Goal: Transaction & Acquisition: Book appointment/travel/reservation

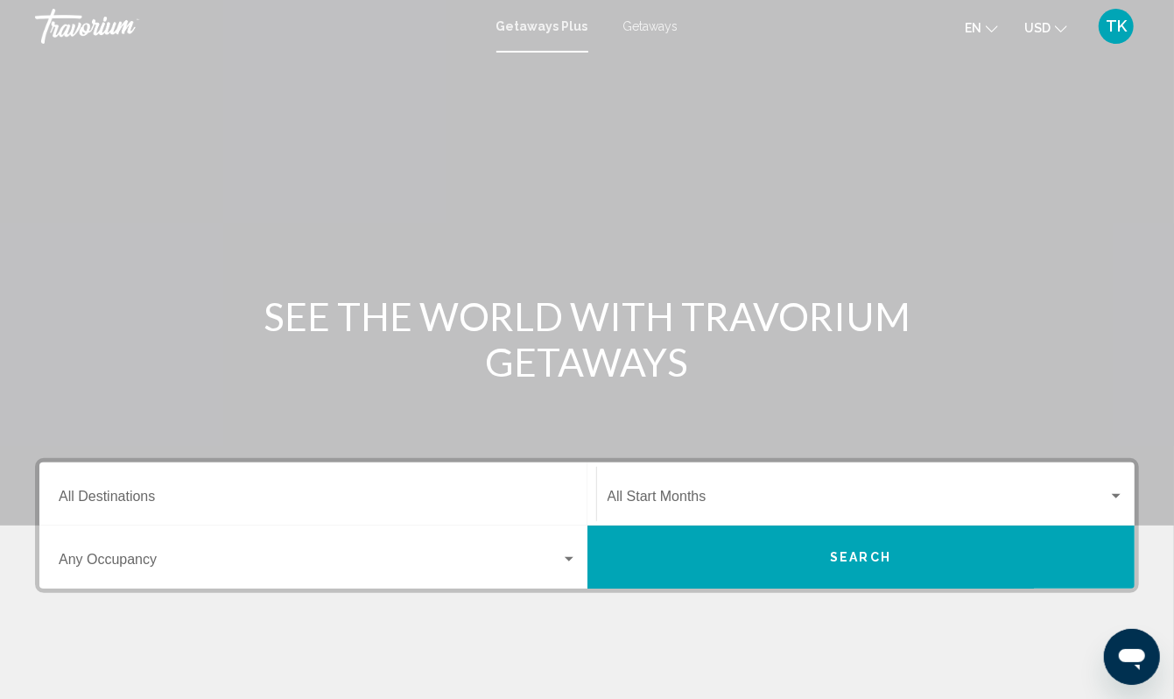
click at [88, 522] on div "Destination All Destinations" at bounding box center [318, 494] width 518 height 55
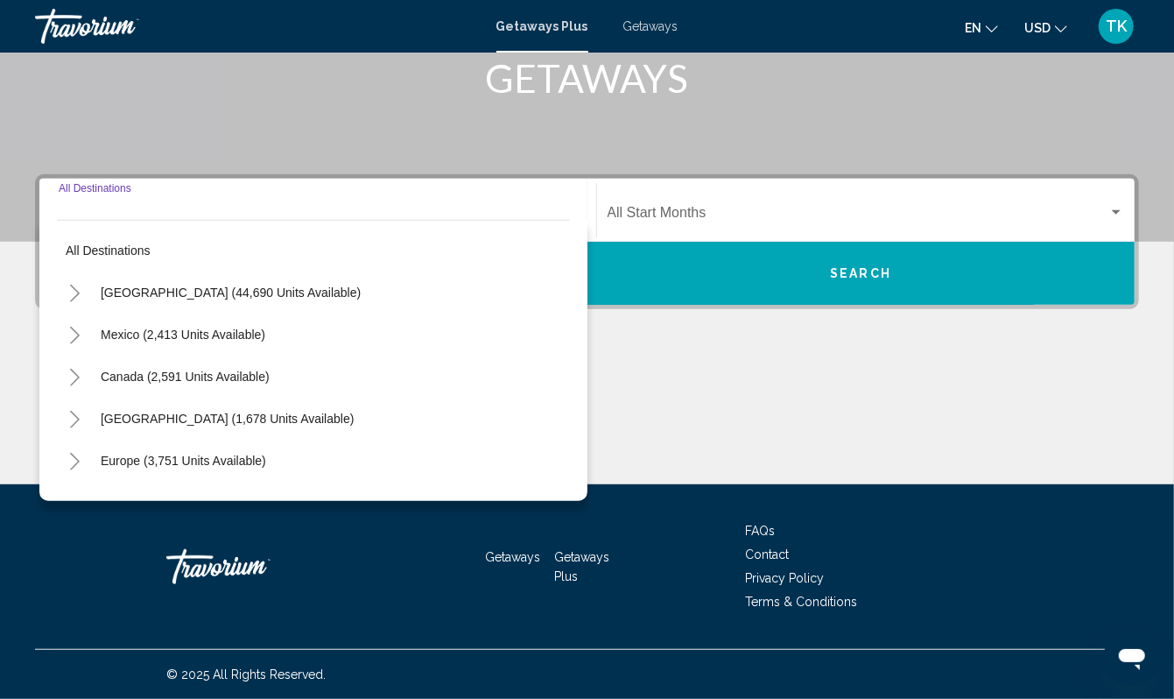
scroll to position [474, 0]
click at [81, 327] on icon "Toggle Mexico (2,413 units available)" at bounding box center [74, 336] width 13 height 18
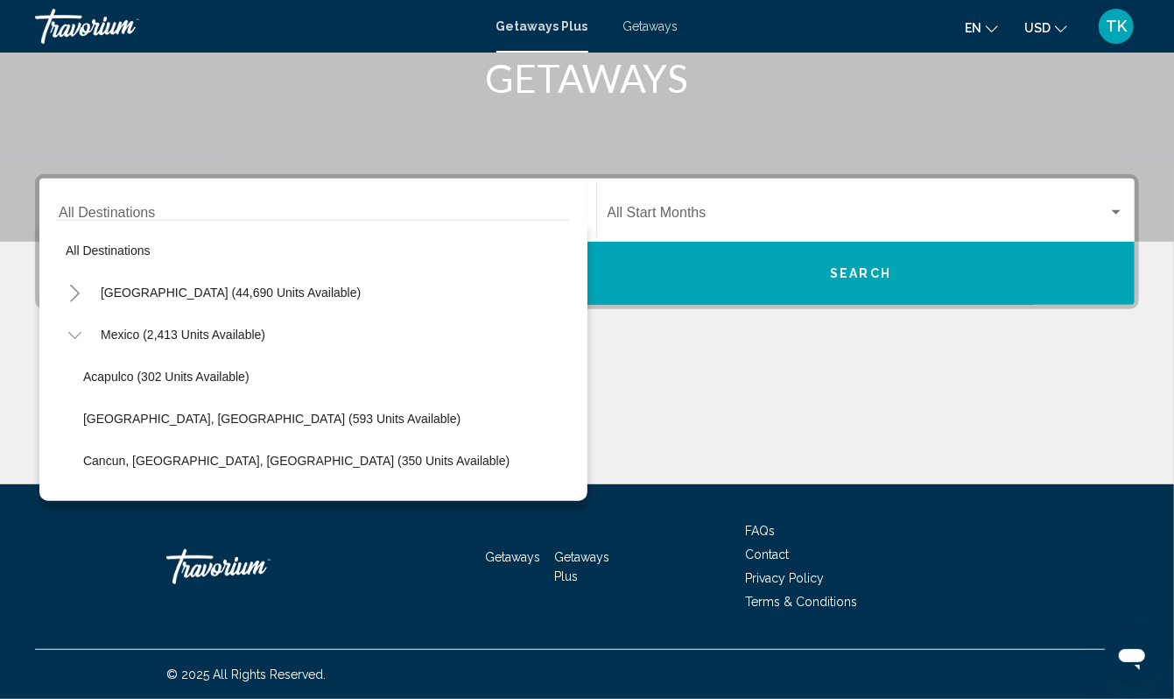
click at [81, 327] on icon "Toggle Mexico (2,413 units available)" at bounding box center [74, 336] width 13 height 18
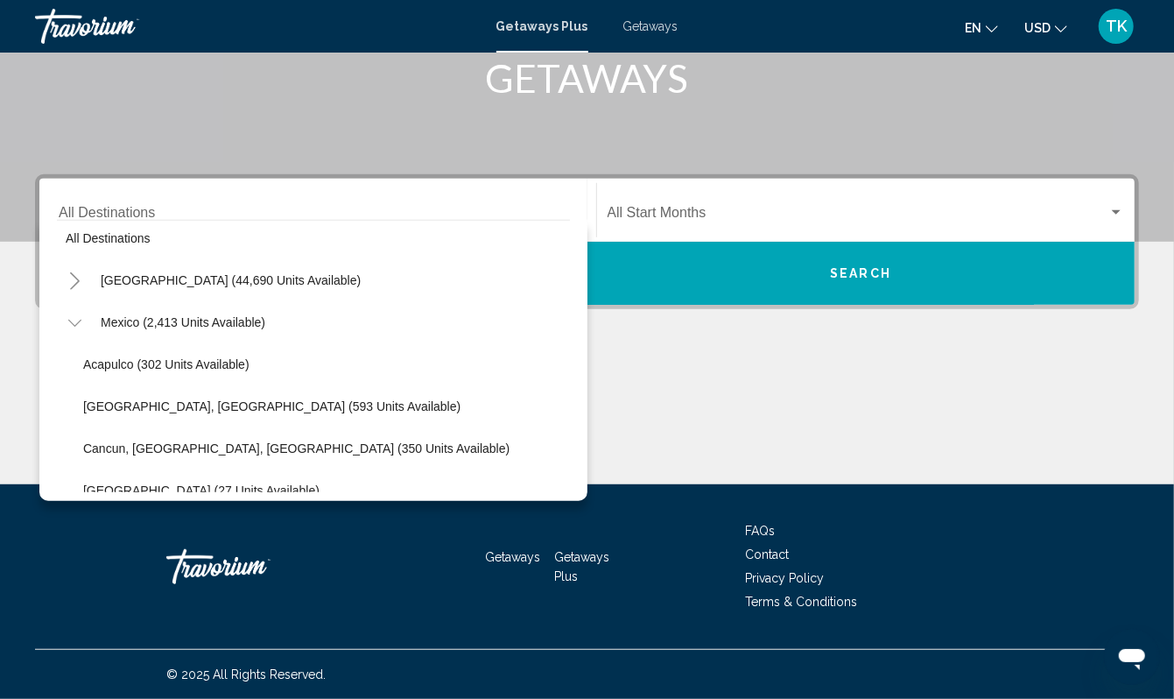
scroll to position [0, 0]
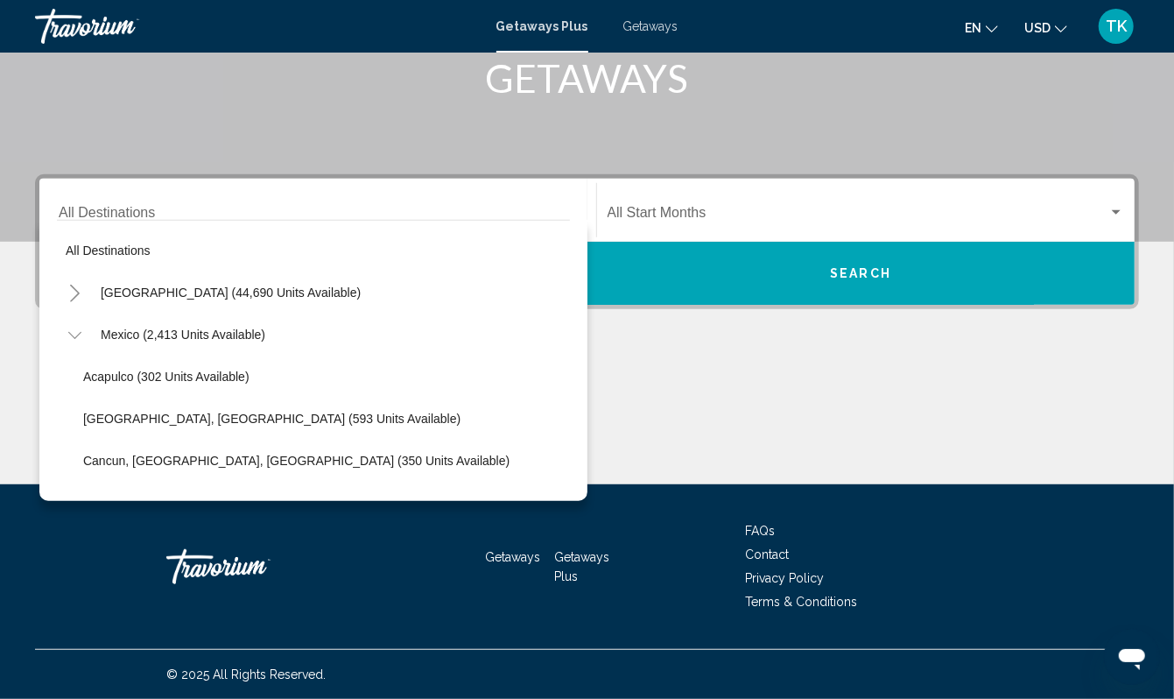
click at [81, 327] on icon "Toggle Mexico (2,413 units available)" at bounding box center [74, 336] width 13 height 18
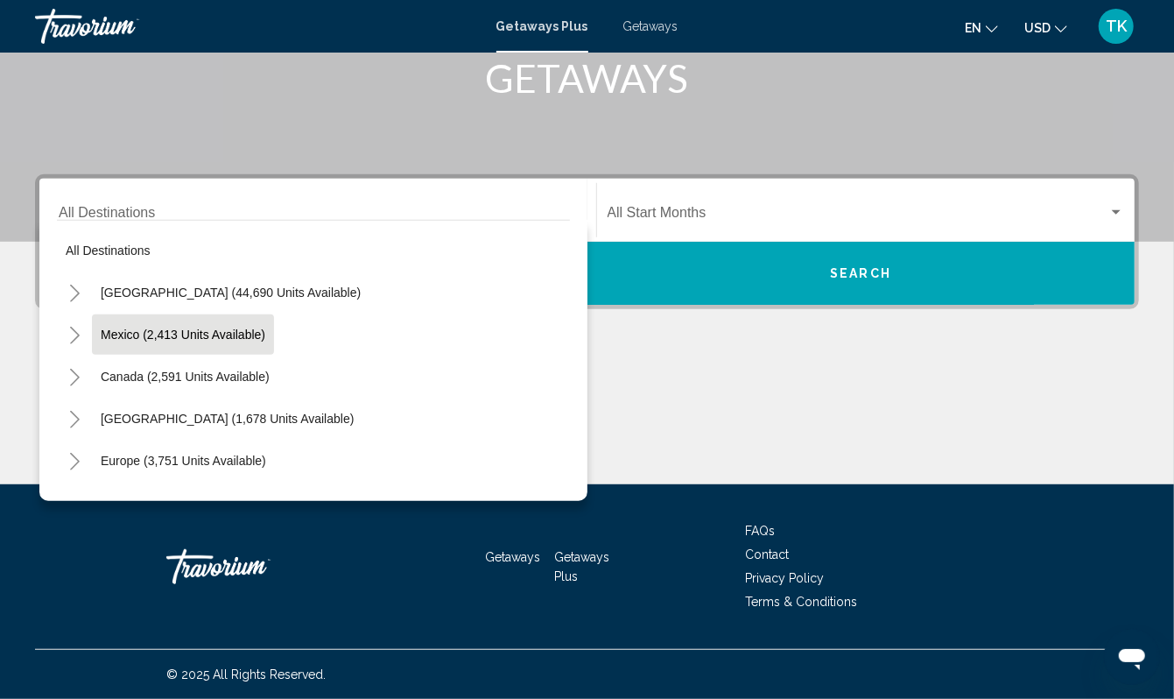
click at [172, 327] on span "Mexico (2,413 units available)" at bounding box center [183, 334] width 165 height 14
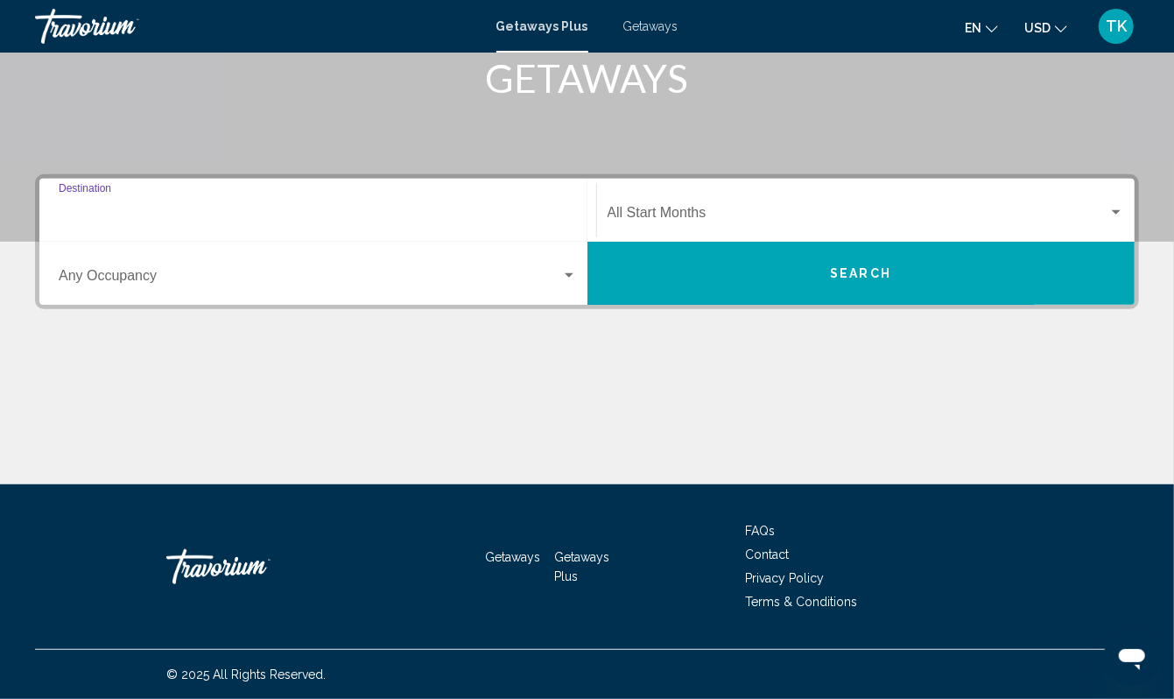
type input "**********"
click at [840, 267] on span "Search" at bounding box center [860, 274] width 61 height 14
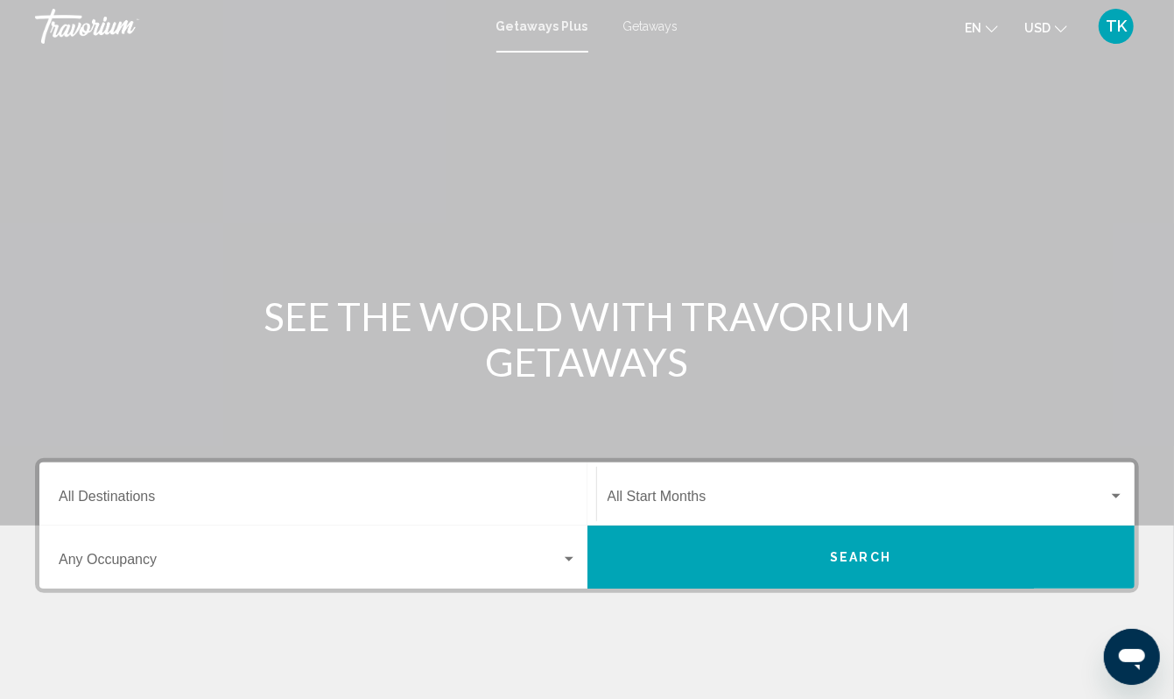
click at [102, 522] on div "Destination All Destinations" at bounding box center [318, 494] width 518 height 55
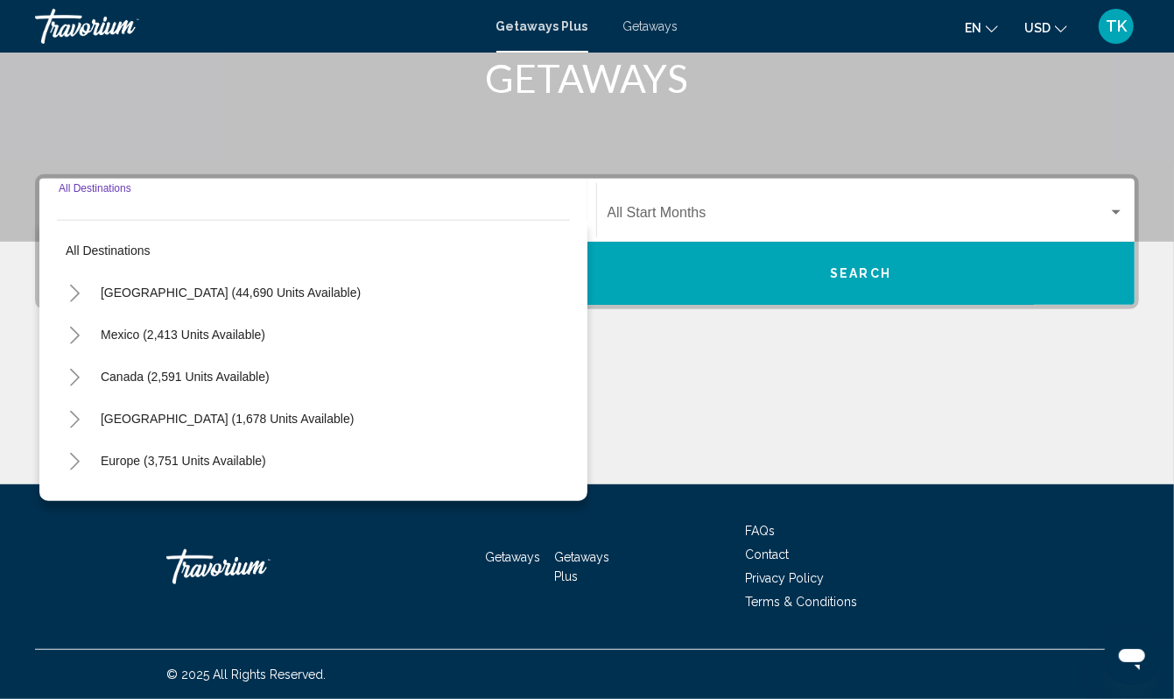
scroll to position [474, 0]
click at [154, 327] on span "Mexico (2,413 units available)" at bounding box center [183, 334] width 165 height 14
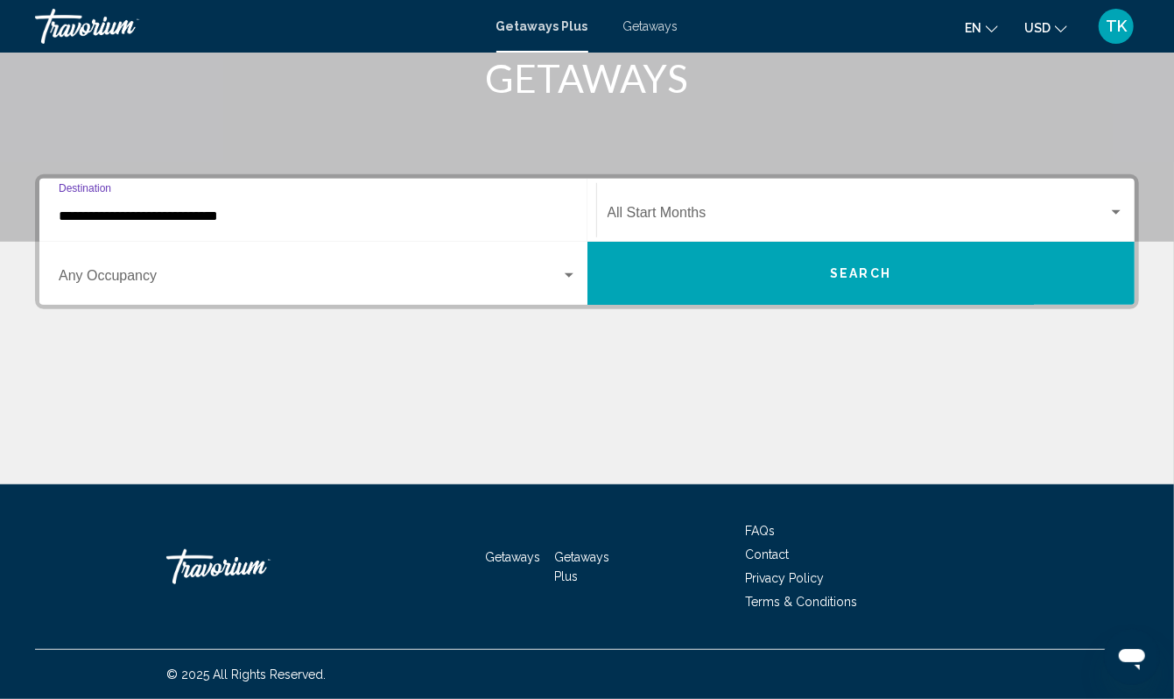
click at [846, 267] on span "Search" at bounding box center [860, 274] width 61 height 14
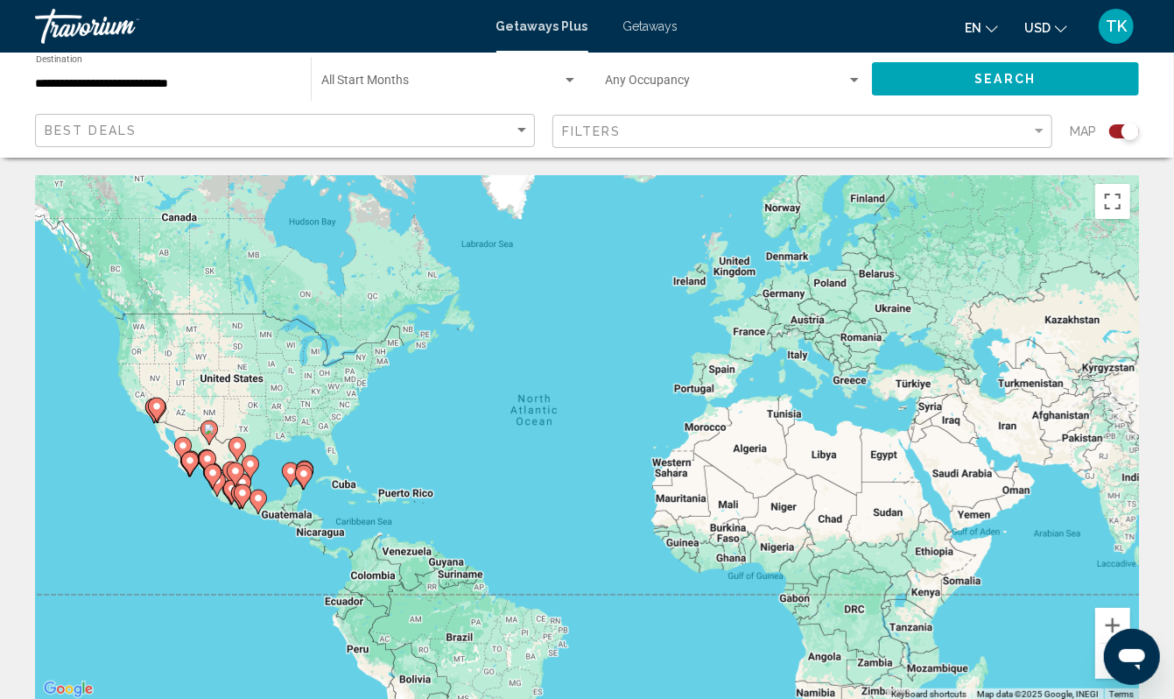
click at [140, 488] on div "To activate drag with keyboard, press Alt + Enter. Once in keyboard drag state,…" at bounding box center [587, 437] width 1104 height 525
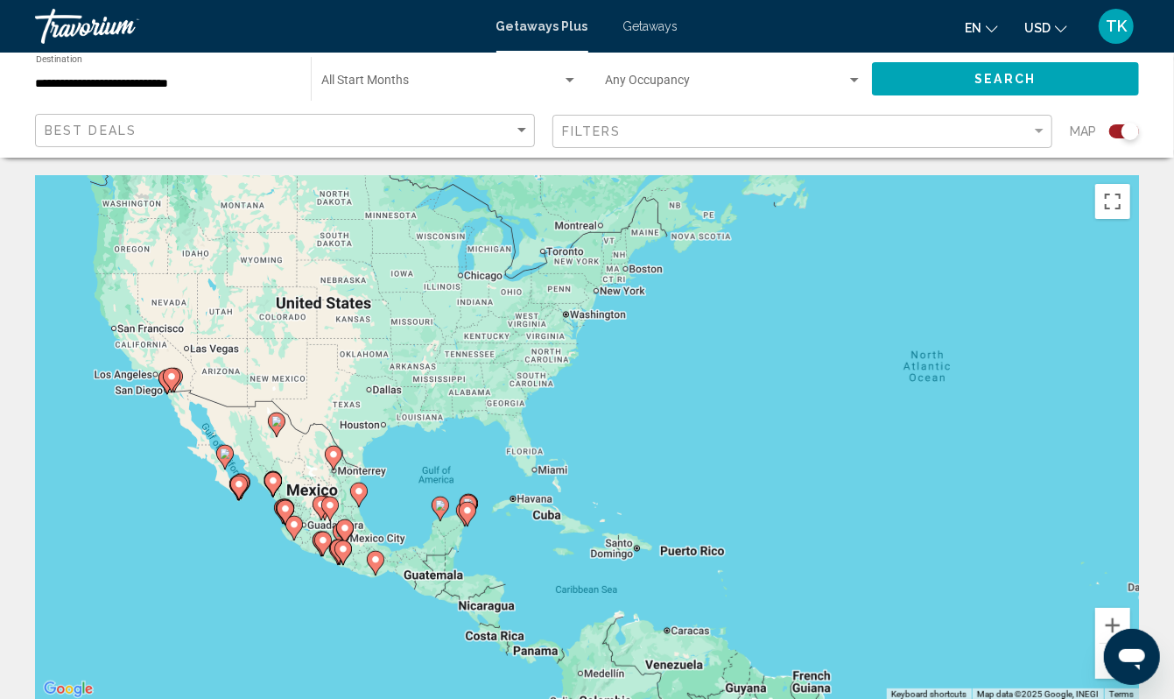
click at [140, 488] on div "To activate drag with keyboard, press Alt + Enter. Once in keyboard drag state,…" at bounding box center [587, 437] width 1104 height 525
click at [163, 498] on div "To activate drag with keyboard, press Alt + Enter. Once in keyboard drag state,…" at bounding box center [587, 437] width 1104 height 525
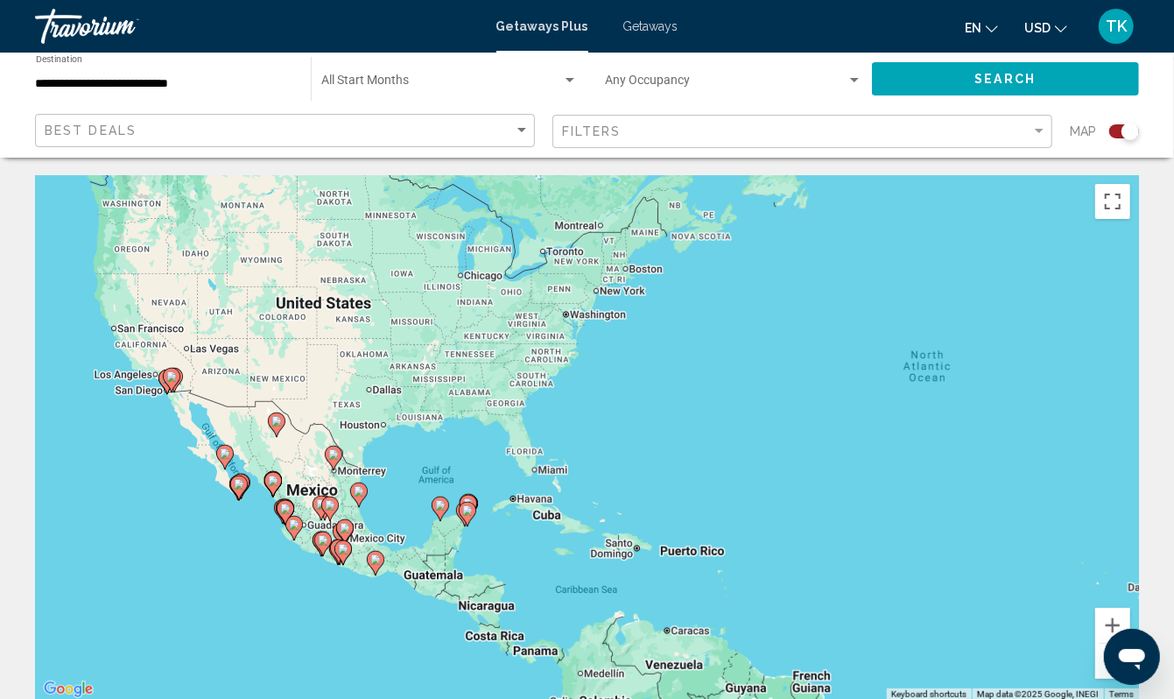
click at [163, 498] on div "To activate drag with keyboard, press Alt + Enter. Once in keyboard drag state,…" at bounding box center [587, 437] width 1104 height 525
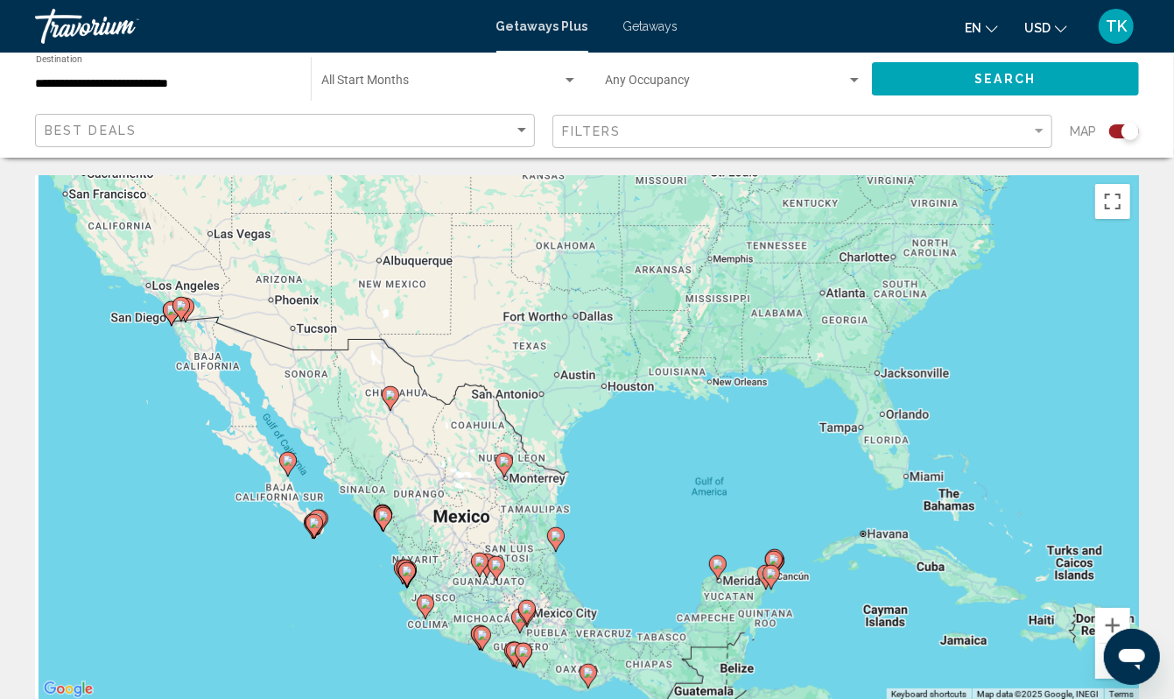
click at [163, 498] on div "To activate drag with keyboard, press Alt + Enter. Once in keyboard drag state,…" at bounding box center [587, 437] width 1104 height 525
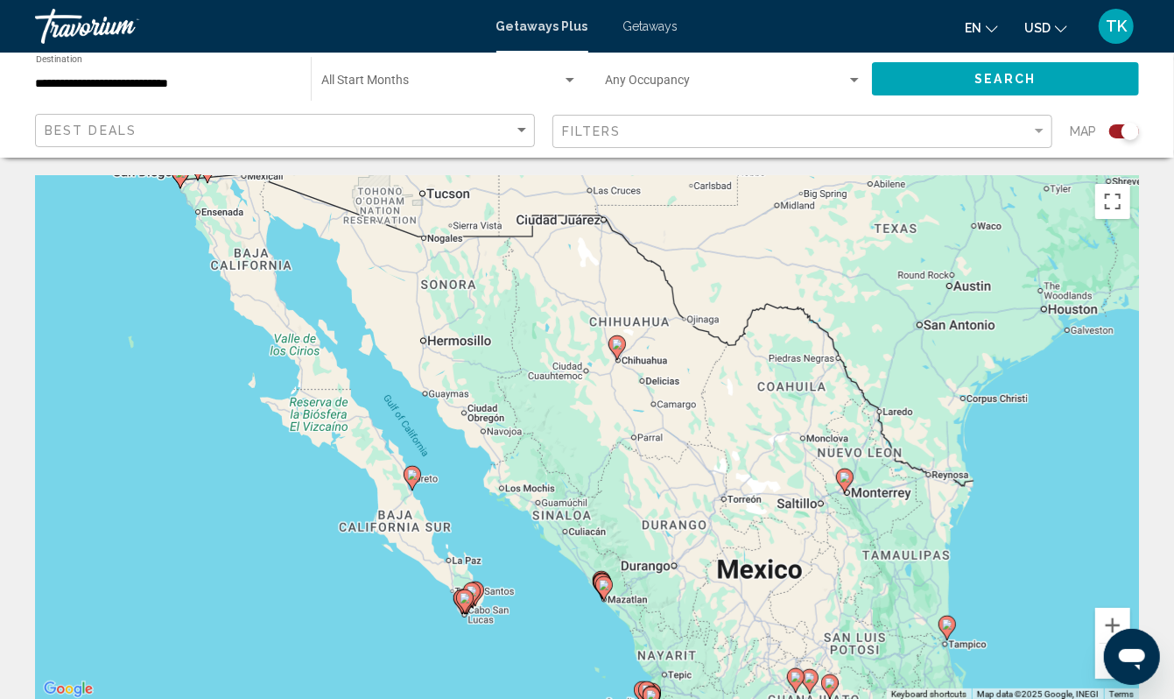
click at [249, 506] on div "To activate drag with keyboard, press Alt + Enter. Once in keyboard drag state,…" at bounding box center [587, 437] width 1104 height 525
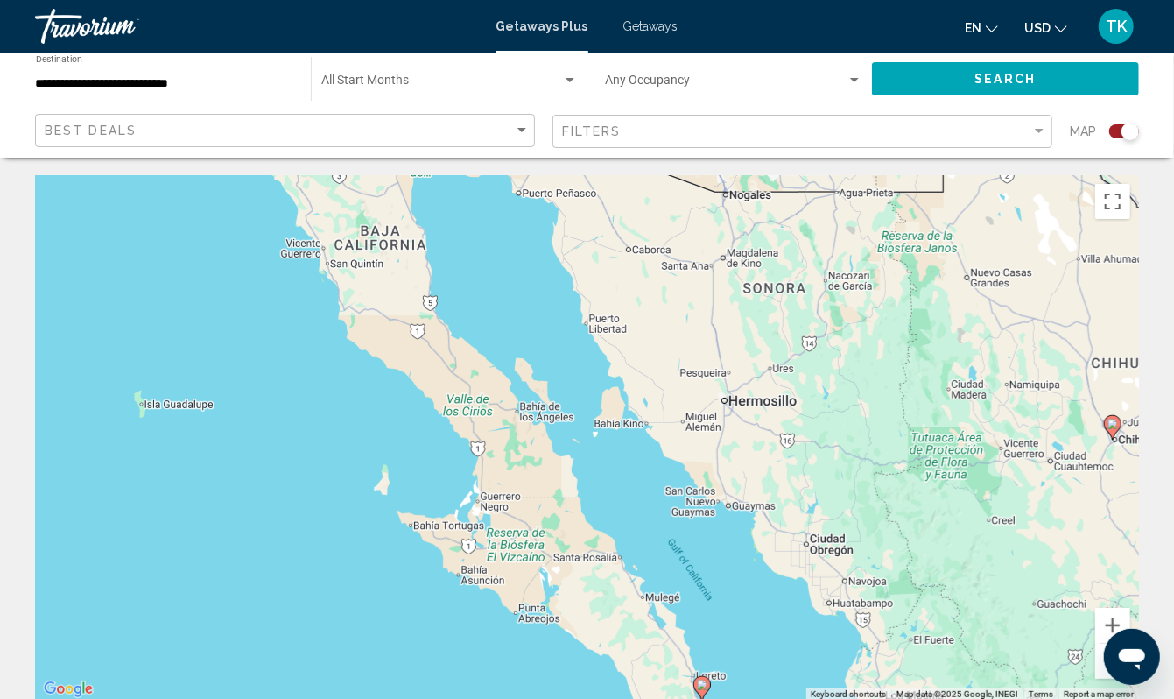
drag, startPoint x: 249, startPoint y: 506, endPoint x: 372, endPoint y: 691, distance: 222.2
click at [372, 691] on div "To activate drag with keyboard, press Alt + Enter. Once in keyboard drag state,…" at bounding box center [587, 437] width 1104 height 525
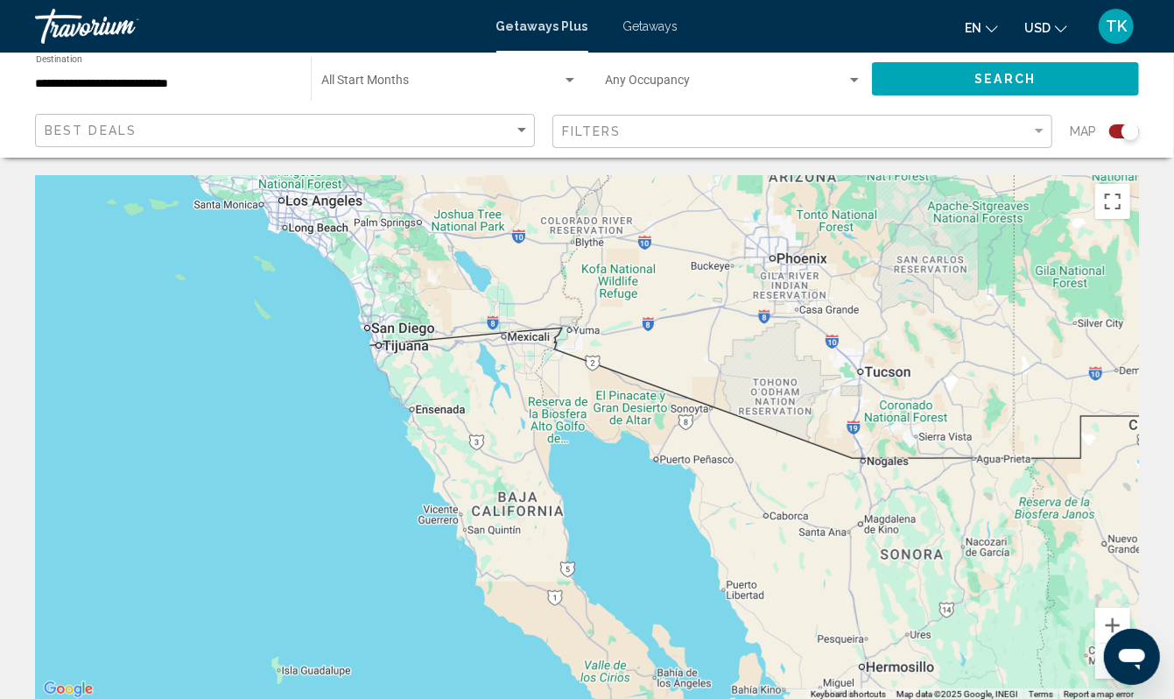
drag, startPoint x: 235, startPoint y: 385, endPoint x: 397, endPoint y: 698, distance: 352.0
click at [397, 698] on div "To activate drag with keyboard, press Alt + Enter. Once in keyboard drag state,…" at bounding box center [587, 437] width 1104 height 525
click at [371, 435] on div "To activate drag with keyboard, press Alt + Enter. Once in keyboard drag state,…" at bounding box center [587, 437] width 1104 height 525
click at [306, 453] on div "To activate drag with keyboard, press Alt + Enter. Once in keyboard drag state,…" at bounding box center [587, 437] width 1104 height 525
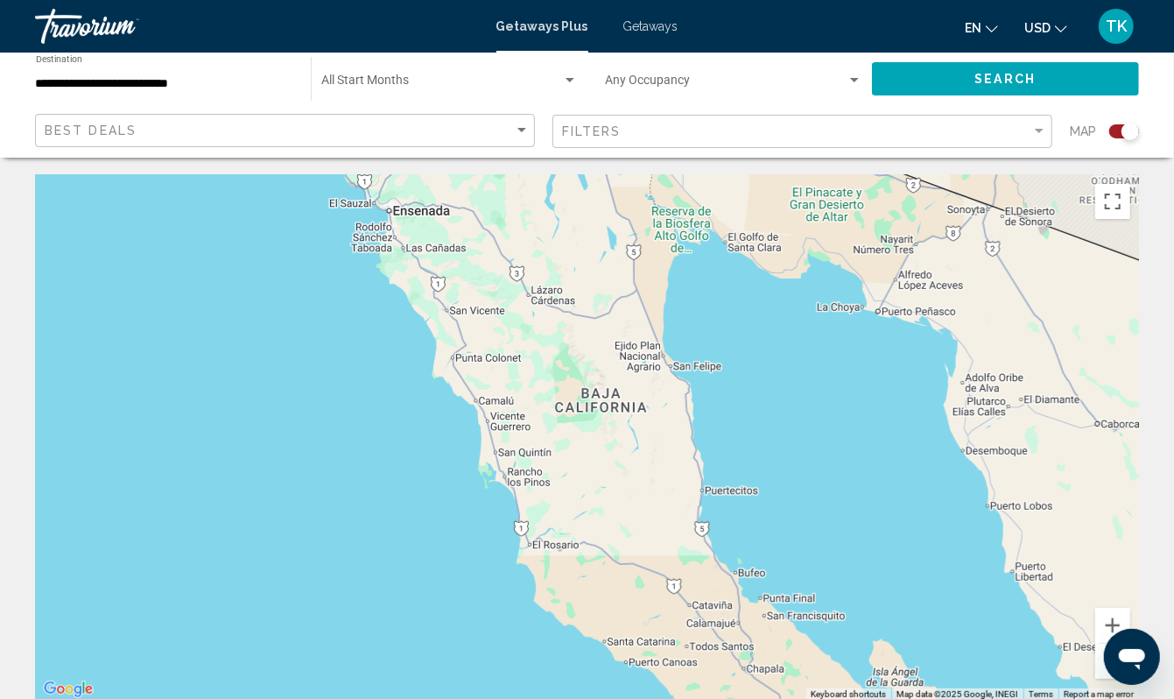
drag, startPoint x: 306, startPoint y: 453, endPoint x: 177, endPoint y: 261, distance: 230.9
click at [177, 261] on div "To activate drag with keyboard, press Alt + Enter. Once in keyboard drag state,…" at bounding box center [587, 437] width 1104 height 525
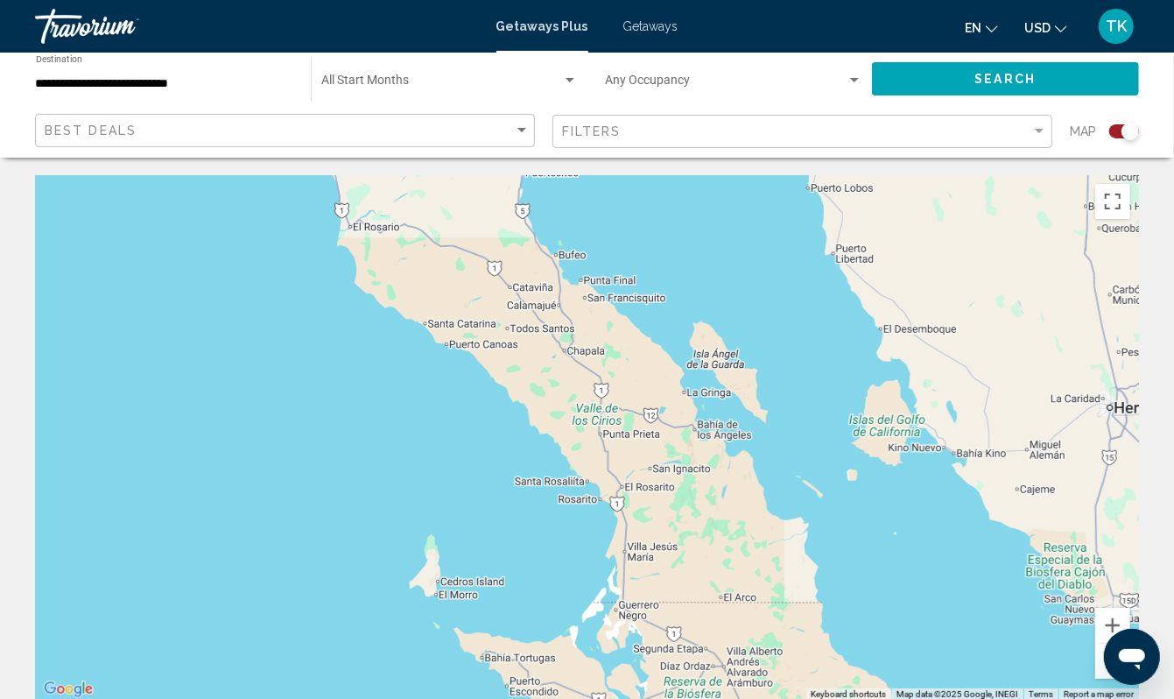
drag, startPoint x: 401, startPoint y: 596, endPoint x: 218, endPoint y: 268, distance: 375.8
click at [218, 268] on div "To activate drag with keyboard, press Alt + Enter. Once in keyboard drag state,…" at bounding box center [587, 437] width 1104 height 525
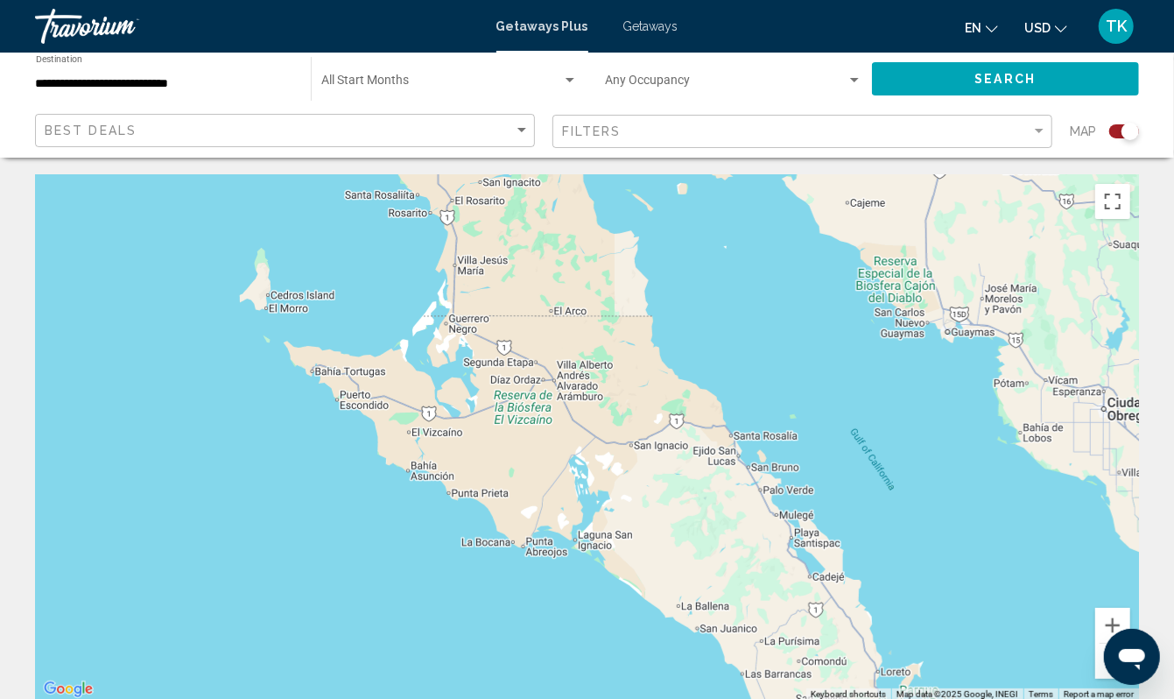
drag, startPoint x: 390, startPoint y: 488, endPoint x: 228, endPoint y: 212, distance: 321.0
click at [228, 212] on div "Main content" at bounding box center [587, 437] width 1104 height 525
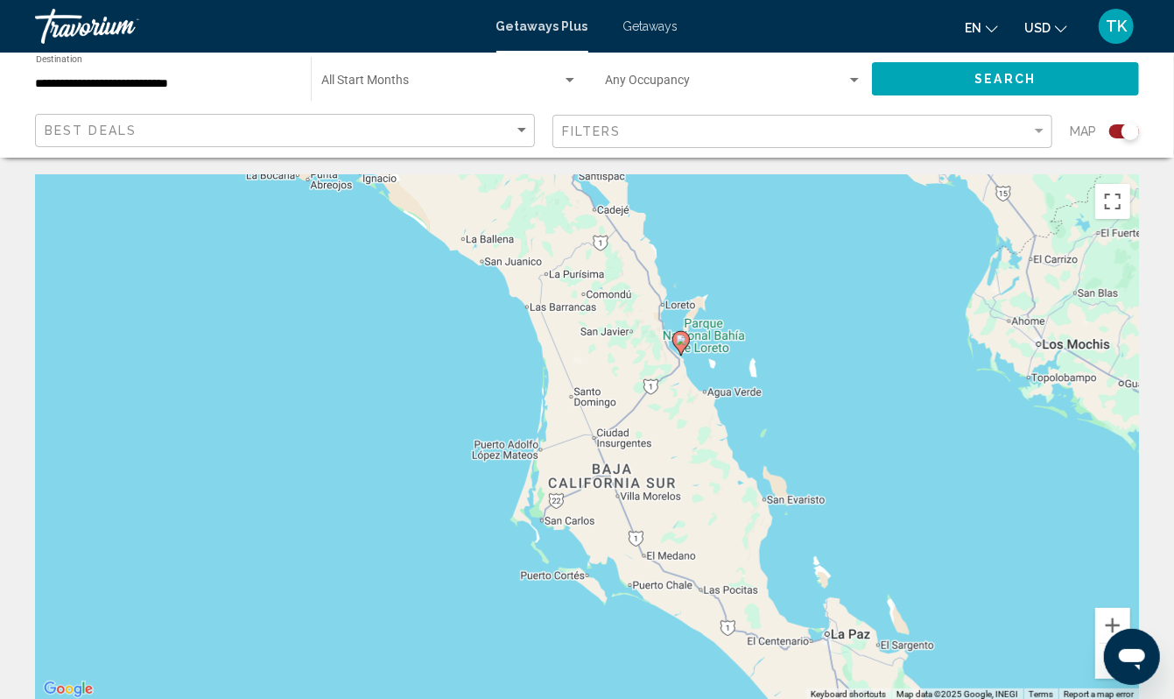
drag, startPoint x: 242, startPoint y: 431, endPoint x: 25, endPoint y: 63, distance: 427.4
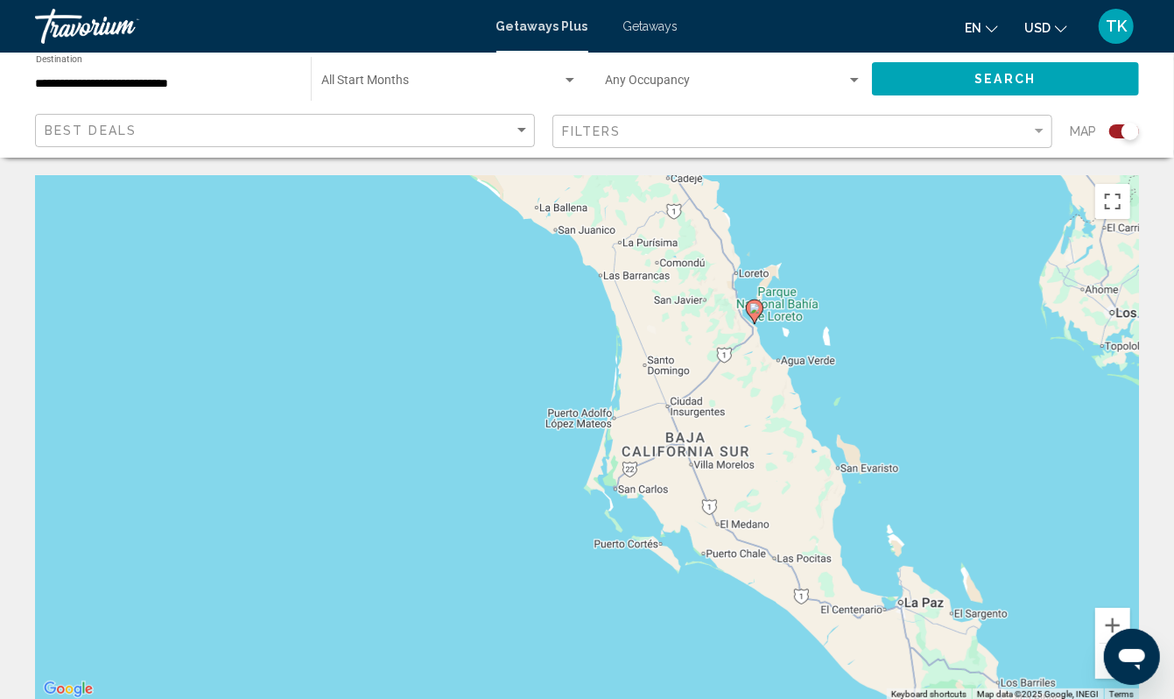
drag, startPoint x: 277, startPoint y: 432, endPoint x: 343, endPoint y: 394, distance: 76.1
click at [343, 394] on div "To activate drag with keyboard, press Alt + Enter. Once in keyboard drag state,…" at bounding box center [587, 437] width 1104 height 525
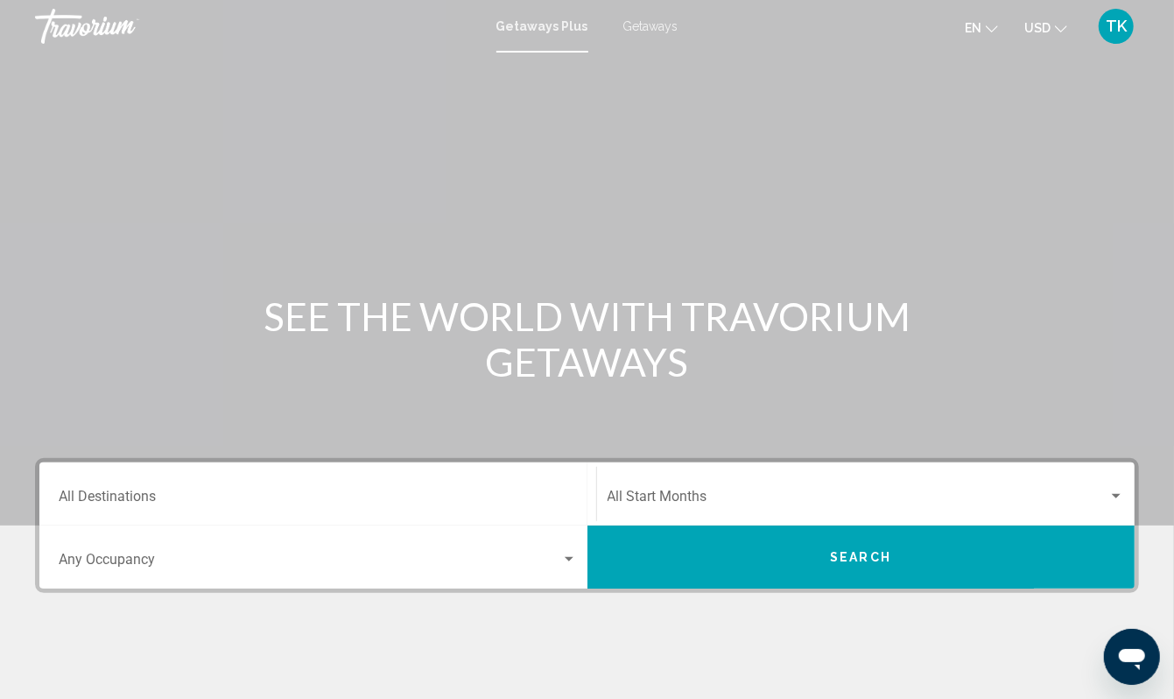
click at [663, 29] on span "Getaways" at bounding box center [650, 26] width 55 height 14
click at [116, 522] on div "Destination All Destinations" at bounding box center [318, 494] width 518 height 55
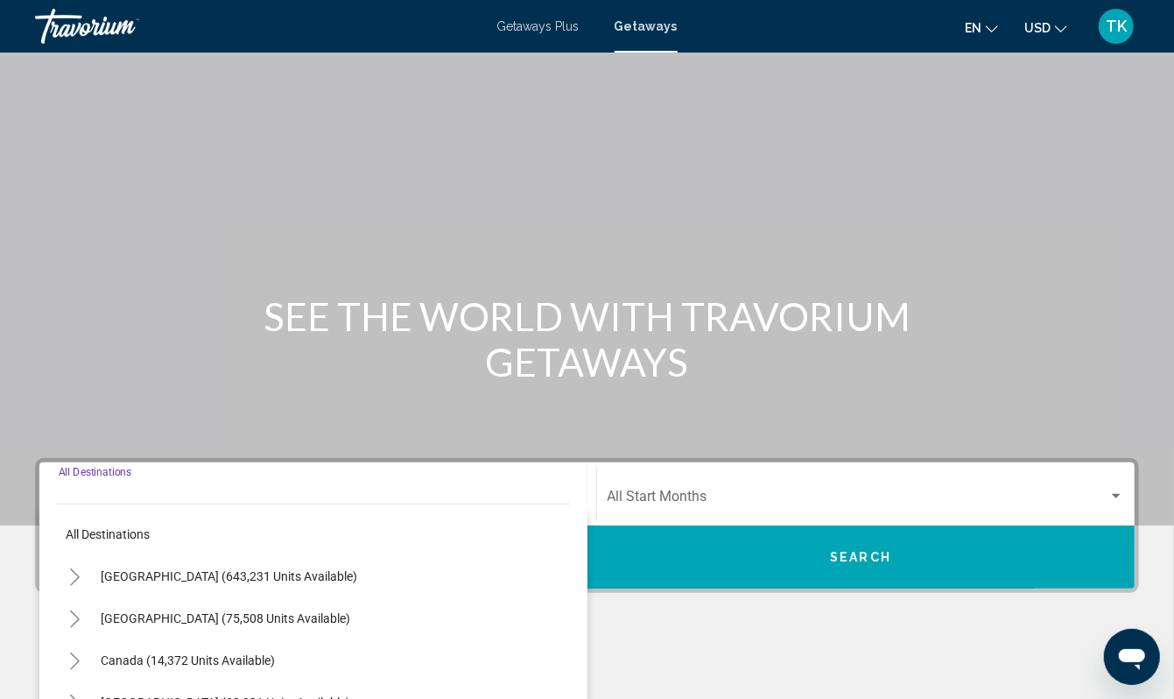
scroll to position [474, 0]
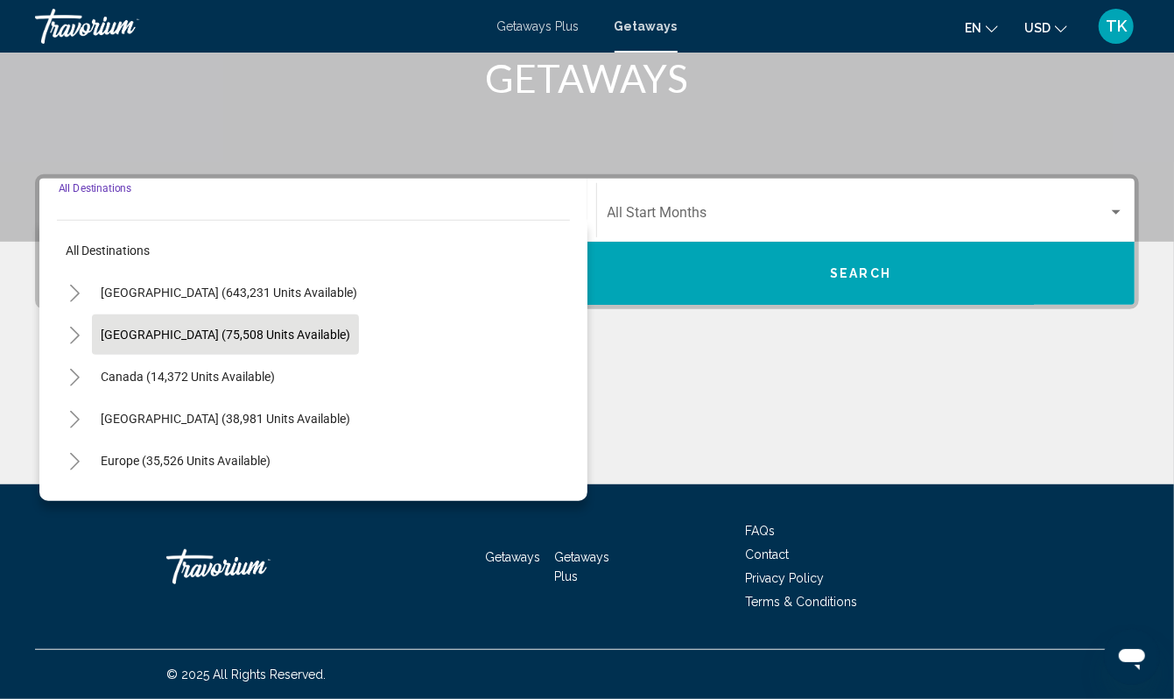
click at [172, 327] on span "[GEOGRAPHIC_DATA] (75,508 units available)" at bounding box center [225, 334] width 249 height 14
type input "**********"
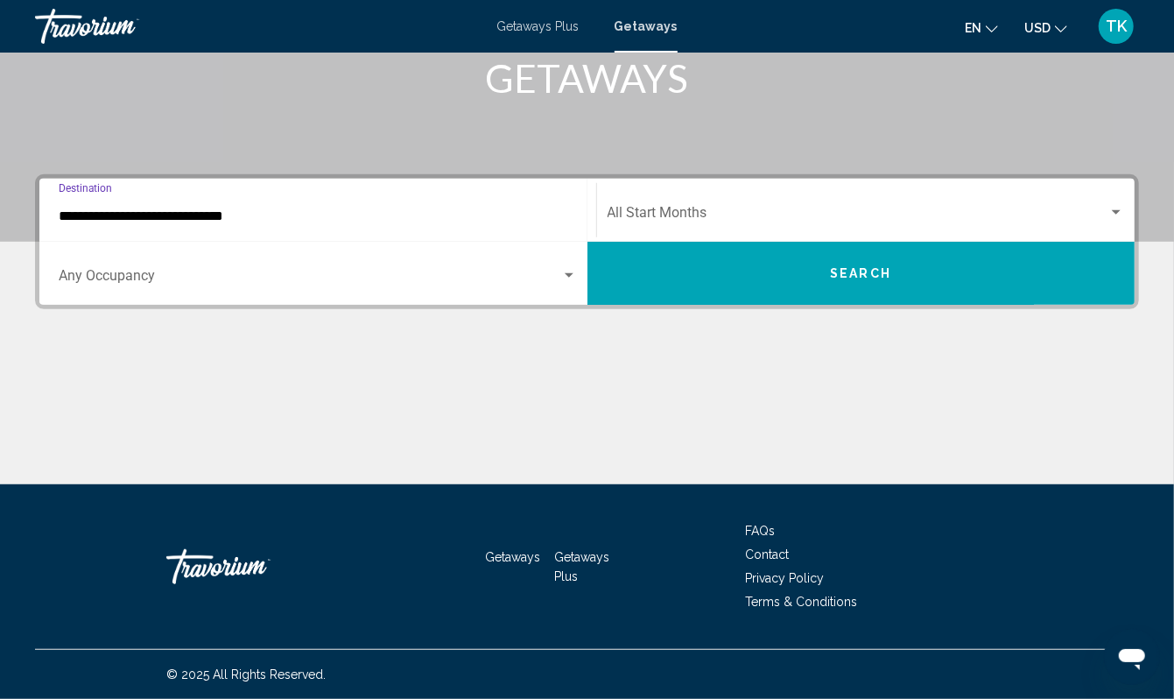
click at [842, 267] on span "Search" at bounding box center [860, 274] width 61 height 14
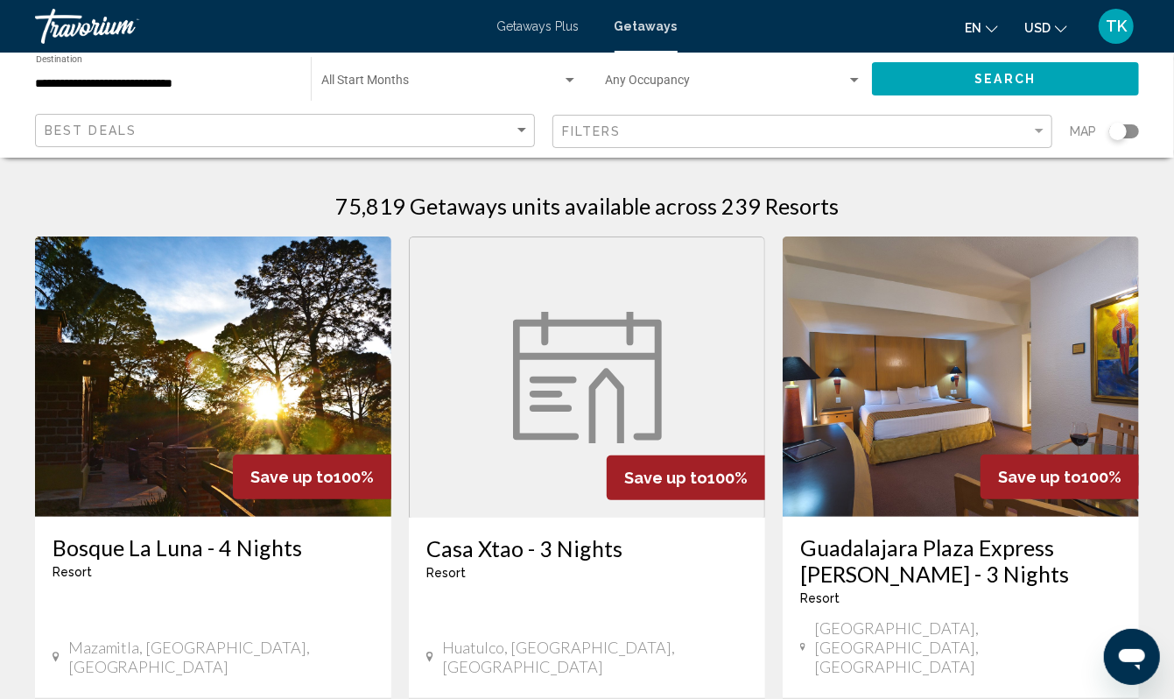
click at [1109, 140] on div "Search widget" at bounding box center [1118, 132] width 18 height 18
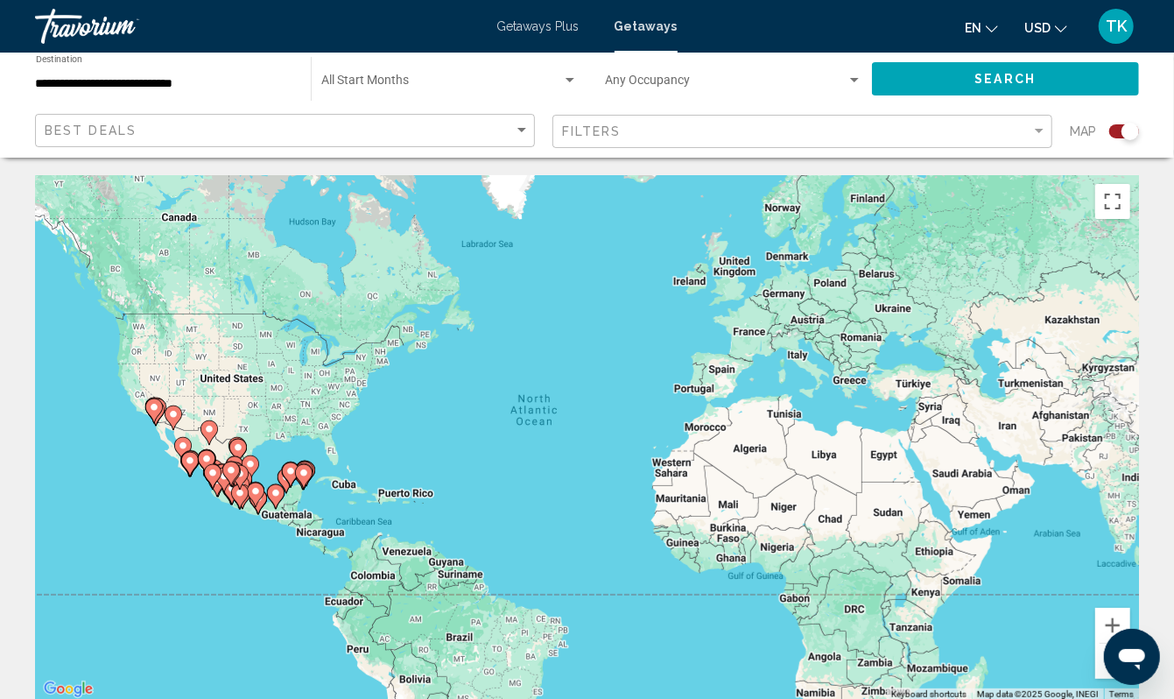
click at [114, 495] on div "To activate drag with keyboard, press Alt + Enter. Once in keyboard drag state,…" at bounding box center [587, 437] width 1104 height 525
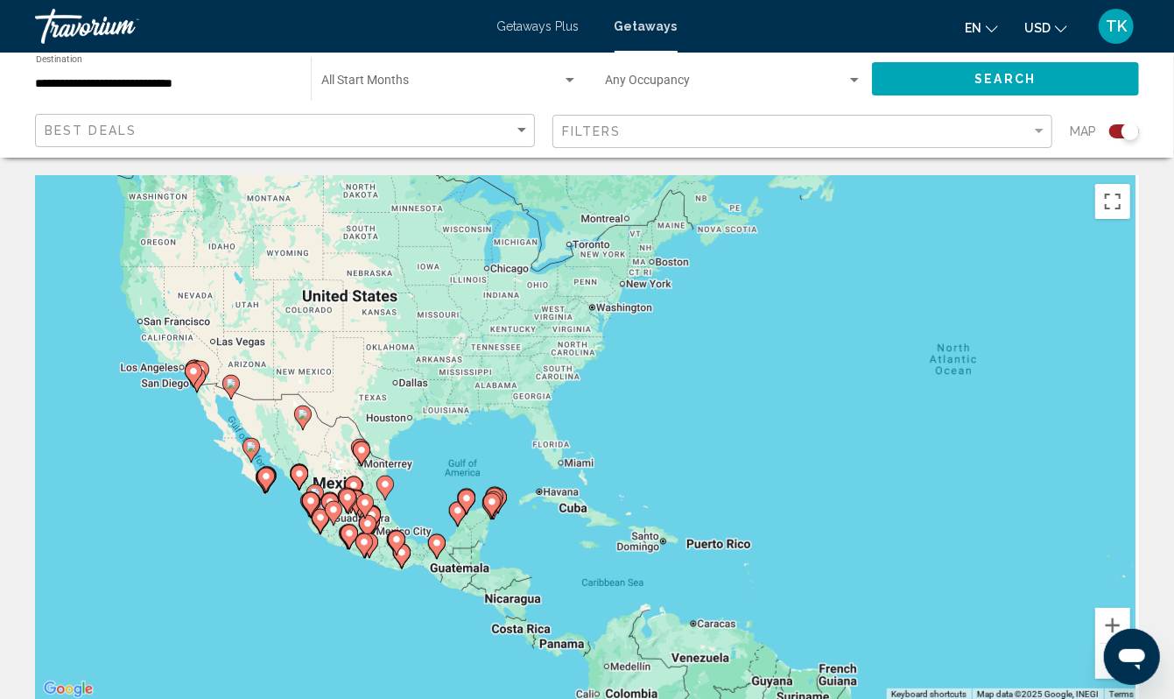
click at [175, 473] on div "To activate drag with keyboard, press Alt + Enter. Once in keyboard drag state,…" at bounding box center [587, 437] width 1104 height 525
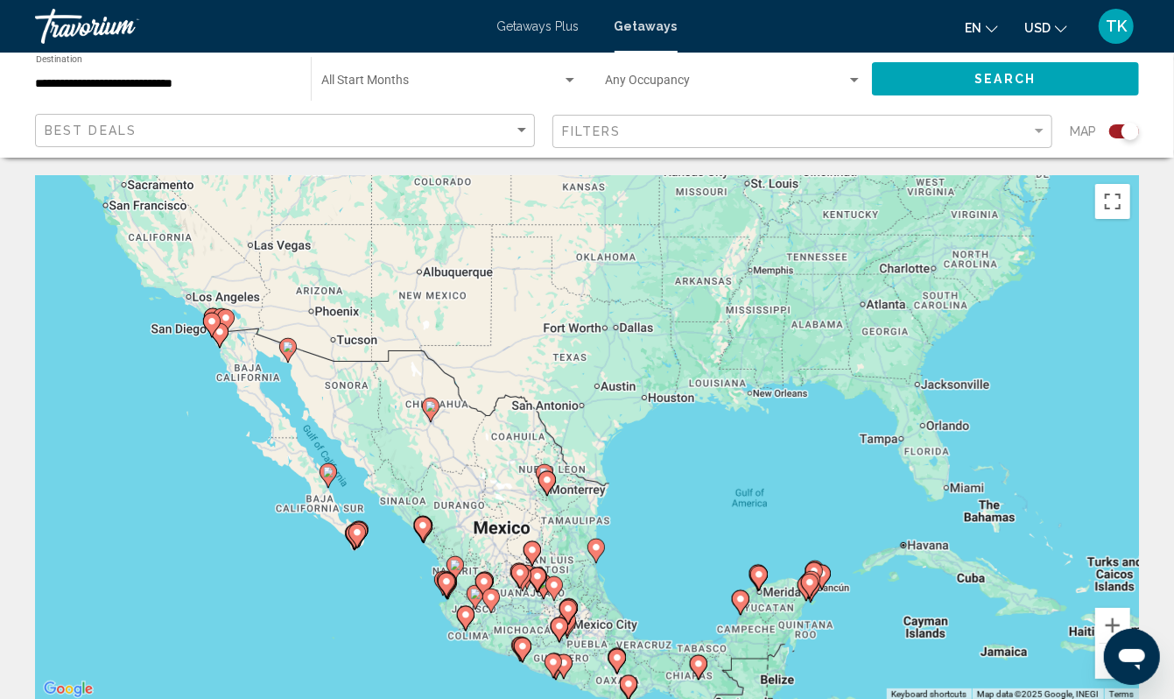
click at [175, 473] on div "To activate drag with keyboard, press Alt + Enter. Once in keyboard drag state,…" at bounding box center [587, 437] width 1104 height 525
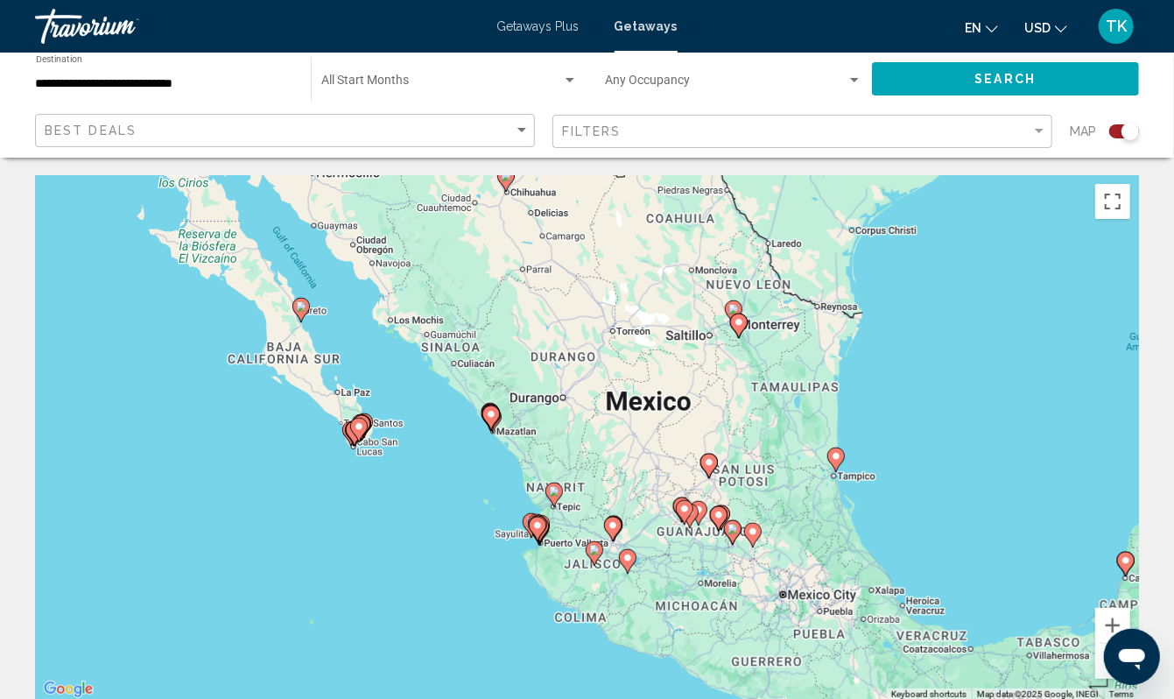
drag, startPoint x: 287, startPoint y: 560, endPoint x: 102, endPoint y: 331, distance: 295.0
click at [102, 331] on div "To activate drag with keyboard, press Alt + Enter. Once in keyboard drag state,…" at bounding box center [587, 437] width 1104 height 525
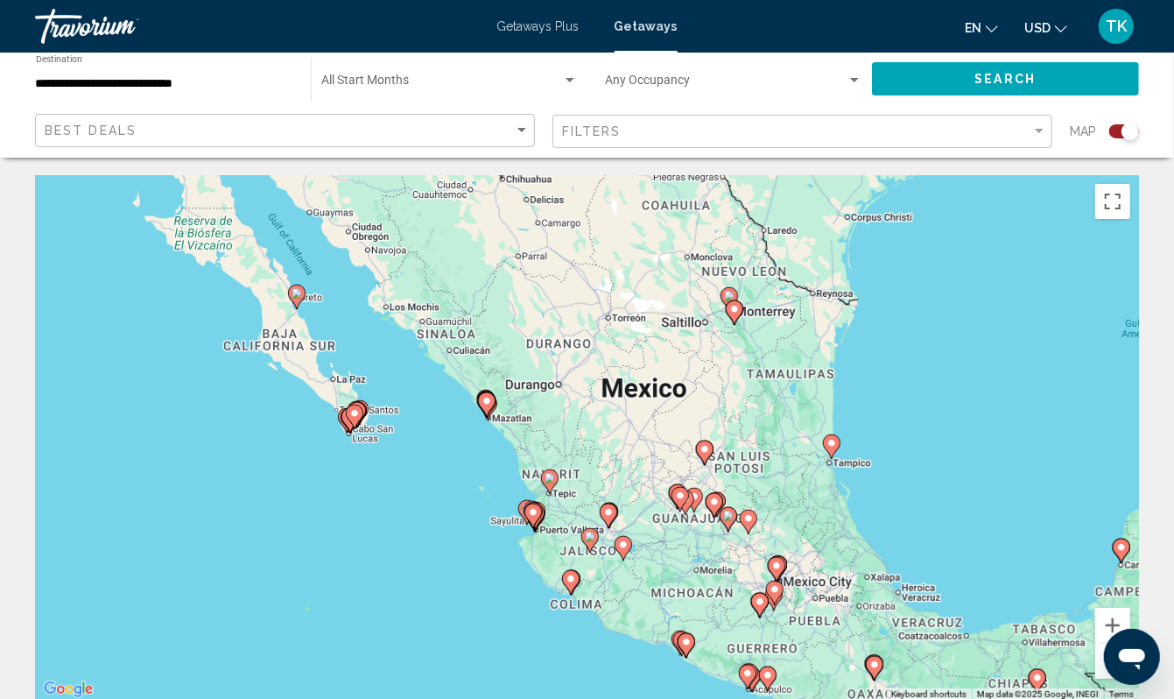
click at [337, 515] on div "To activate drag with keyboard, press Alt + Enter. Once in keyboard drag state,…" at bounding box center [587, 437] width 1104 height 525
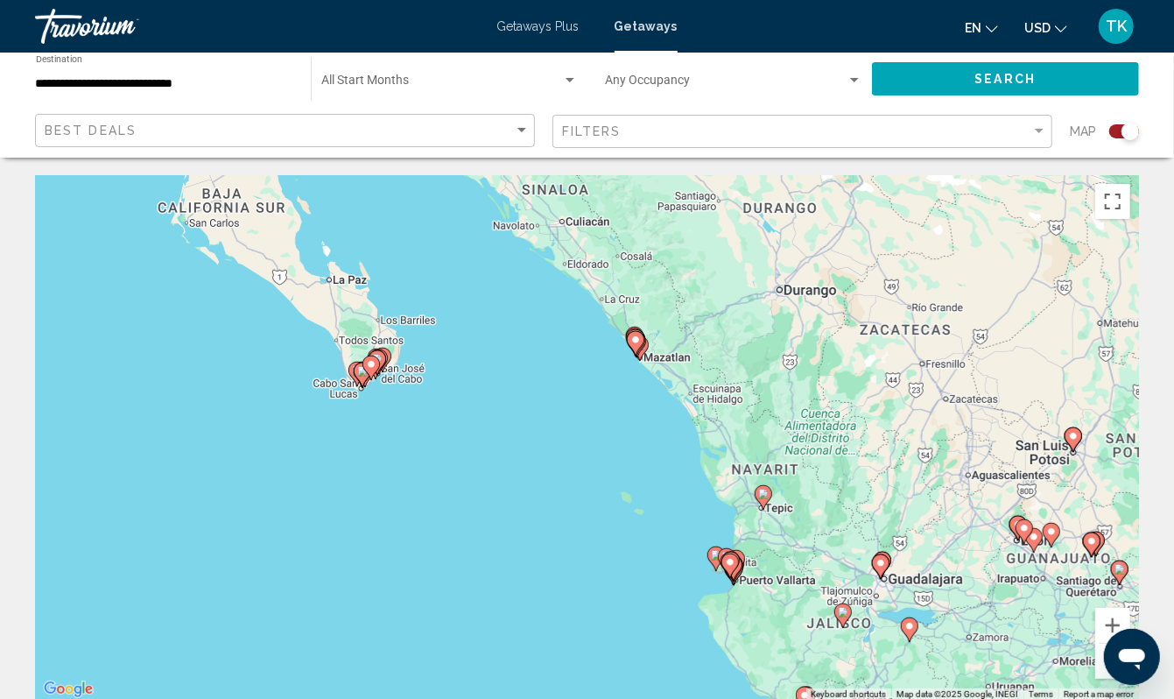
click at [385, 464] on div "To activate drag with keyboard, press Alt + Enter. Once in keyboard drag state,…" at bounding box center [587, 437] width 1104 height 525
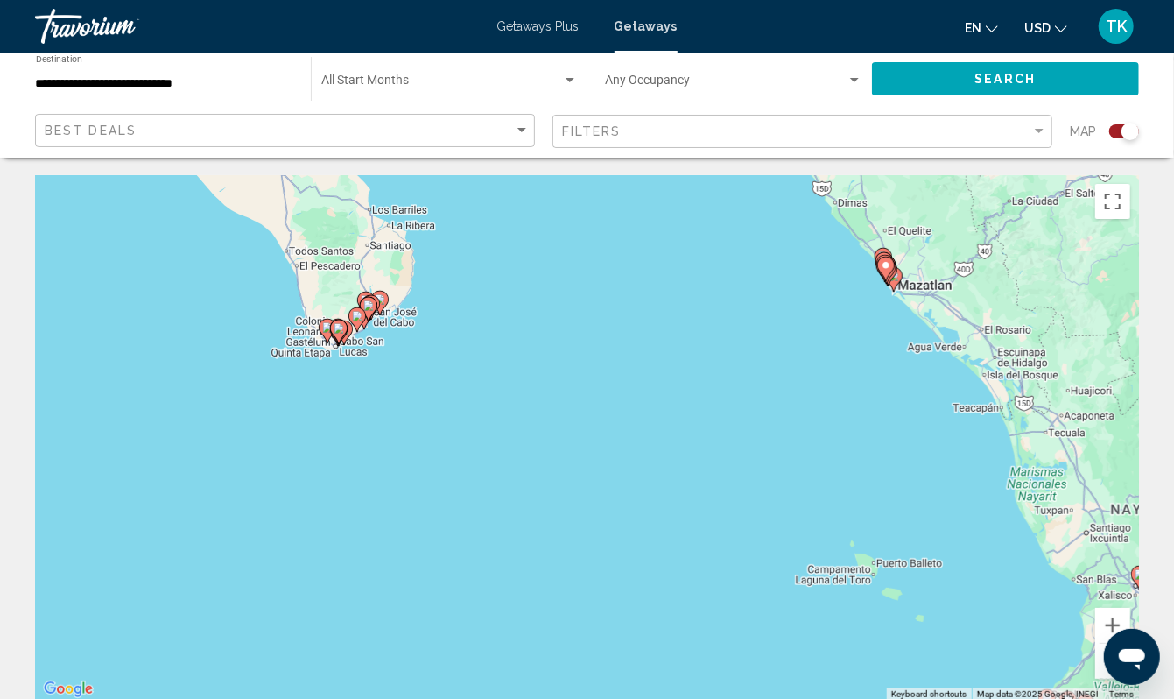
click at [296, 432] on div "To activate drag with keyboard, press Alt + Enter. Once in keyboard drag state,…" at bounding box center [587, 437] width 1104 height 525
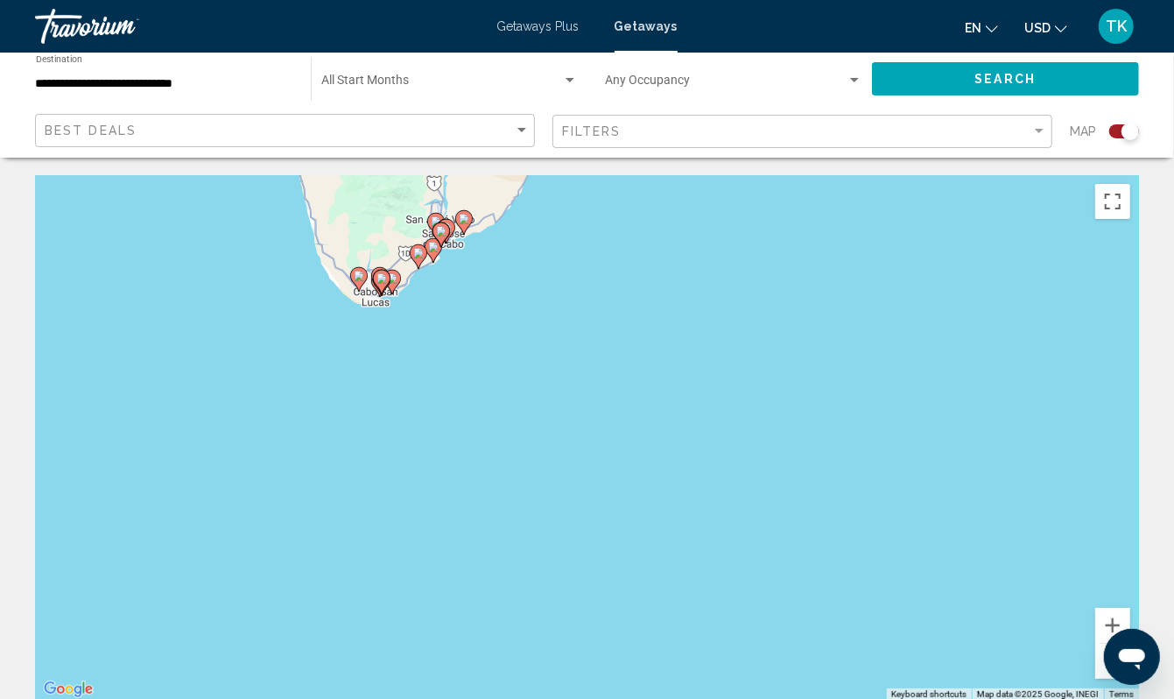
click at [296, 432] on div "To activate drag with keyboard, press Alt + Enter. Once in keyboard drag state,…" at bounding box center [587, 437] width 1104 height 525
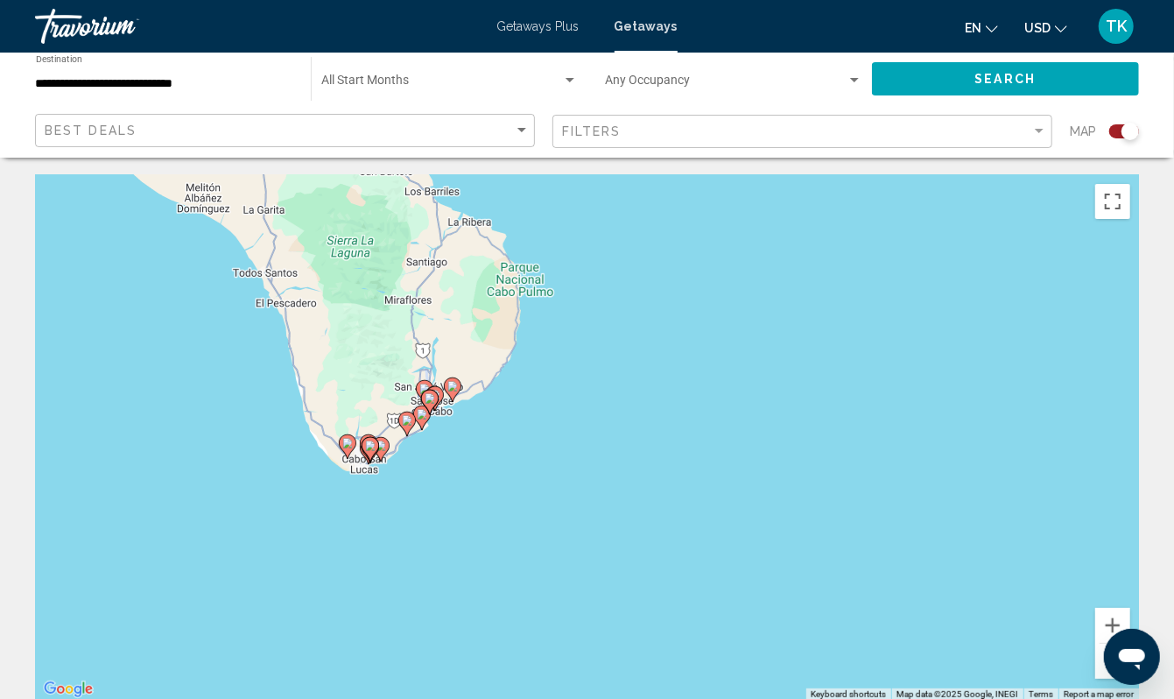
drag, startPoint x: 296, startPoint y: 432, endPoint x: 284, endPoint y: 601, distance: 169.4
click at [284, 601] on div "To activate drag with keyboard, press Alt + Enter. Once in keyboard drag state,…" at bounding box center [587, 437] width 1104 height 525
click at [299, 544] on div "To activate drag with keyboard, press Alt + Enter. Once in keyboard drag state,…" at bounding box center [587, 437] width 1104 height 525
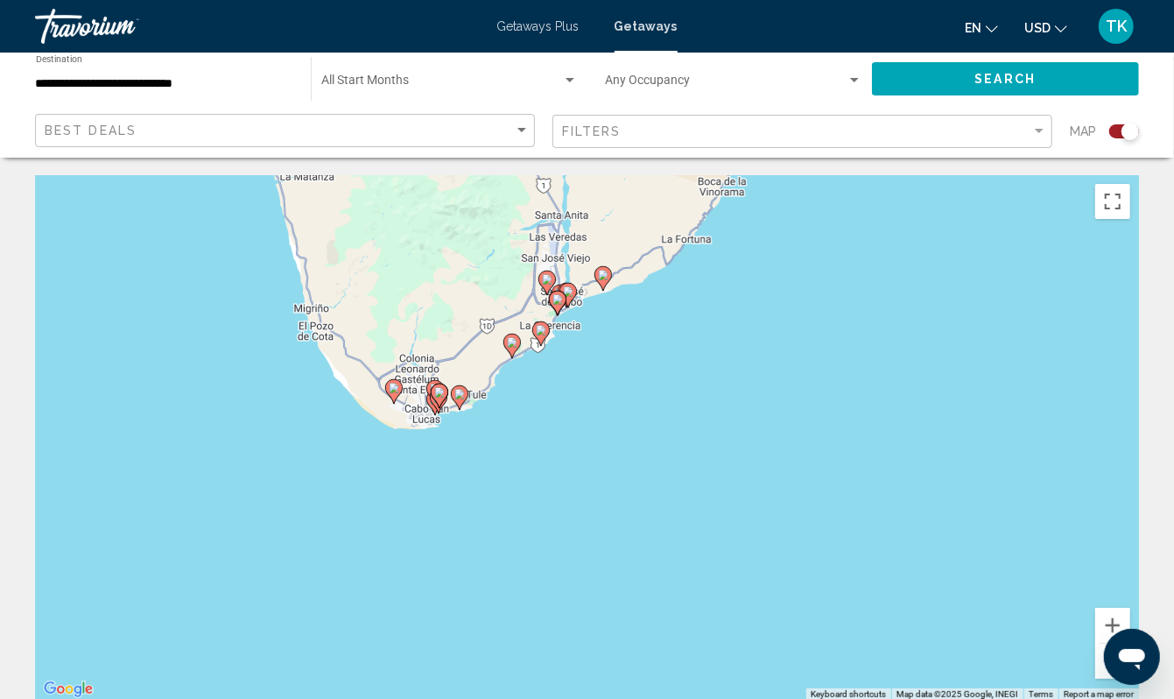
click at [371, 516] on div "To activate drag with keyboard, press Alt + Enter. Once in keyboard drag state,…" at bounding box center [587, 437] width 1104 height 525
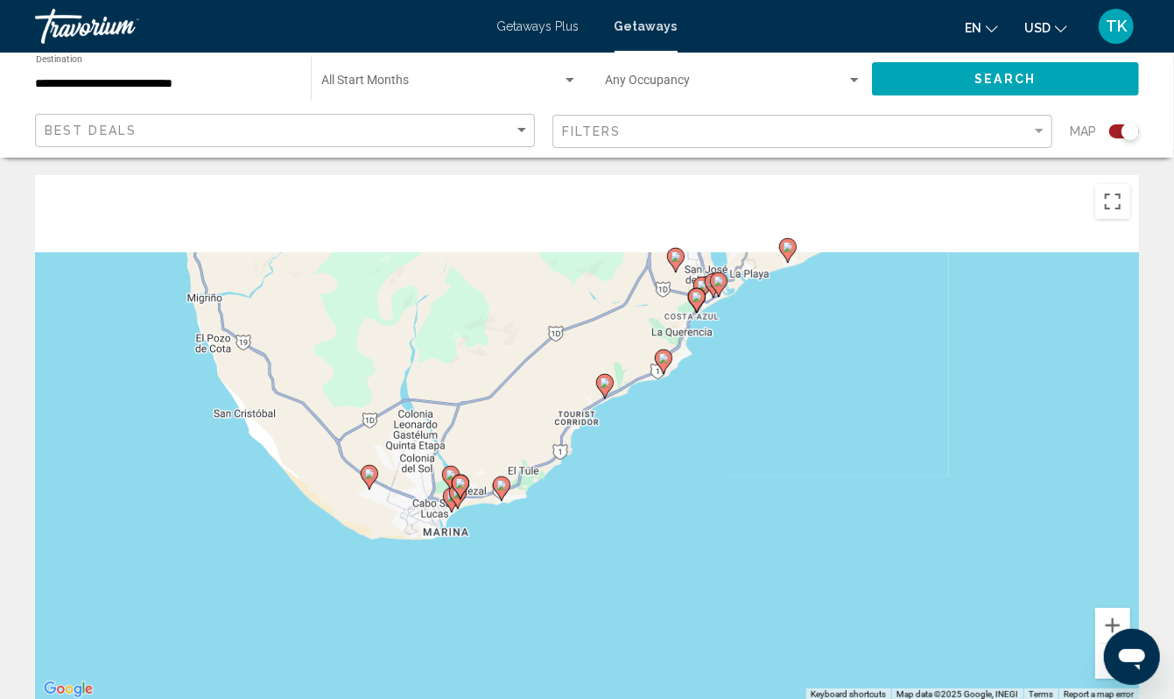
drag, startPoint x: 471, startPoint y: 469, endPoint x: 418, endPoint y: 631, distance: 170.3
click at [418, 631] on div "To activate drag with keyboard, press Alt + Enter. Once in keyboard drag state,…" at bounding box center [587, 437] width 1104 height 525
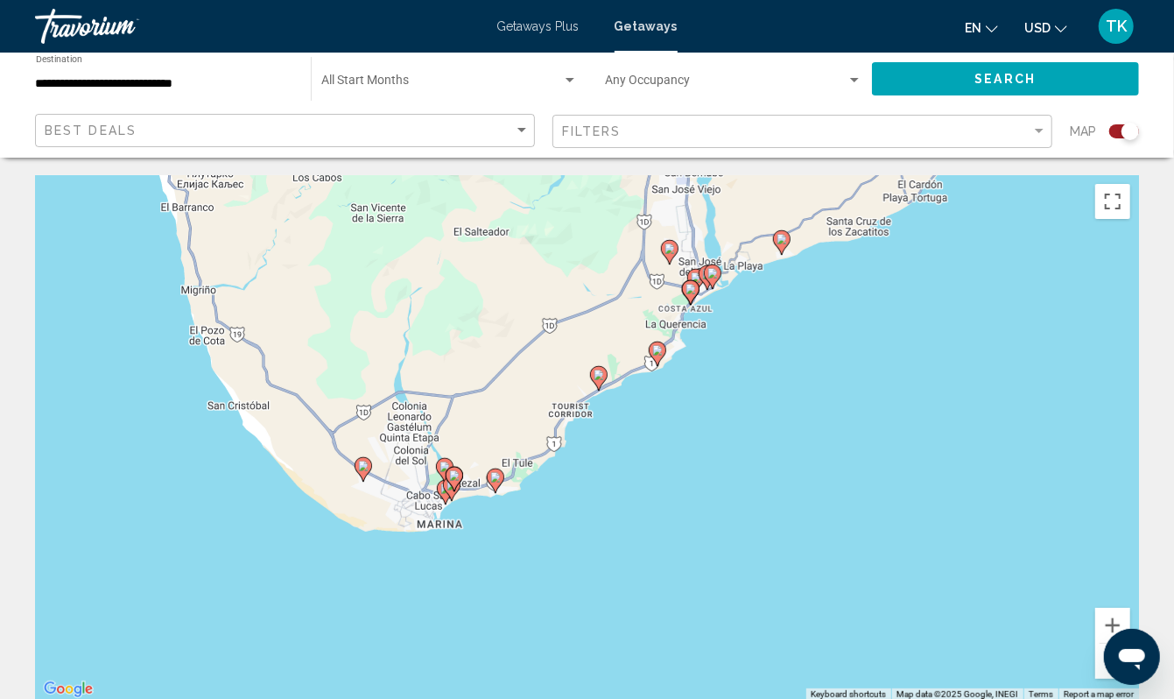
click at [390, 607] on div "To activate drag with keyboard, press Alt + Enter. Once in keyboard drag state,…" at bounding box center [587, 437] width 1104 height 525
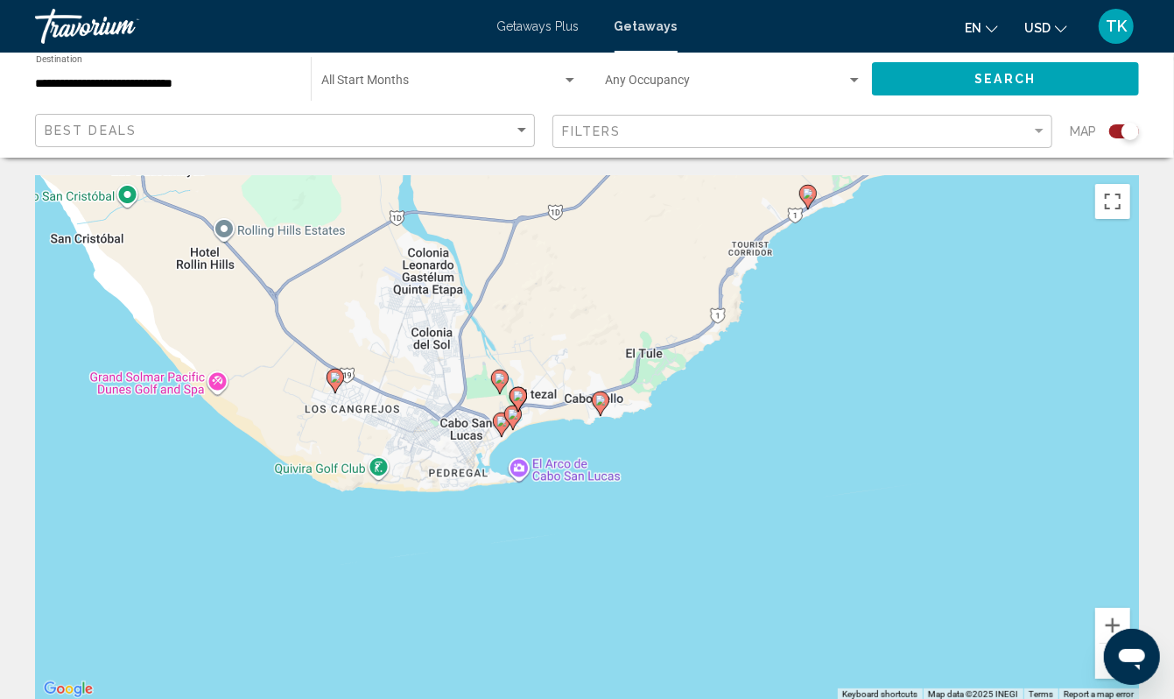
click at [414, 573] on div "To activate drag with keyboard, press Alt + Enter. Once in keyboard drag state,…" at bounding box center [587, 437] width 1104 height 525
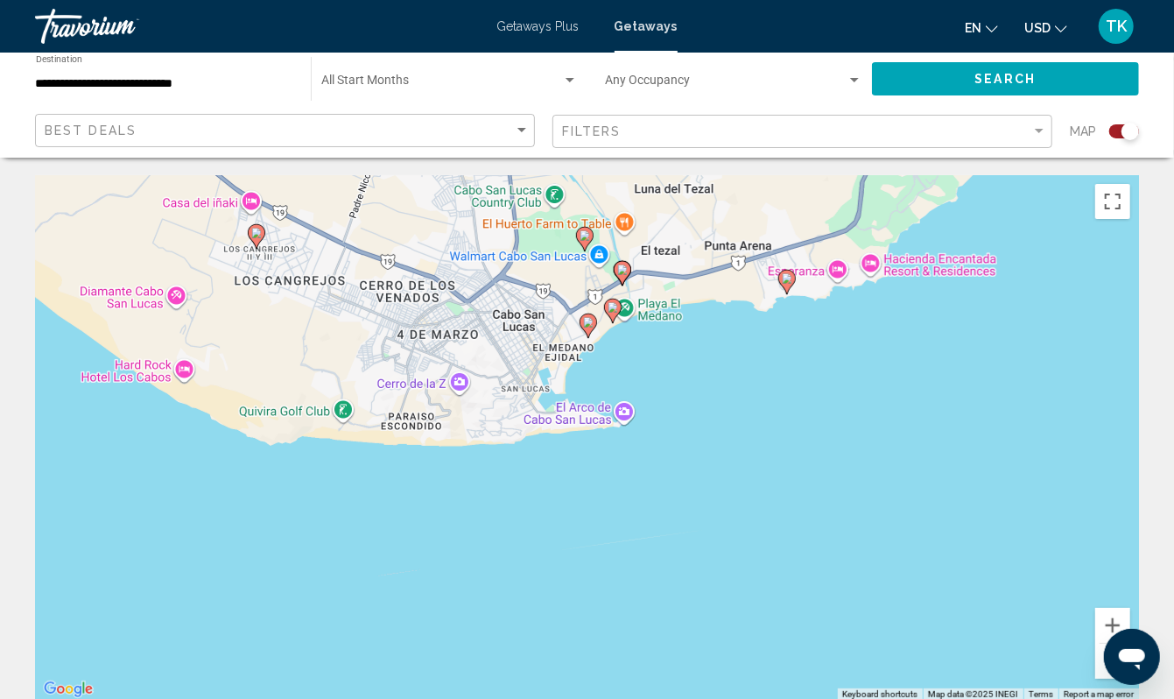
click at [257, 238] on image "Main content" at bounding box center [256, 233] width 11 height 11
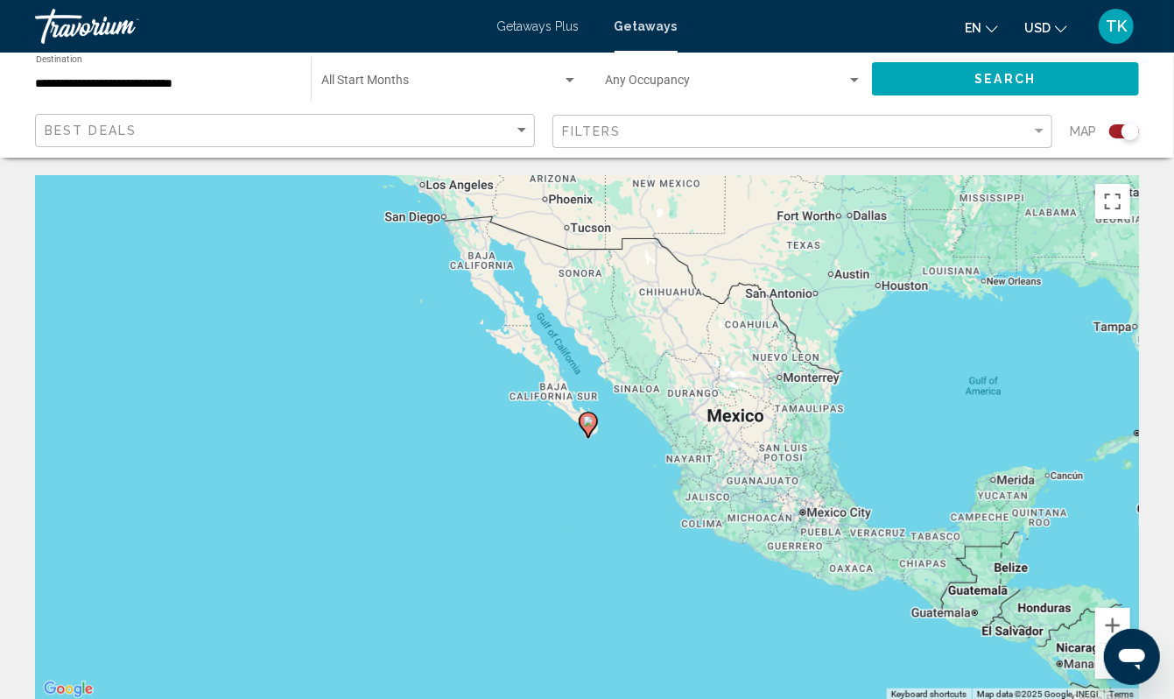
click at [586, 426] on image "Main content" at bounding box center [588, 421] width 11 height 11
type input "**********"
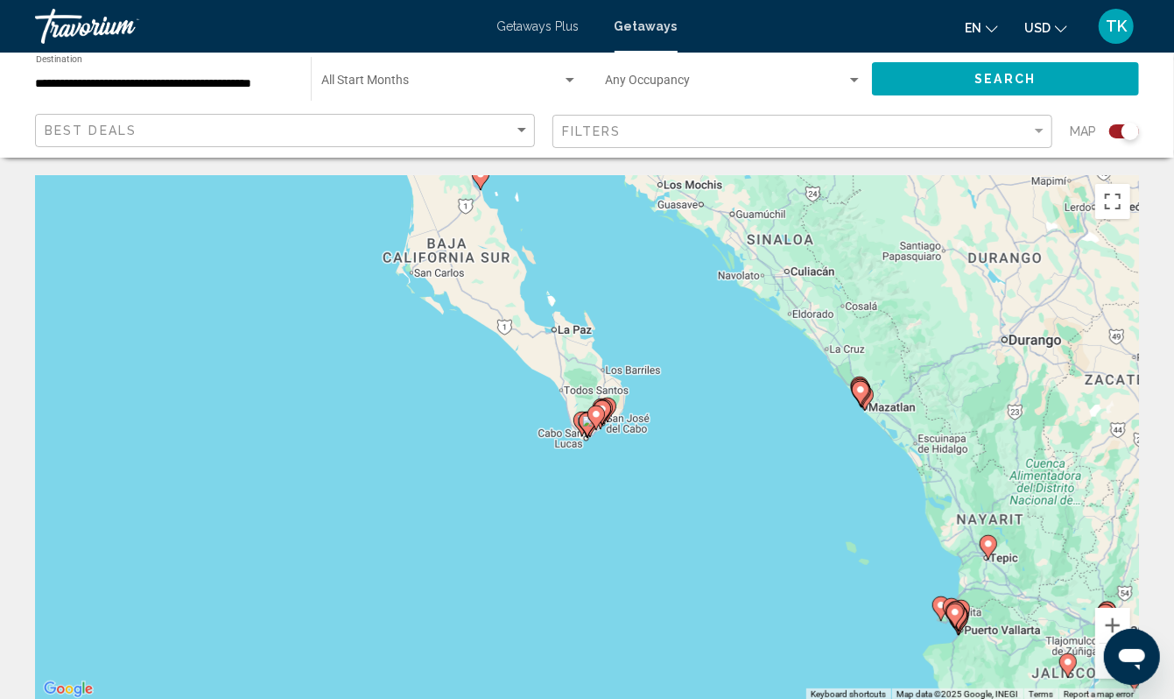
click at [581, 436] on icon "Main content" at bounding box center [587, 424] width 16 height 23
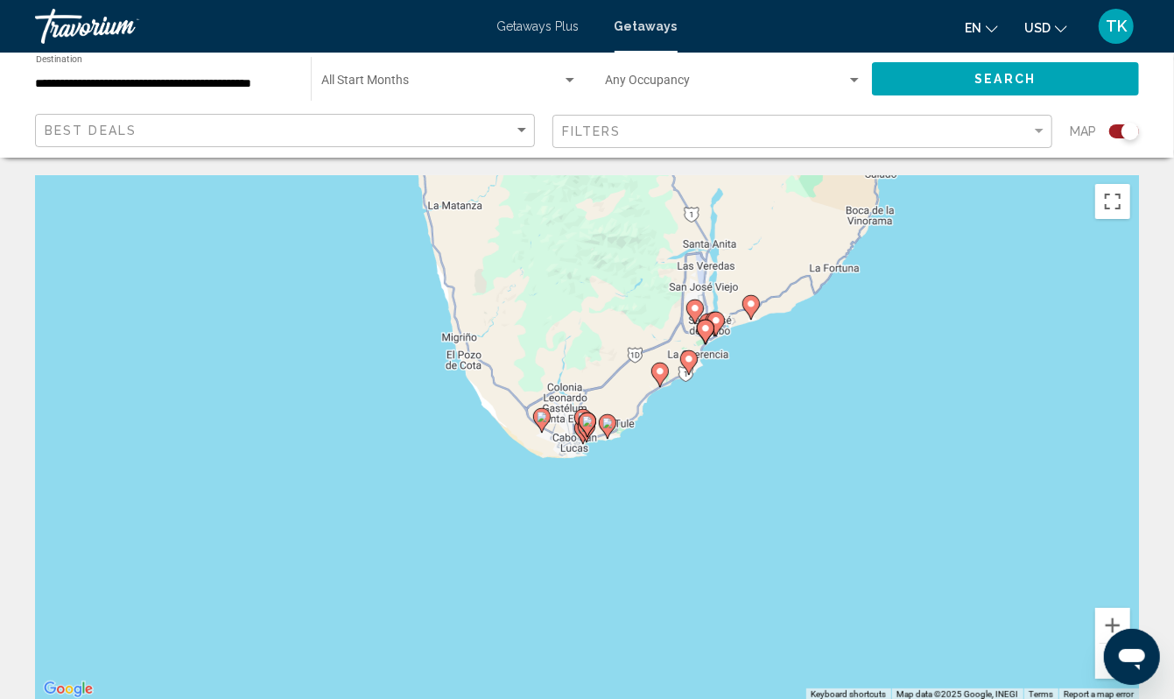
click at [543, 422] on image "Main content" at bounding box center [542, 416] width 11 height 11
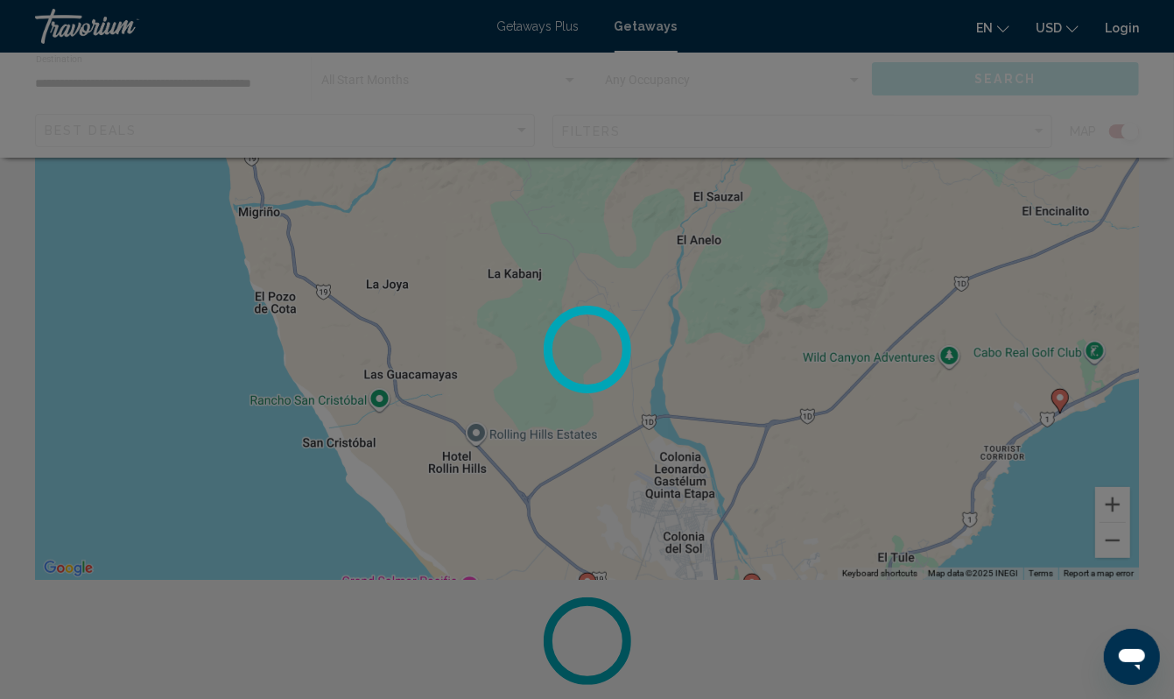
scroll to position [124, 0]
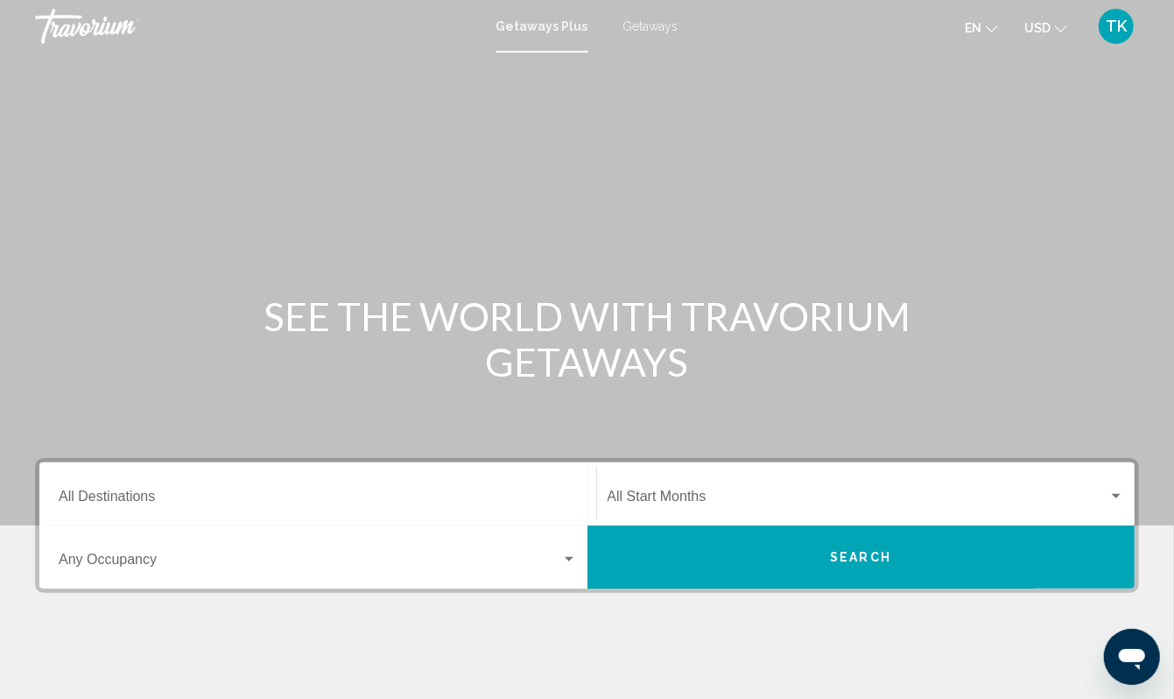
click at [131, 522] on div "Destination All Destinations" at bounding box center [318, 494] width 518 height 55
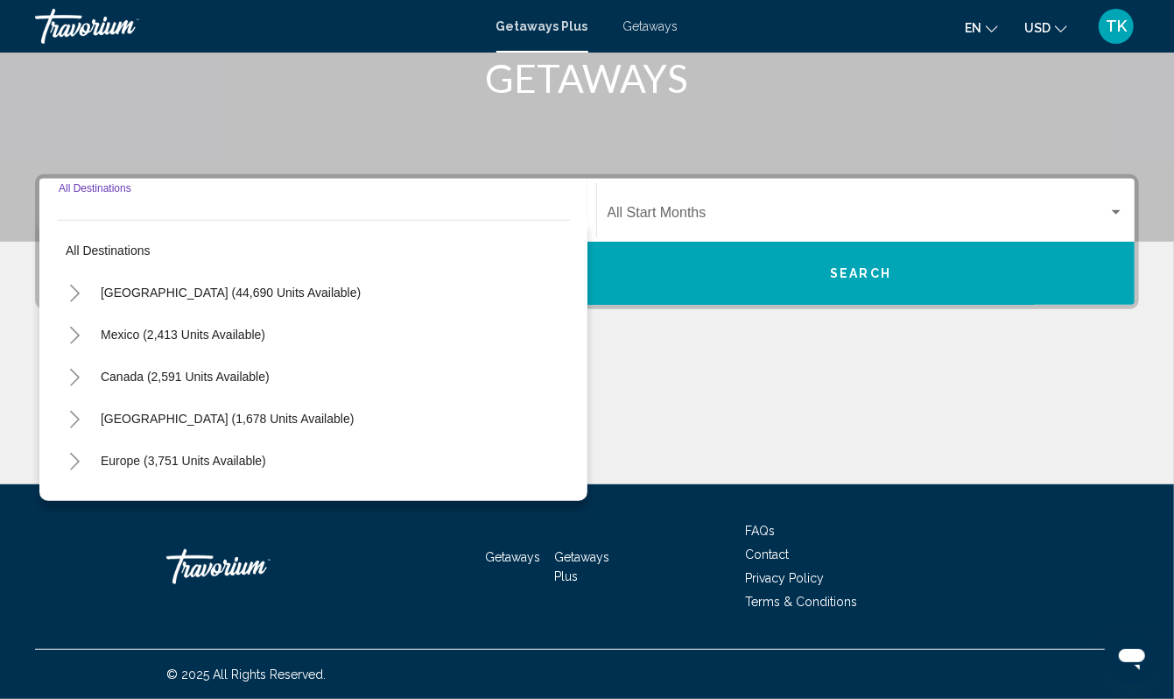
scroll to position [474, 0]
click at [740, 353] on div "Main content" at bounding box center [587, 418] width 1104 height 131
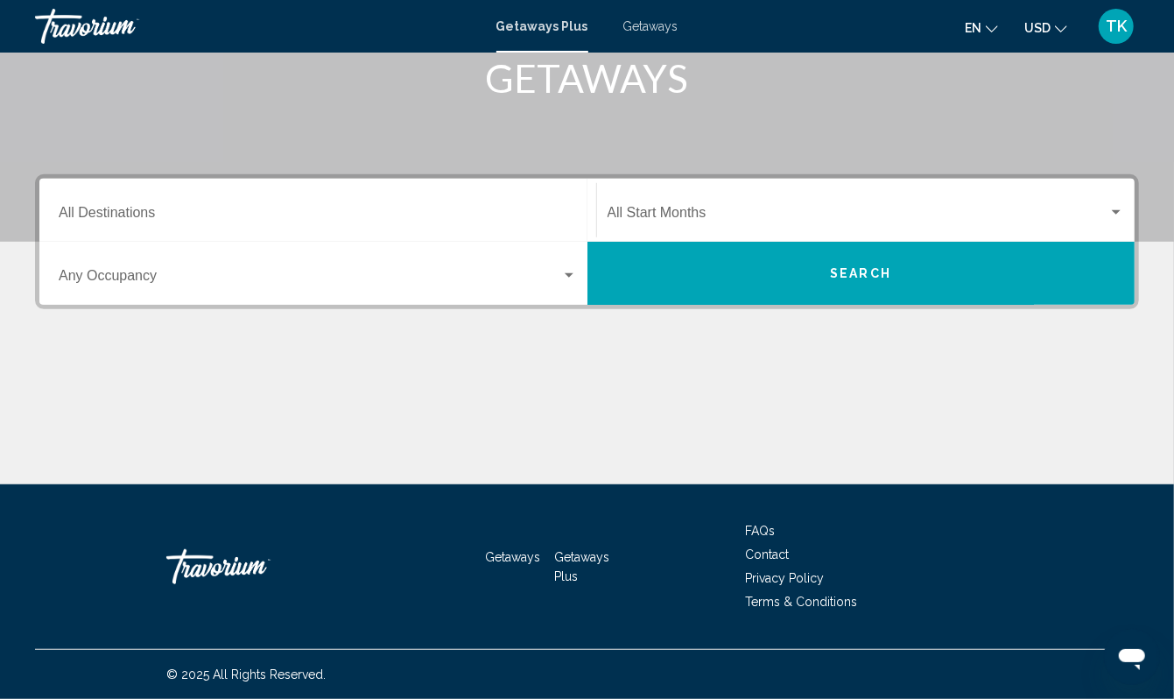
click at [646, 25] on span "Getaways" at bounding box center [650, 26] width 55 height 14
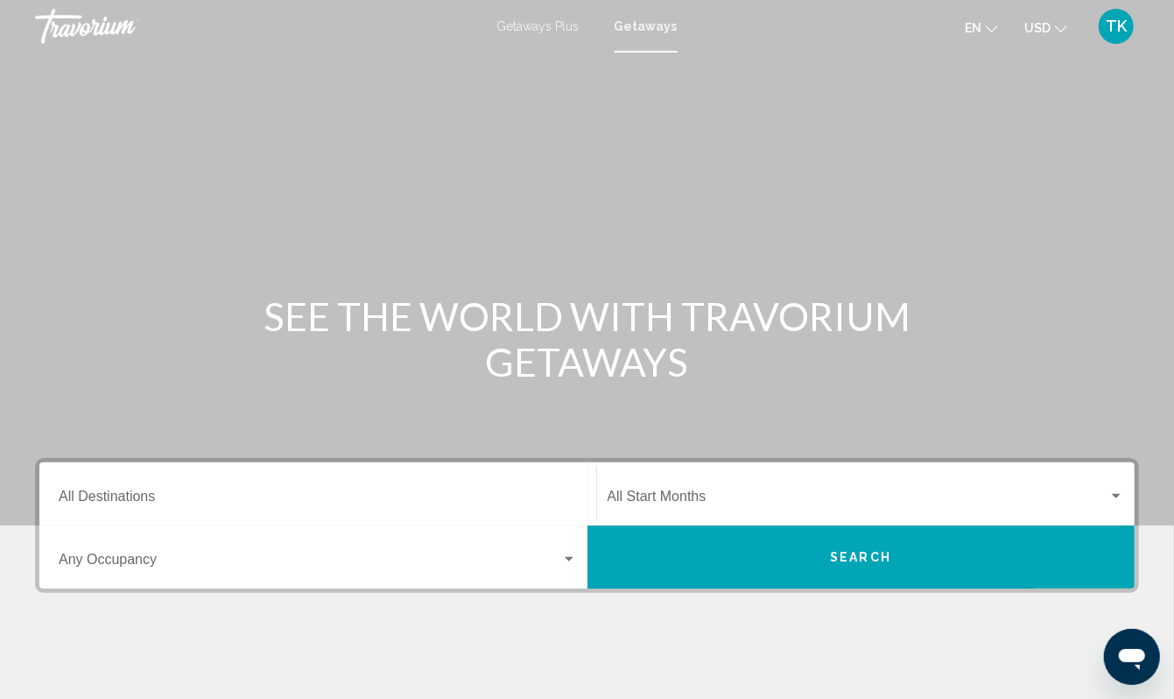
click at [110, 522] on div "Destination All Destinations" at bounding box center [318, 494] width 518 height 55
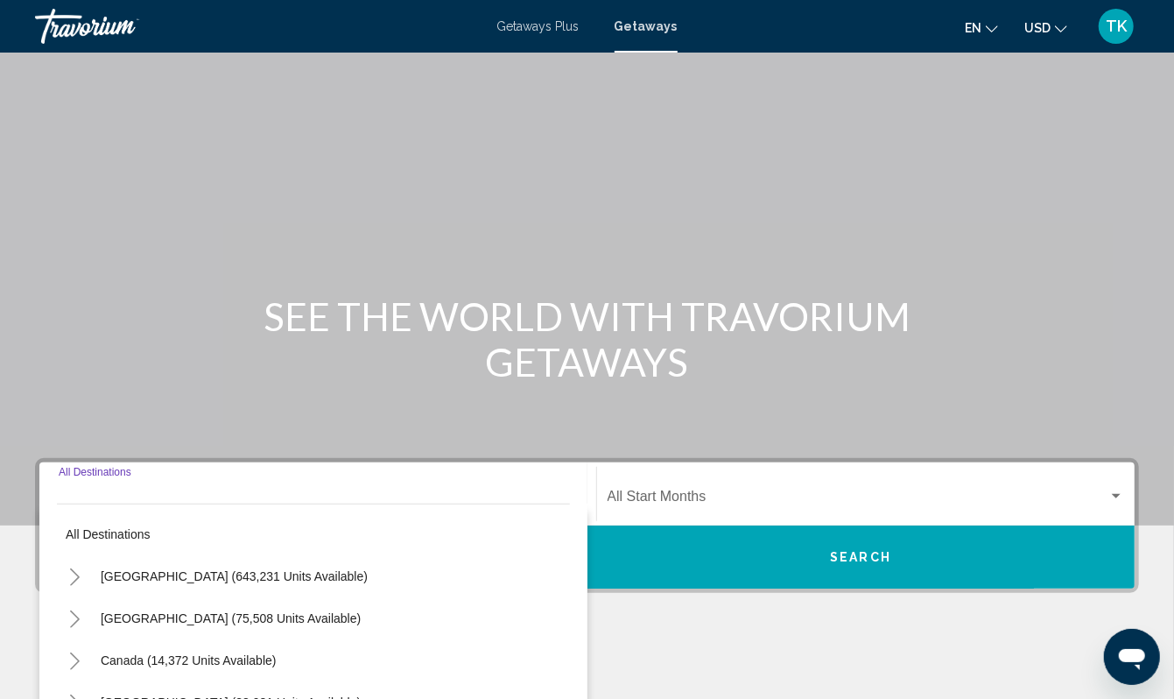
scroll to position [474, 0]
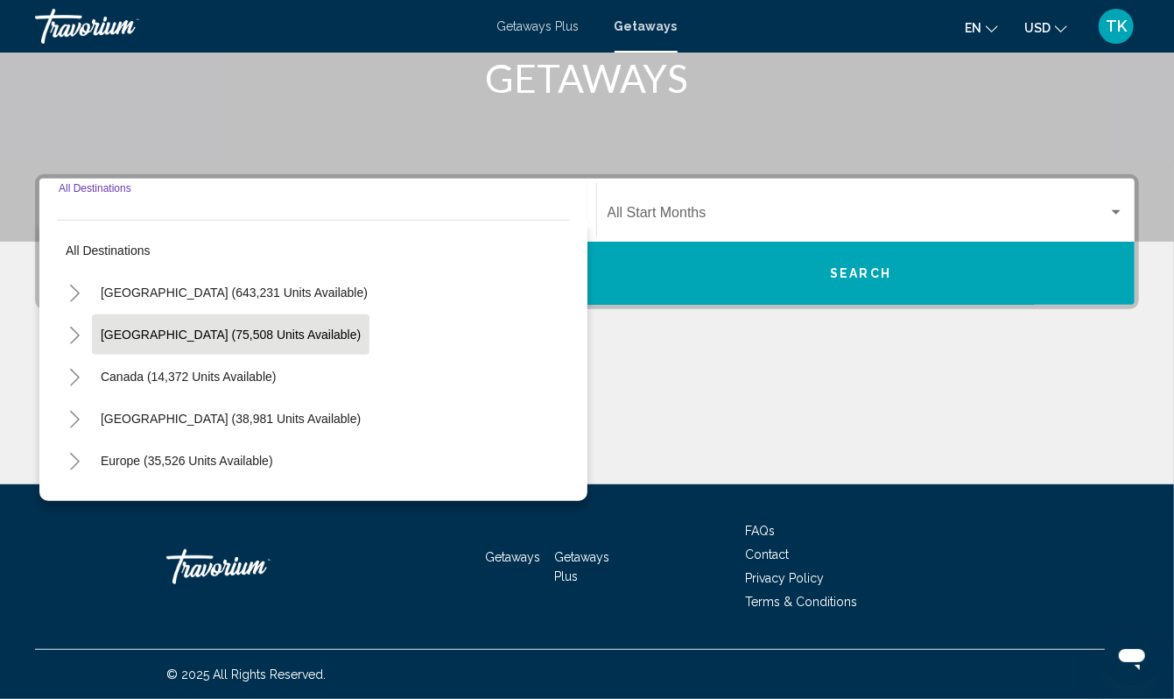
click at [165, 327] on span "[GEOGRAPHIC_DATA] (75,508 units available)" at bounding box center [231, 334] width 260 height 14
type input "**********"
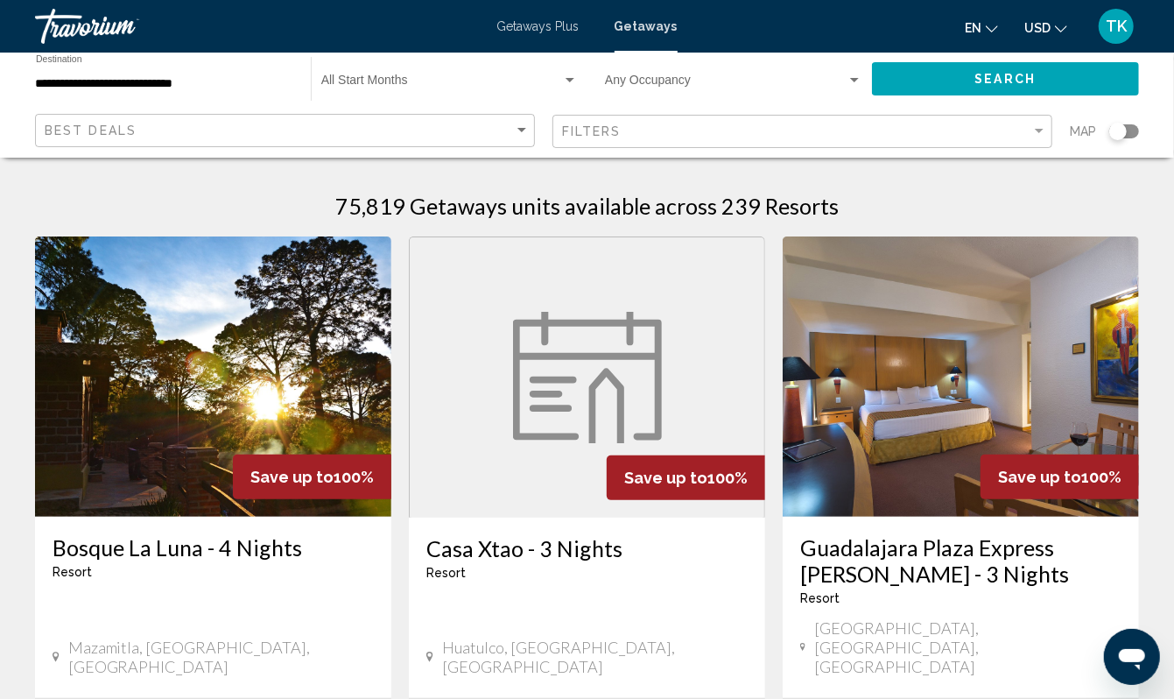
click at [147, 103] on div "**********" at bounding box center [164, 79] width 257 height 48
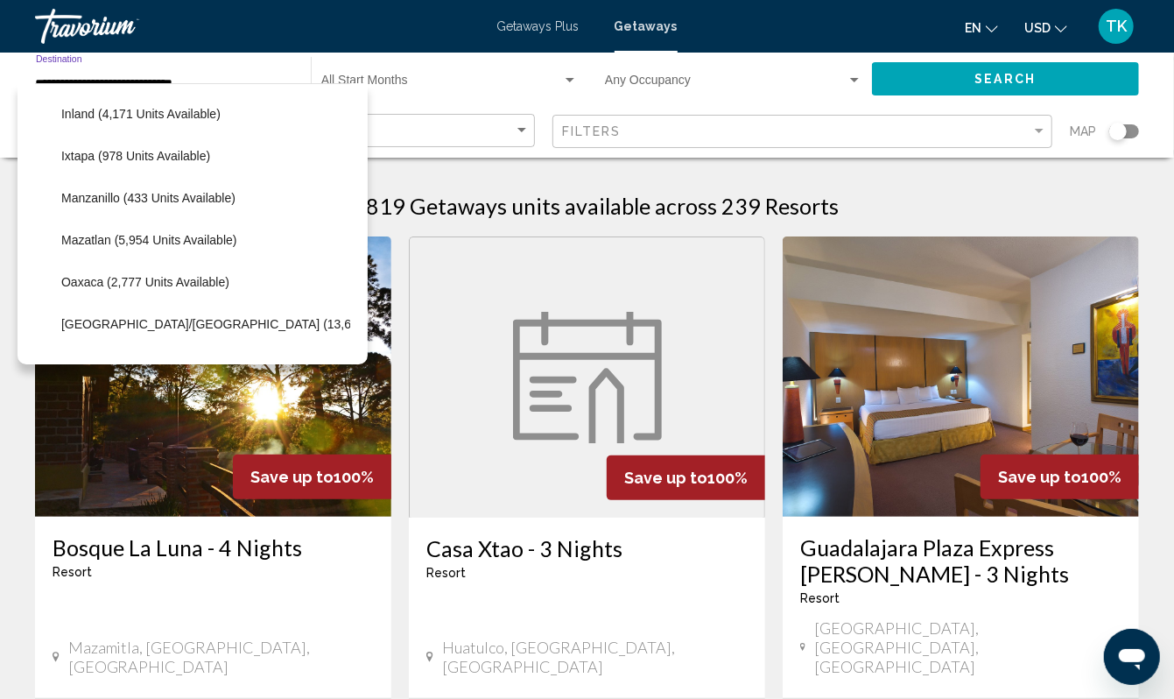
scroll to position [312, 0]
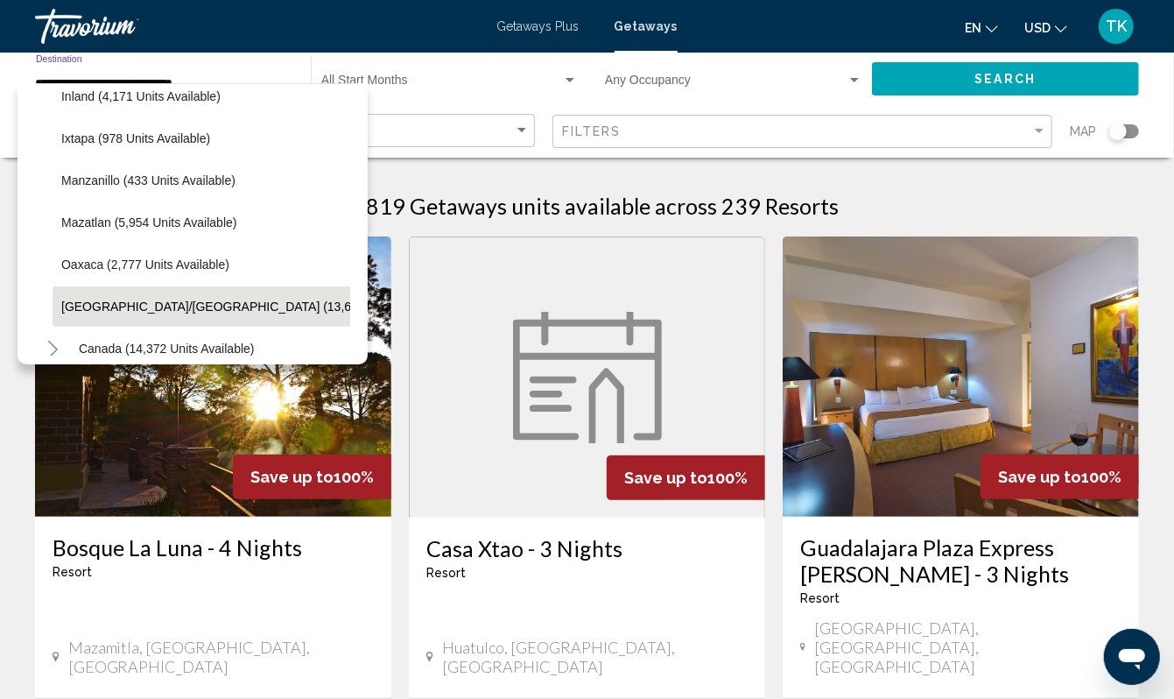
click at [179, 313] on span "[GEOGRAPHIC_DATA]/[GEOGRAPHIC_DATA] (13,606 units available)" at bounding box center [256, 306] width 391 height 14
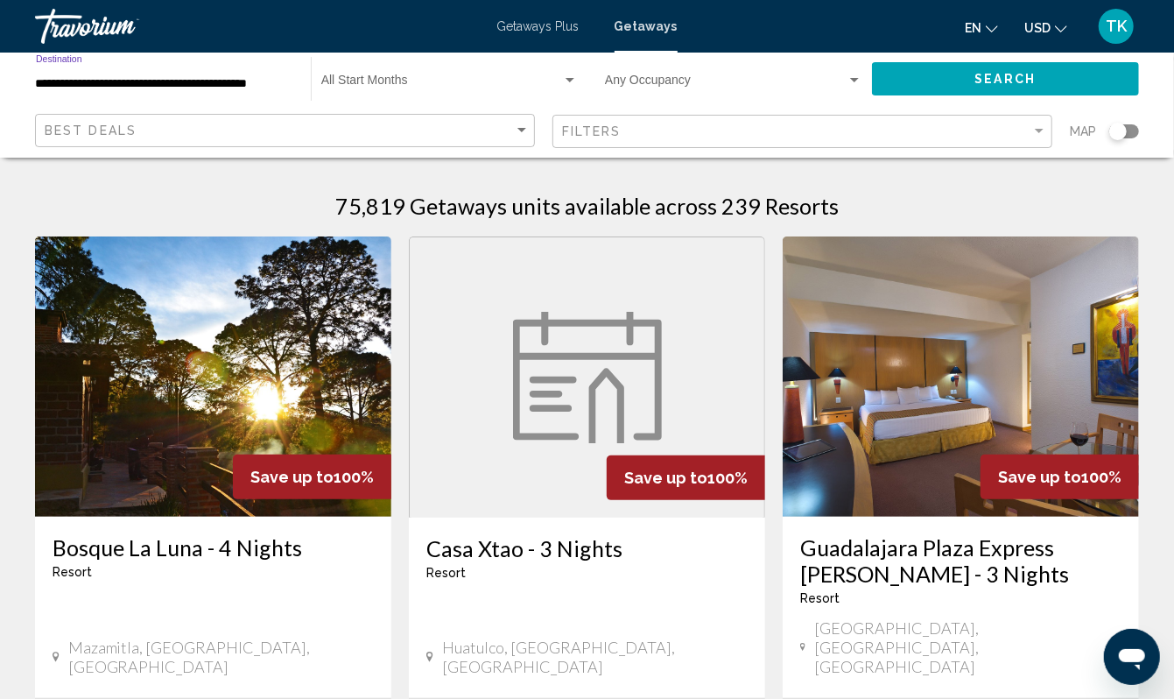
click at [1020, 87] on span "Search" at bounding box center [1005, 80] width 61 height 14
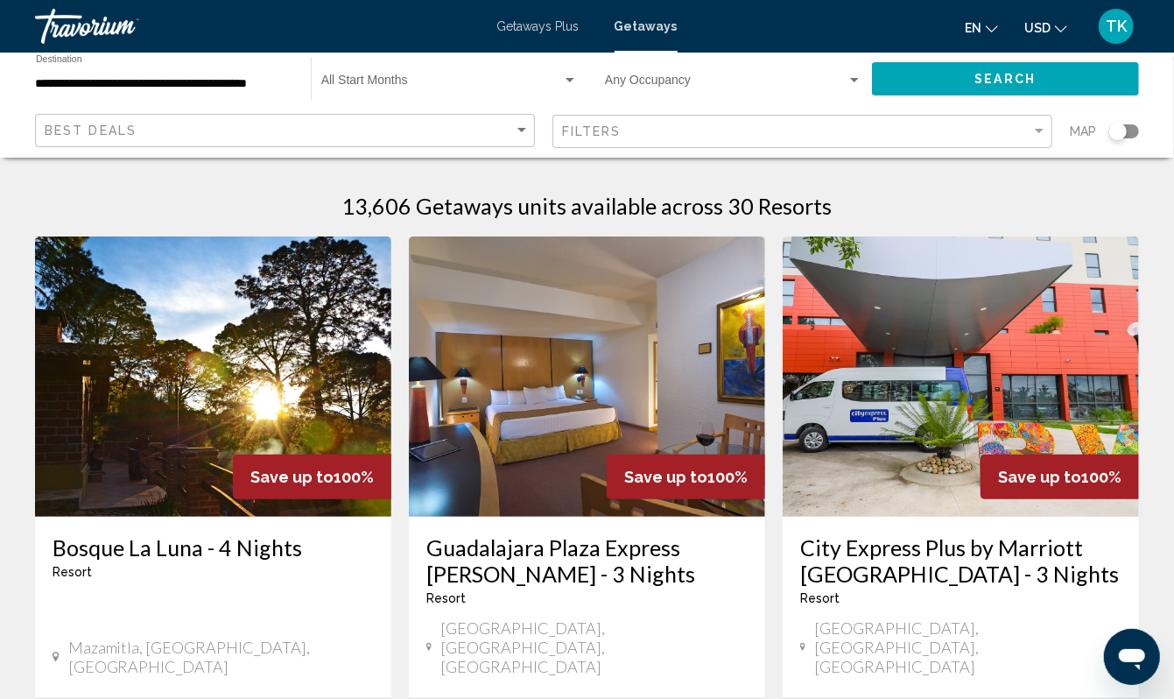
click at [1109, 140] on div "Search widget" at bounding box center [1118, 132] width 18 height 18
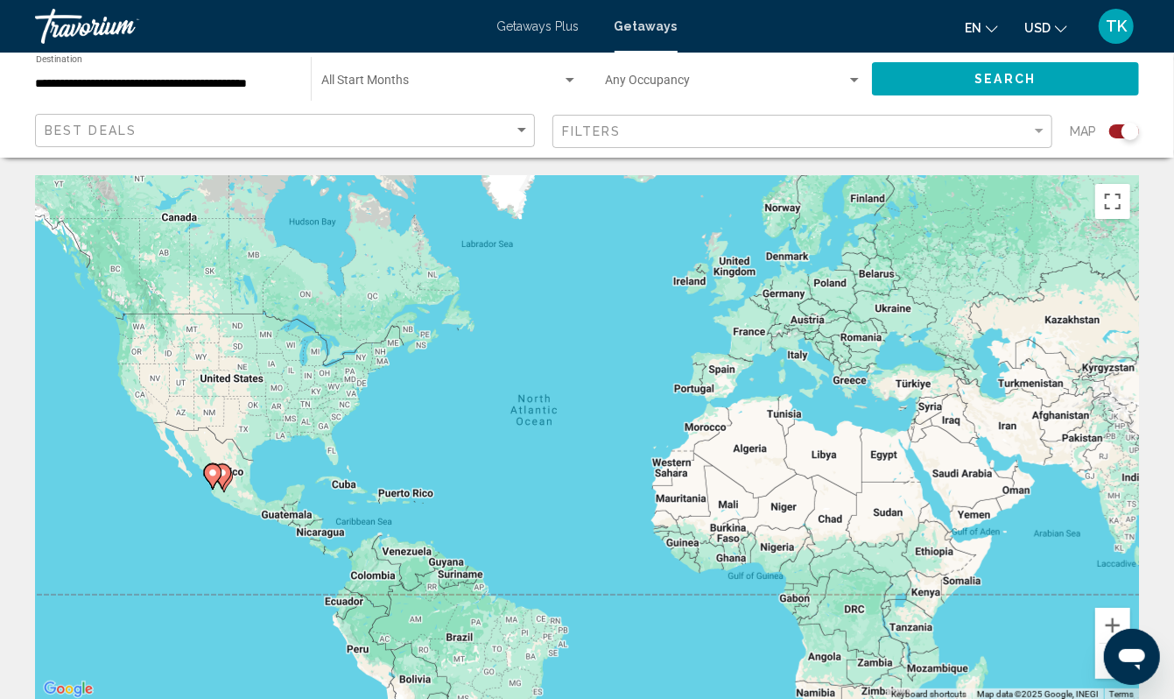
click at [214, 565] on div "To activate drag with keyboard, press Alt + Enter. Once in keyboard drag state,…" at bounding box center [587, 437] width 1104 height 525
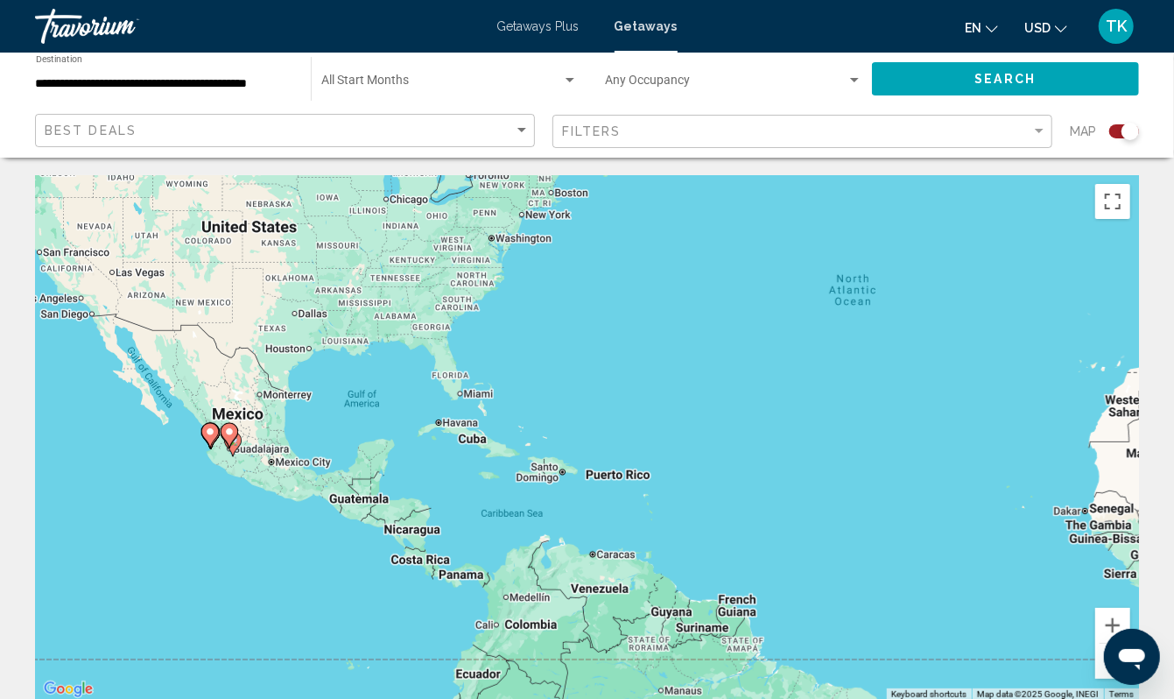
click at [170, 509] on div "To activate drag with keyboard, press Alt + Enter. Once in keyboard drag state,…" at bounding box center [587, 437] width 1104 height 525
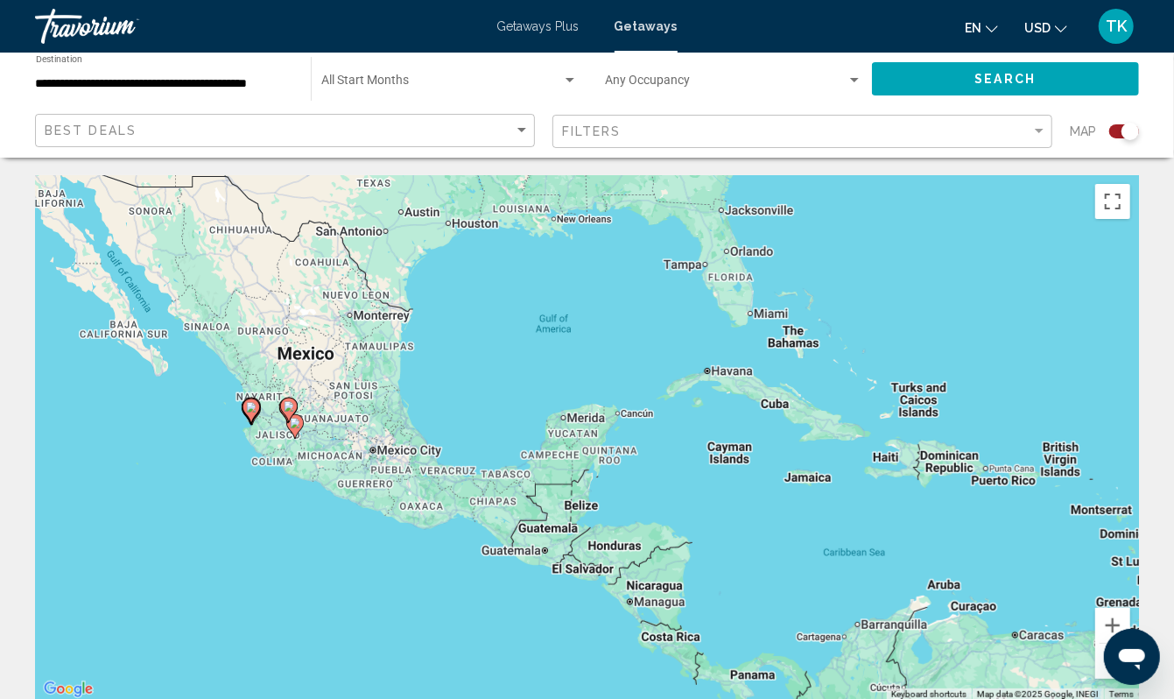
click at [170, 509] on div "To activate drag with keyboard, press Alt + Enter. Once in keyboard drag state,…" at bounding box center [587, 437] width 1104 height 525
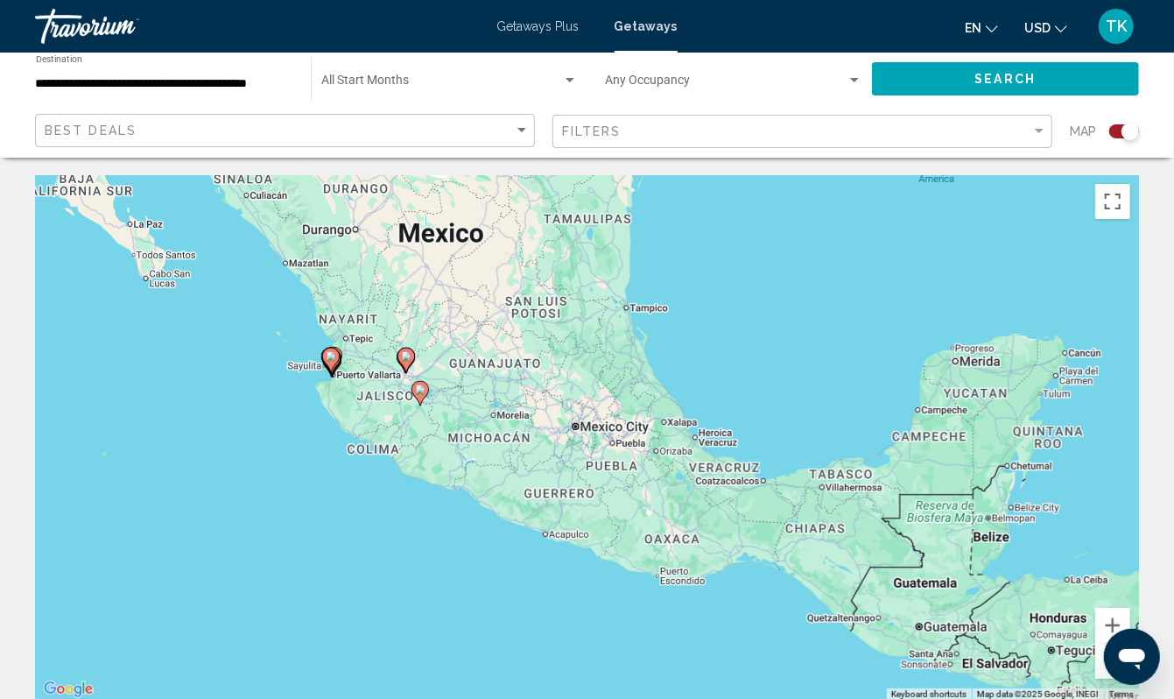
click at [170, 509] on div "To activate drag with keyboard, press Alt + Enter. Once in keyboard drag state,…" at bounding box center [587, 437] width 1104 height 525
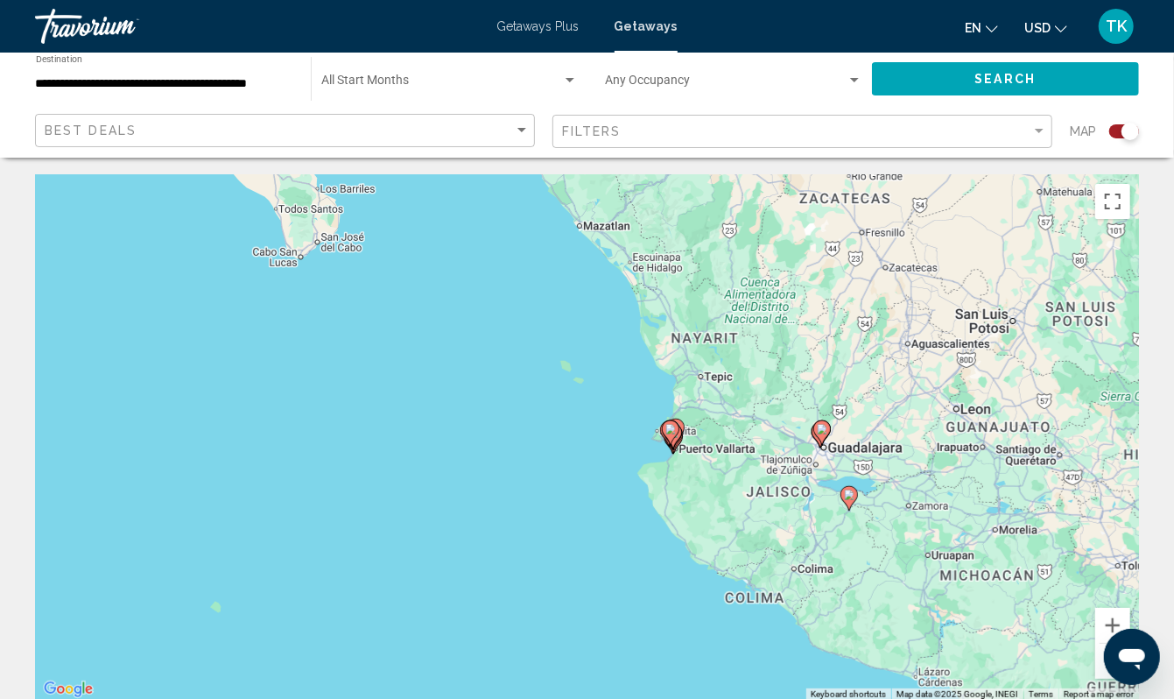
drag, startPoint x: 327, startPoint y: 453, endPoint x: 506, endPoint y: 628, distance: 249.5
click at [506, 628] on div "To activate drag with keyboard, press Alt + Enter. Once in keyboard drag state,…" at bounding box center [587, 437] width 1104 height 525
click at [553, 534] on div "To activate drag with keyboard, press Alt + Enter. Once in keyboard drag state,…" at bounding box center [587, 437] width 1104 height 525
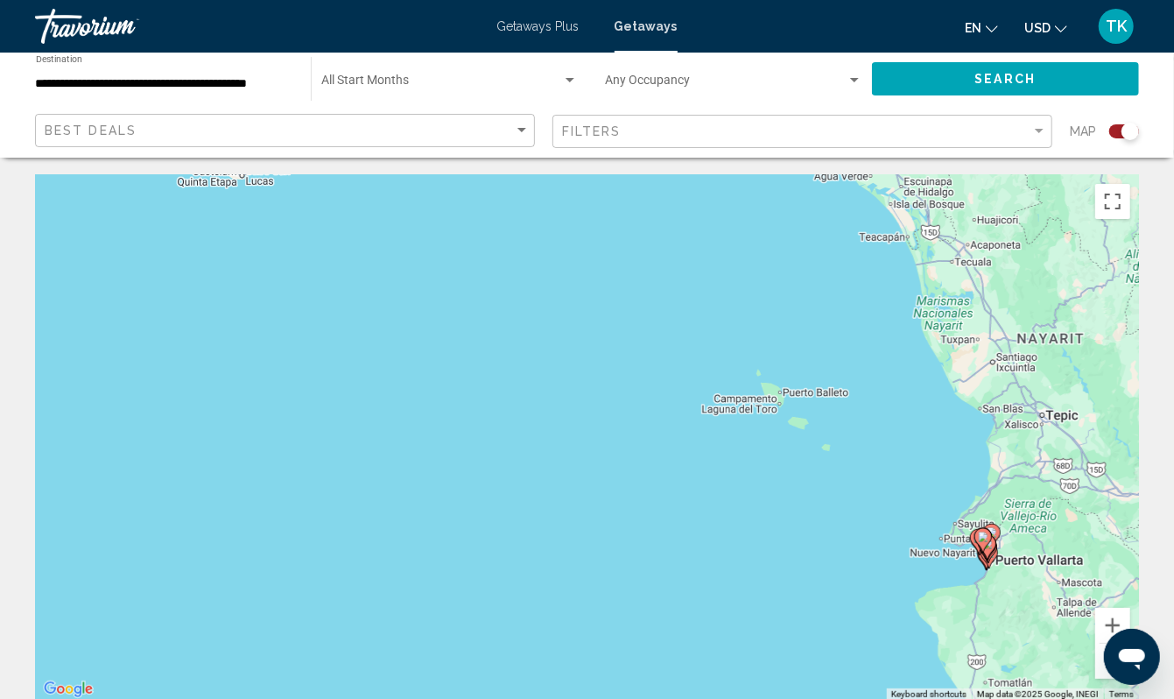
drag, startPoint x: 553, startPoint y: 534, endPoint x: 747, endPoint y: 691, distance: 249.0
click at [747, 691] on div "To activate drag with keyboard, press Alt + Enter. Once in keyboard drag state,…" at bounding box center [587, 437] width 1104 height 525
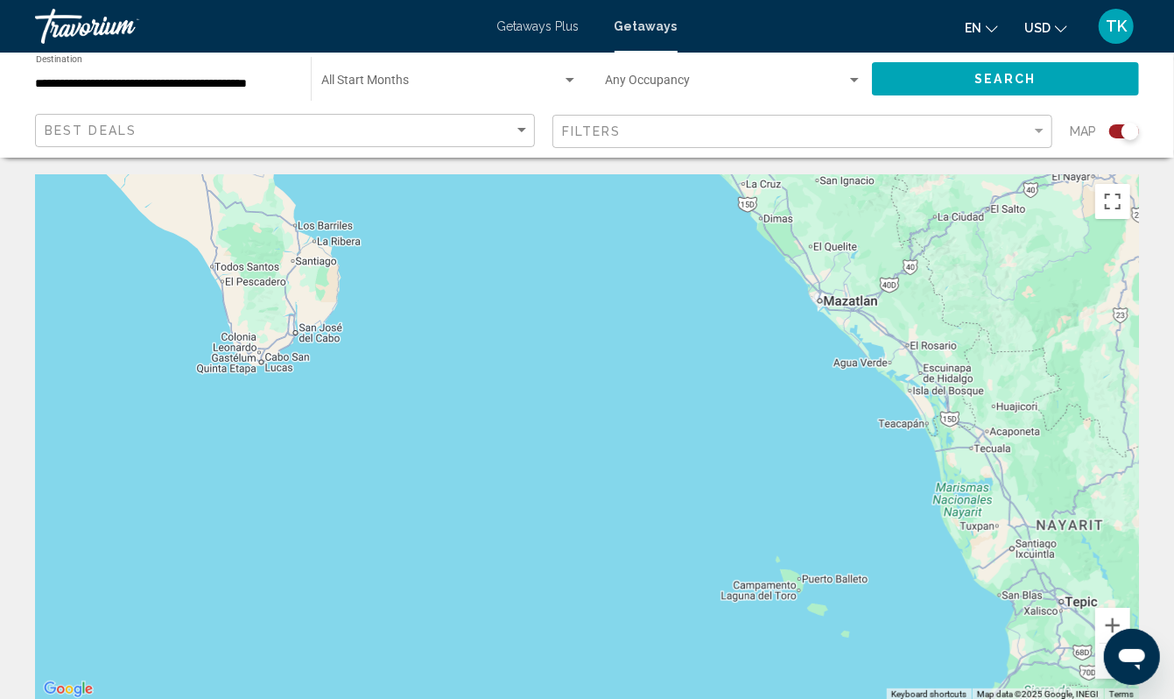
drag, startPoint x: 242, startPoint y: 285, endPoint x: 277, endPoint y: 512, distance: 229.5
click at [277, 512] on div "To activate drag with keyboard, press Alt + Enter. Once in keyboard drag state,…" at bounding box center [587, 437] width 1104 height 525
click at [704, 467] on div "To activate drag with keyboard, press Alt + Enter. Once in keyboard drag state,…" at bounding box center [587, 437] width 1104 height 525
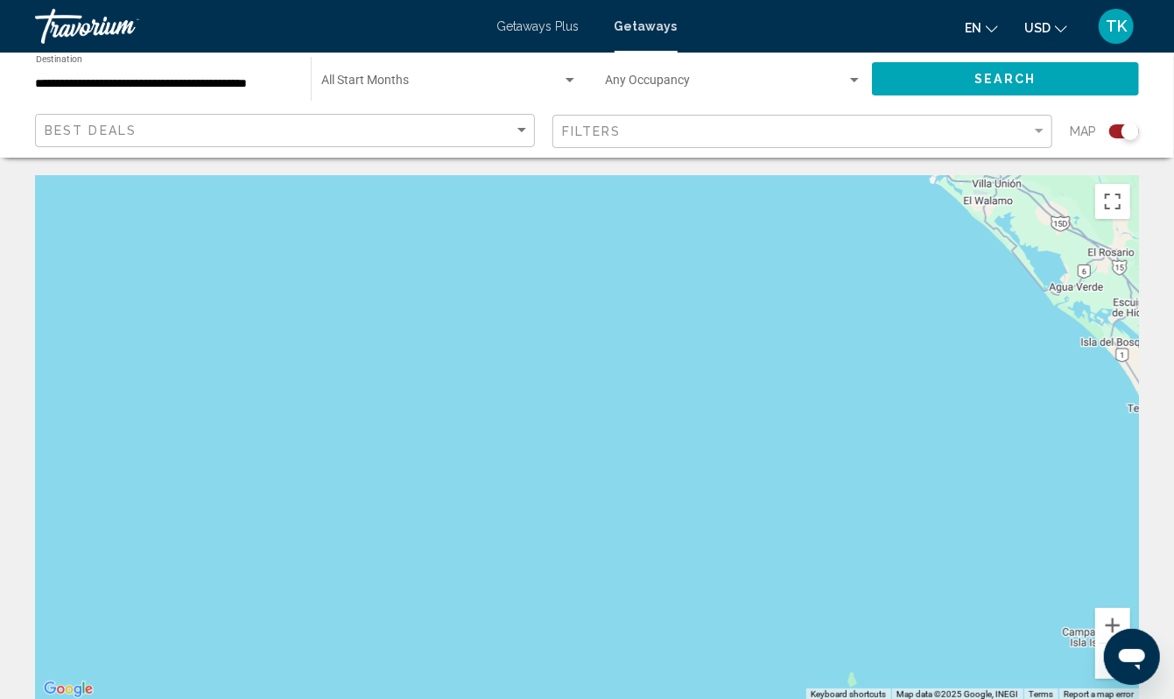
click at [1103, 678] on button "Zoom out" at bounding box center [1112, 660] width 35 height 35
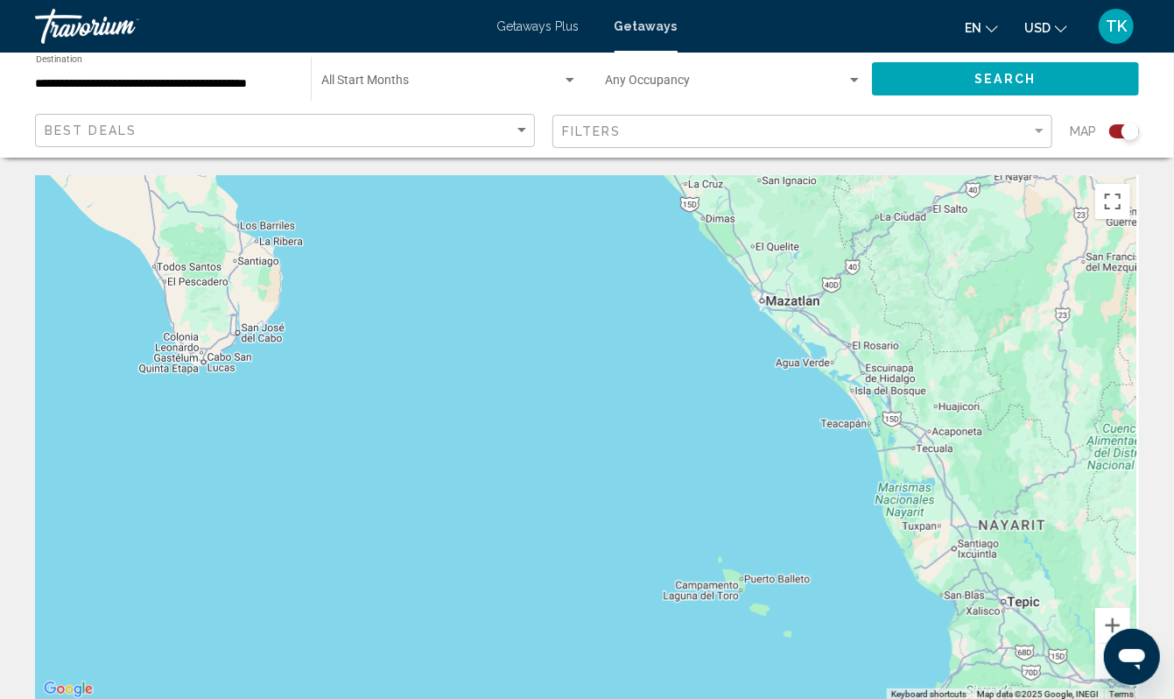
click at [1103, 678] on button "Zoom out" at bounding box center [1112, 660] width 35 height 35
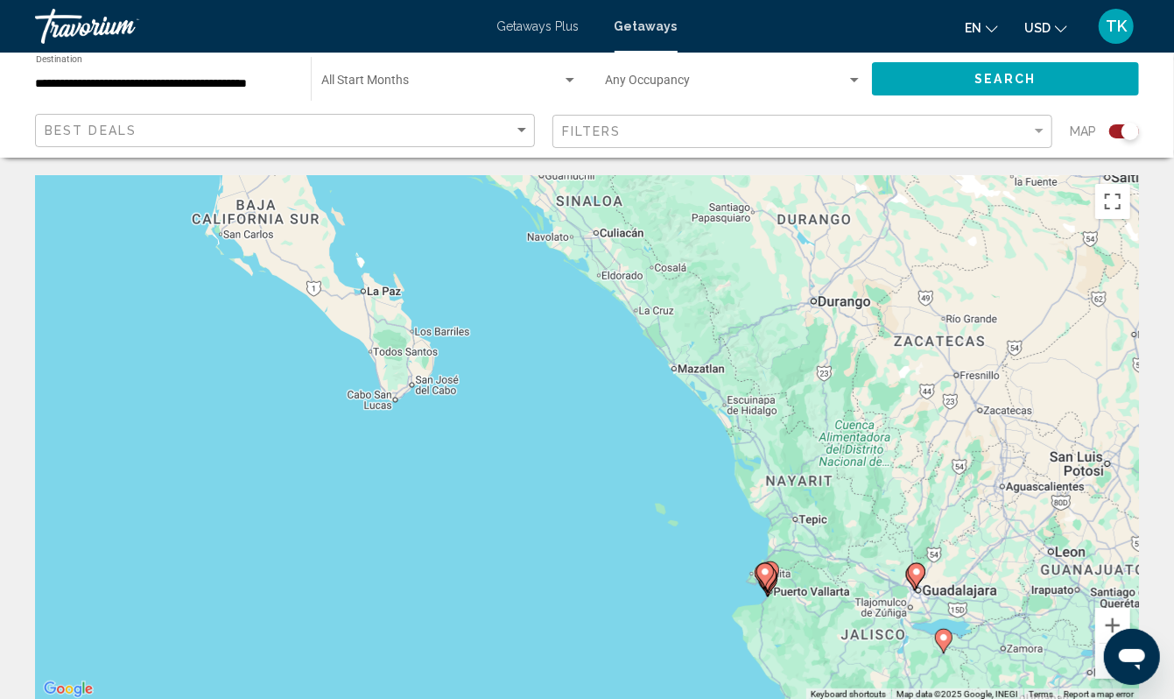
click at [1103, 678] on button "Zoom out" at bounding box center [1112, 660] width 35 height 35
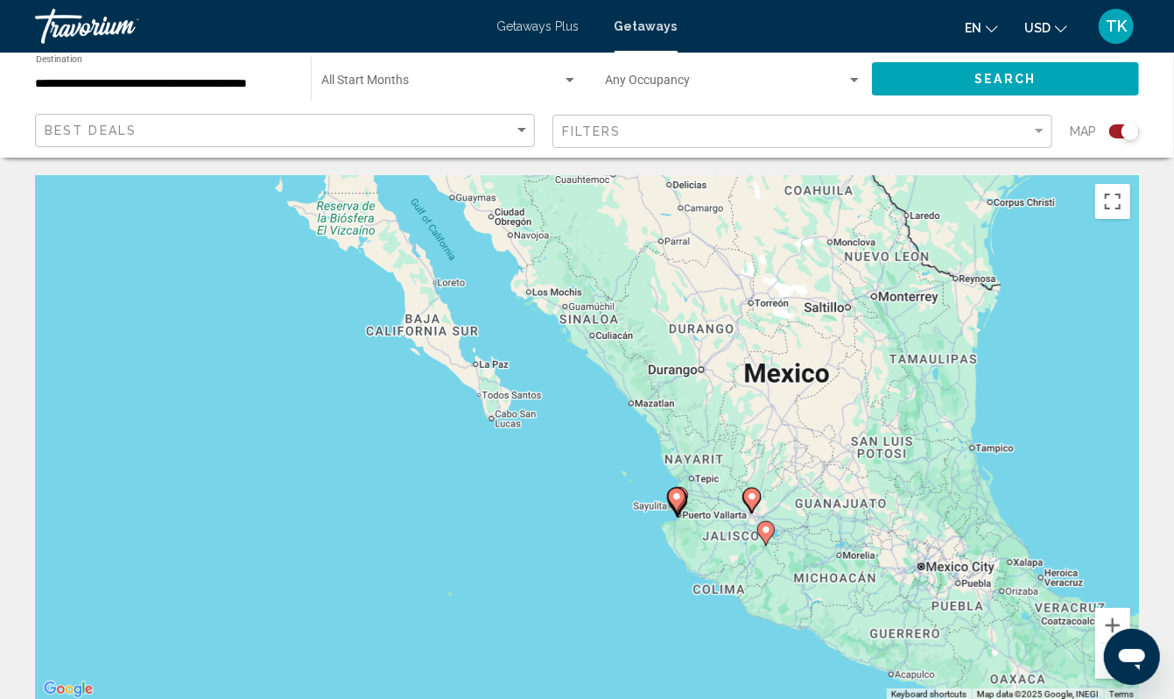
click at [1103, 678] on button "Zoom out" at bounding box center [1112, 660] width 35 height 35
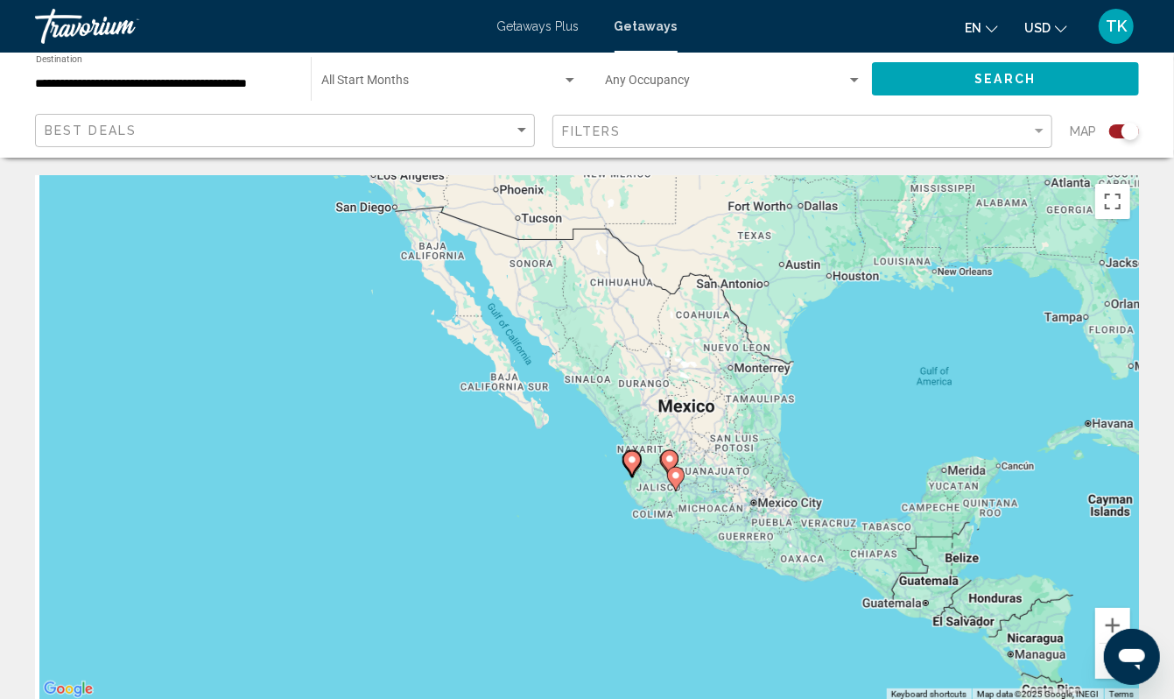
click at [236, 91] on input "**********" at bounding box center [164, 84] width 257 height 14
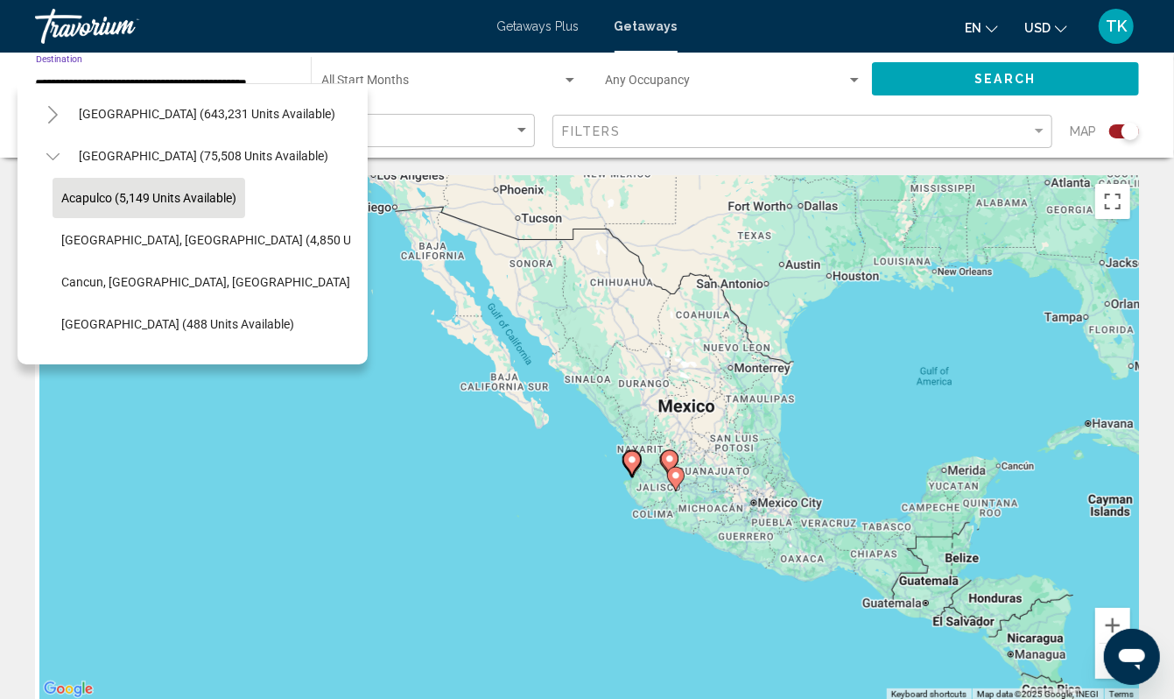
scroll to position [43, 0]
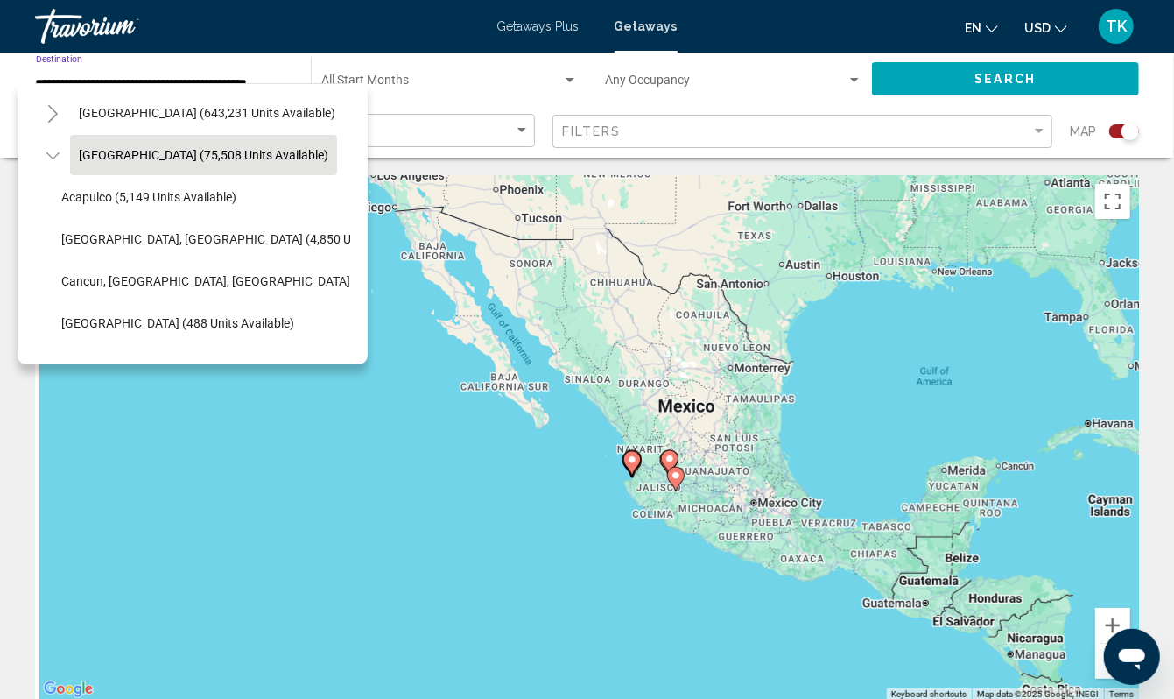
click at [165, 161] on button "[GEOGRAPHIC_DATA] (75,508 units available)" at bounding box center [203, 155] width 267 height 40
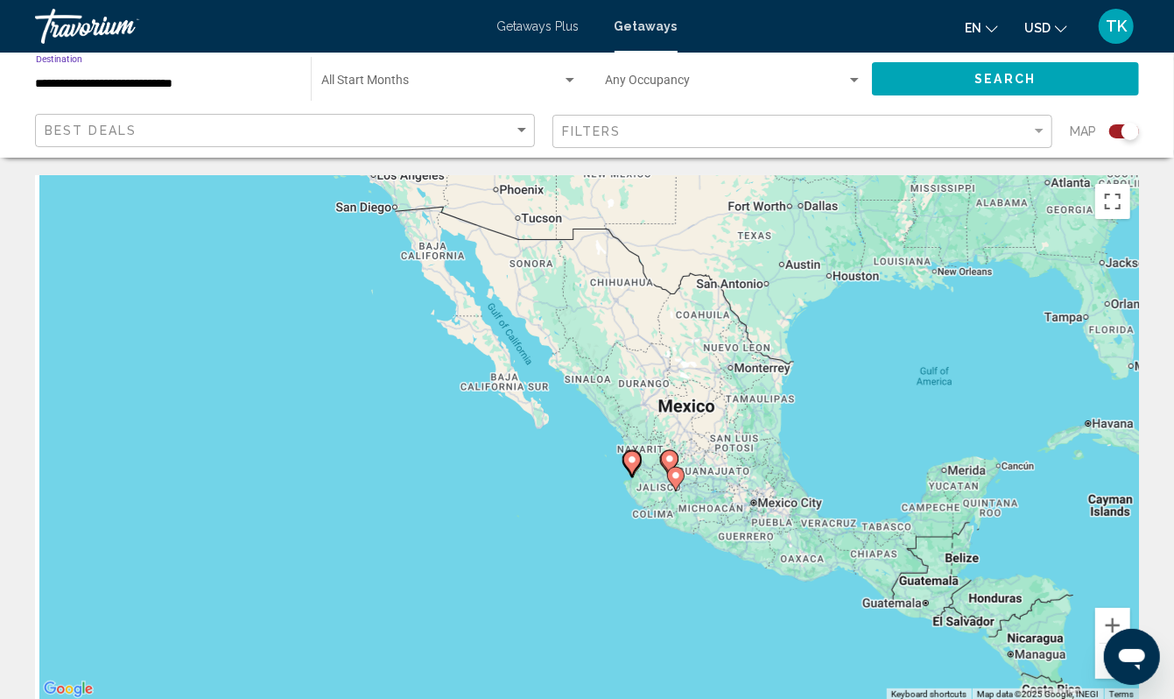
click at [979, 87] on span "Search" at bounding box center [1005, 80] width 61 height 14
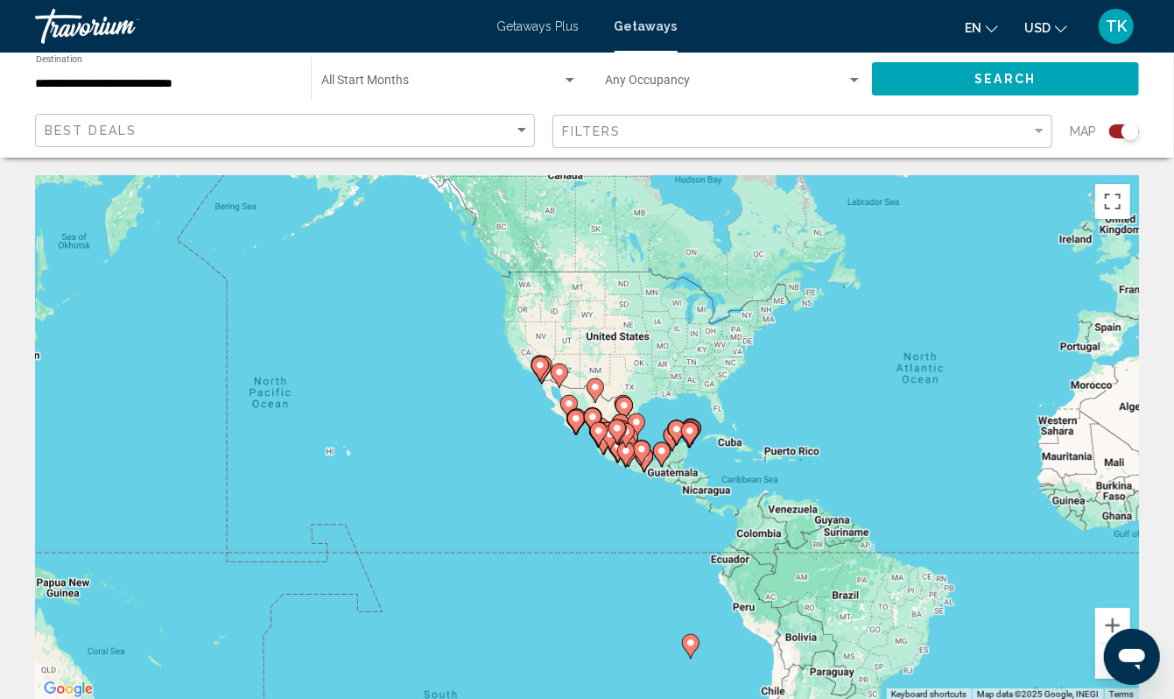
click at [516, 459] on div "To activate drag with keyboard, press Alt + Enter. Once in keyboard drag state,…" at bounding box center [587, 437] width 1104 height 525
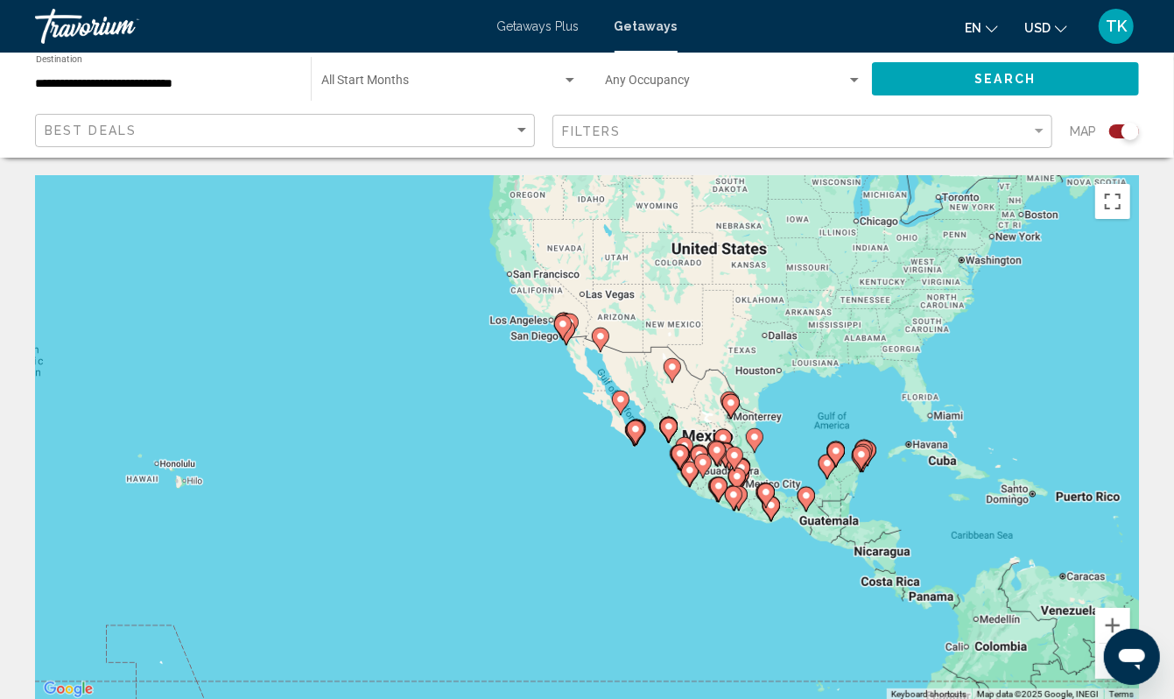
click at [516, 459] on div "To activate drag with keyboard, press Alt + Enter. Once in keyboard drag state,…" at bounding box center [587, 437] width 1104 height 525
click at [548, 428] on div "To activate drag with keyboard, press Alt + Enter. Once in keyboard drag state,…" at bounding box center [587, 437] width 1104 height 525
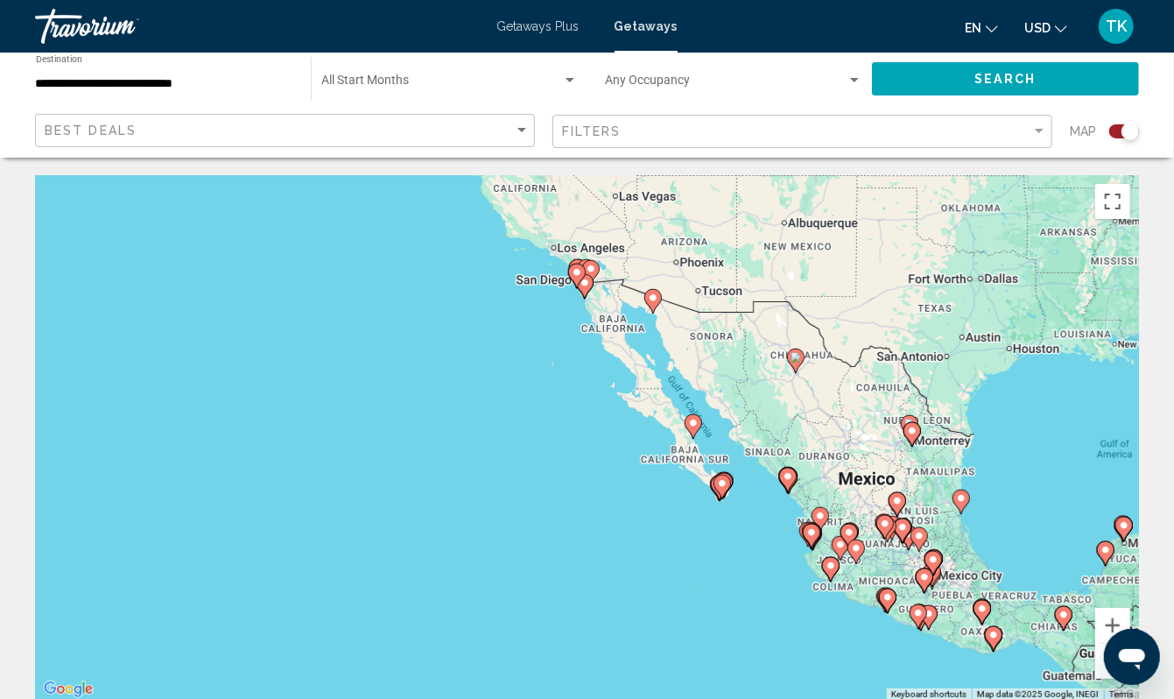
click at [548, 428] on div "To activate drag with keyboard, press Alt + Enter. Once in keyboard drag state,…" at bounding box center [587, 437] width 1104 height 525
click at [653, 302] on image "Main content" at bounding box center [653, 297] width 11 height 11
type input "**********"
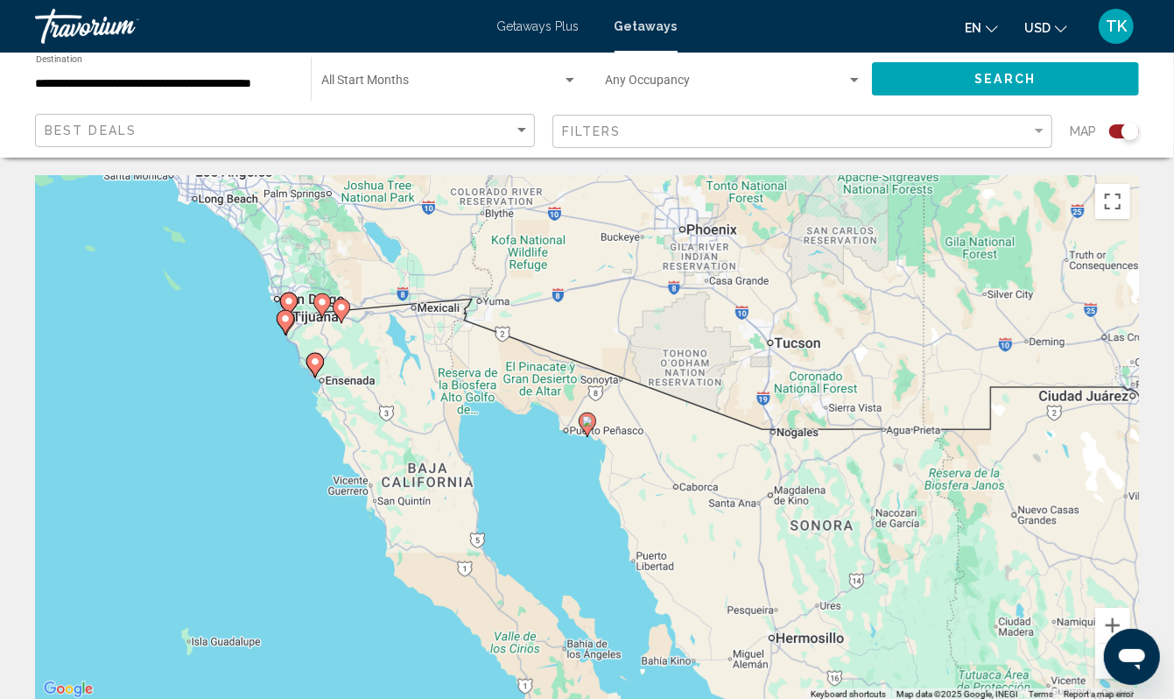
click at [583, 426] on image "Main content" at bounding box center [587, 421] width 11 height 11
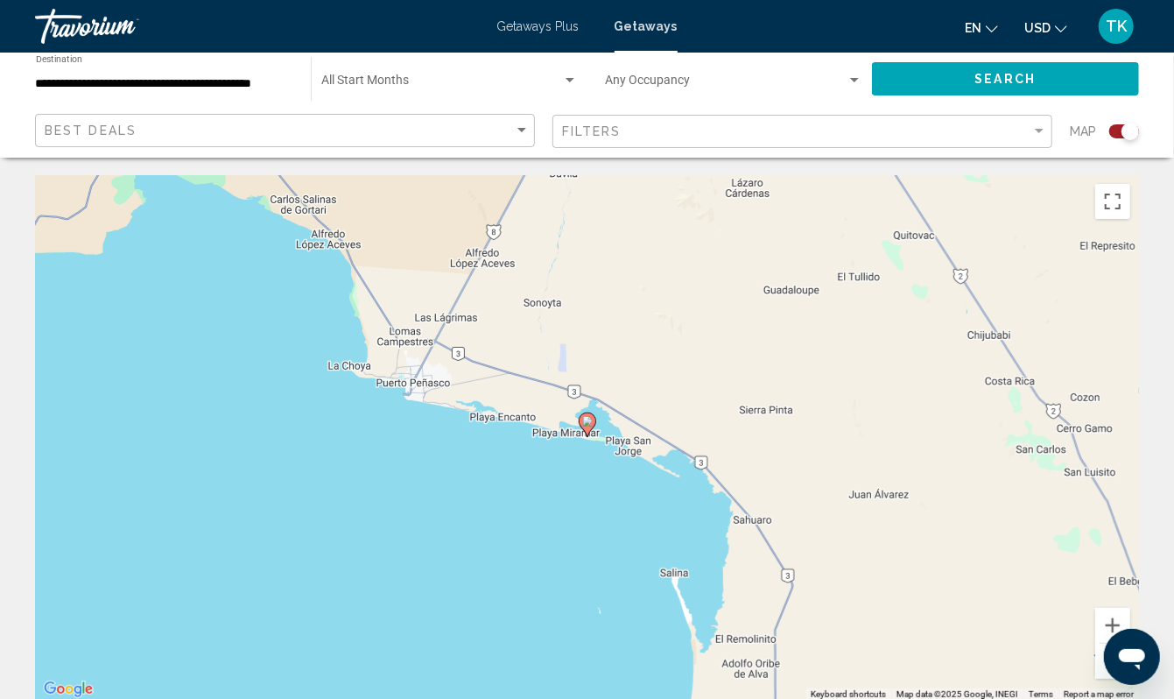
click at [587, 426] on image "Main content" at bounding box center [587, 421] width 11 height 11
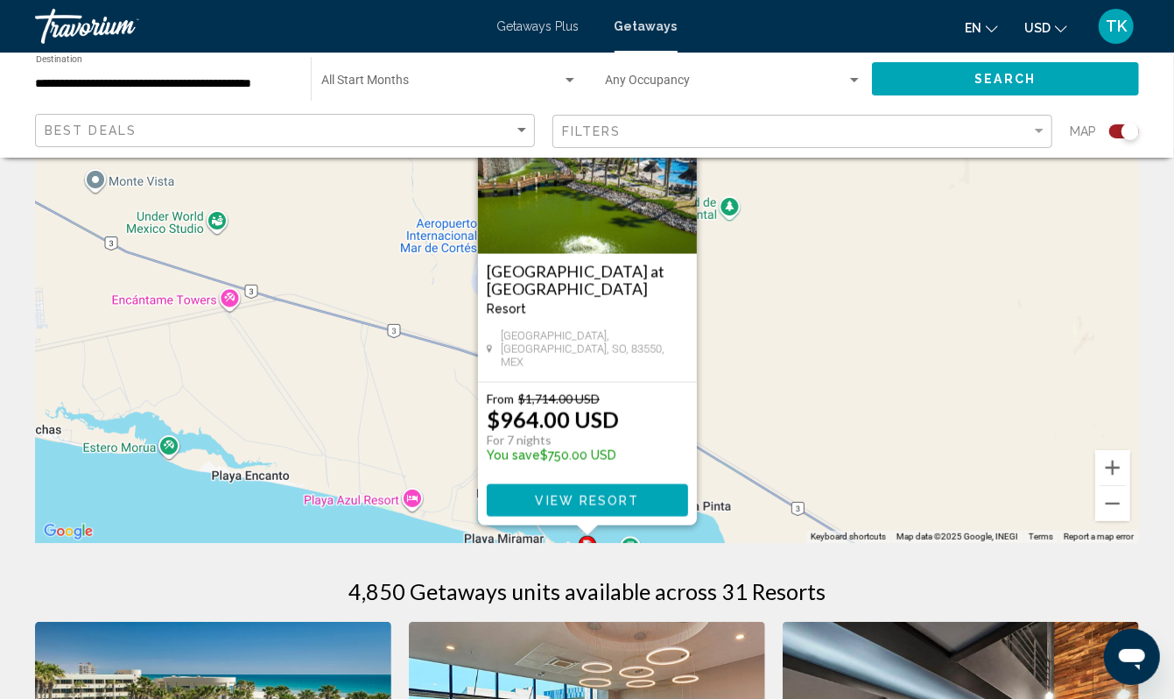
scroll to position [158, 0]
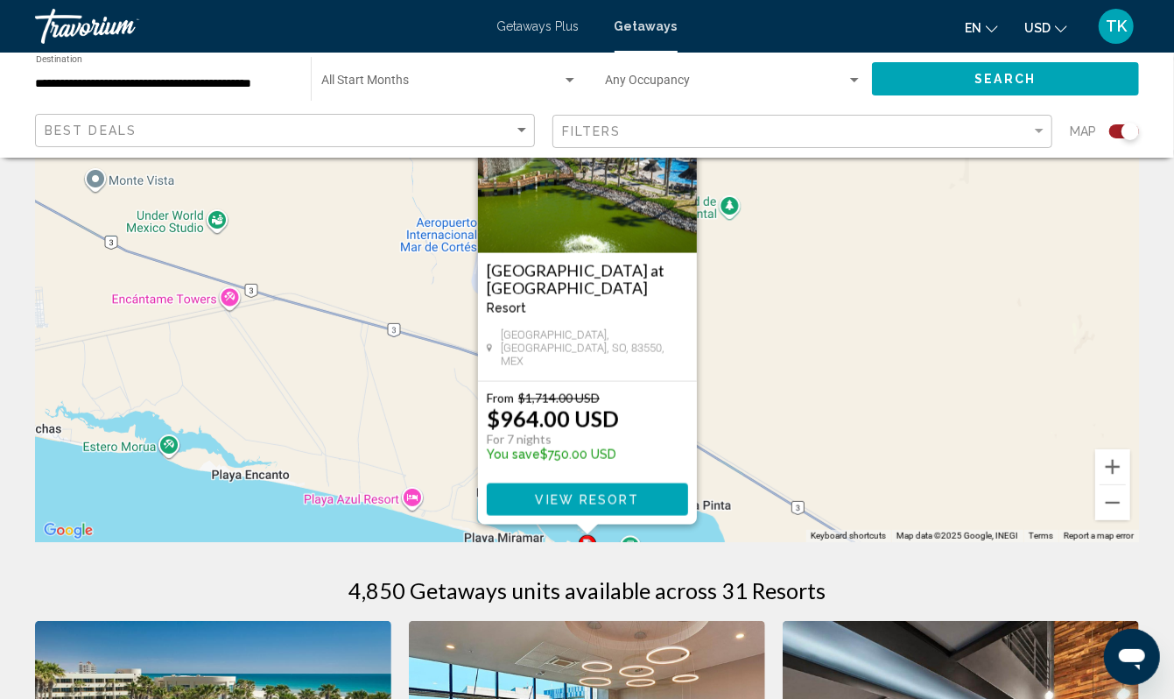
click at [557, 507] on span "View Resort" at bounding box center [587, 500] width 104 height 14
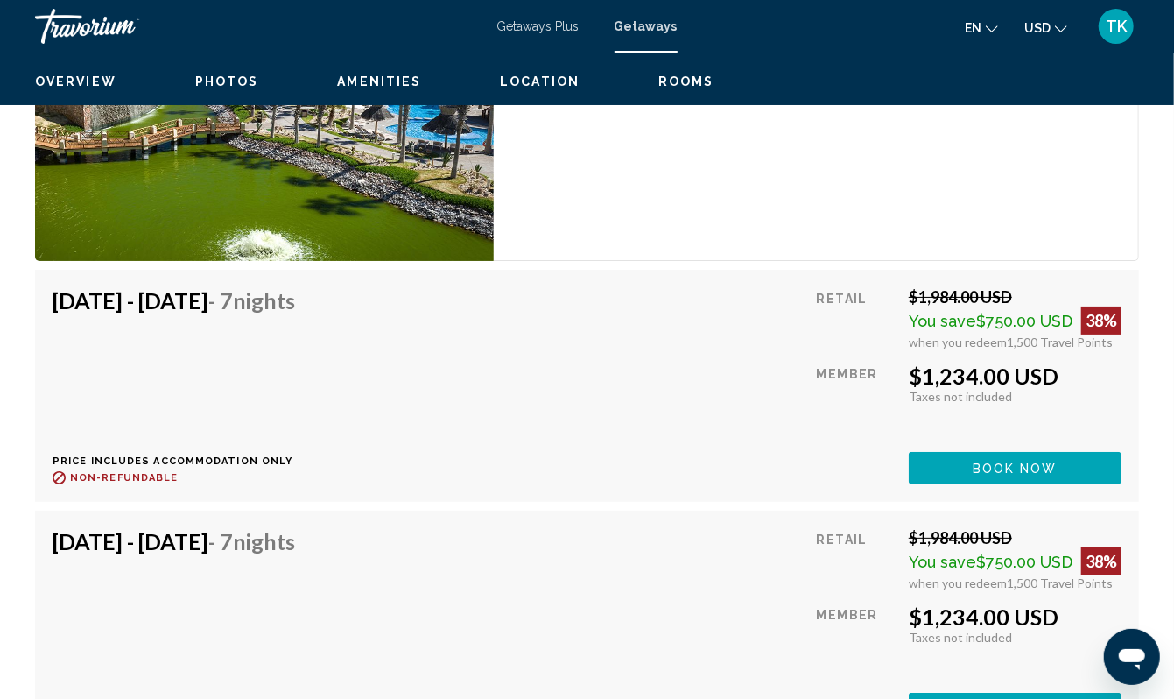
scroll to position [3503, 0]
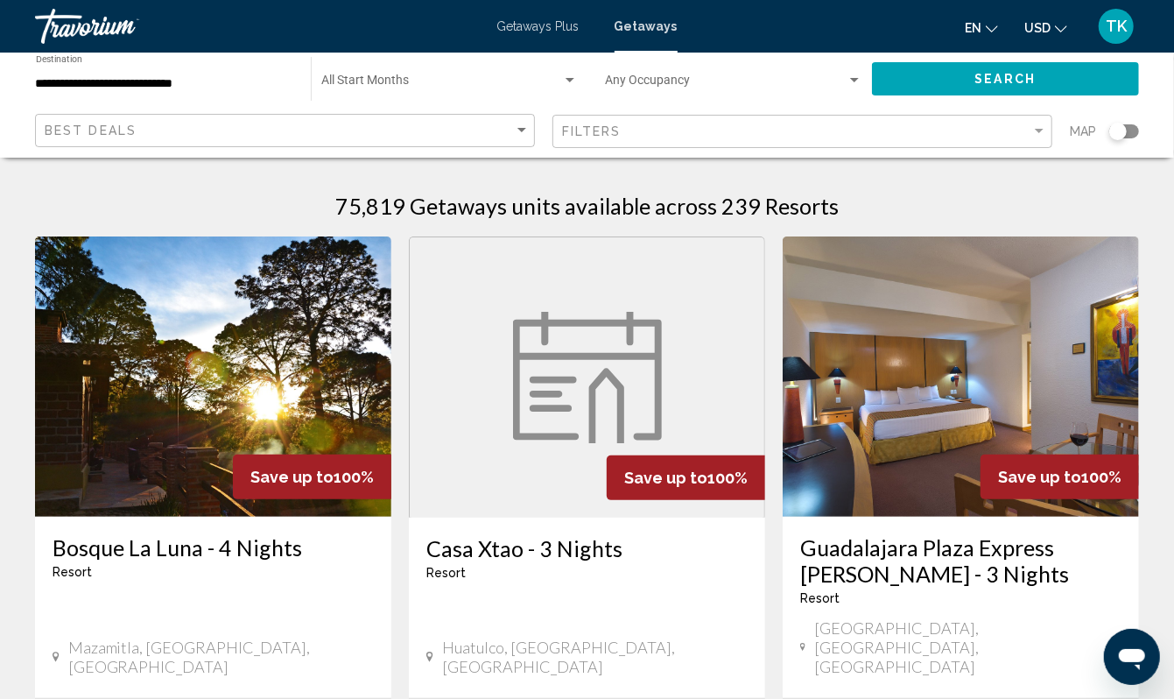
click at [1109, 140] on div "Search widget" at bounding box center [1118, 132] width 18 height 18
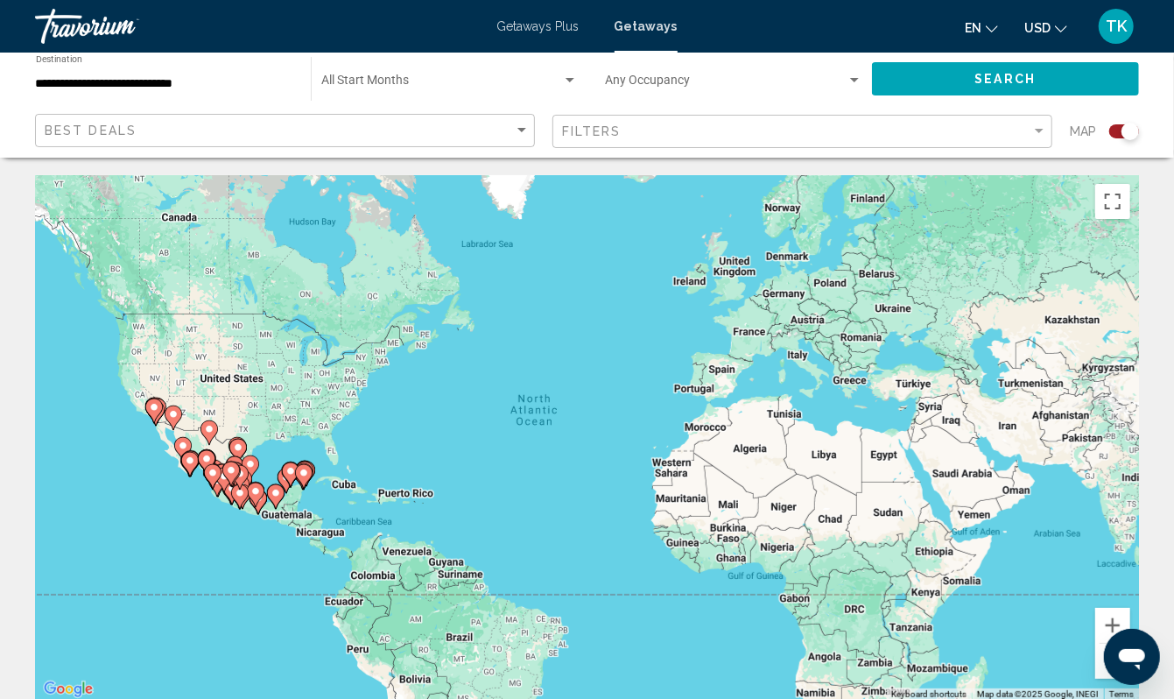
click at [152, 490] on div "To activate drag with keyboard, press Alt + Enter. Once in keyboard drag state,…" at bounding box center [587, 437] width 1104 height 525
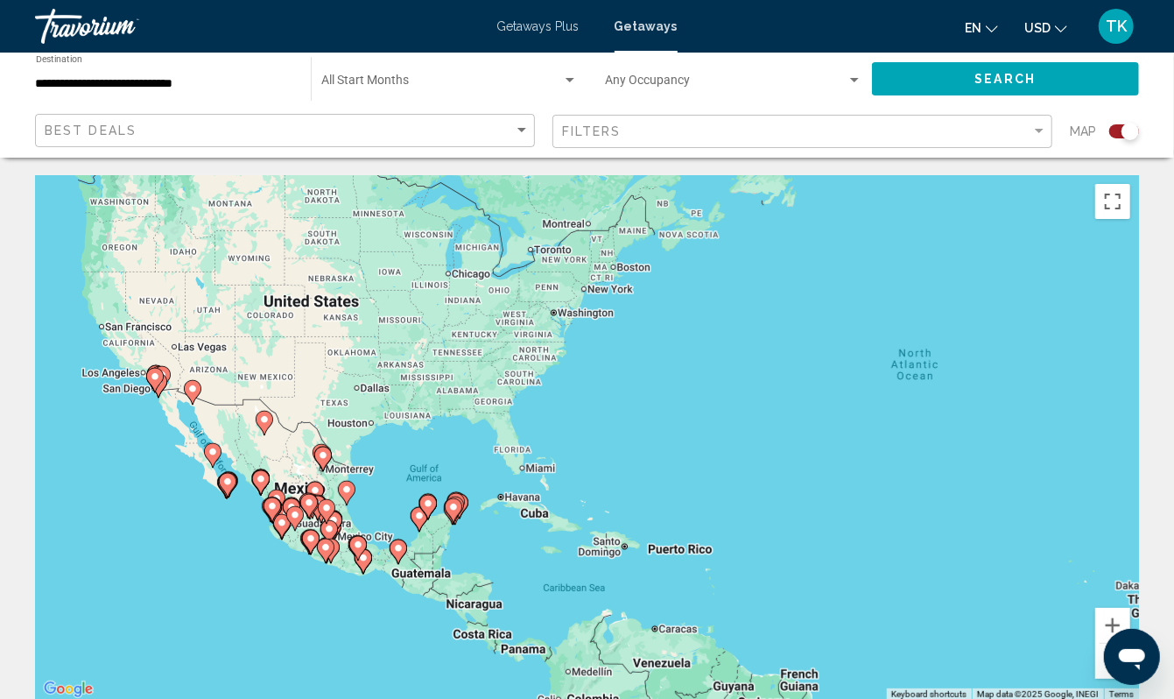
click at [182, 515] on div "To activate drag with keyboard, press Alt + Enter. Once in keyboard drag state,…" at bounding box center [587, 437] width 1104 height 525
click at [182, 513] on div "To activate drag with keyboard, press Alt + Enter. Once in keyboard drag state,…" at bounding box center [587, 437] width 1104 height 525
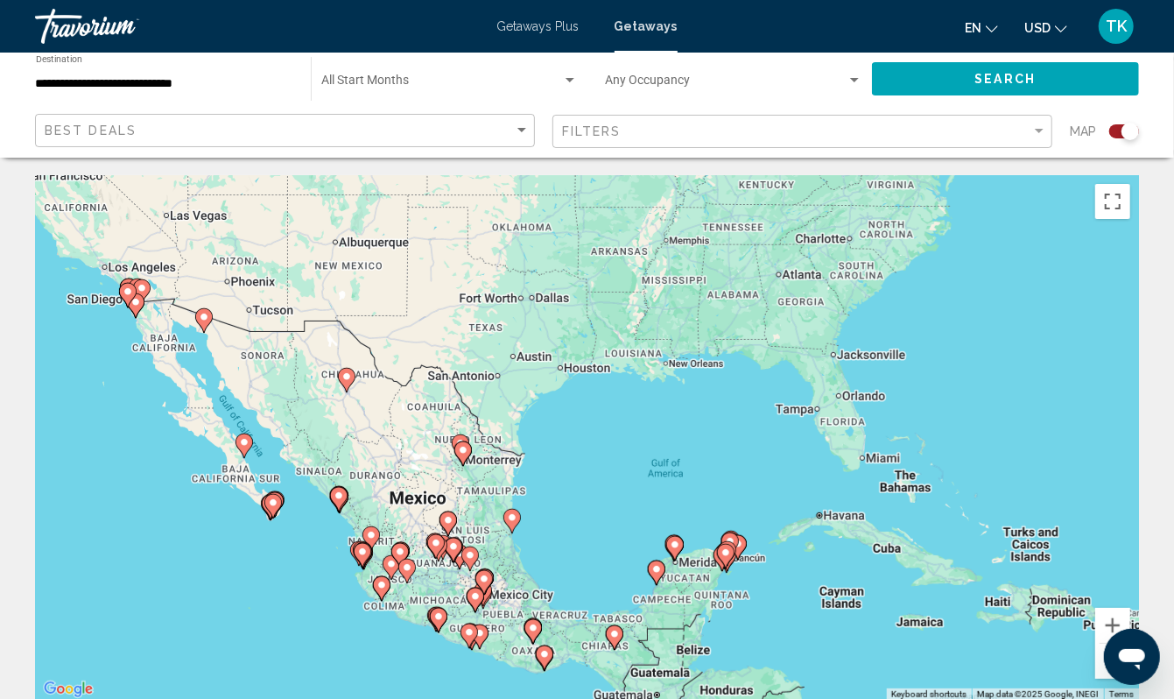
click at [182, 513] on div "To activate drag with keyboard, press Alt + Enter. Once in keyboard drag state,…" at bounding box center [587, 437] width 1104 height 525
click at [187, 497] on div "To activate drag with keyboard, press Alt + Enter. Once in keyboard drag state,…" at bounding box center [587, 437] width 1104 height 525
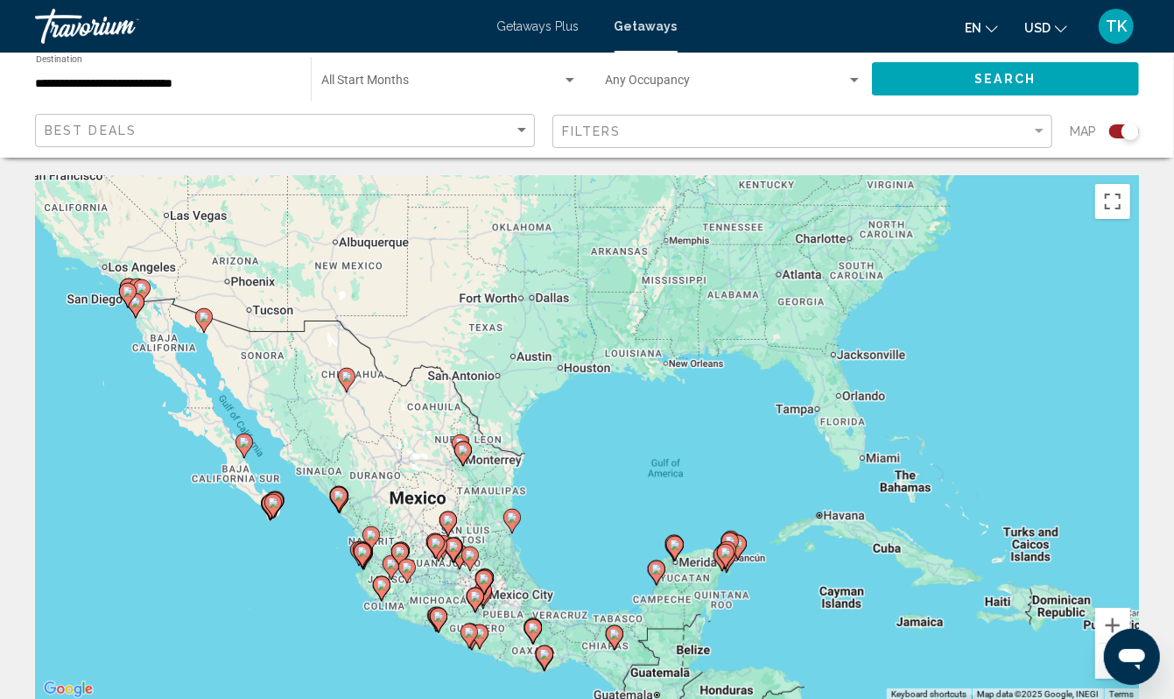
click at [187, 497] on div "To activate drag with keyboard, press Alt + Enter. Once in keyboard drag state,…" at bounding box center [587, 437] width 1104 height 525
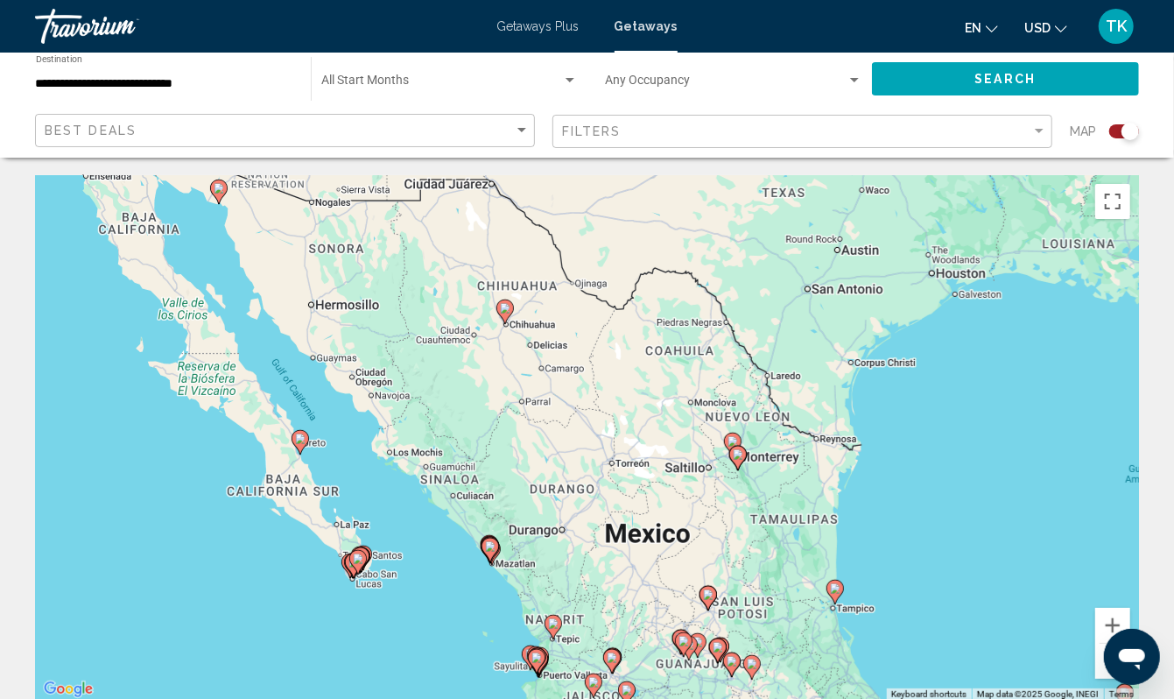
click at [187, 495] on div "To activate drag with keyboard, press Alt + Enter. Once in keyboard drag state,…" at bounding box center [587, 437] width 1104 height 525
click at [236, 490] on div "To activate drag with keyboard, press Alt + Enter. Once in keyboard drag state,…" at bounding box center [587, 437] width 1104 height 525
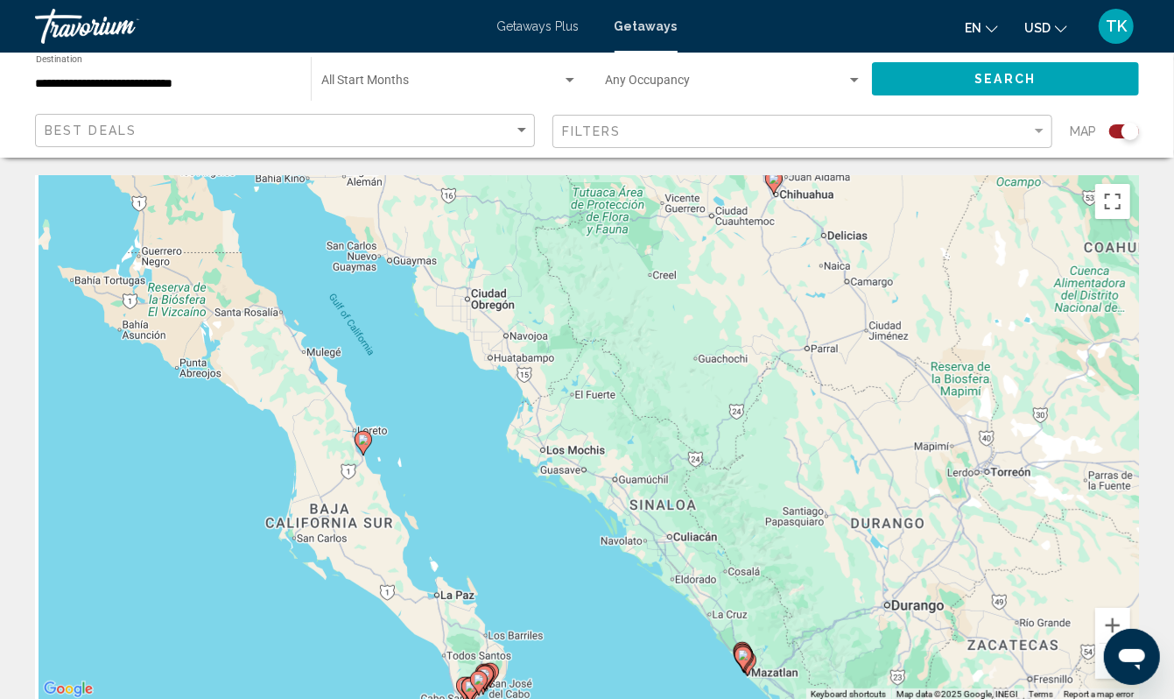
click at [366, 445] on image "Main content" at bounding box center [363, 439] width 11 height 11
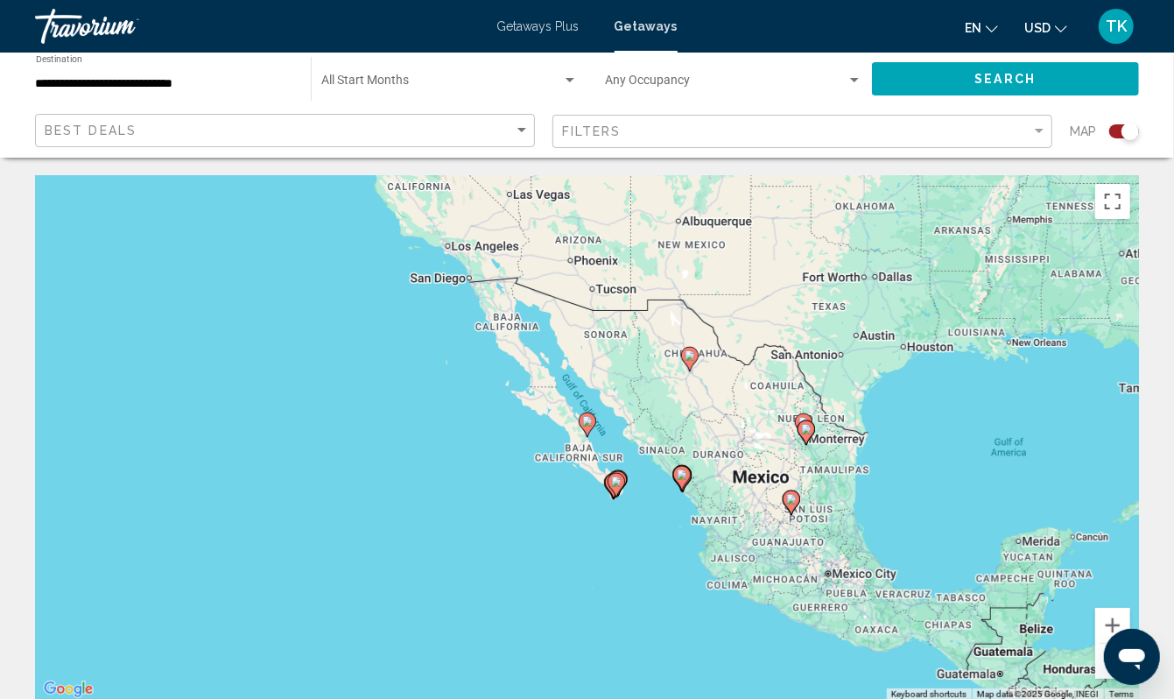
click at [585, 426] on image "Main content" at bounding box center [587, 421] width 11 height 11
type input "**********"
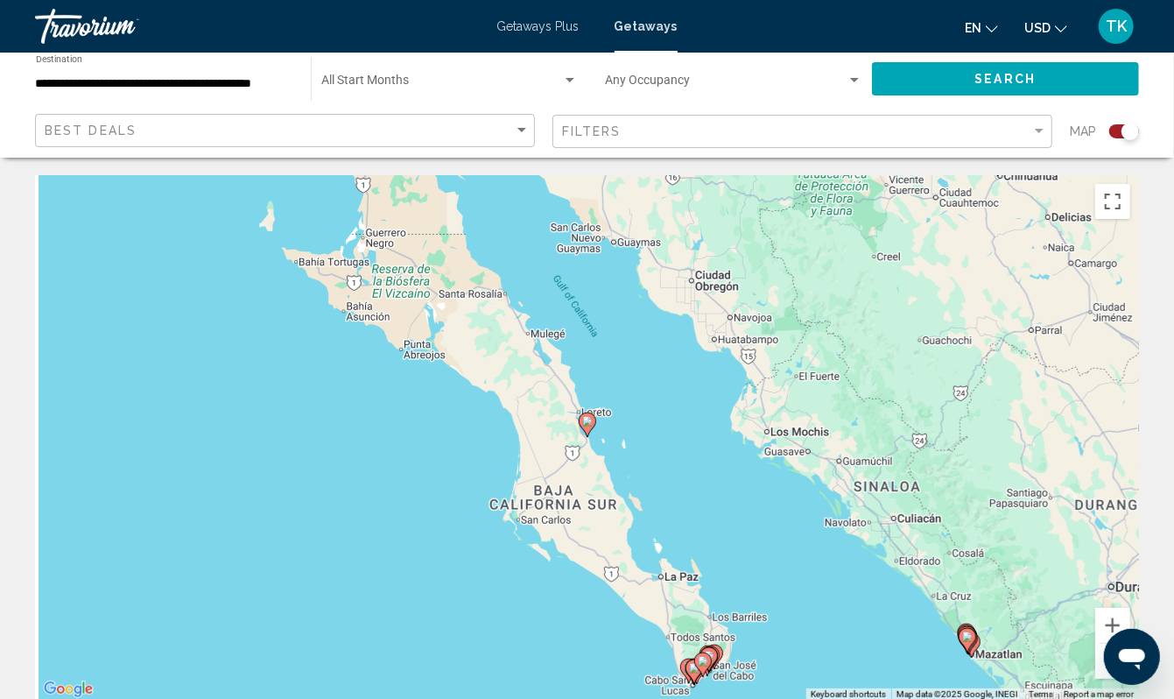
click at [585, 426] on image "Main content" at bounding box center [587, 421] width 11 height 11
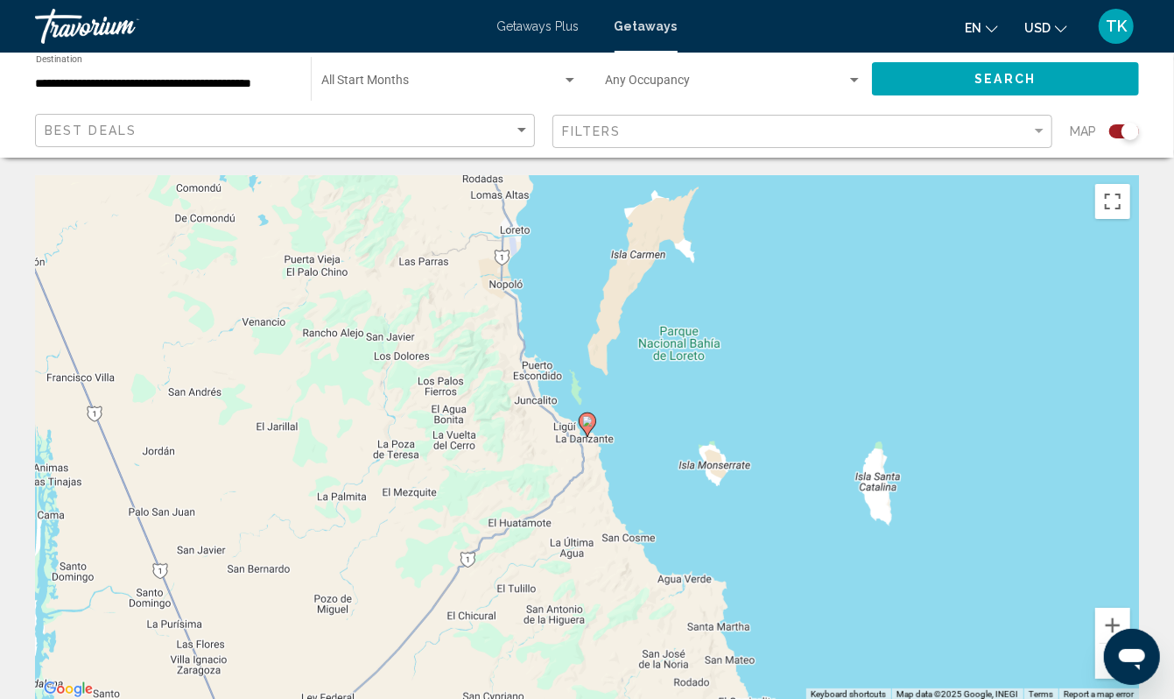
click at [587, 426] on image "Main content" at bounding box center [587, 421] width 11 height 11
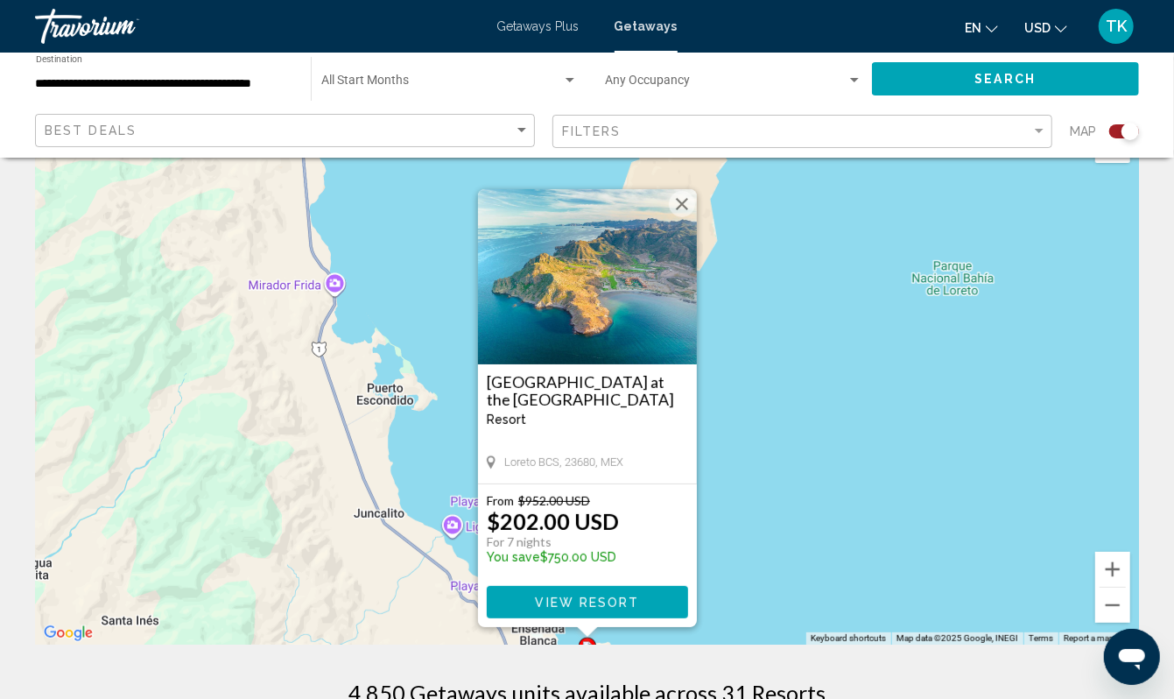
scroll to position [61, 0]
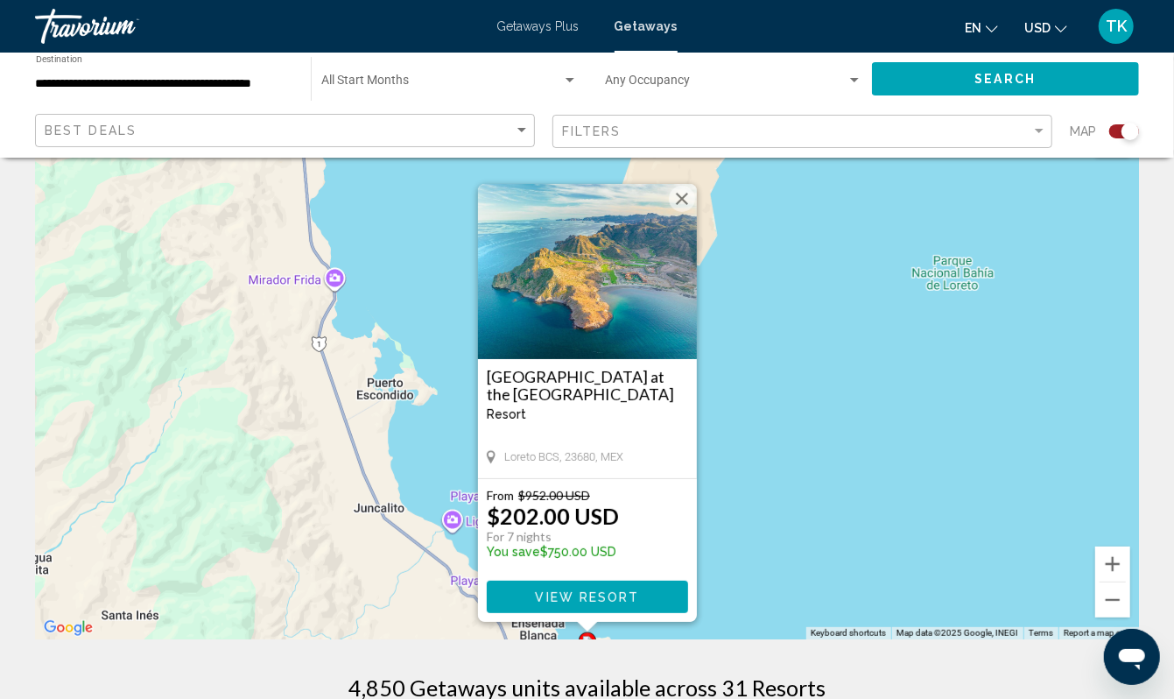
click at [575, 613] on button "View Resort" at bounding box center [587, 596] width 201 height 32
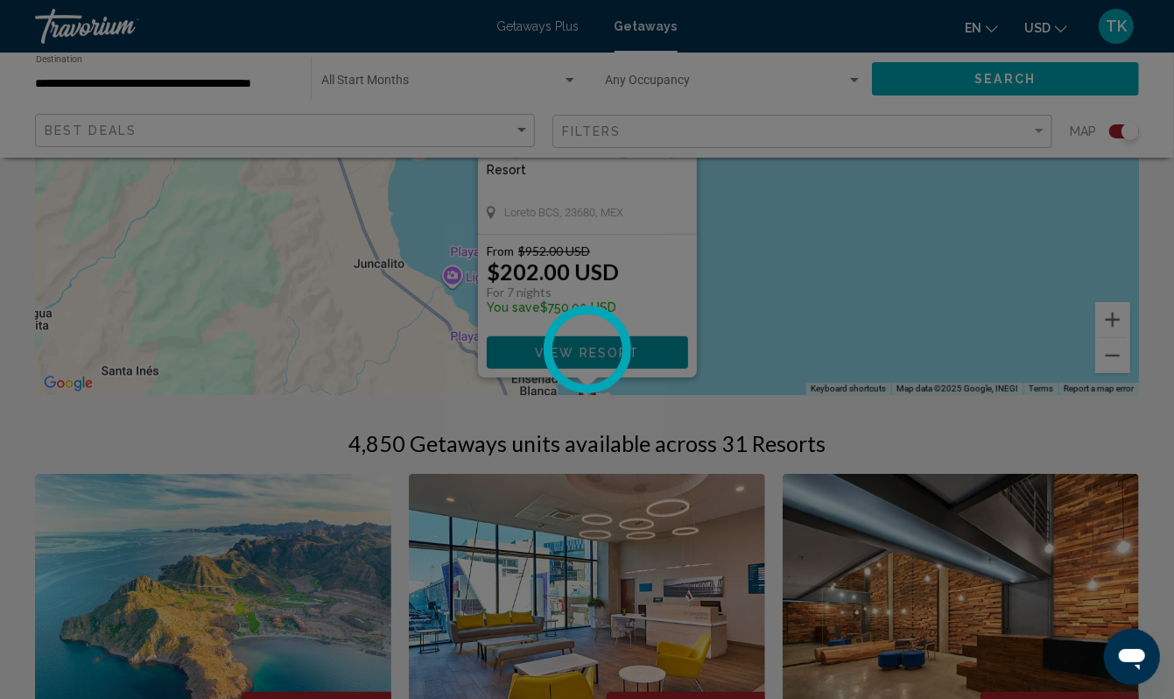
scroll to position [0, 0]
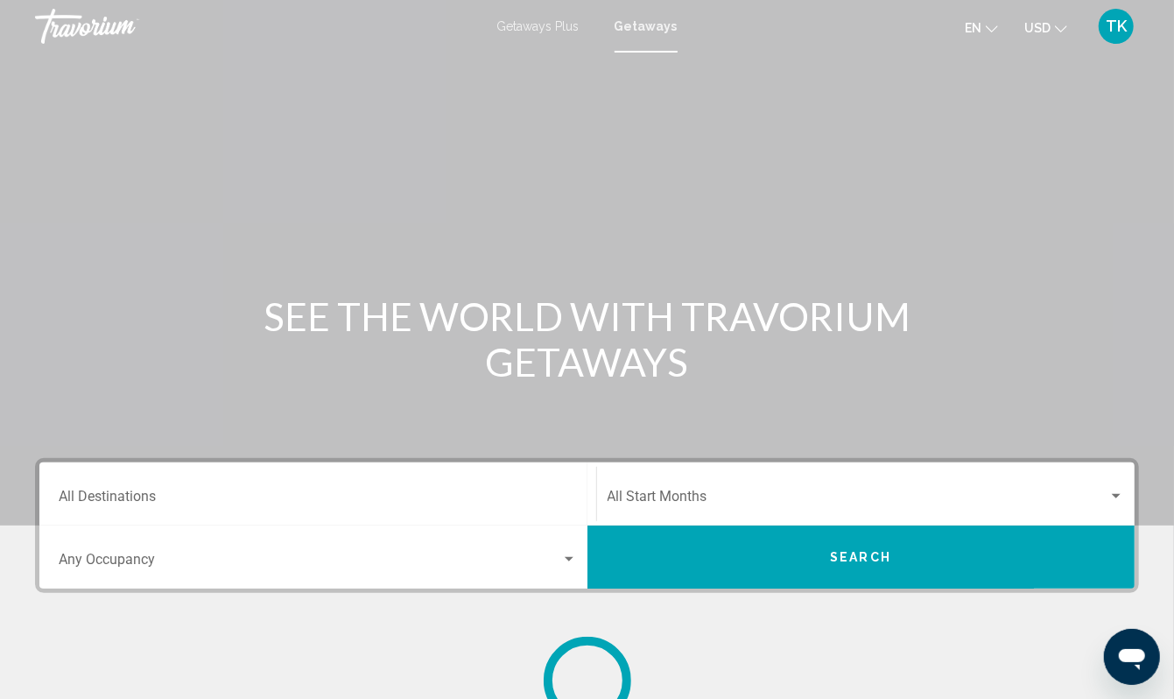
click at [120, 522] on div "Destination All Destinations" at bounding box center [318, 494] width 518 height 55
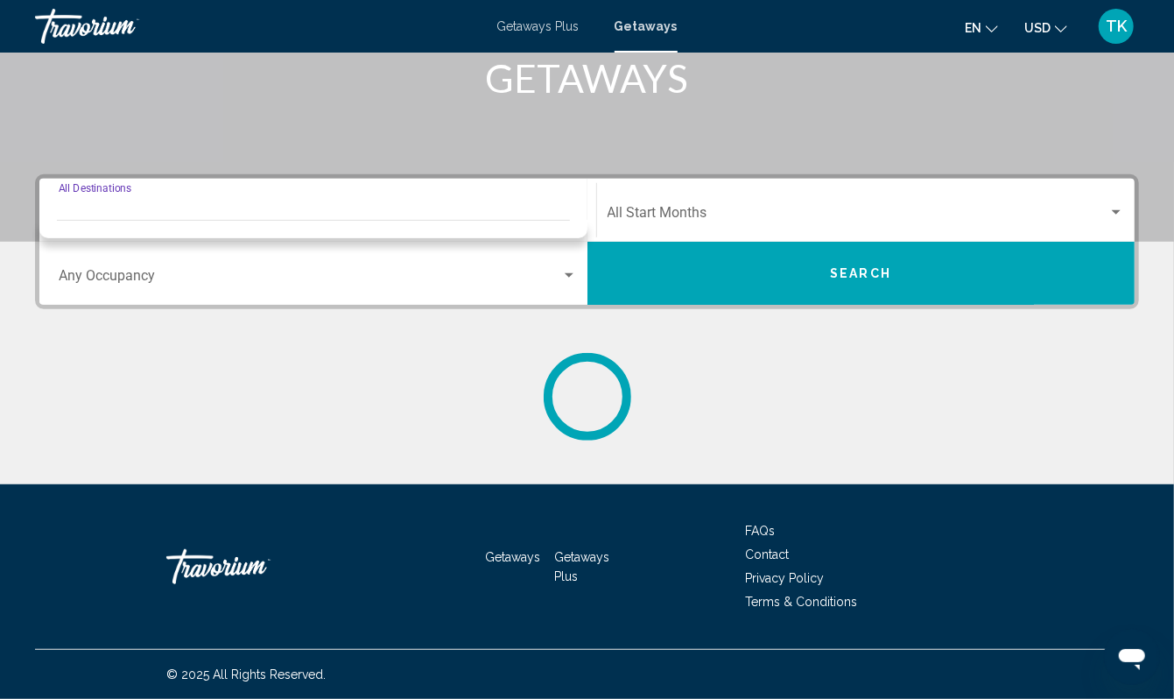
scroll to position [457, 0]
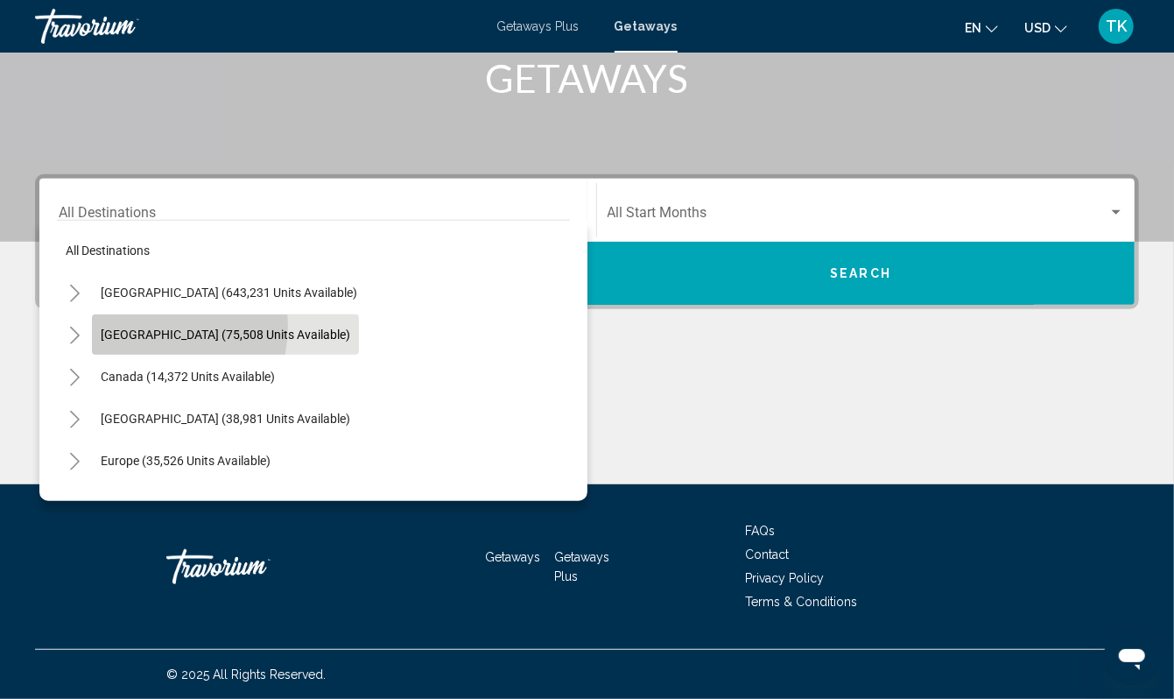
click at [163, 314] on button "[GEOGRAPHIC_DATA] (75,508 units available)" at bounding box center [225, 334] width 267 height 40
type input "**********"
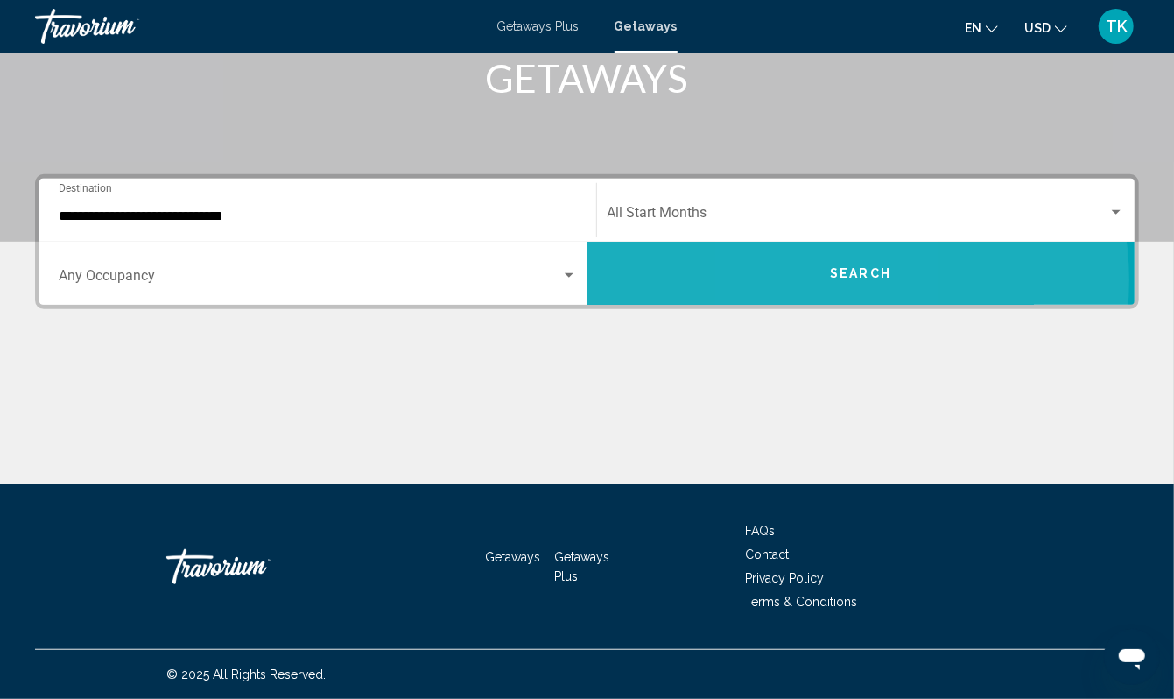
click at [811, 242] on button "Search" at bounding box center [861, 273] width 548 height 63
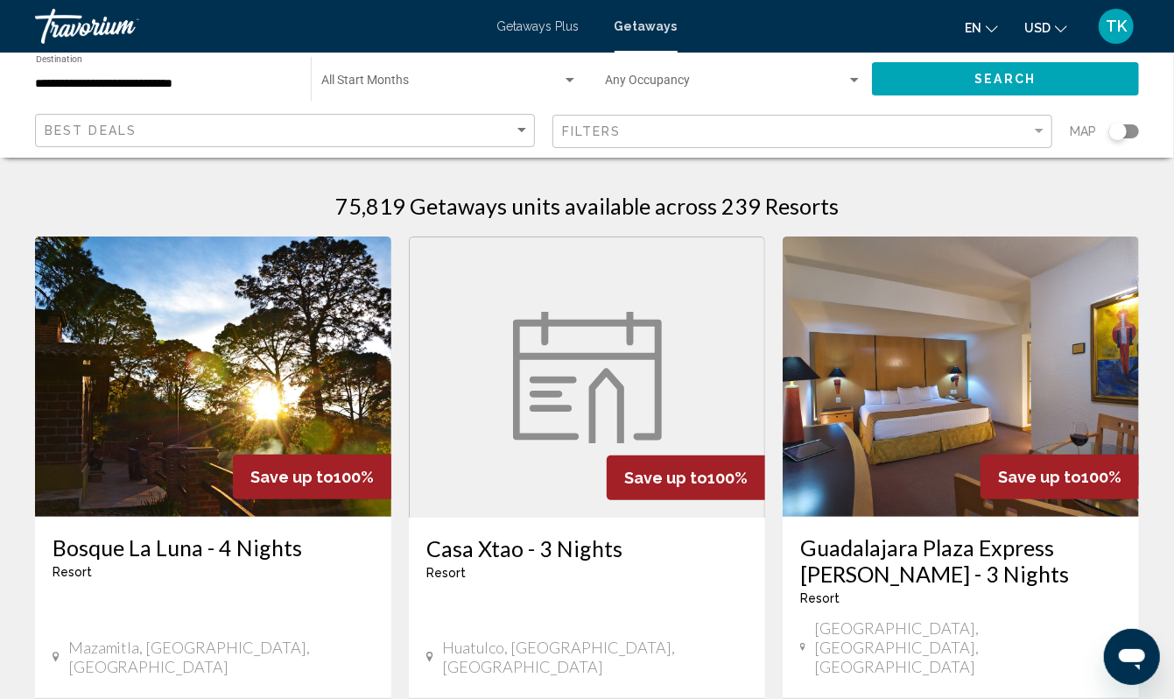
scroll to position [2, 0]
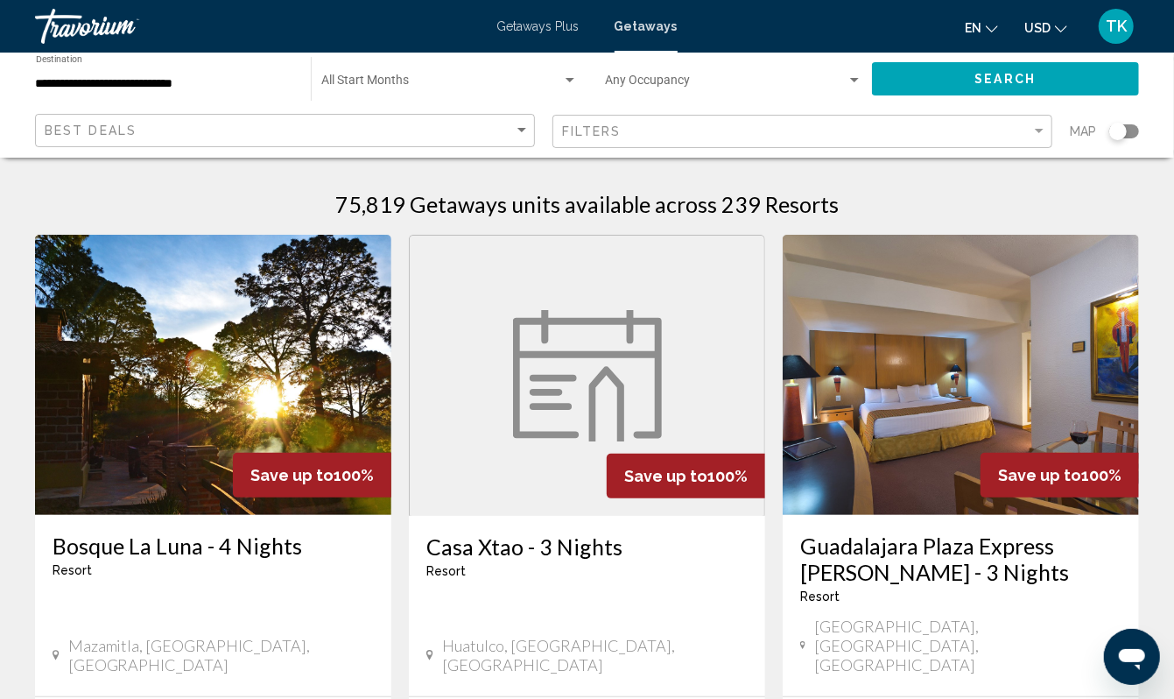
click at [1109, 140] on div "Search widget" at bounding box center [1118, 132] width 18 height 18
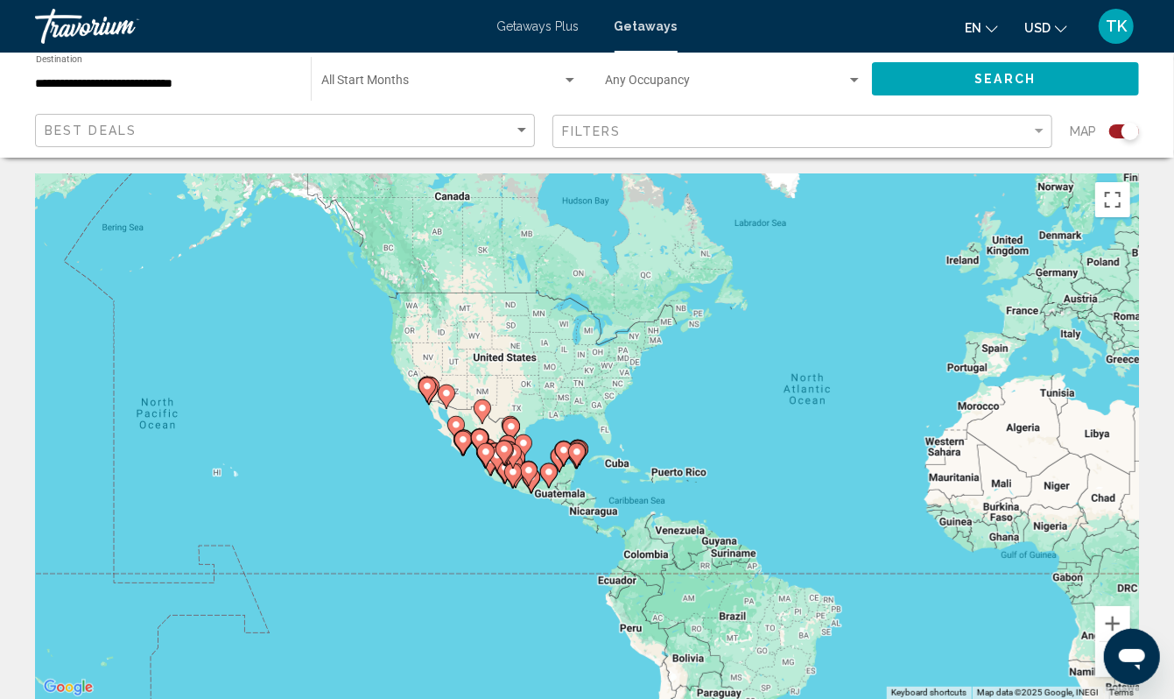
drag, startPoint x: 131, startPoint y: 517, endPoint x: 410, endPoint y: 498, distance: 279.0
click at [410, 498] on div "To activate drag with keyboard, press Alt + Enter. Once in keyboard drag state,…" at bounding box center [587, 435] width 1104 height 525
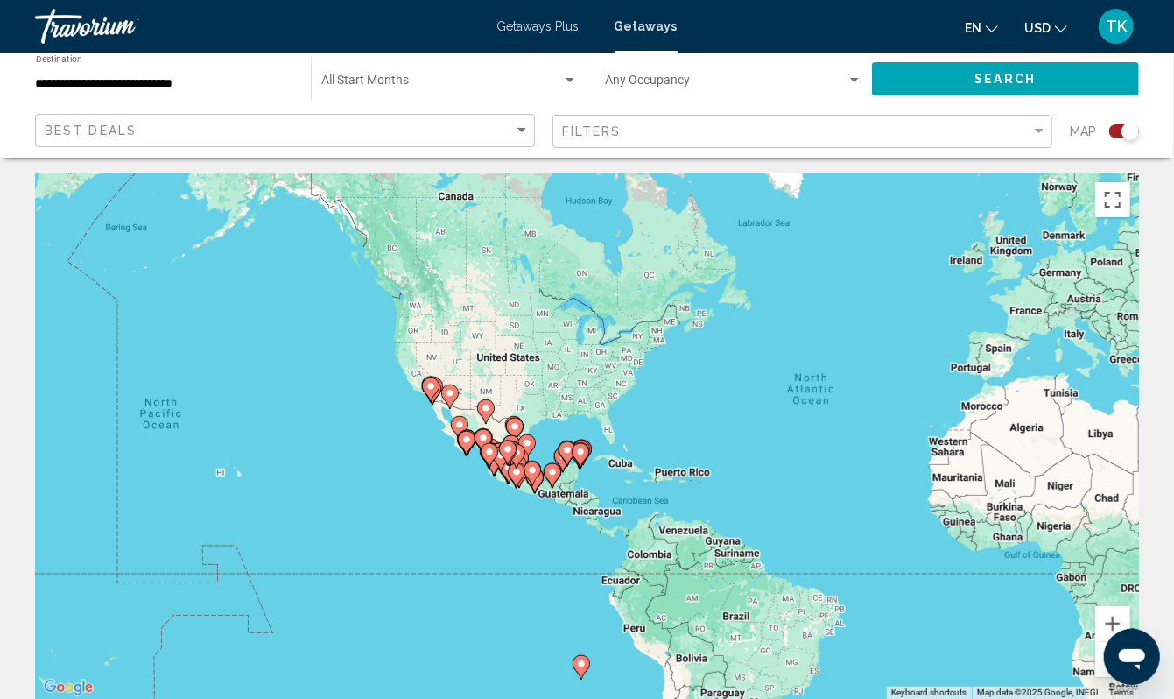
click at [410, 498] on div "To activate drag with keyboard, press Alt + Enter. Once in keyboard drag state,…" at bounding box center [587, 435] width 1104 height 525
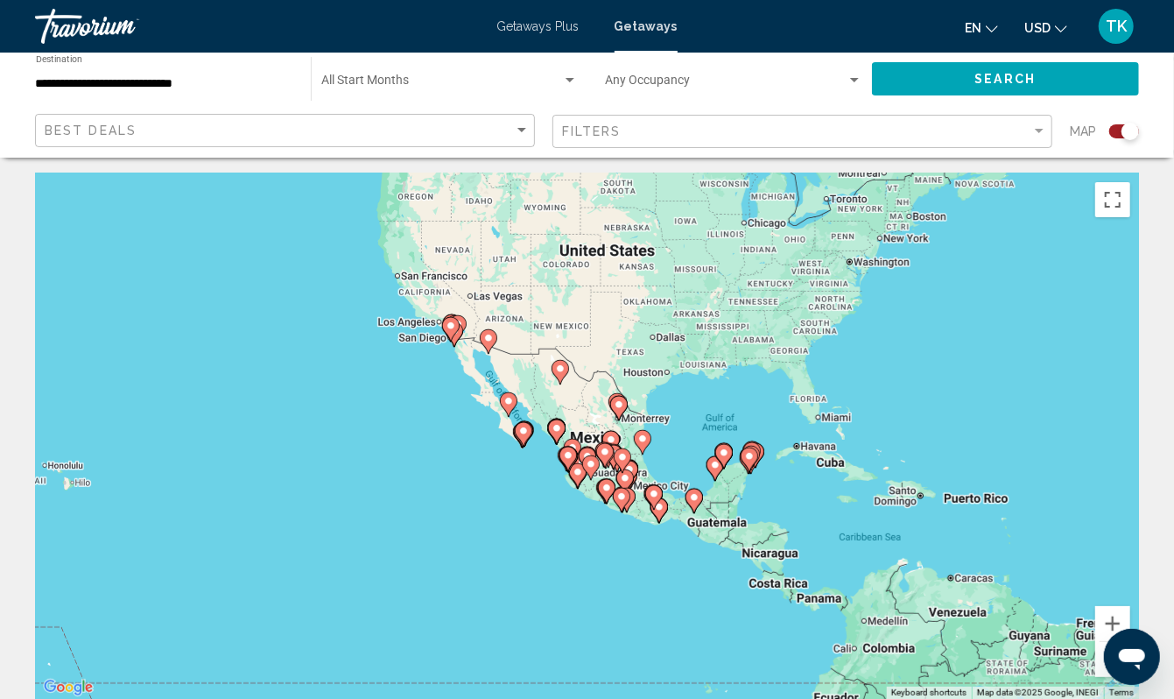
click at [428, 412] on div "To activate drag with keyboard, press Alt + Enter. Once in keyboard drag state,…" at bounding box center [587, 435] width 1104 height 525
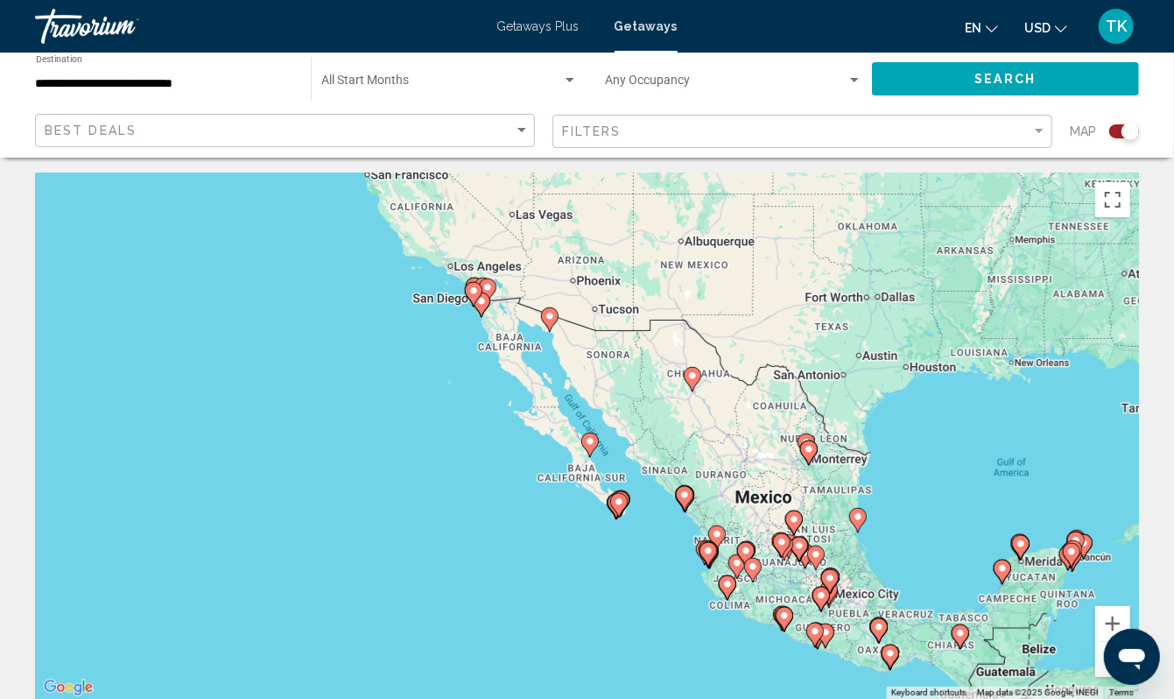
click at [428, 412] on div "To activate drag with keyboard, press Alt + Enter. Once in keyboard drag state,…" at bounding box center [587, 435] width 1104 height 525
click at [469, 383] on div "To activate drag with keyboard, press Alt + Enter. Once in keyboard drag state,…" at bounding box center [587, 435] width 1104 height 525
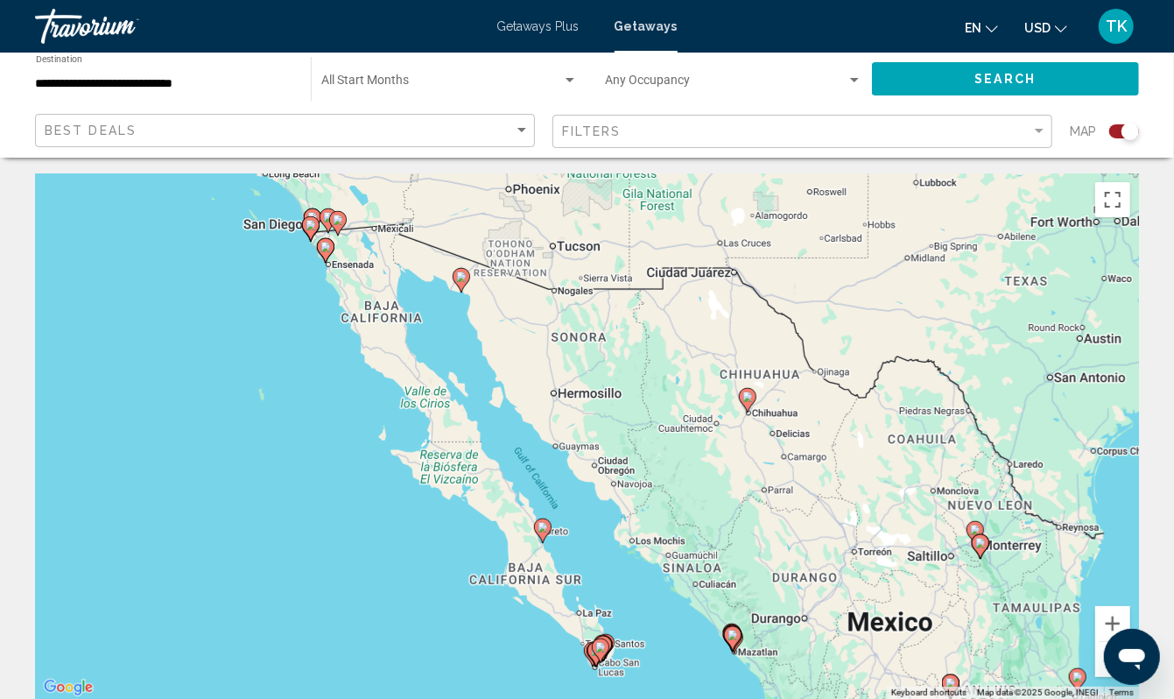
drag, startPoint x: 469, startPoint y: 383, endPoint x: 299, endPoint y: 358, distance: 171.6
click at [299, 358] on div "To activate drag with keyboard, press Alt + Enter. Once in keyboard drag state,…" at bounding box center [587, 435] width 1104 height 525
click at [329, 252] on image "Main content" at bounding box center [325, 247] width 11 height 11
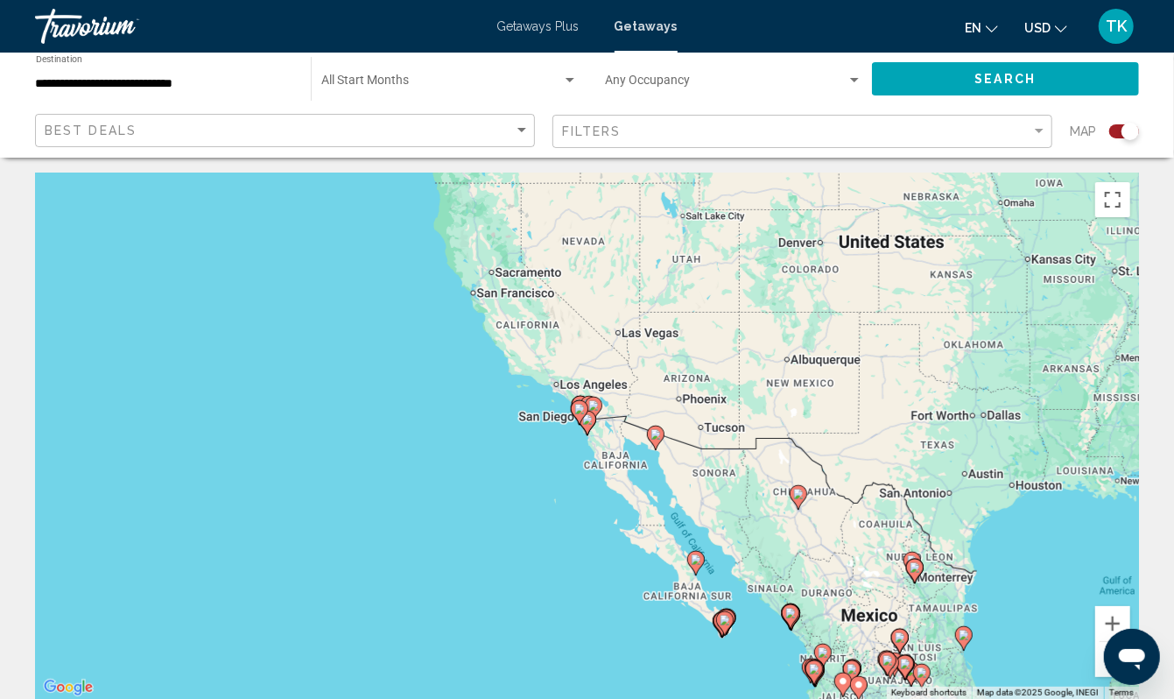
click at [590, 425] on image "Main content" at bounding box center [587, 419] width 11 height 11
type input "**********"
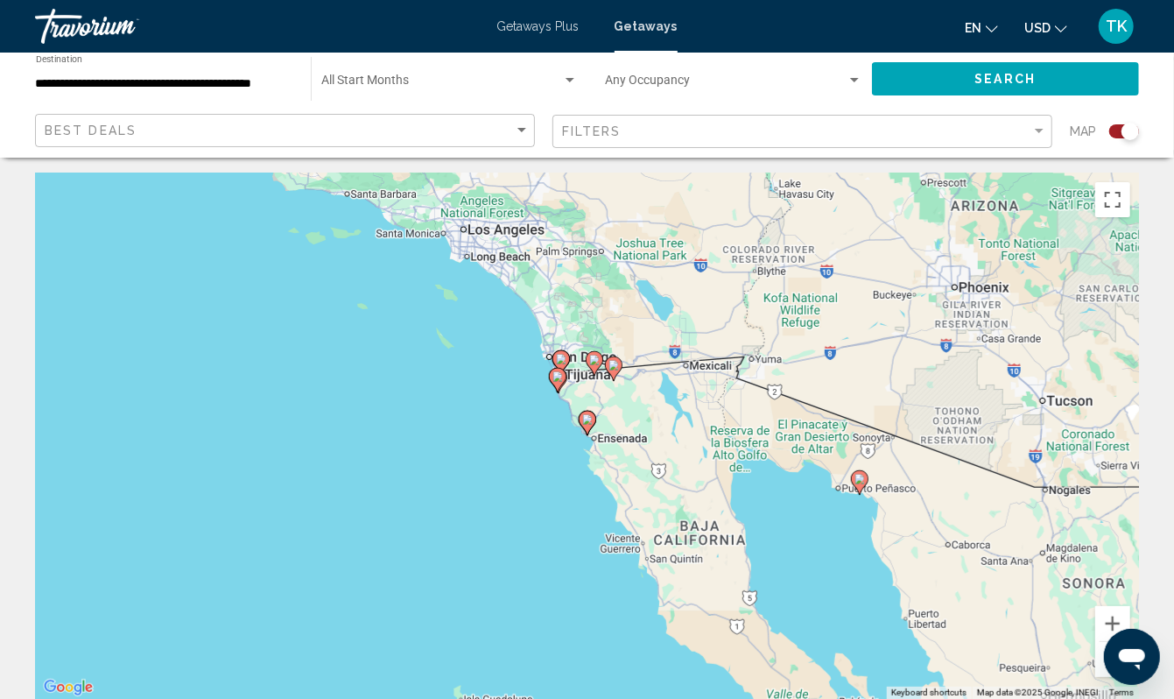
click at [586, 425] on image "Main content" at bounding box center [587, 419] width 11 height 11
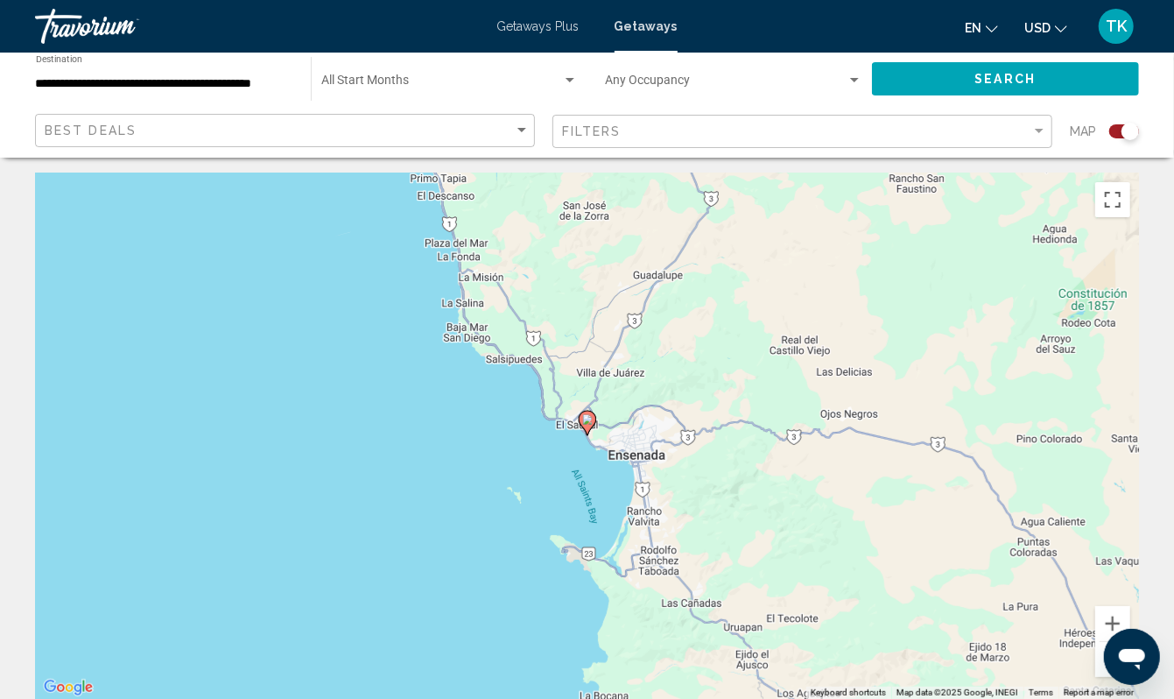
click at [586, 425] on image "Main content" at bounding box center [587, 419] width 11 height 11
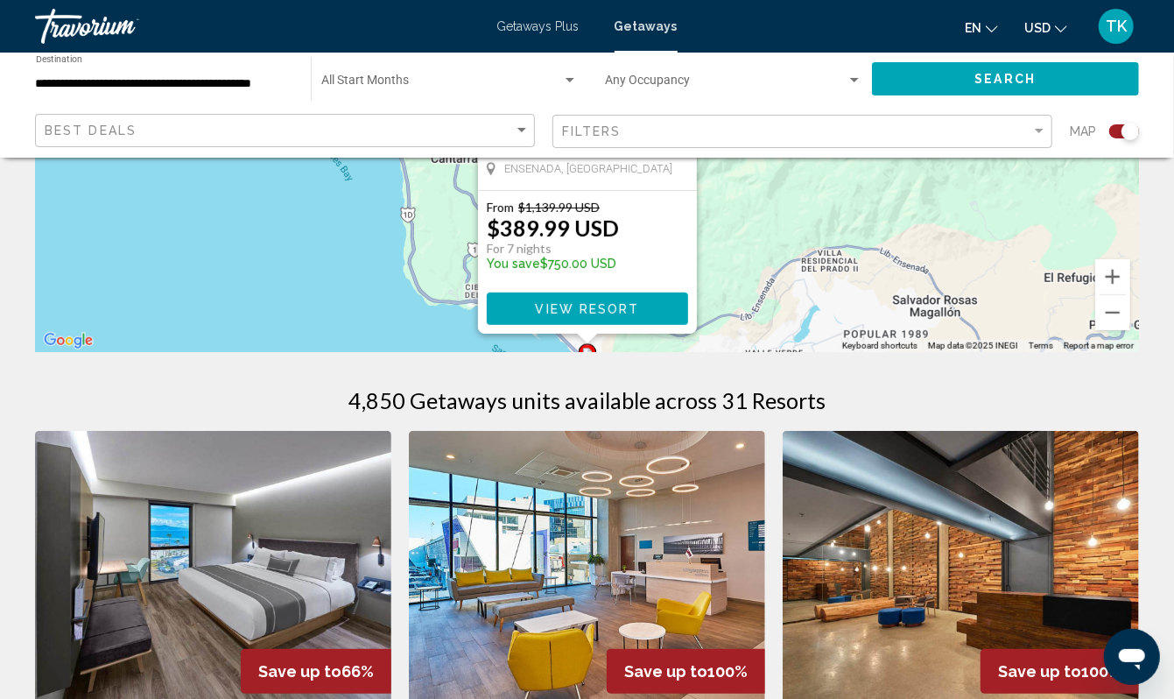
scroll to position [350, 0]
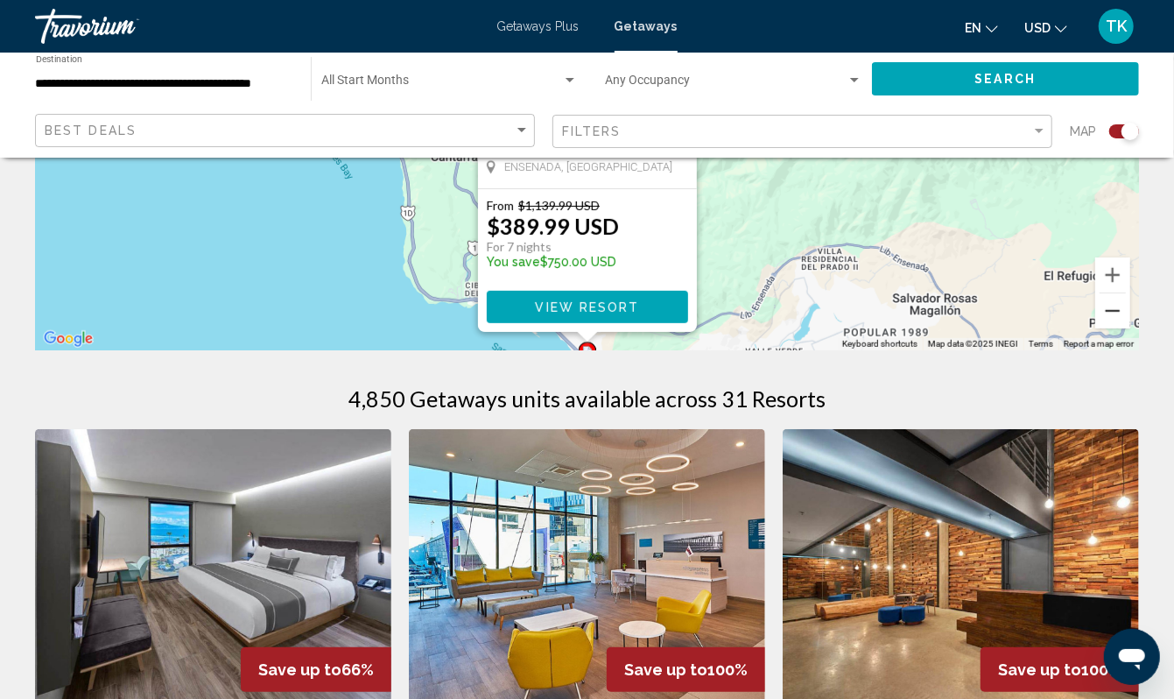
click at [1103, 328] on button "Zoom out" at bounding box center [1112, 310] width 35 height 35
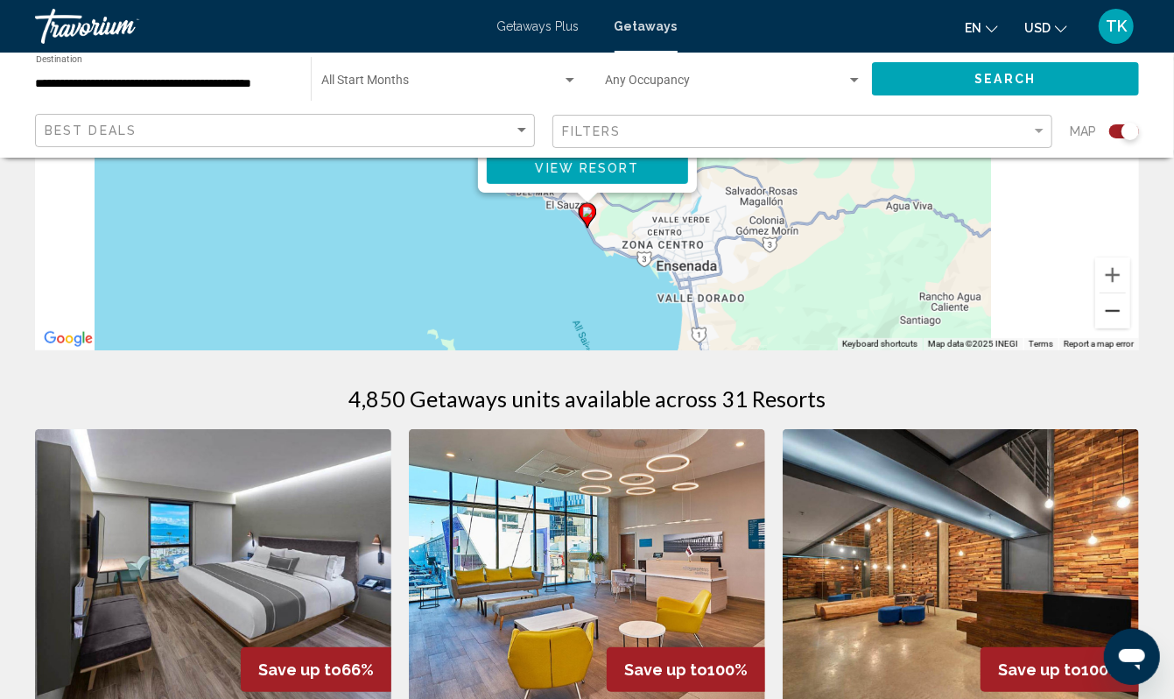
click at [1103, 328] on button "Zoom out" at bounding box center [1112, 310] width 35 height 35
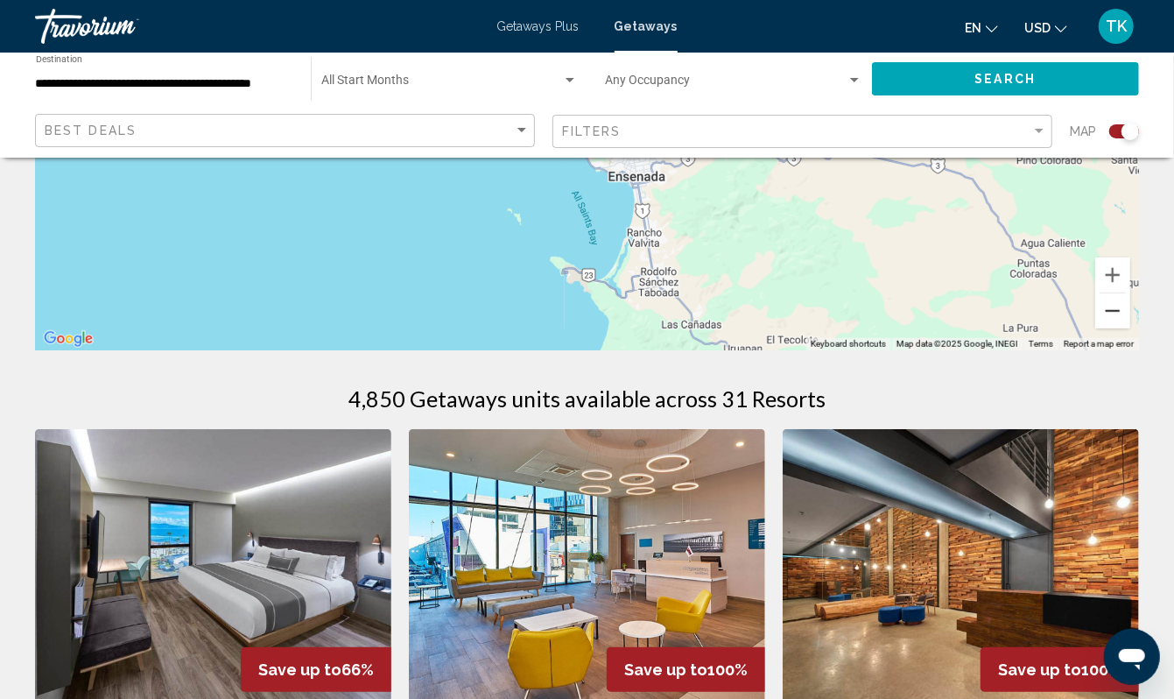
click at [1103, 328] on button "Zoom out" at bounding box center [1112, 310] width 35 height 35
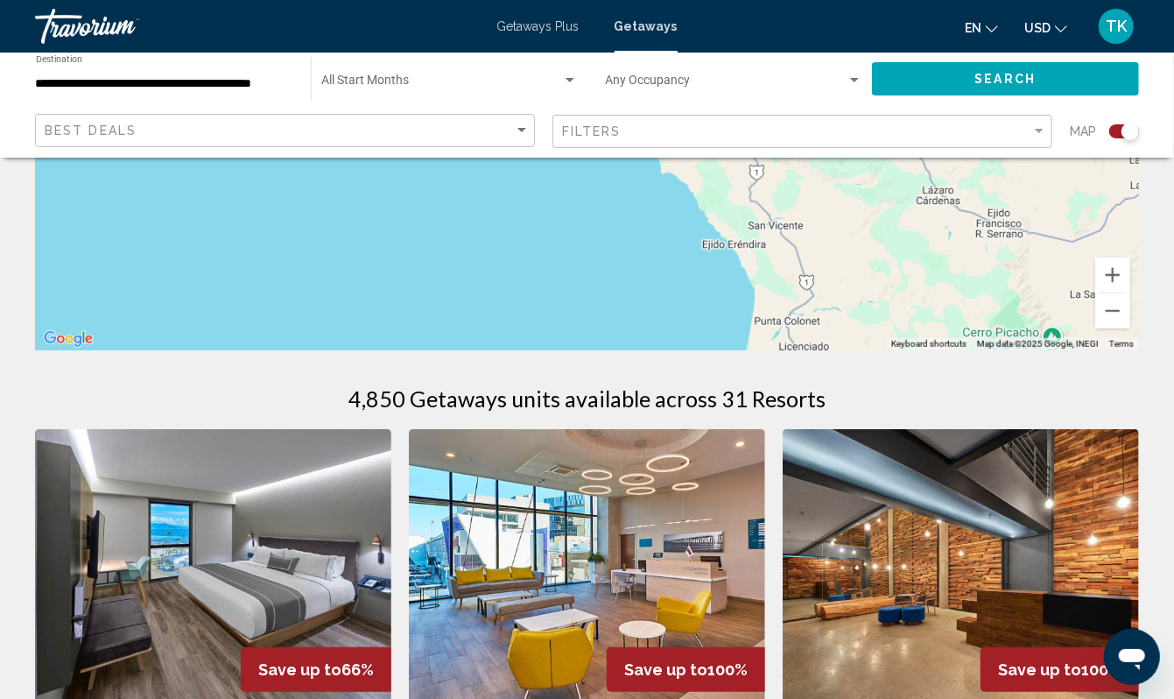
drag, startPoint x: 506, startPoint y: 289, endPoint x: 555, endPoint y: 186, distance: 114.3
click at [1104, 328] on button "Zoom out" at bounding box center [1112, 310] width 35 height 35
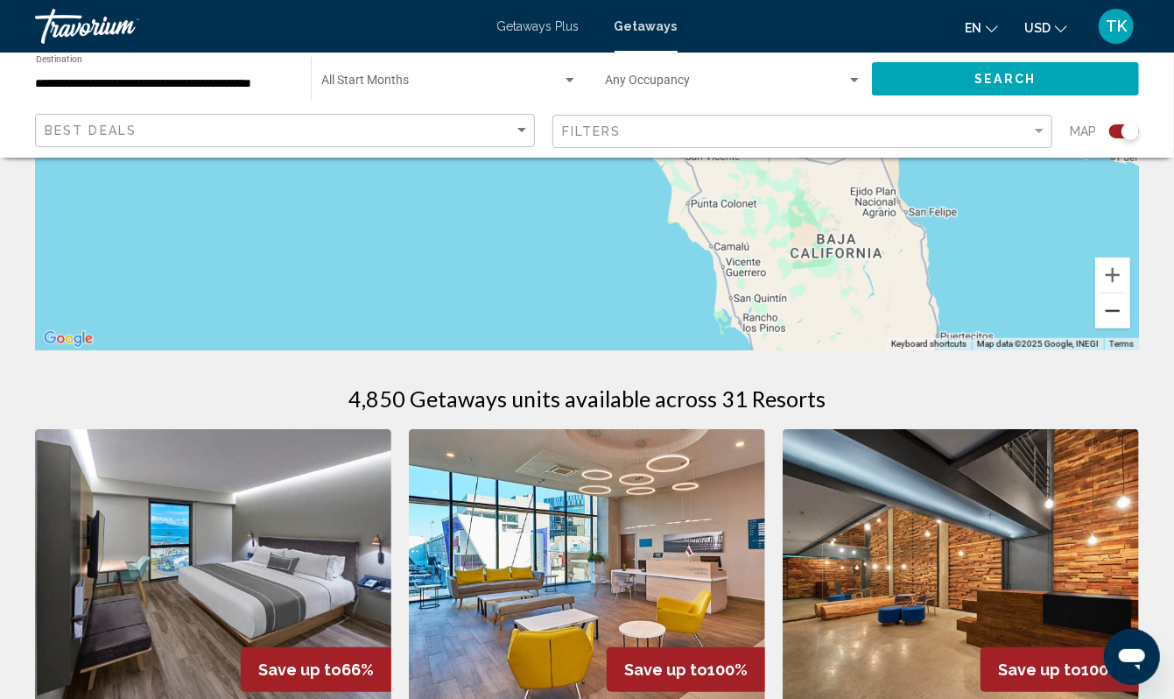
click at [1104, 328] on button "Zoom out" at bounding box center [1112, 310] width 35 height 35
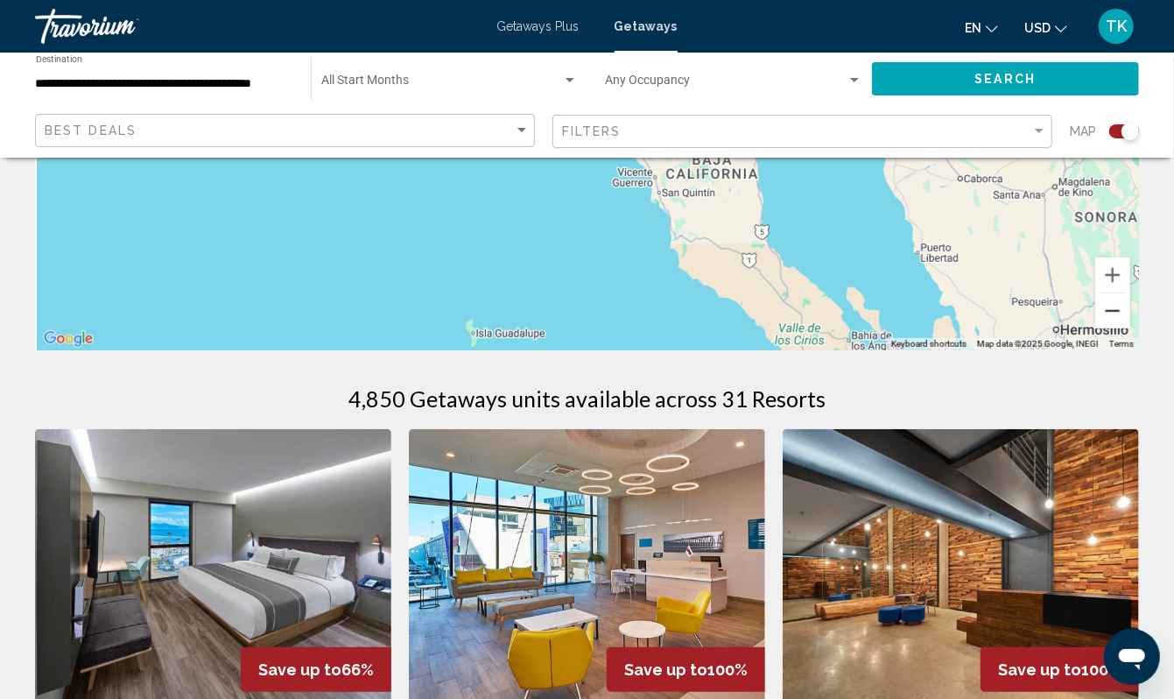
click at [1104, 328] on button "Zoom out" at bounding box center [1112, 310] width 35 height 35
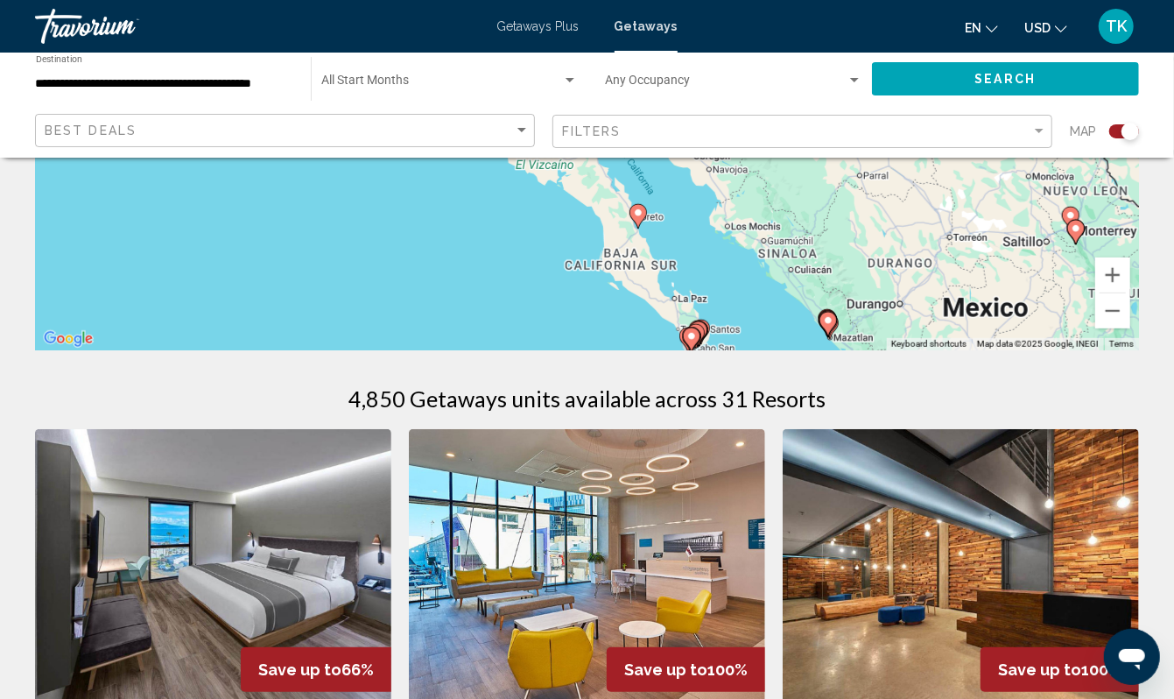
drag, startPoint x: 621, startPoint y: 345, endPoint x: 436, endPoint y: 215, distance: 225.6
click at [436, 215] on div "To activate drag with keyboard, press Alt + Enter. Once in keyboard drag state,…" at bounding box center [587, 87] width 1104 height 525
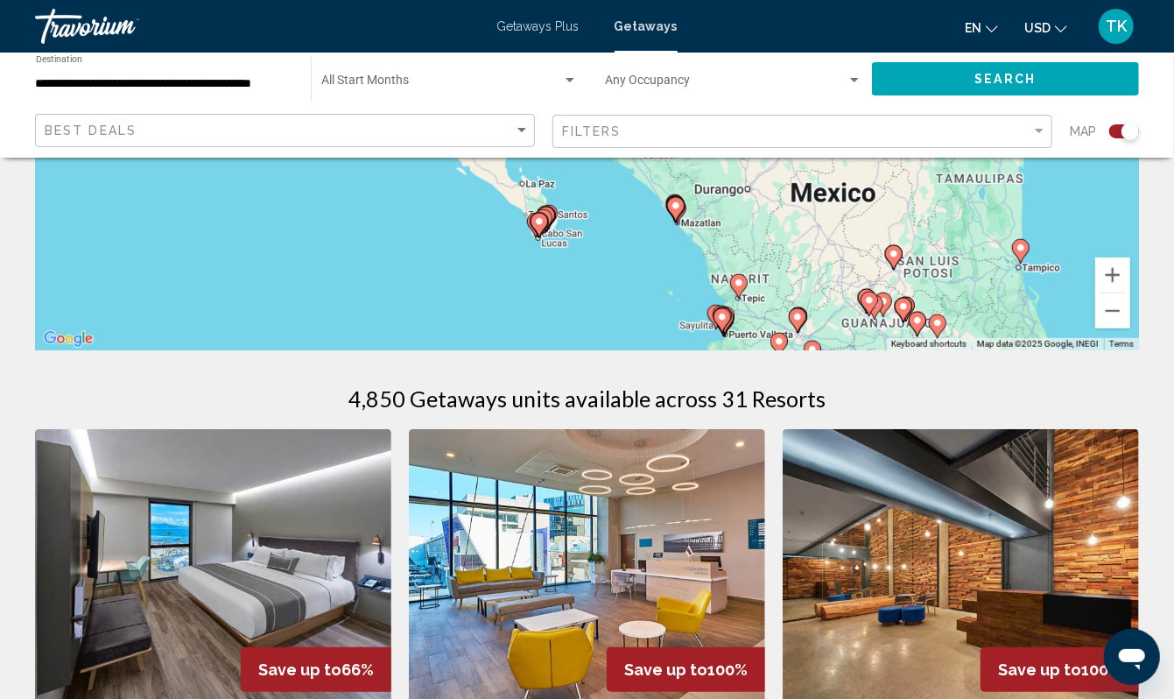
drag, startPoint x: 502, startPoint y: 331, endPoint x: 354, endPoint y: 214, distance: 189.5
click at [352, 214] on div "To activate drag with keyboard, press Alt + Enter. Once in keyboard drag state,…" at bounding box center [587, 87] width 1104 height 525
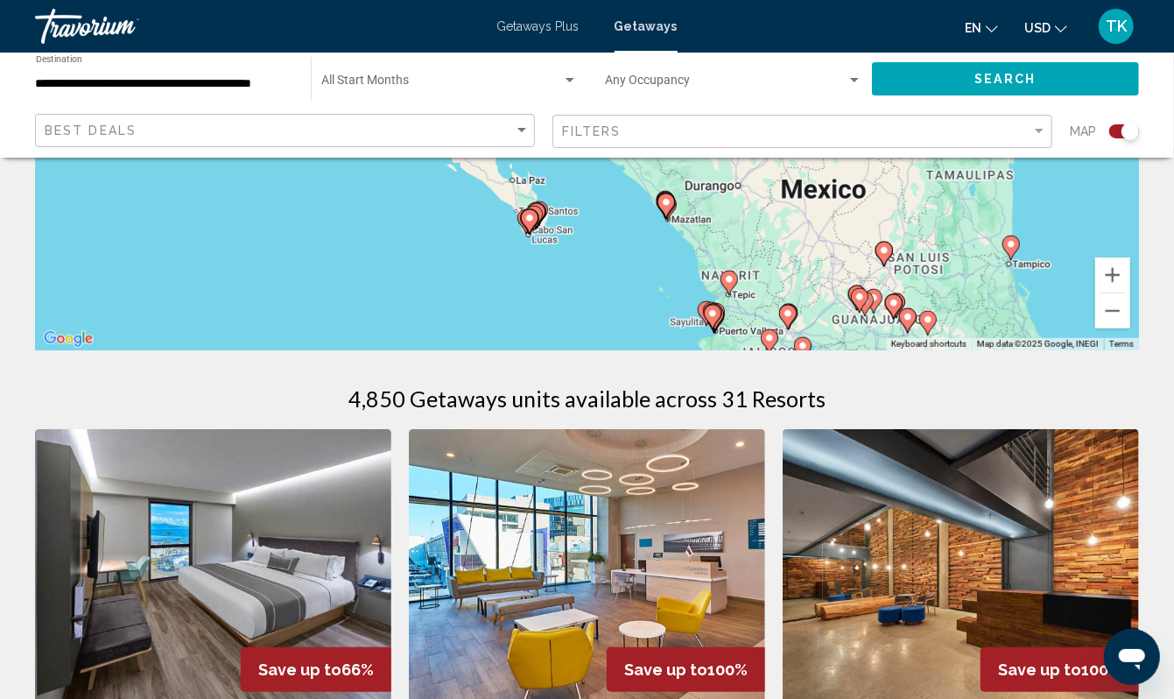
click at [532, 289] on div "To activate drag with keyboard, press Alt + Enter. Once in keyboard drag state,…" at bounding box center [587, 87] width 1104 height 525
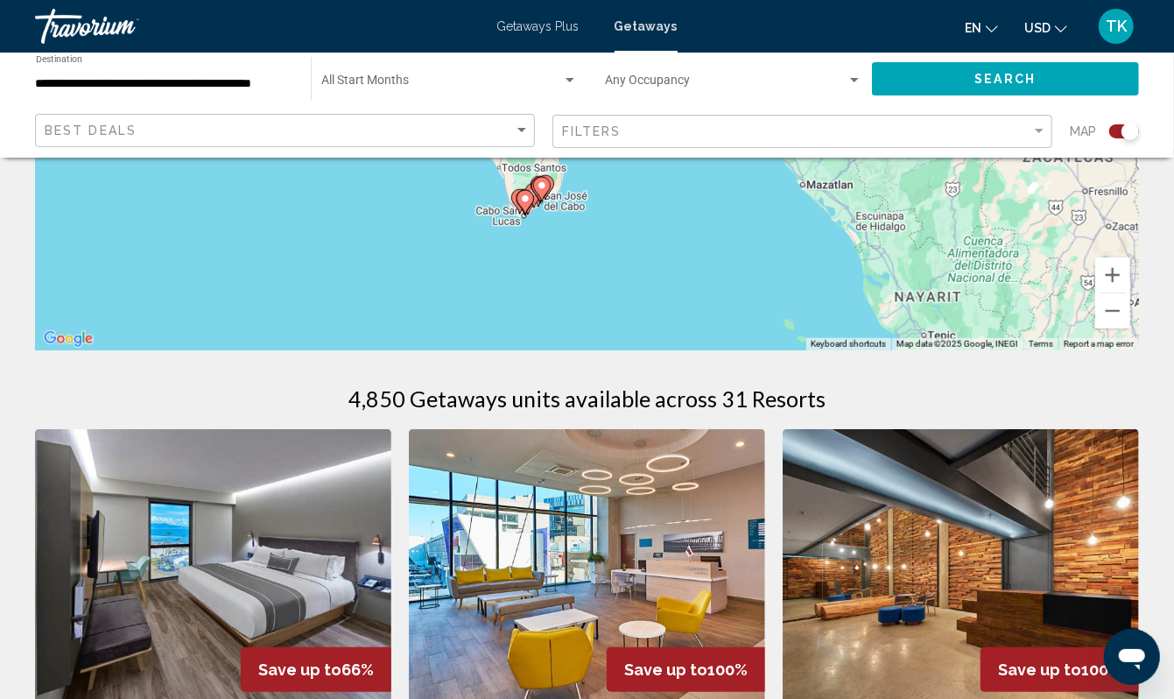
click at [532, 289] on div "To activate drag with keyboard, press Alt + Enter. Once in keyboard drag state,…" at bounding box center [587, 87] width 1104 height 525
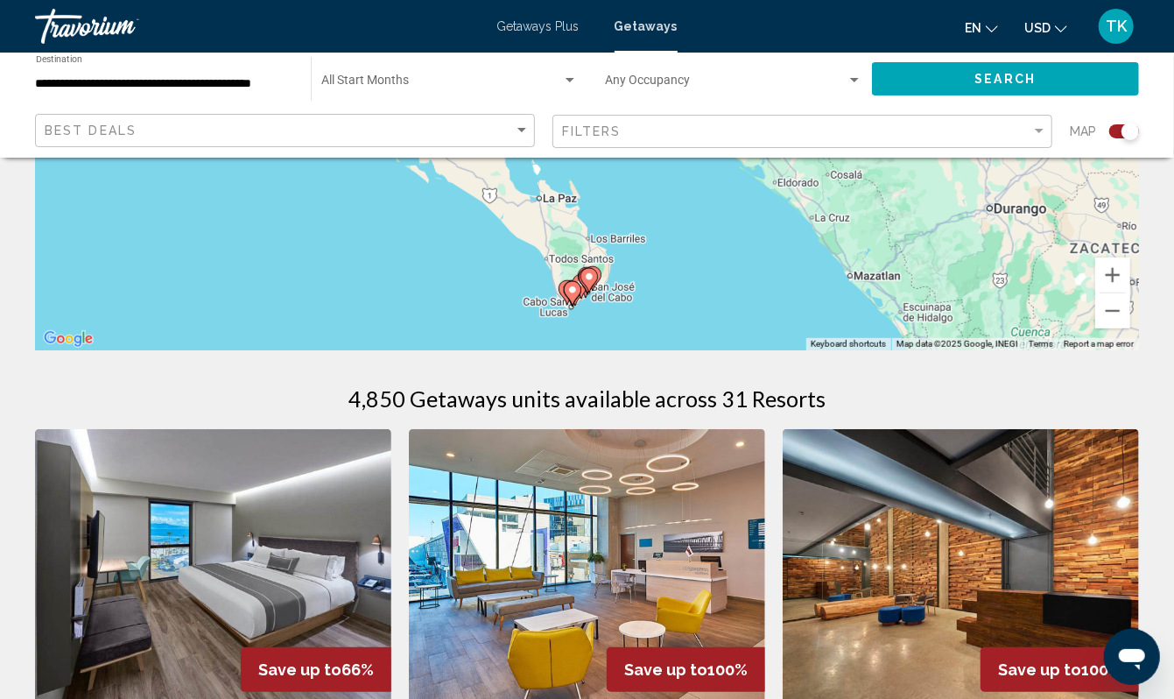
drag, startPoint x: 532, startPoint y: 289, endPoint x: 589, endPoint y: 399, distance: 124.1
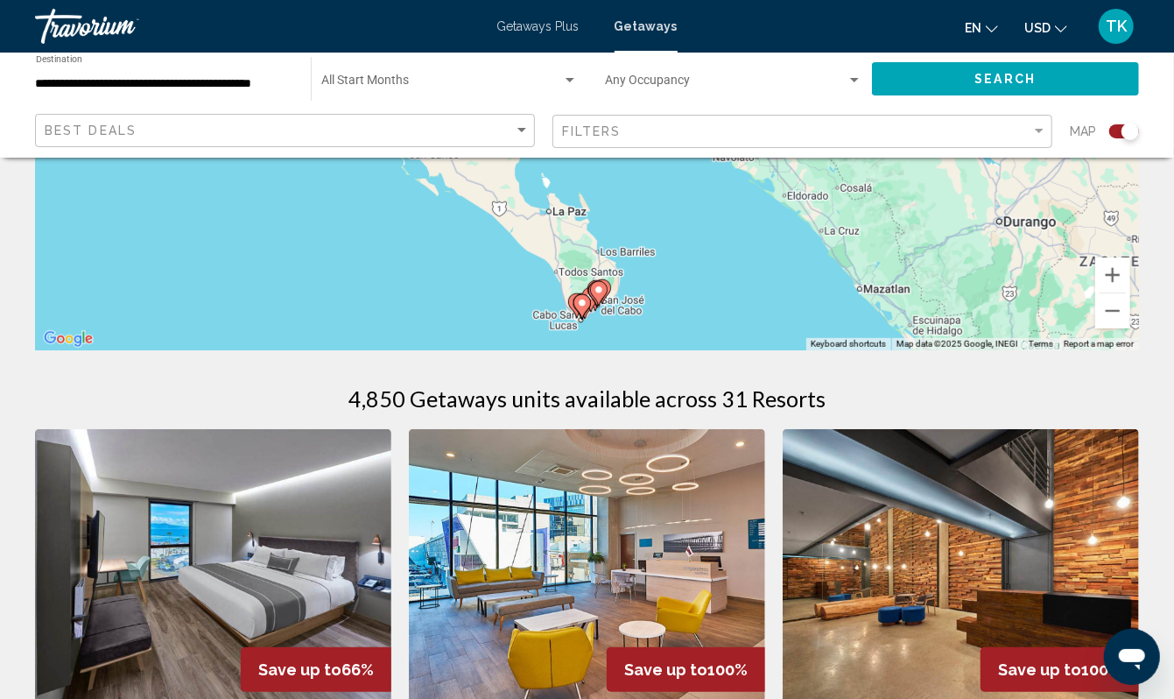
click at [652, 345] on div "To activate drag with keyboard, press Alt + Enter. Once in keyboard drag state,…" at bounding box center [587, 87] width 1104 height 525
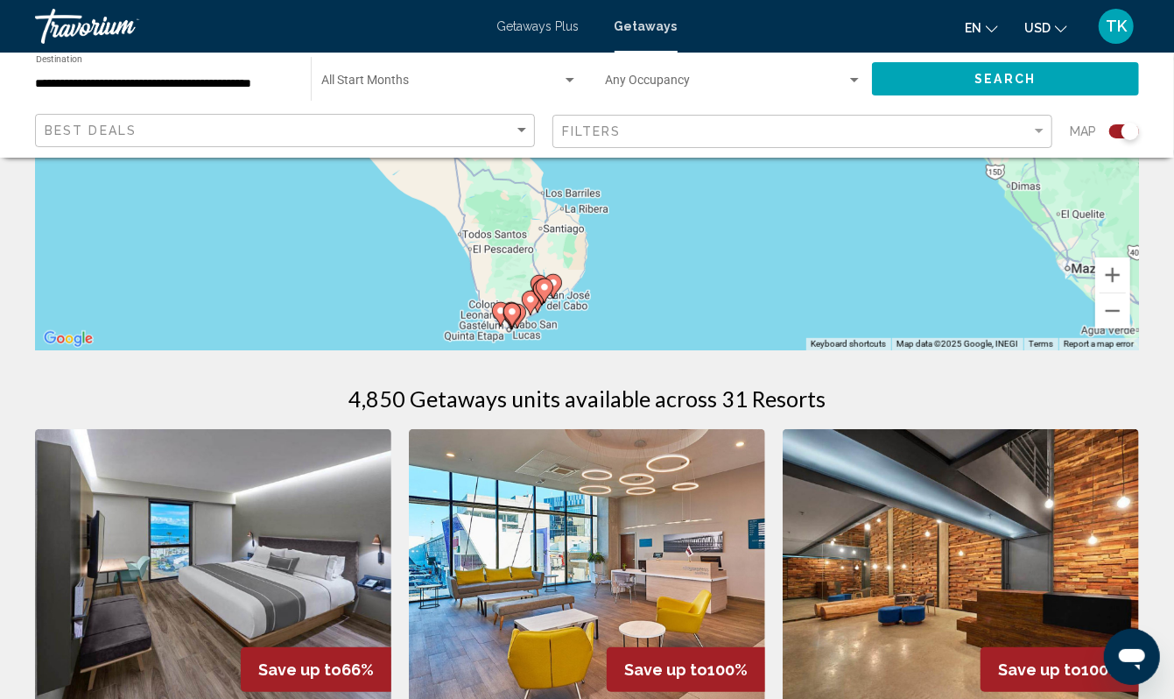
click at [652, 345] on div "To activate drag with keyboard, press Alt + Enter. Once in keyboard drag state,…" at bounding box center [587, 87] width 1104 height 525
click at [417, 324] on div "To activate drag with keyboard, press Alt + Enter. Once in keyboard drag state,…" at bounding box center [587, 87] width 1104 height 525
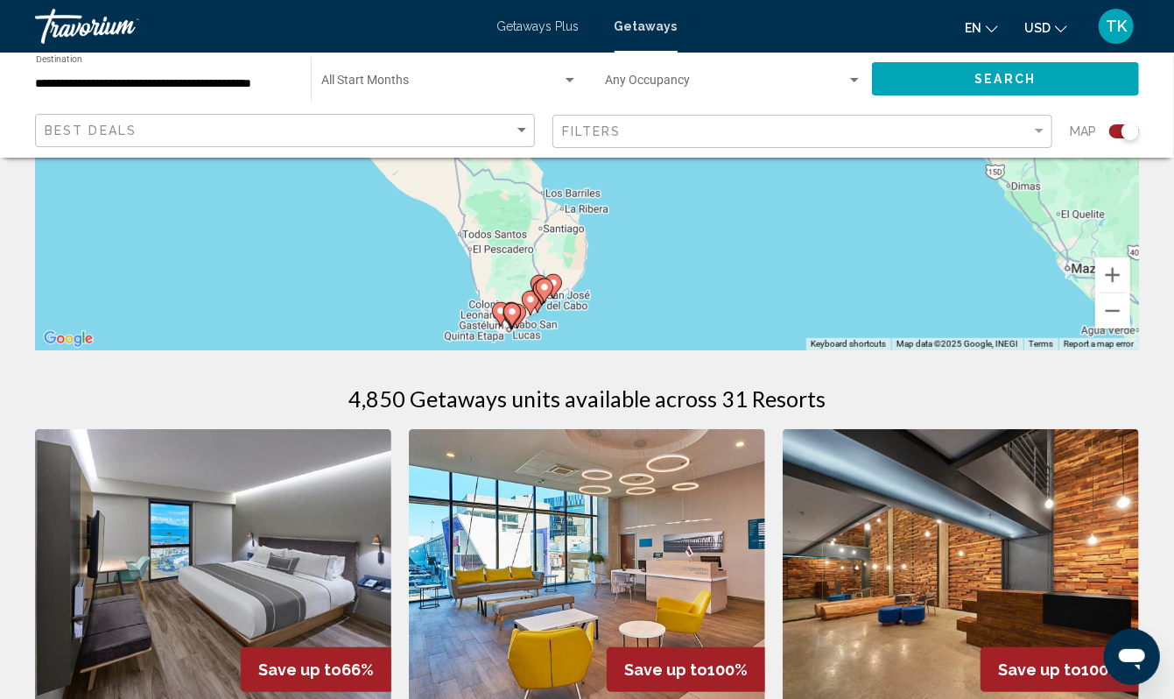
click at [417, 324] on div "To activate drag with keyboard, press Alt + Enter. Once in keyboard drag state,…" at bounding box center [587, 87] width 1104 height 525
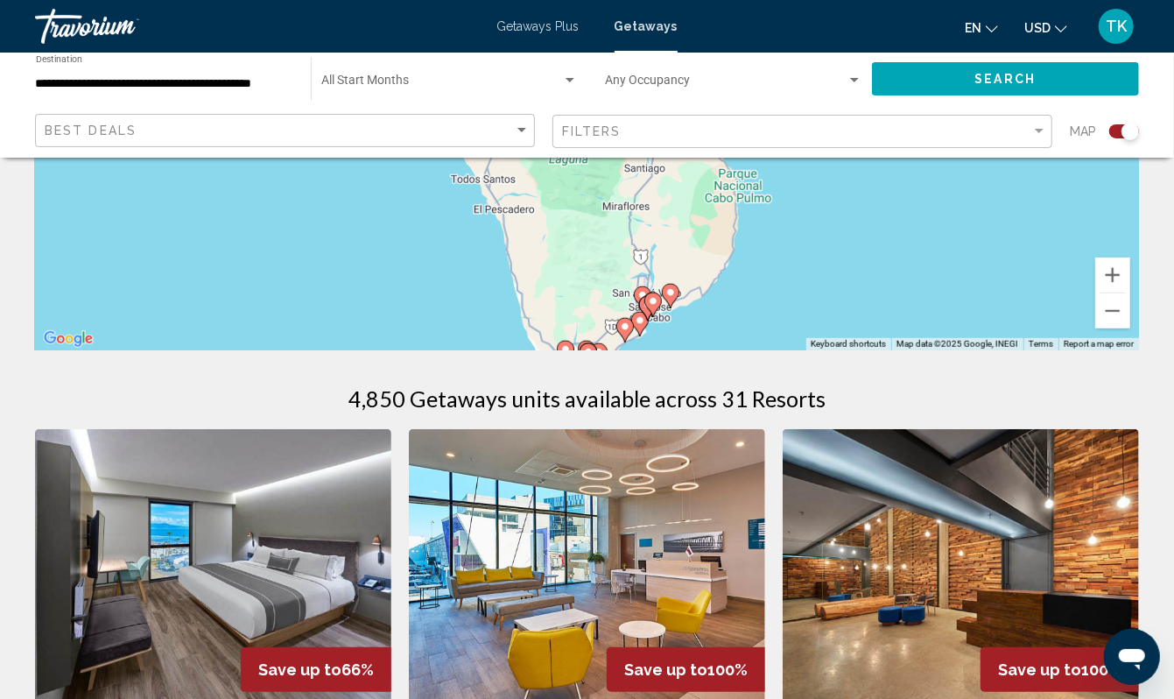
drag, startPoint x: 554, startPoint y: 334, endPoint x: 525, endPoint y: 337, distance: 29.0
click at [527, 337] on div "To activate drag with keyboard, press Alt + Enter. Once in keyboard drag state,…" at bounding box center [587, 87] width 1104 height 525
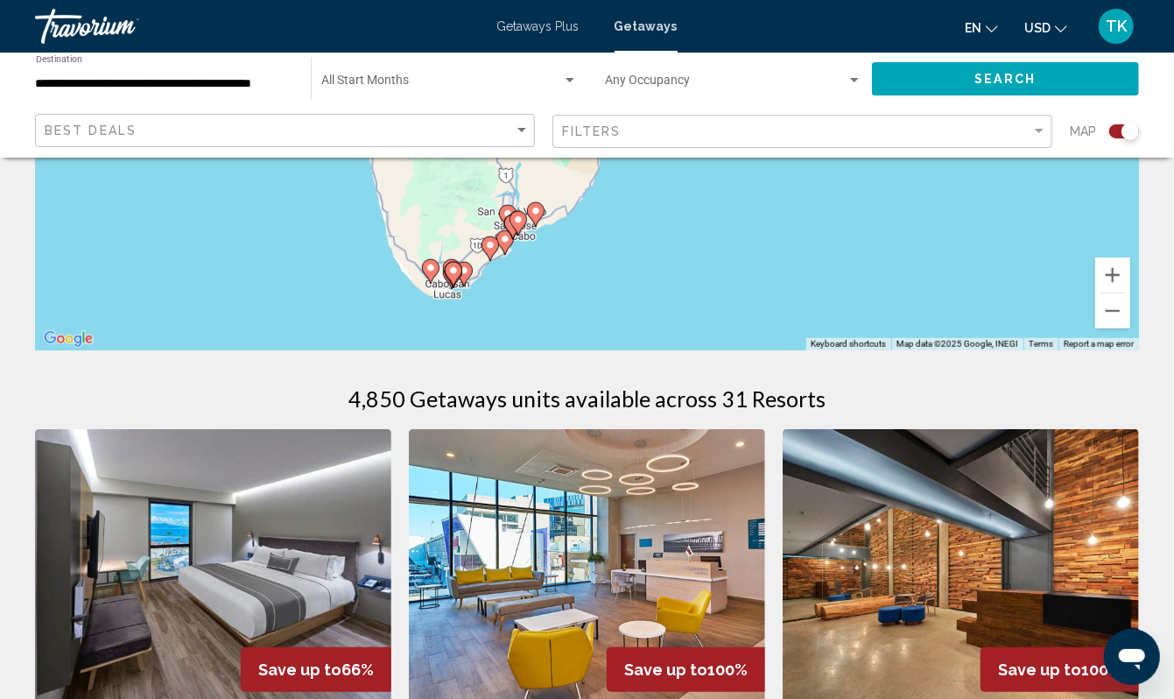
drag, startPoint x: 492, startPoint y: 338, endPoint x: 361, endPoint y: 249, distance: 158.8
click at [361, 249] on div "To activate drag with keyboard, press Alt + Enter. Once in keyboard drag state,…" at bounding box center [587, 87] width 1104 height 525
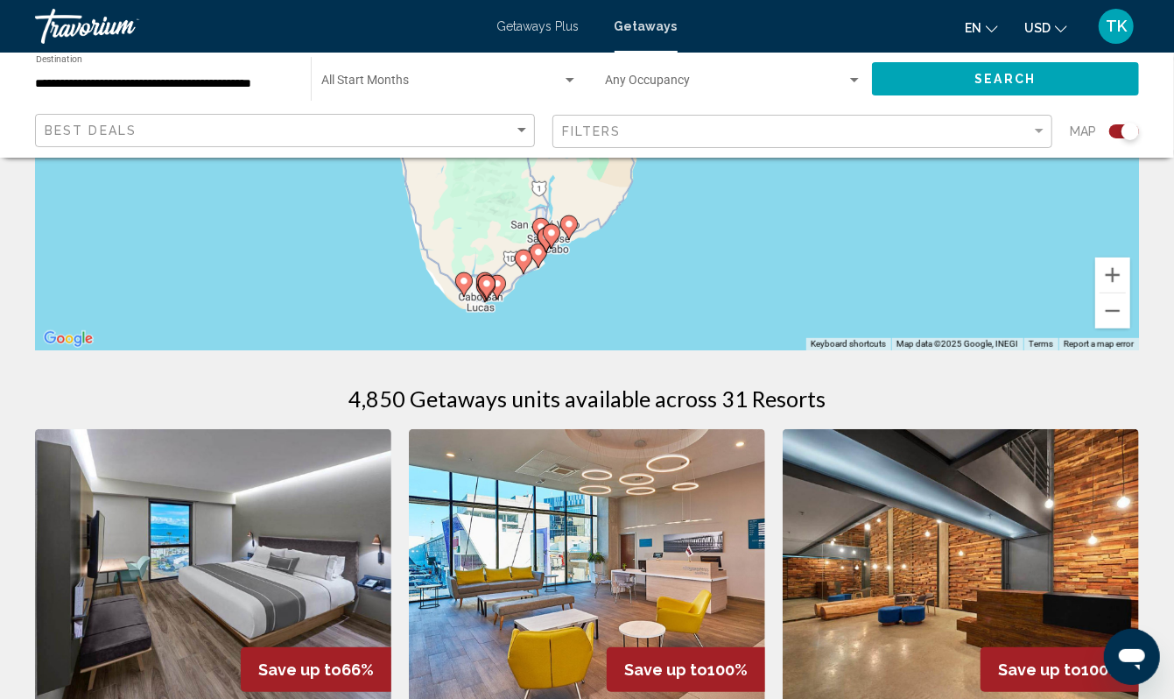
drag, startPoint x: 622, startPoint y: 324, endPoint x: 656, endPoint y: 324, distance: 34.1
click at [656, 324] on div "To activate drag with keyboard, press Alt + Enter. Once in keyboard drag state,…" at bounding box center [587, 87] width 1104 height 525
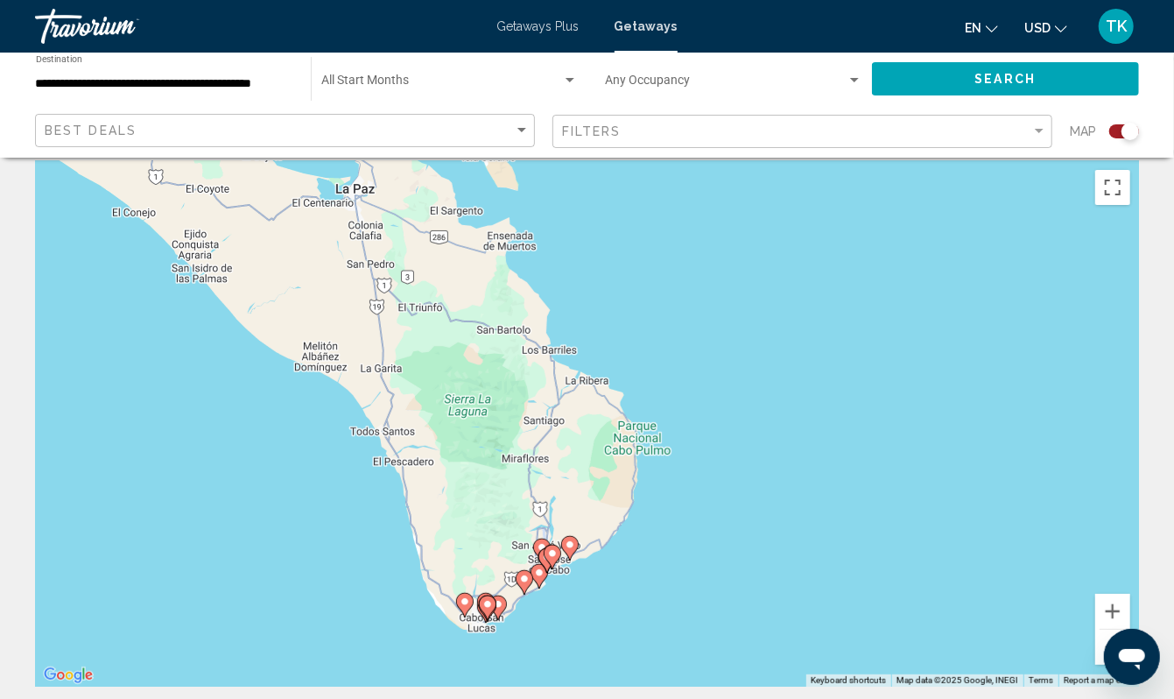
scroll to position [12, 0]
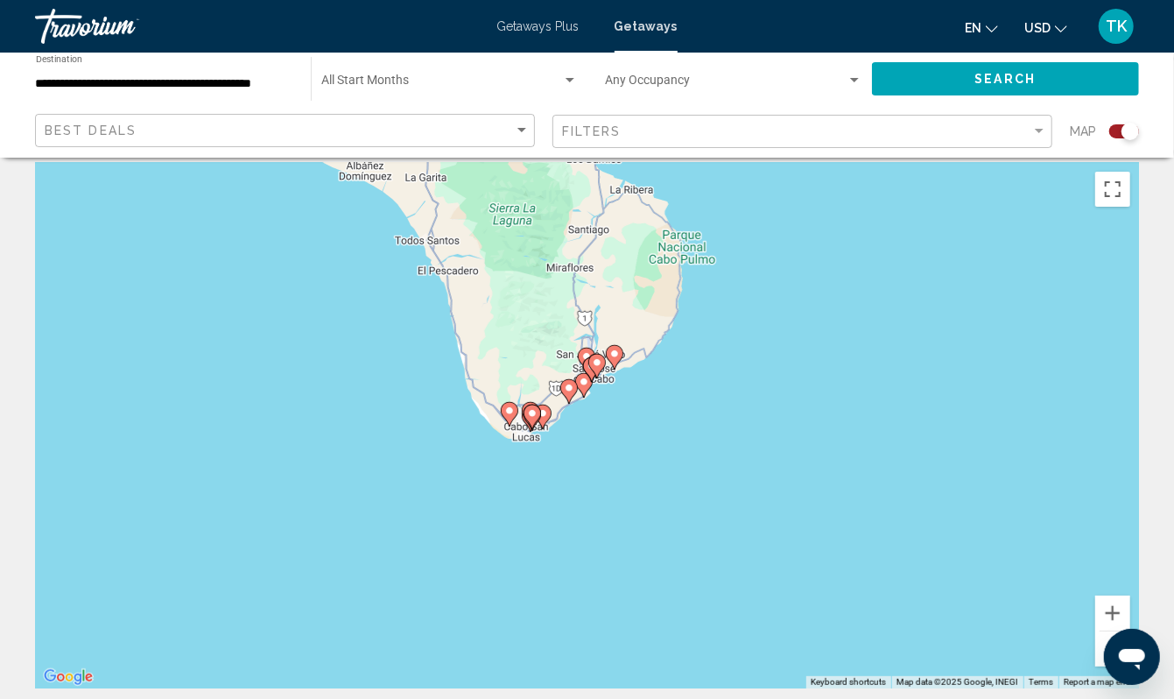
drag, startPoint x: 632, startPoint y: 596, endPoint x: 674, endPoint y: 398, distance: 202.3
click at [674, 398] on div "To activate drag with keyboard, press Alt + Enter. Once in keyboard drag state,…" at bounding box center [587, 425] width 1104 height 525
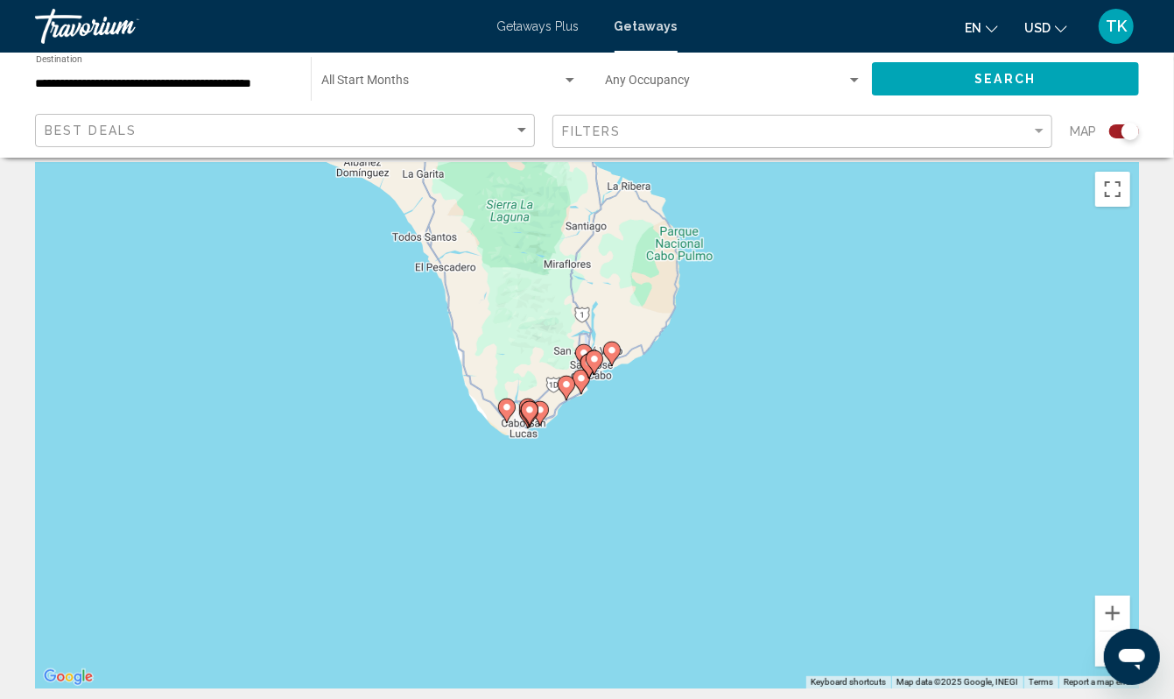
click at [455, 507] on div "To activate drag with keyboard, press Alt + Enter. Once in keyboard drag state,…" at bounding box center [587, 425] width 1104 height 525
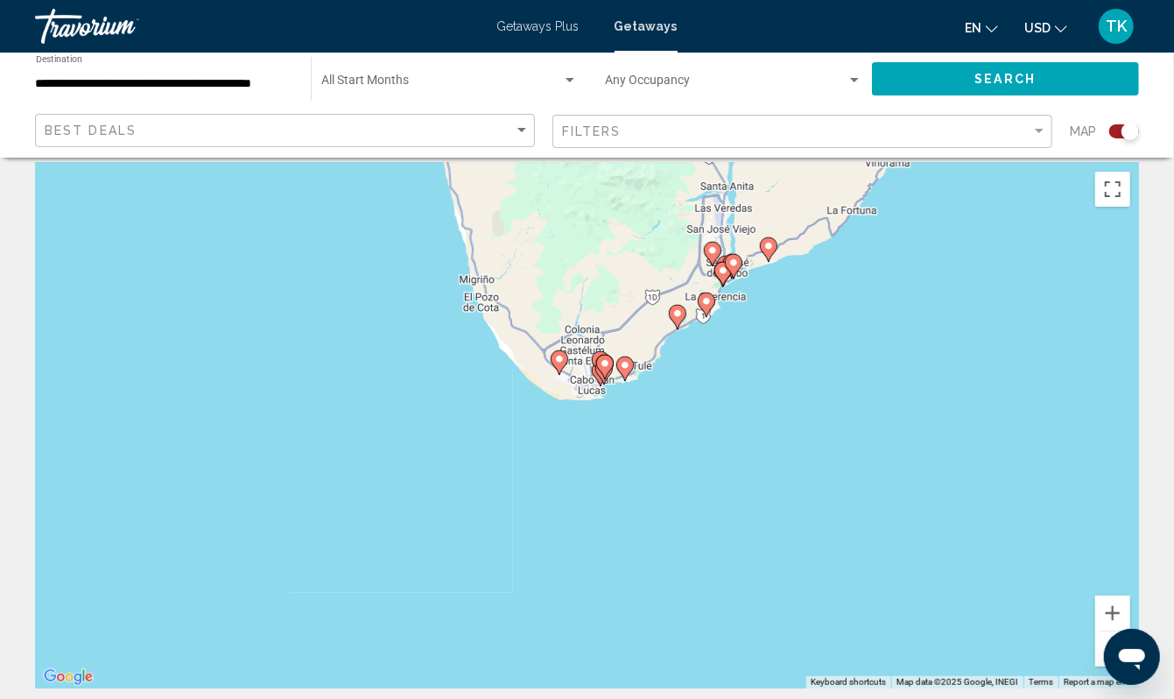
click at [586, 470] on div "To activate drag with keyboard, press Alt + Enter. Once in keyboard drag state,…" at bounding box center [587, 425] width 1104 height 525
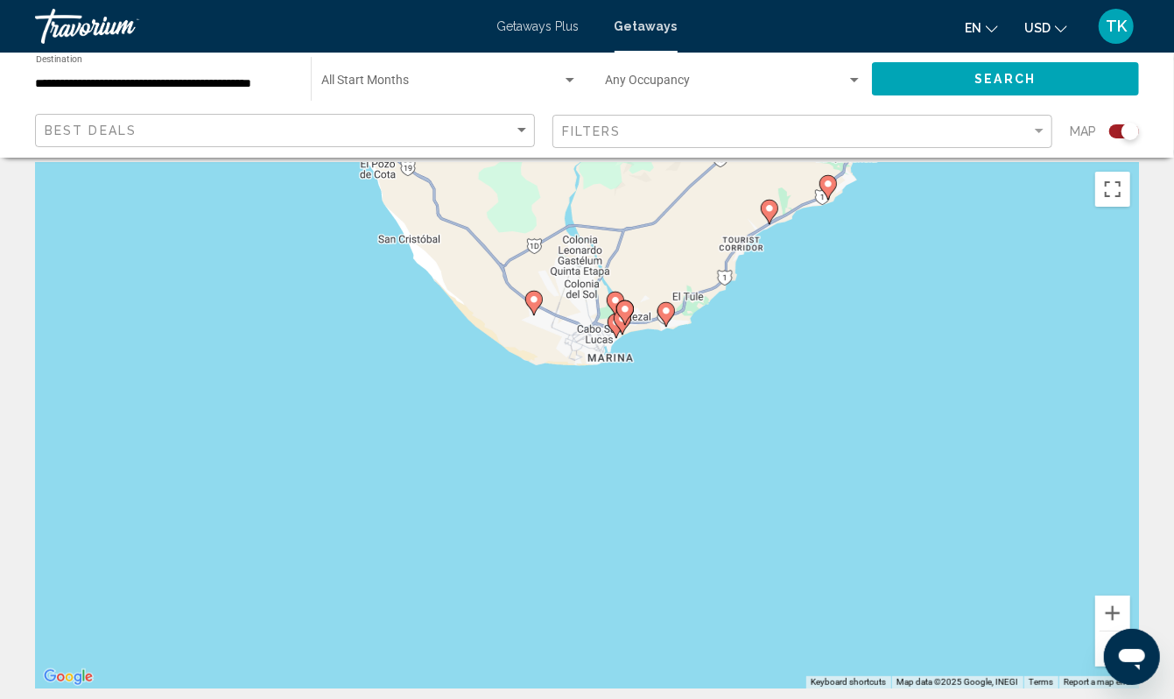
click at [586, 470] on div "To activate drag with keyboard, press Alt + Enter. Once in keyboard drag state,…" at bounding box center [587, 425] width 1104 height 525
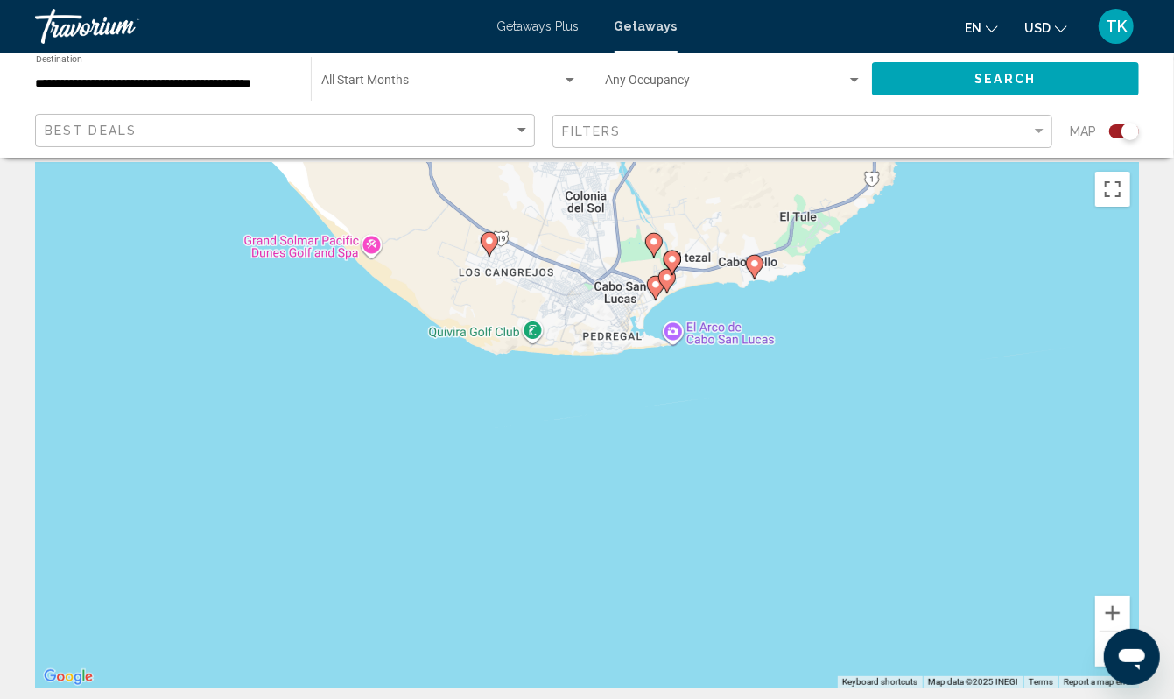
drag, startPoint x: 818, startPoint y: 344, endPoint x: 826, endPoint y: 409, distance: 65.4
click at [826, 409] on div "To activate drag with keyboard, press Alt + Enter. Once in keyboard drag state,…" at bounding box center [587, 425] width 1104 height 525
click at [753, 269] on image "Main content" at bounding box center [754, 263] width 11 height 11
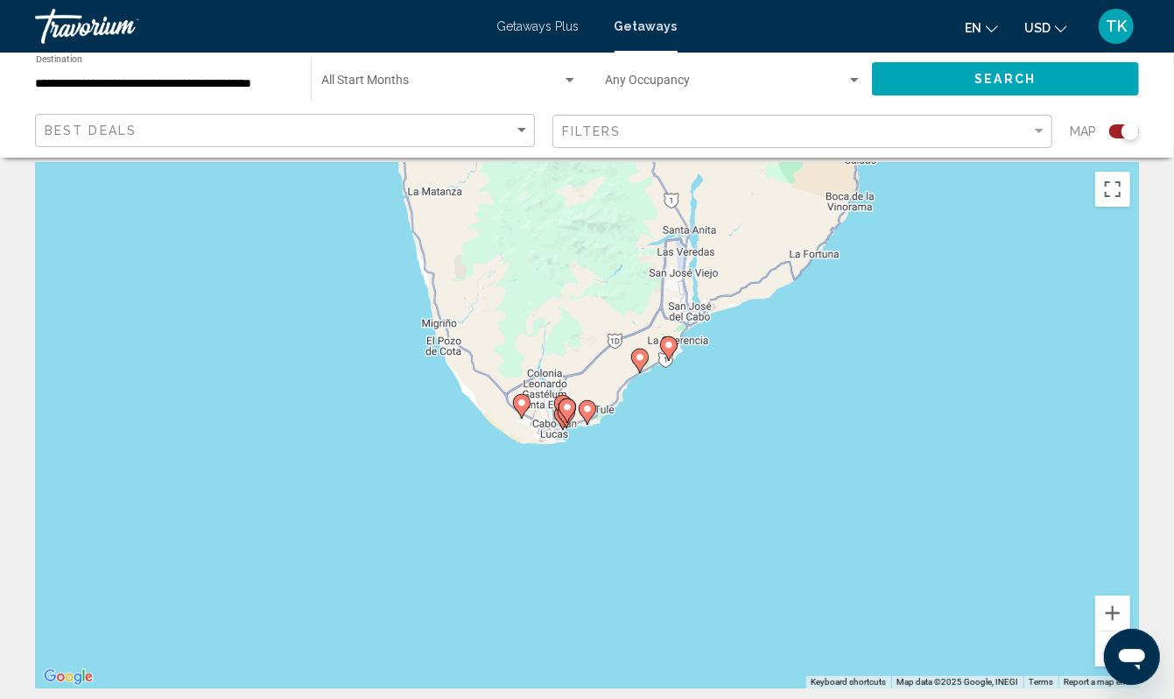
click at [586, 414] on image "Main content" at bounding box center [587, 409] width 11 height 11
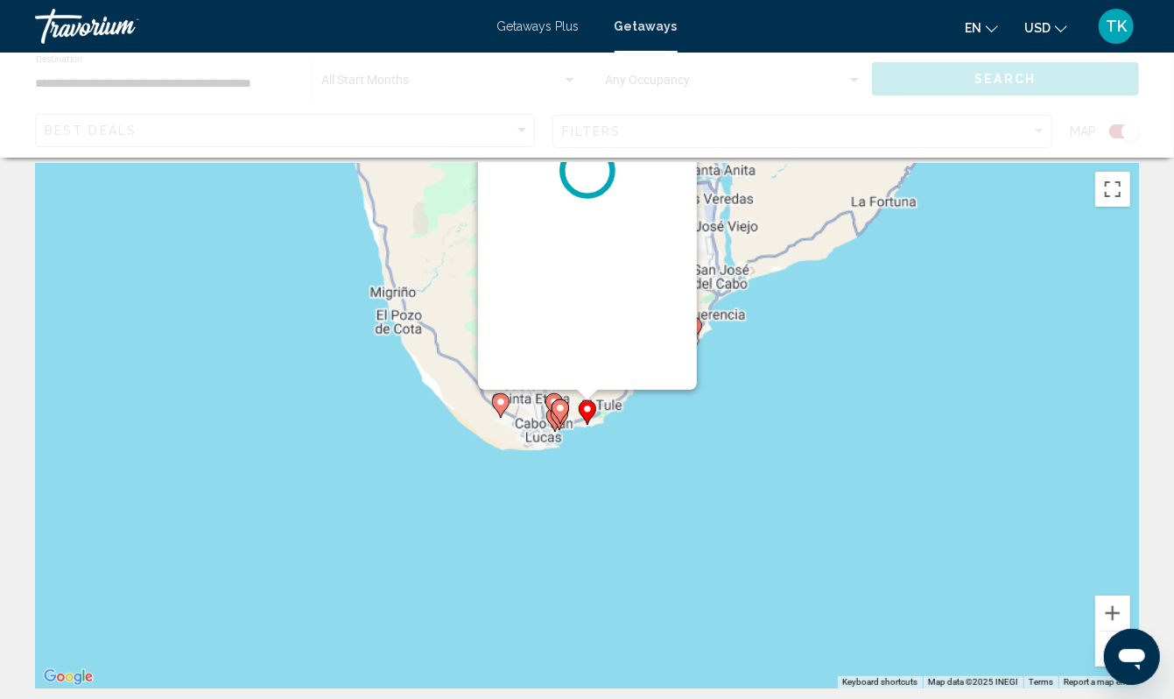
scroll to position [0, 0]
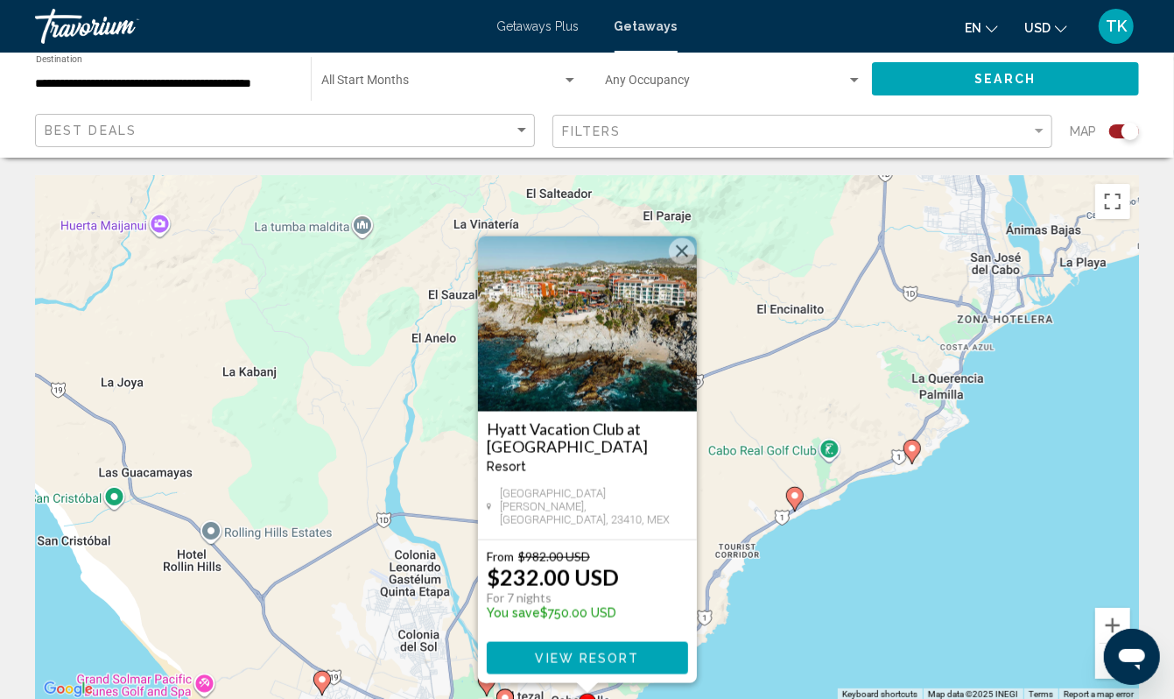
click at [795, 501] on image "Main content" at bounding box center [795, 495] width 11 height 11
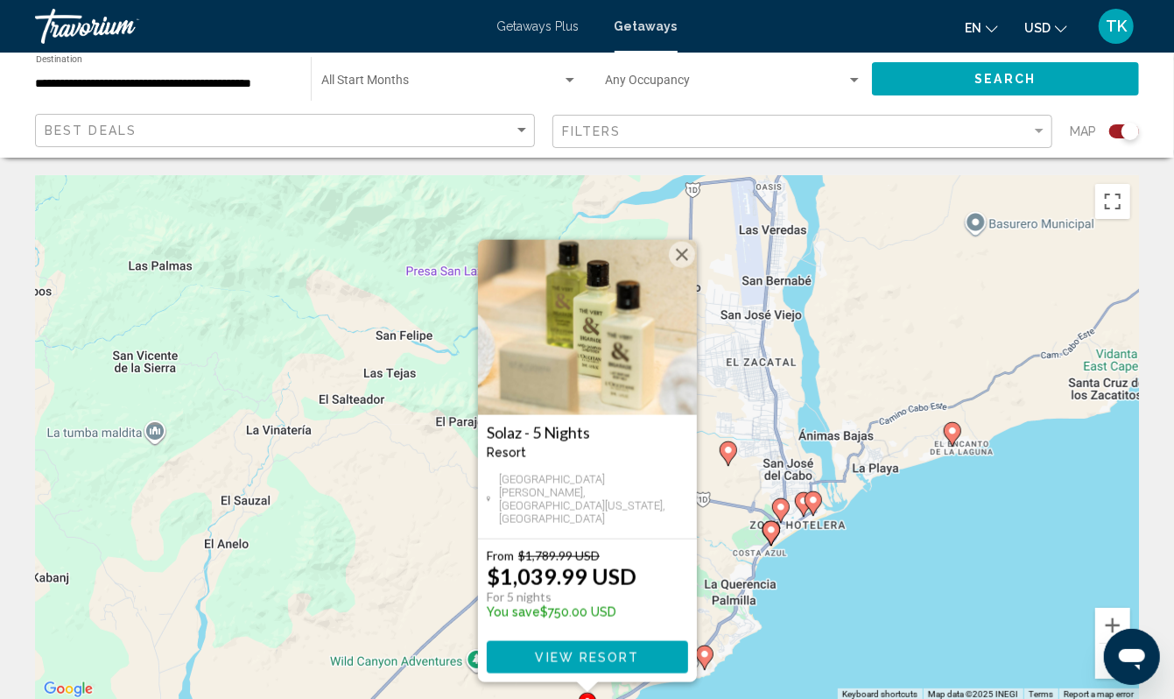
click at [952, 436] on image "Main content" at bounding box center [952, 430] width 11 height 11
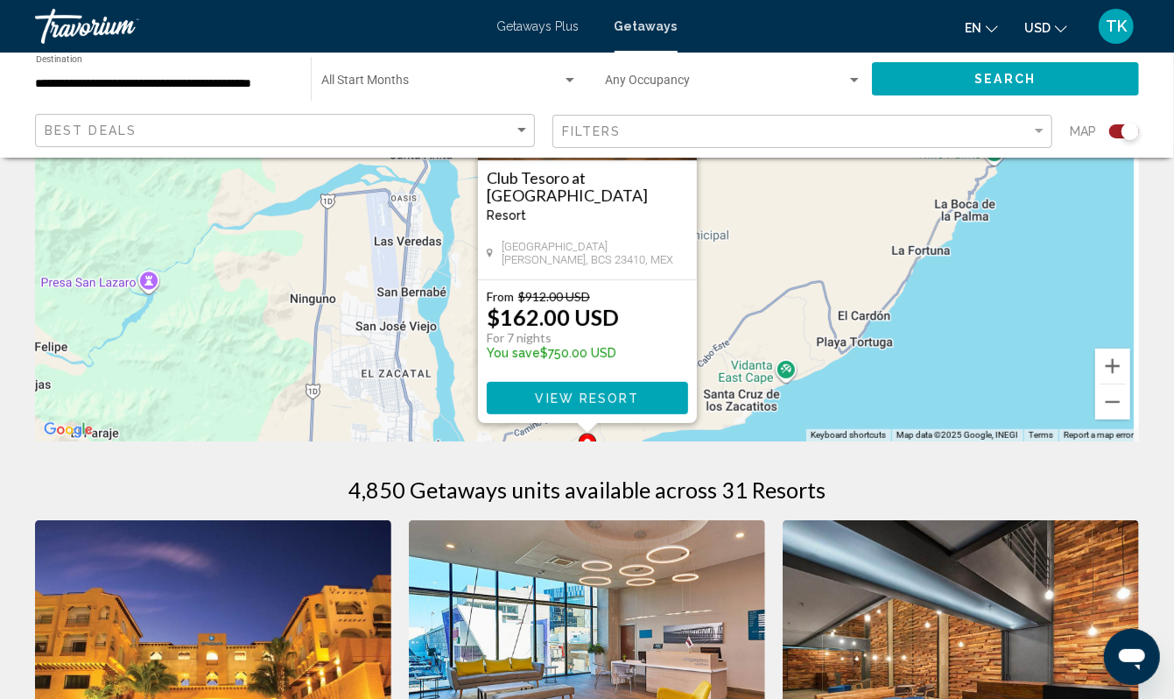
scroll to position [270, 0]
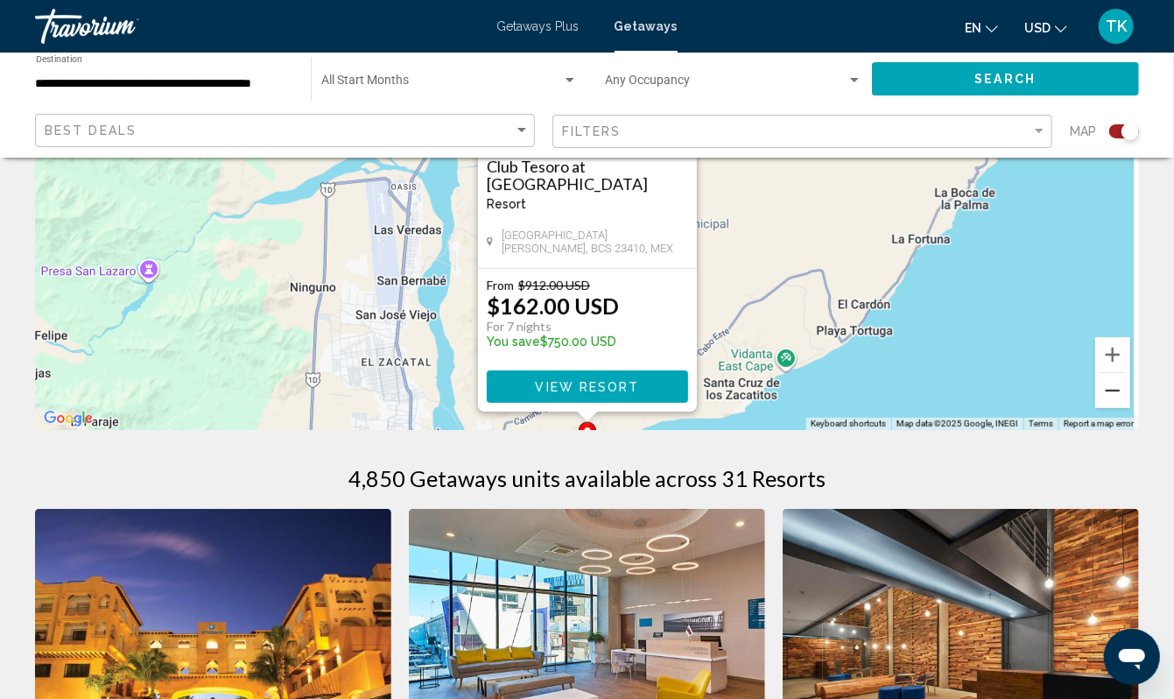
click at [1103, 408] on button "Zoom out" at bounding box center [1112, 390] width 35 height 35
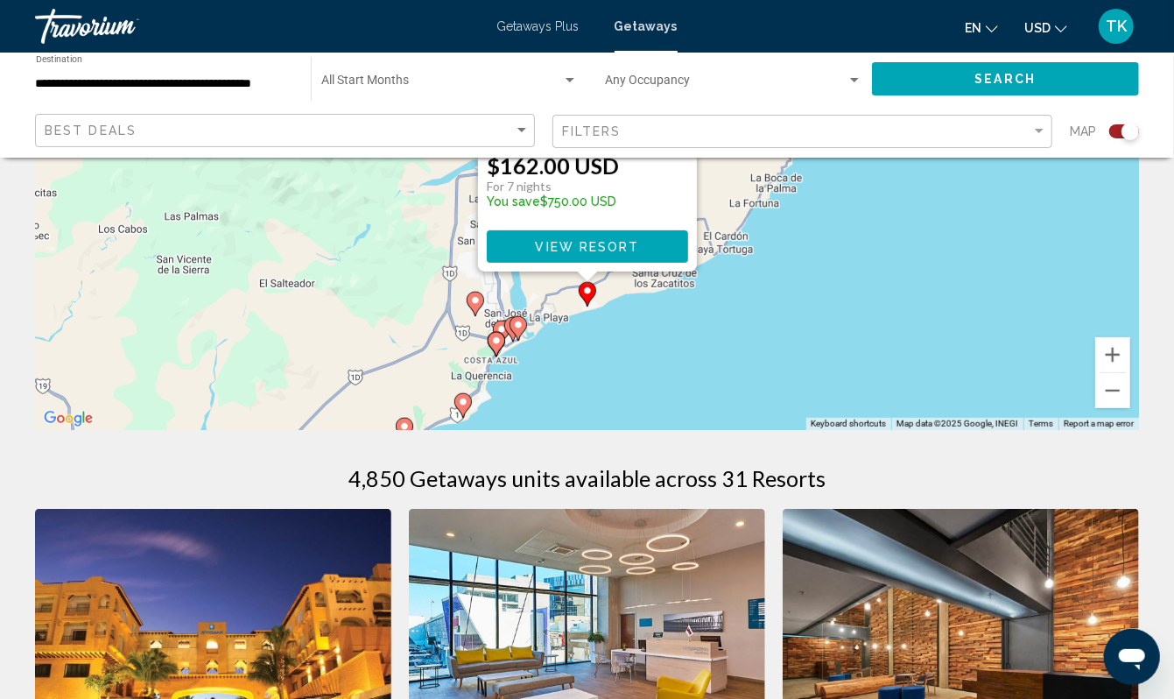
click at [474, 306] on image "Main content" at bounding box center [475, 300] width 11 height 11
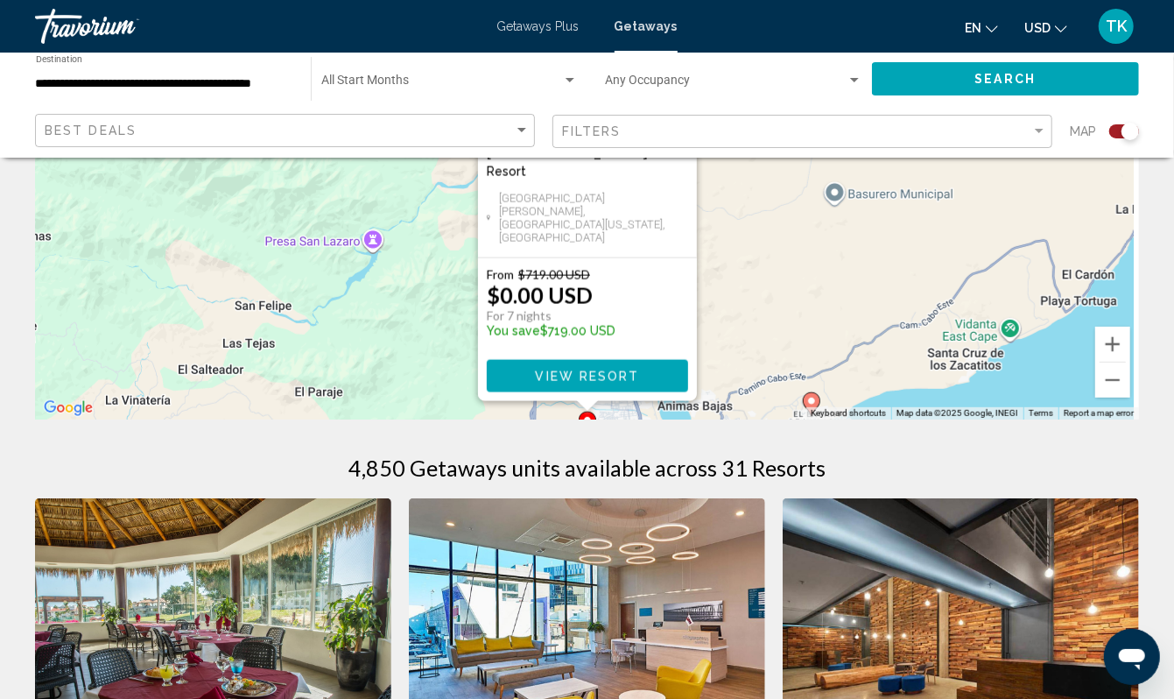
scroll to position [287, 0]
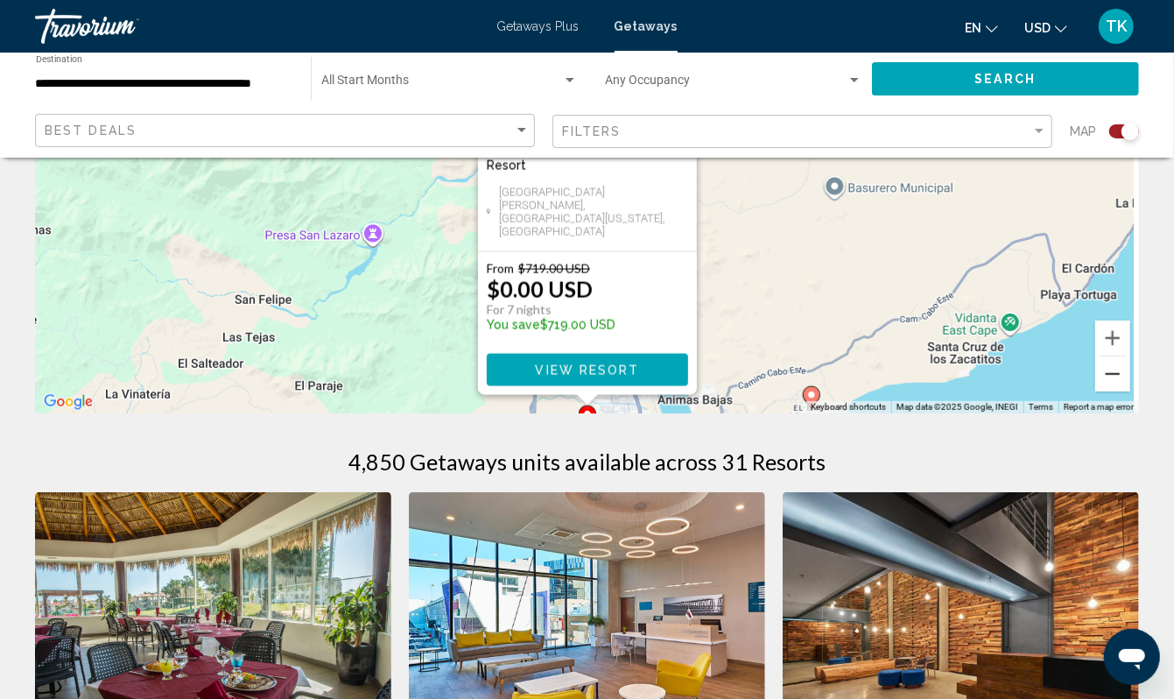
click at [1095, 391] on button "Zoom out" at bounding box center [1112, 373] width 35 height 35
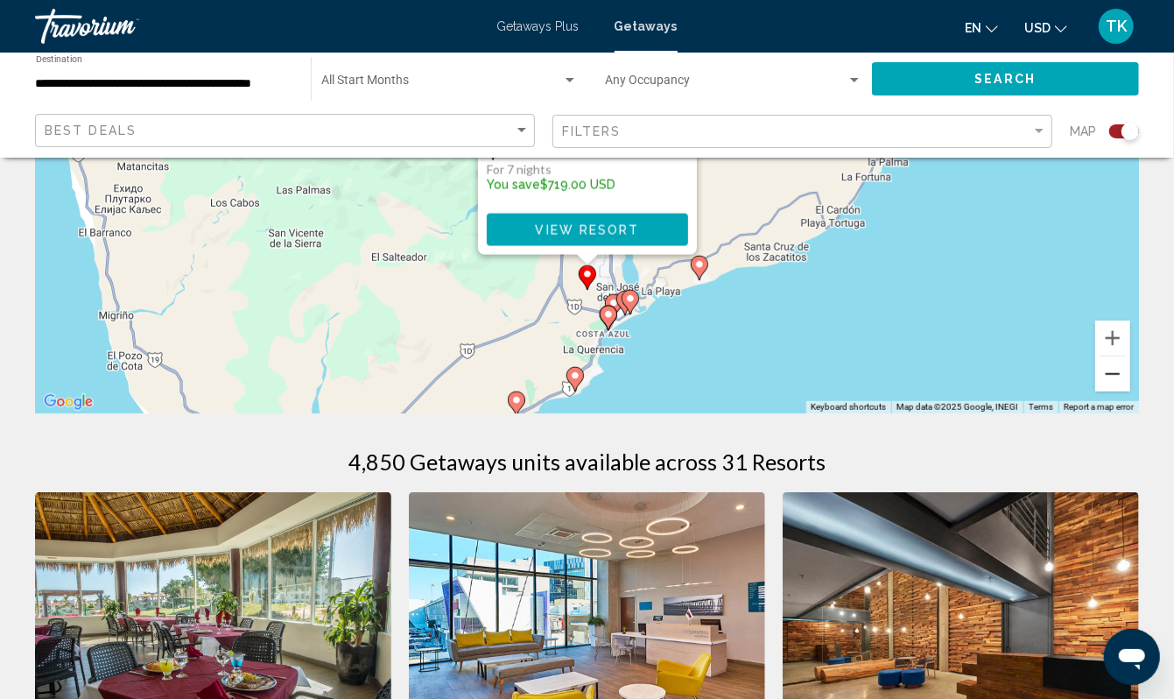
click at [1095, 391] on button "Zoom out" at bounding box center [1112, 373] width 35 height 35
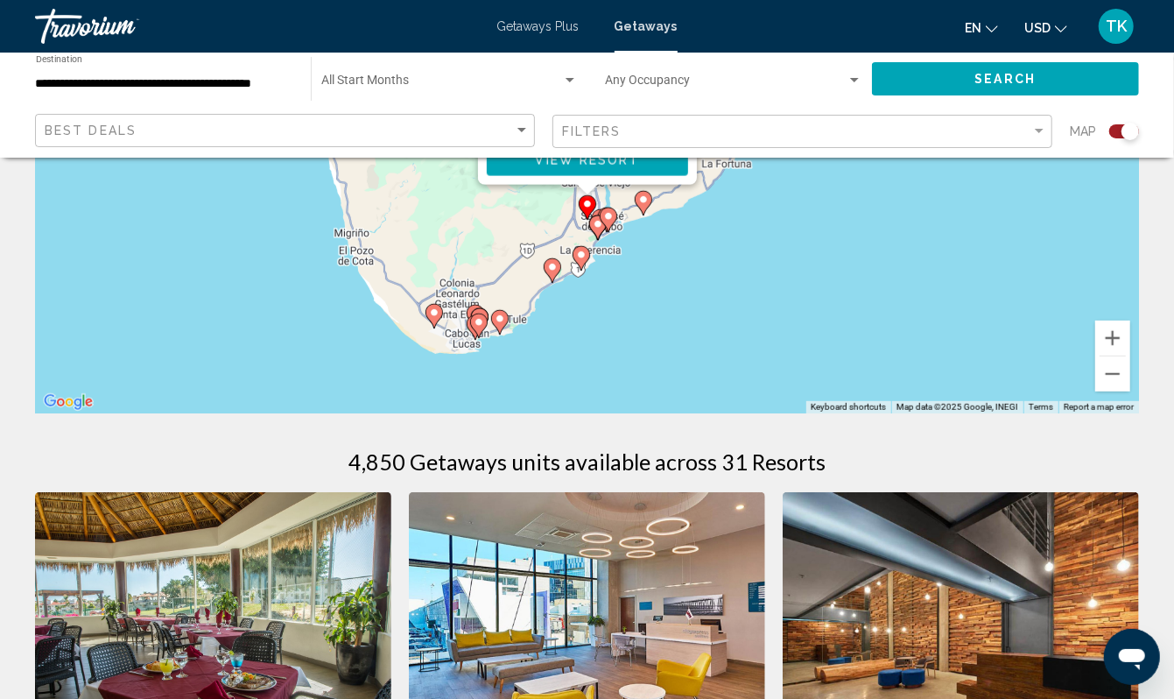
click at [502, 324] on image "Main content" at bounding box center [500, 318] width 11 height 11
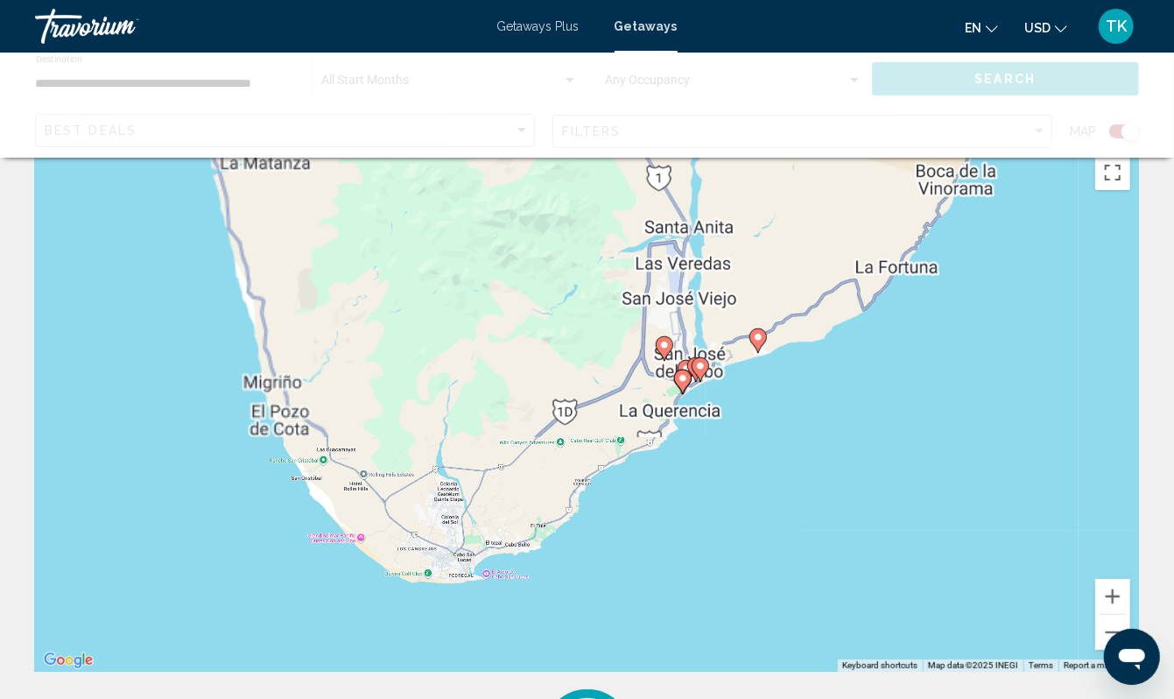
scroll to position [0, 0]
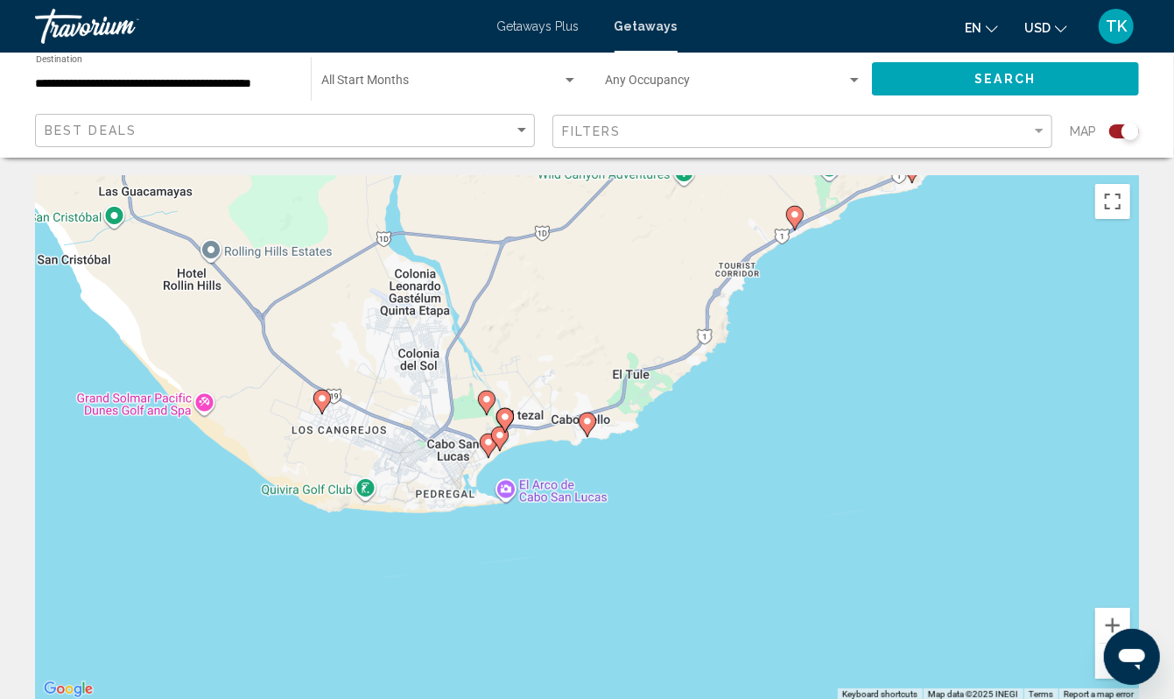
click at [587, 426] on image "Main content" at bounding box center [587, 421] width 11 height 11
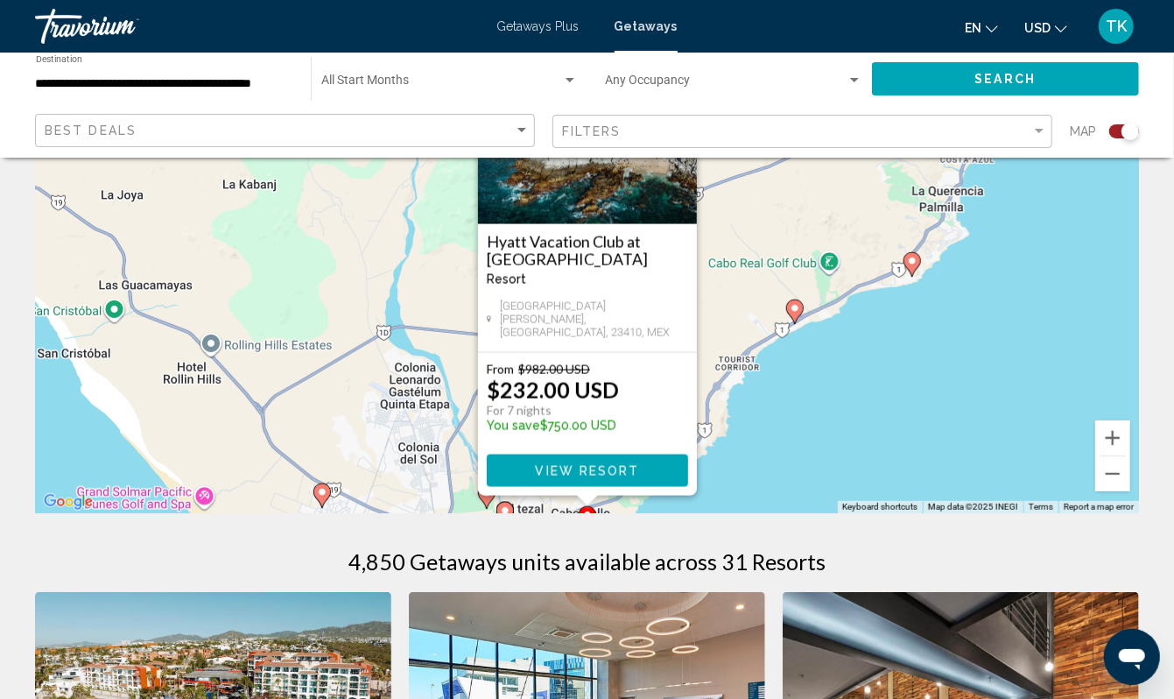
scroll to position [190, 0]
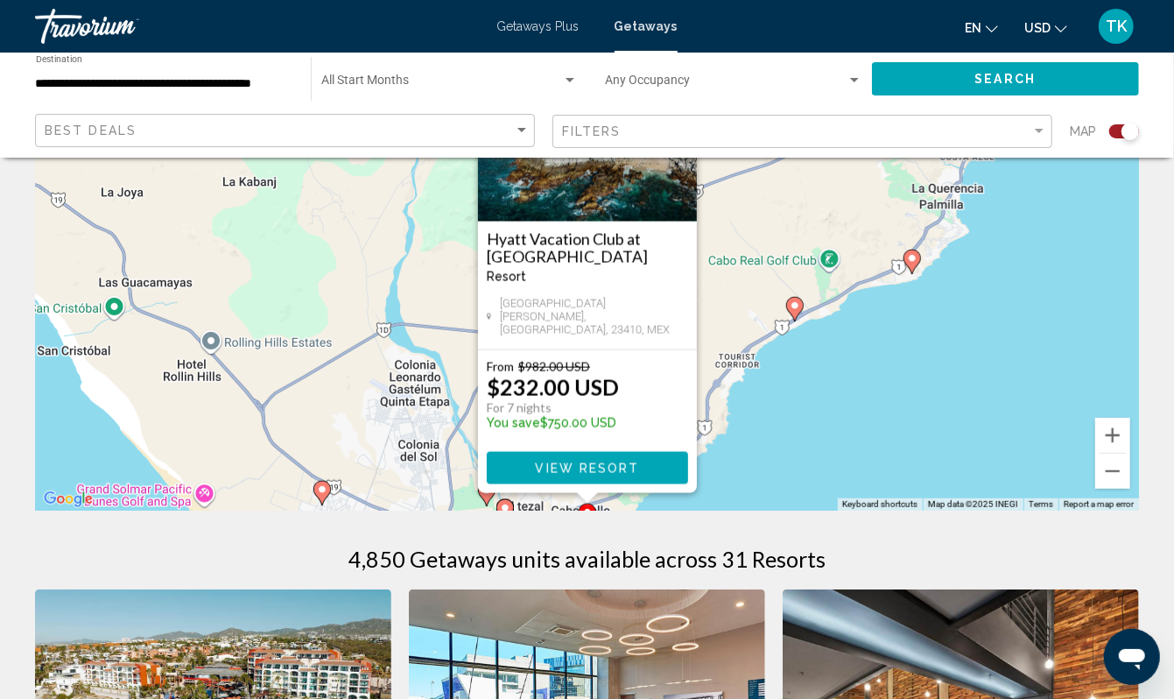
click at [603, 484] on button "View Resort" at bounding box center [587, 468] width 201 height 32
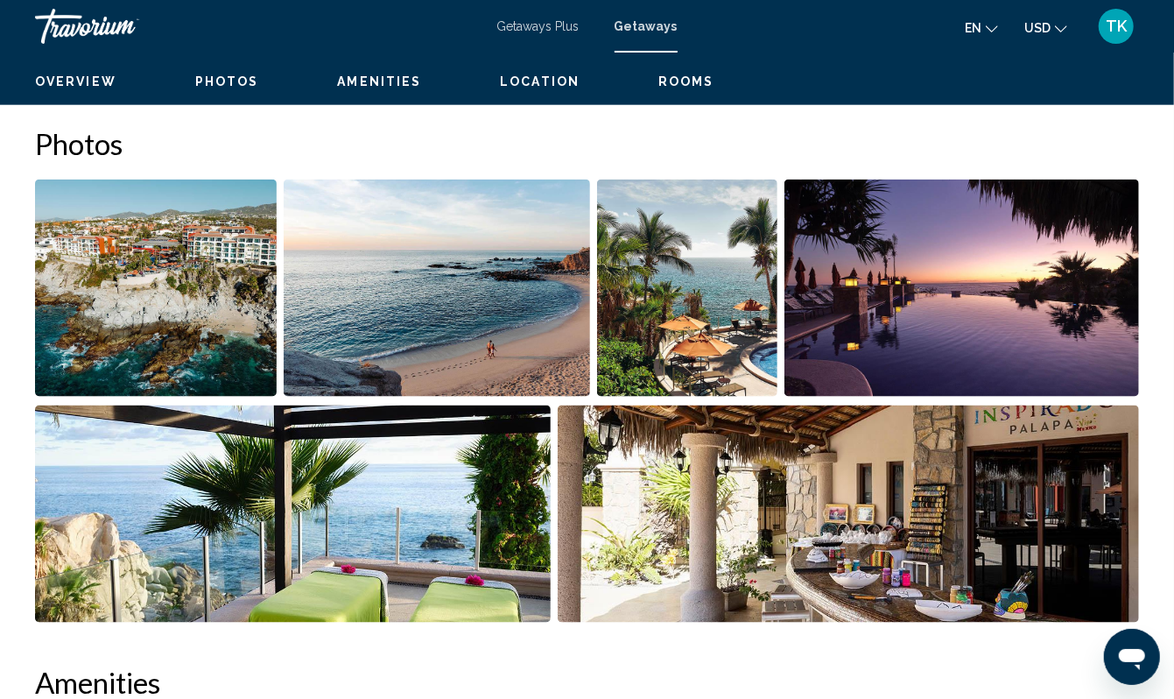
scroll to position [1034, 0]
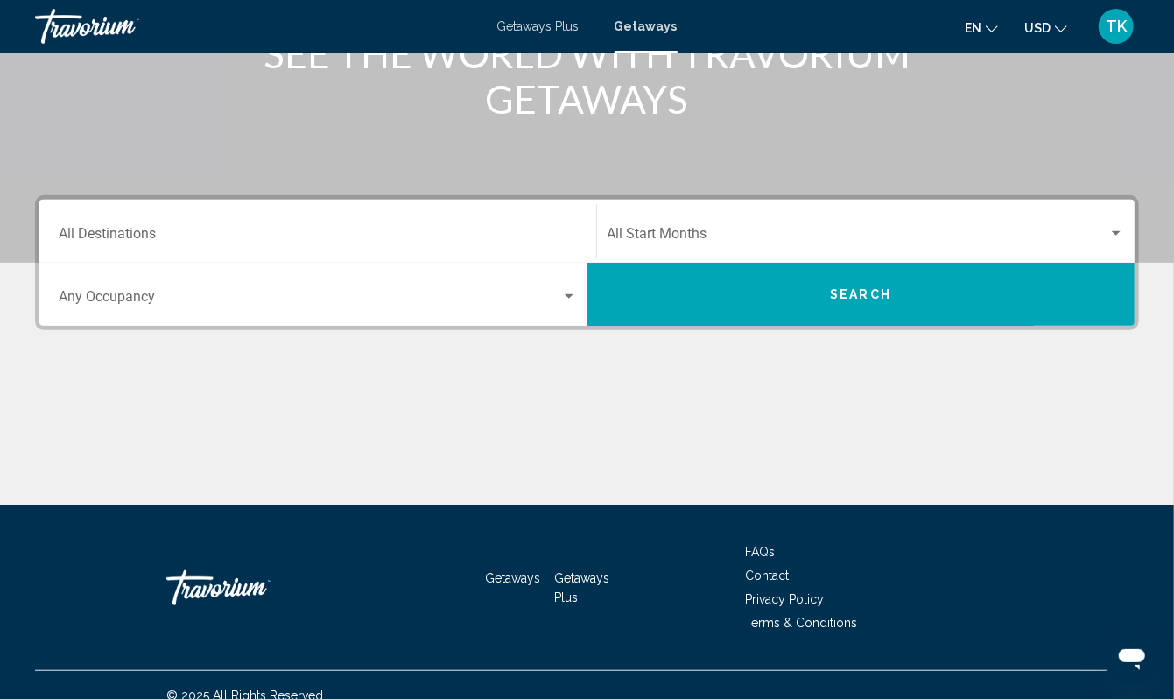
scroll to position [291, 0]
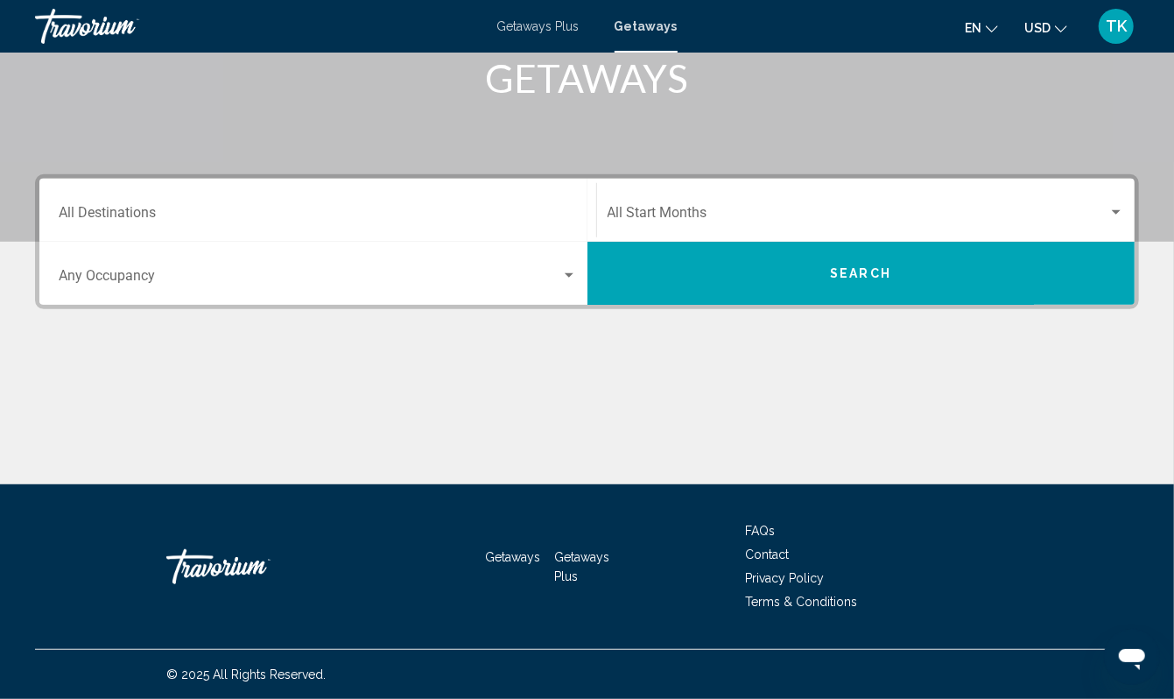
click at [130, 238] on div "Destination All Destinations" at bounding box center [318, 210] width 518 height 55
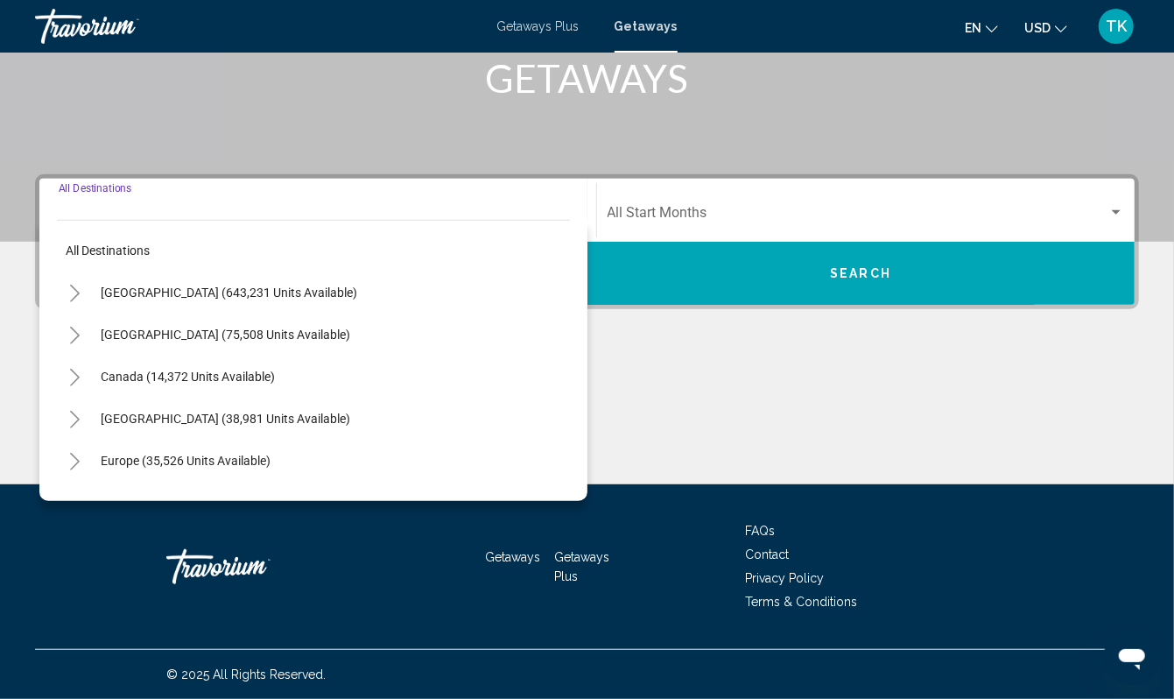
scroll to position [474, 0]
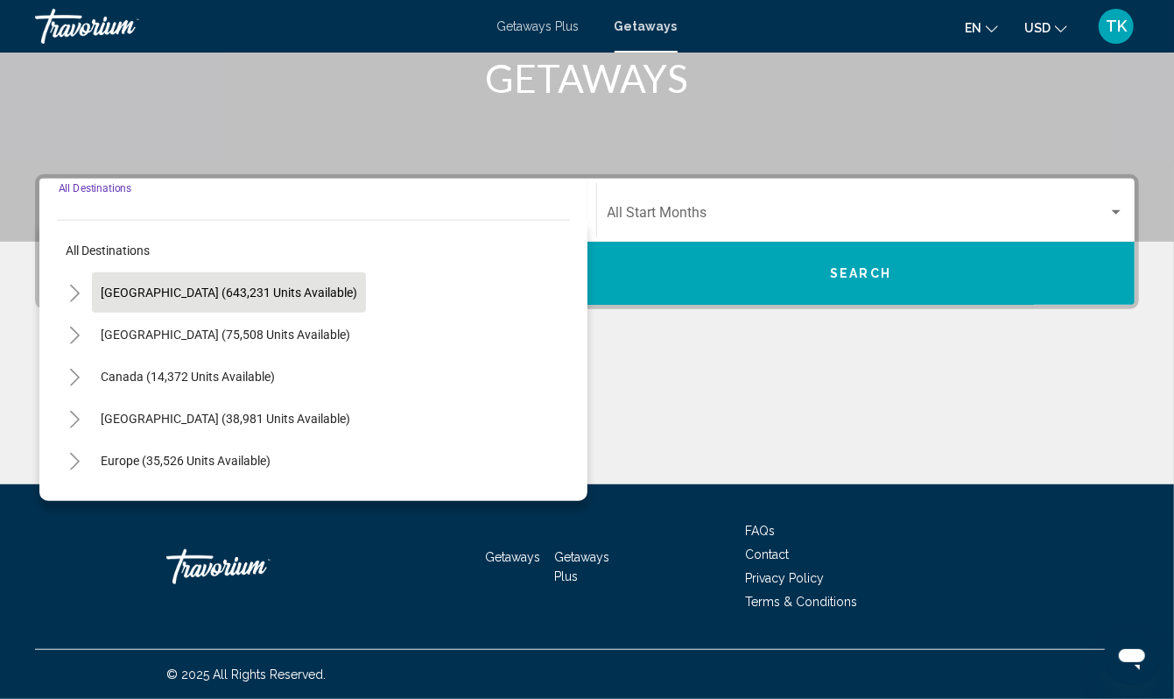
click at [144, 285] on span "[GEOGRAPHIC_DATA] (643,231 units available)" at bounding box center [229, 292] width 256 height 14
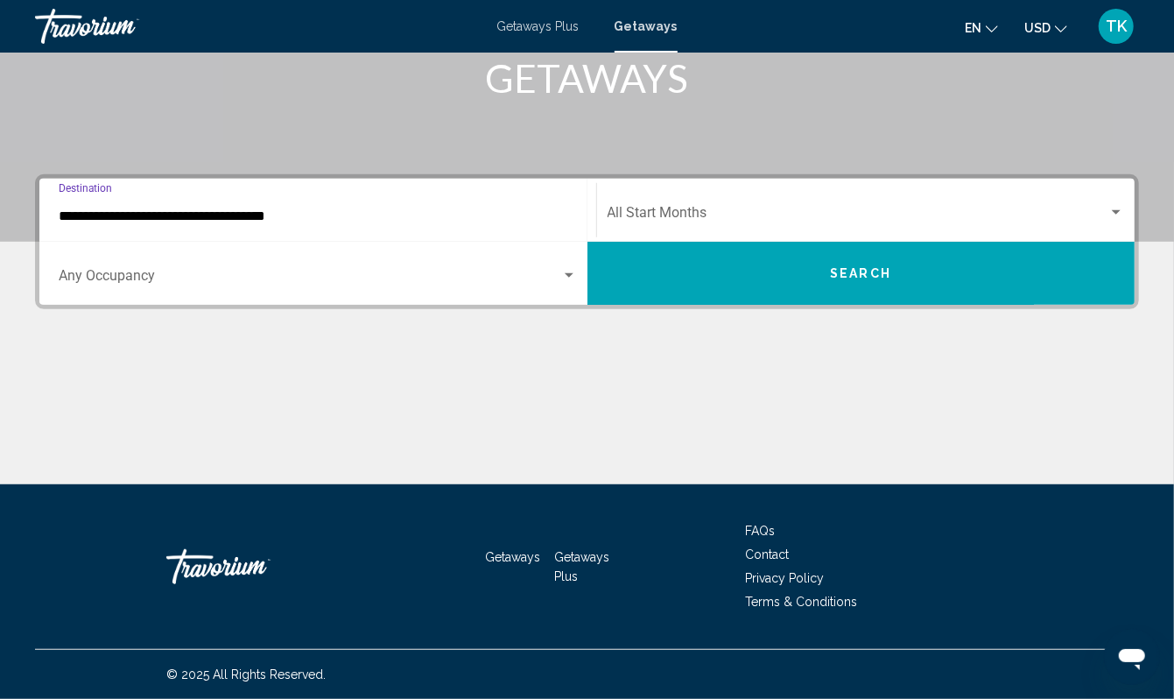
click at [130, 208] on input "**********" at bounding box center [318, 216] width 518 height 16
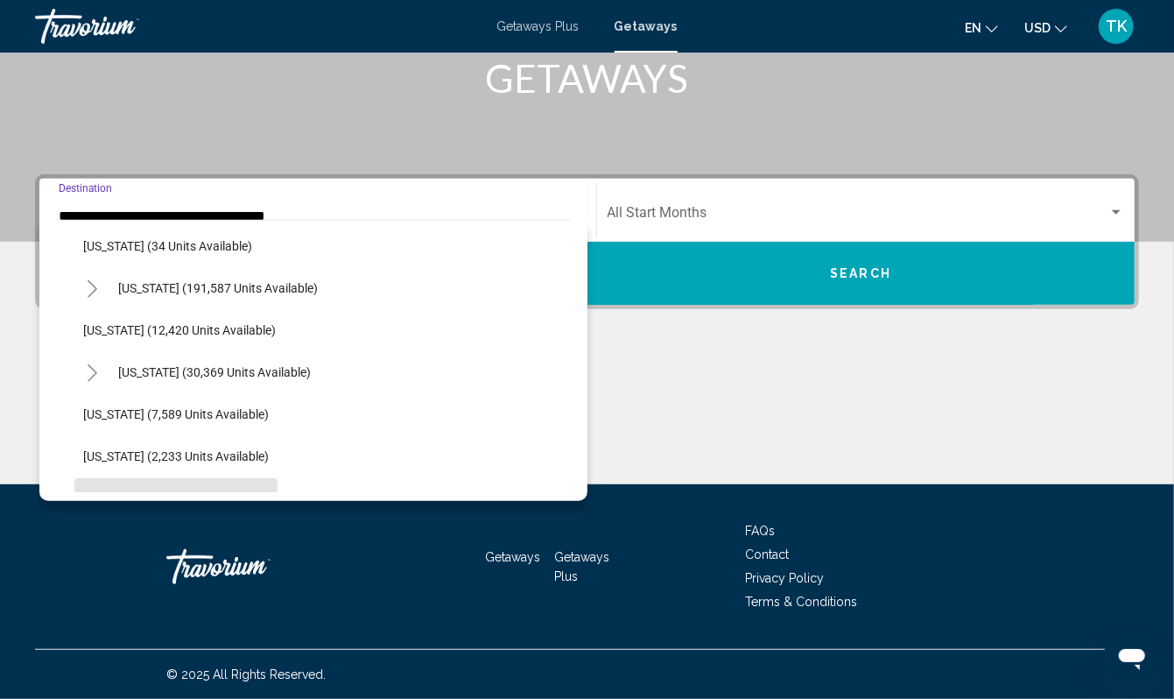
scroll to position [295, 0]
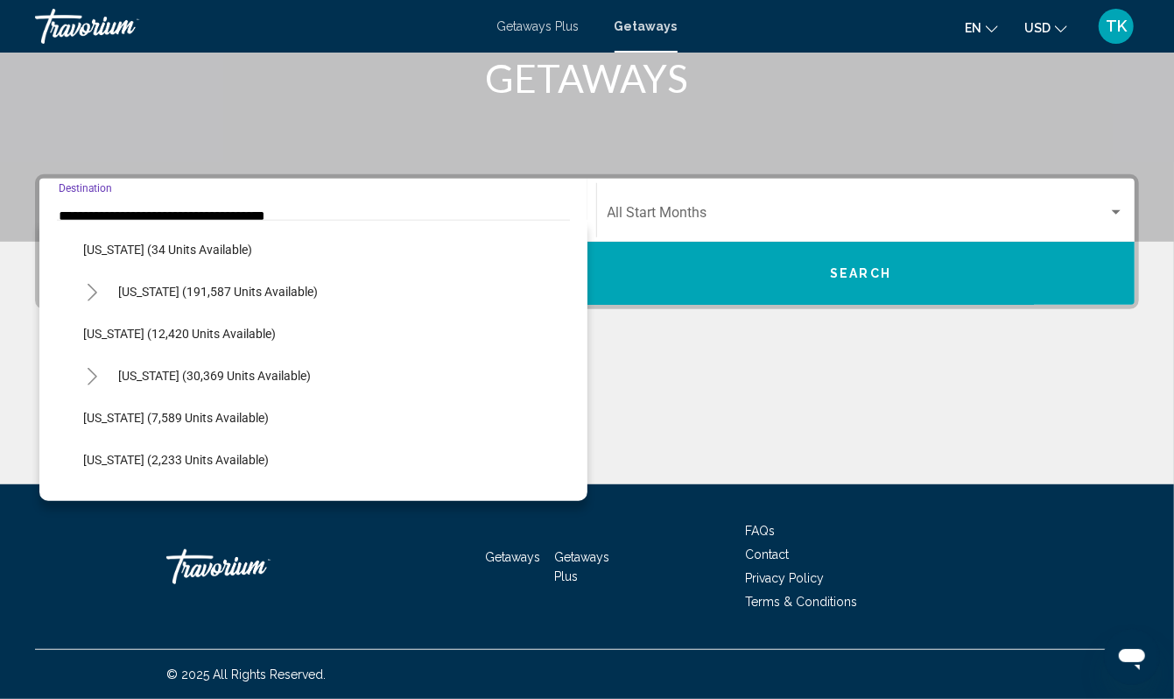
click at [99, 385] on icon "Toggle Hawaii (30,369 units available)" at bounding box center [92, 377] width 13 height 18
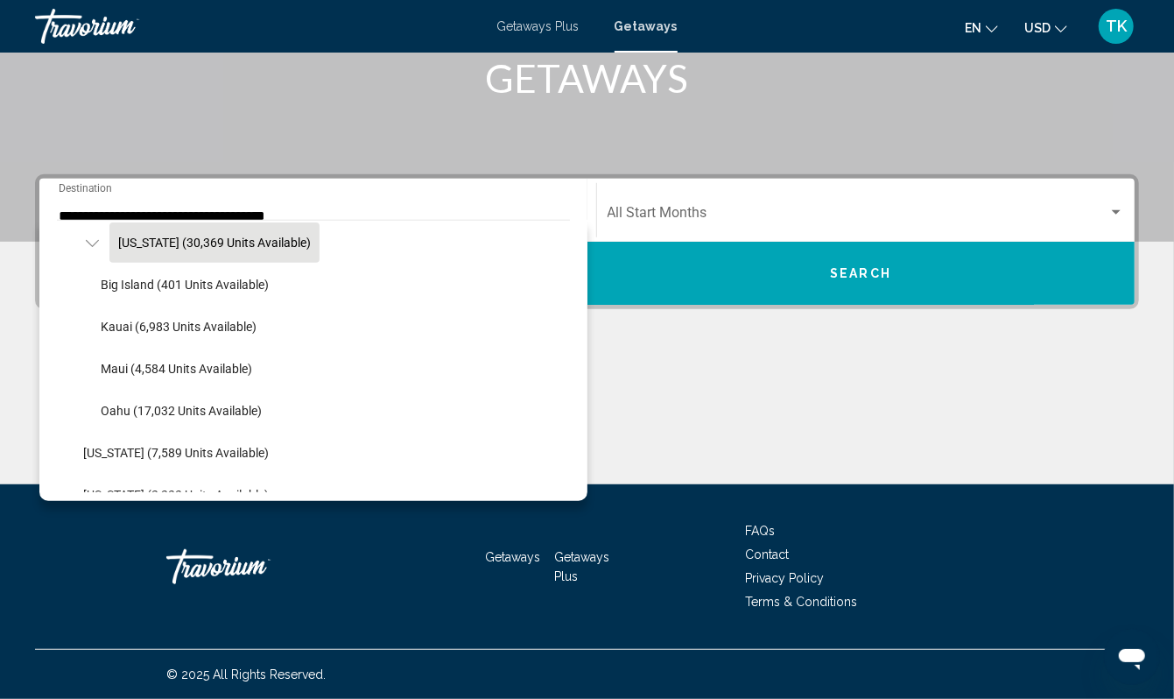
scroll to position [464, 0]
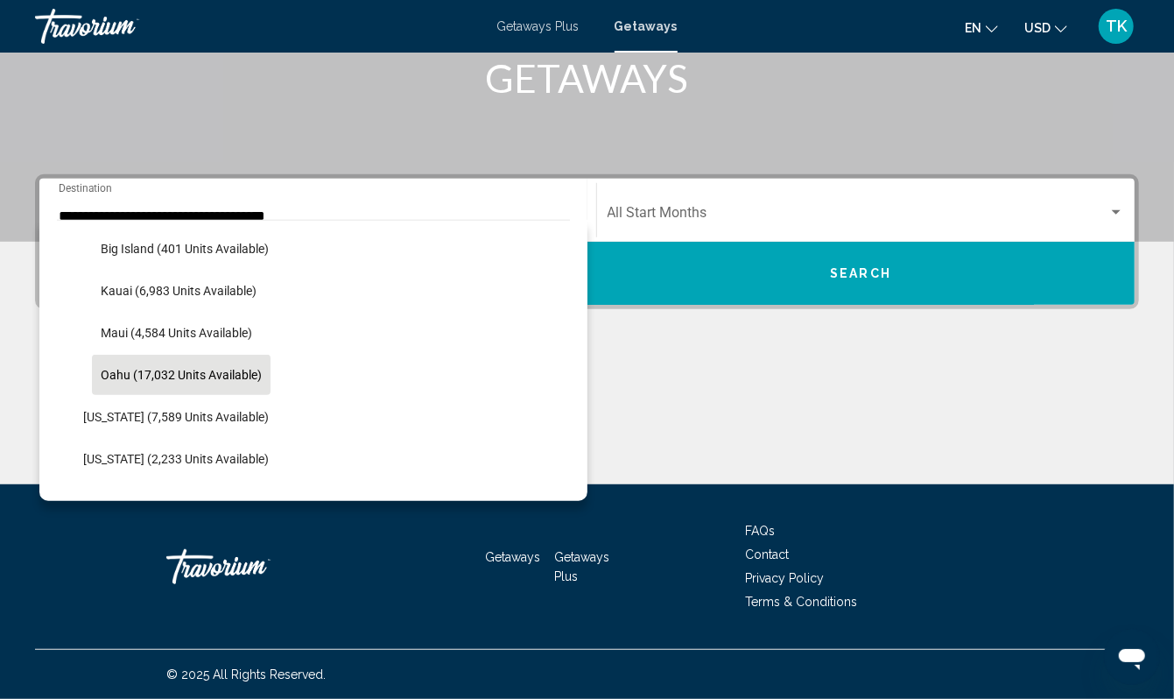
click at [200, 382] on span "Oahu (17,032 units available)" at bounding box center [181, 375] width 161 height 14
type input "**********"
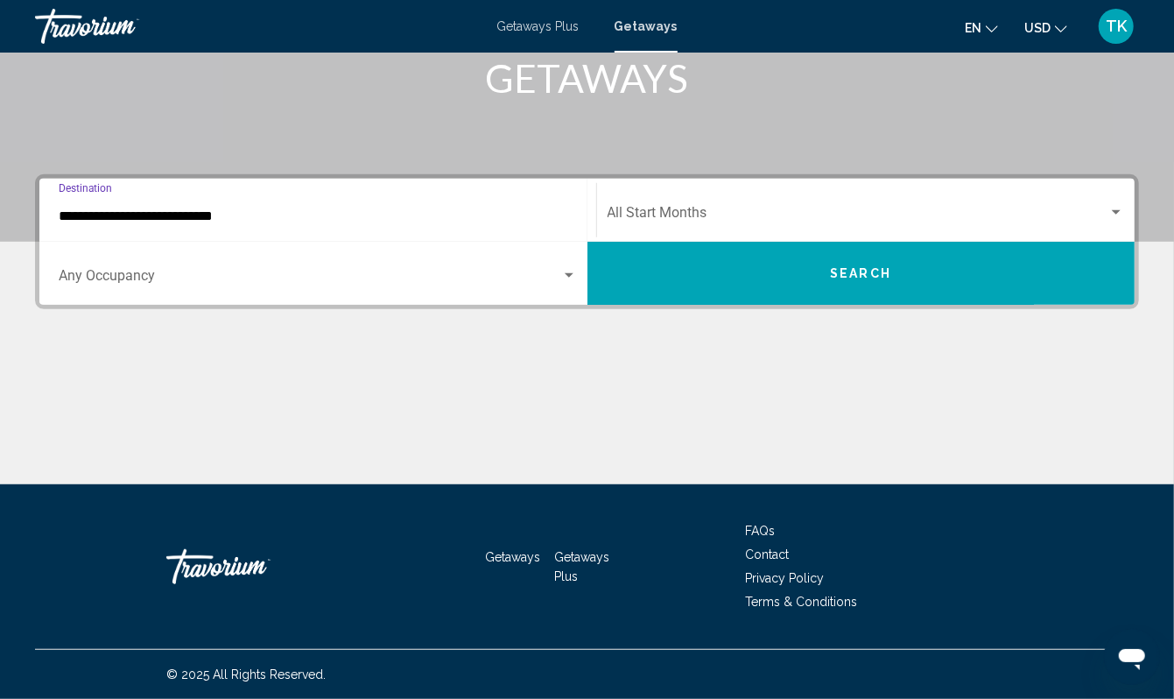
scroll to position [474, 0]
click at [830, 267] on span "Search" at bounding box center [860, 274] width 61 height 14
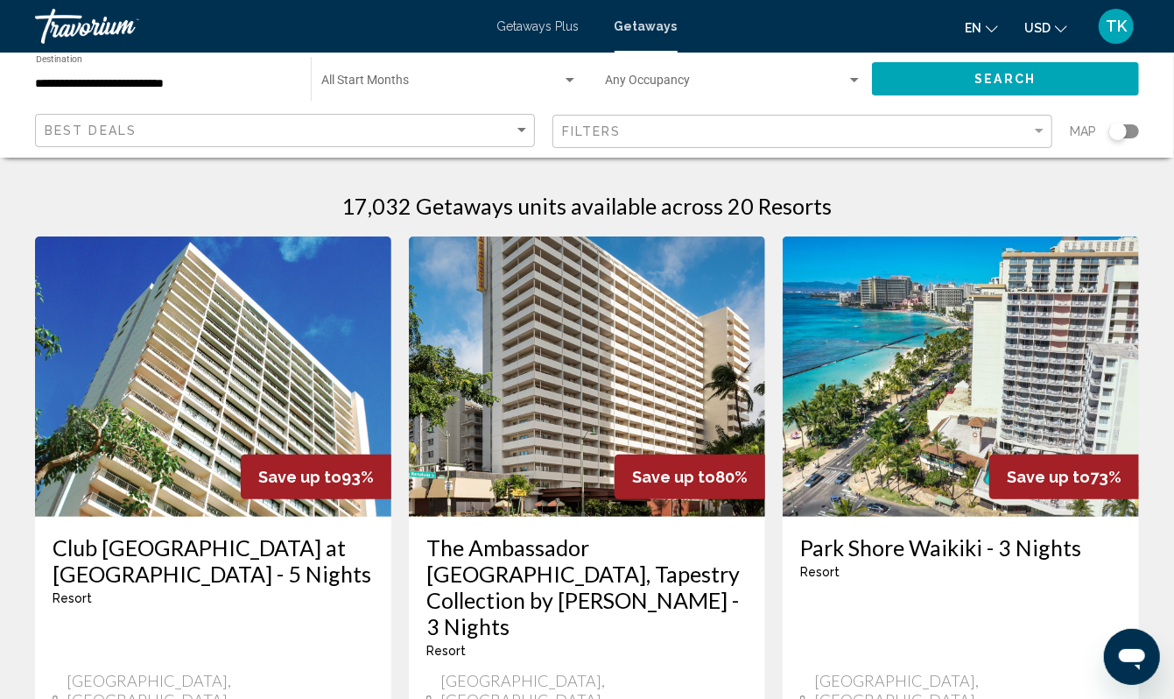
click at [1110, 140] on div "Search widget" at bounding box center [1118, 132] width 18 height 18
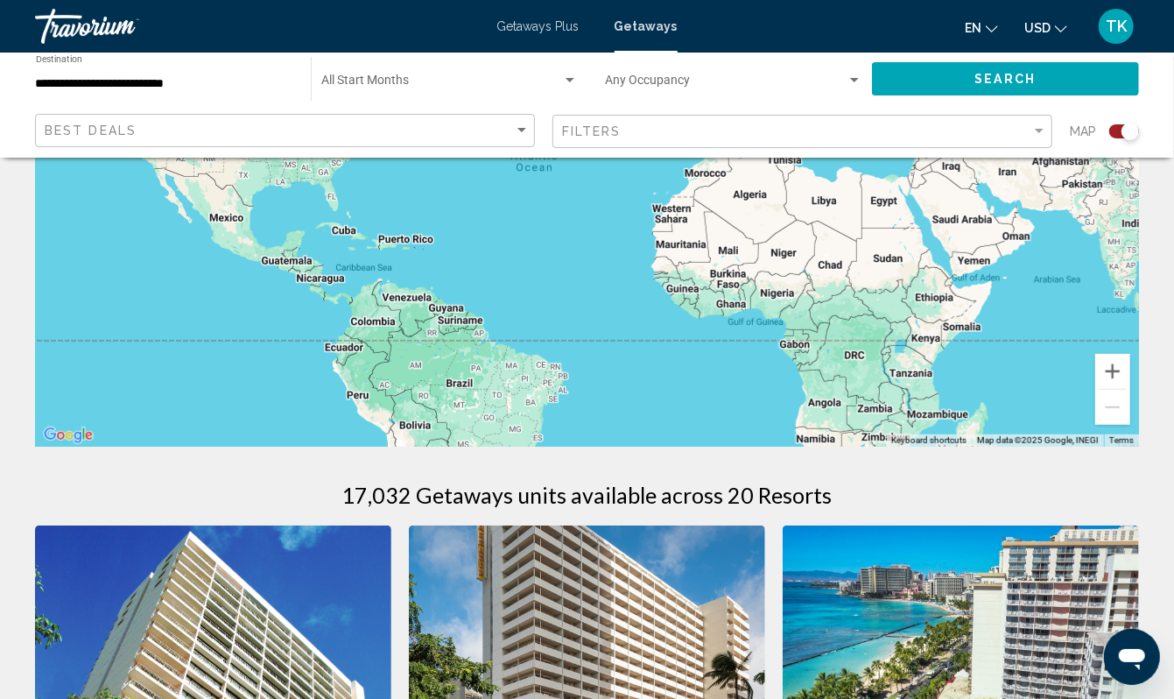
scroll to position [267, 0]
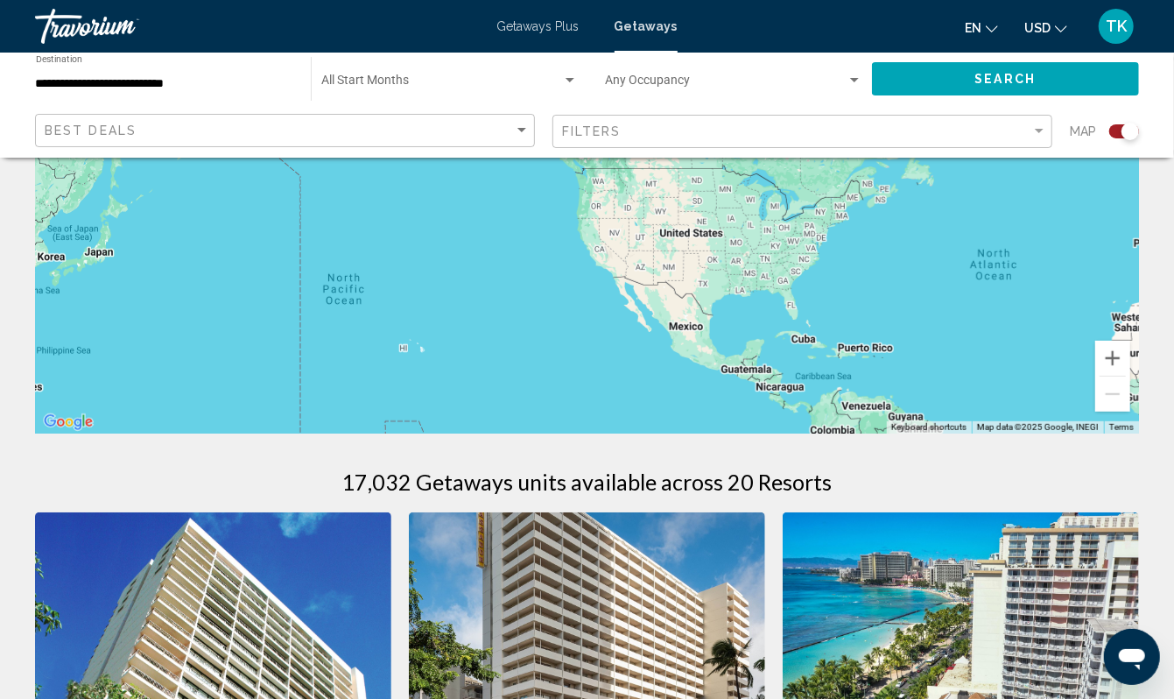
drag, startPoint x: 207, startPoint y: 324, endPoint x: 669, endPoint y: 440, distance: 475.8
click at [669, 433] on div "Main content" at bounding box center [587, 170] width 1104 height 525
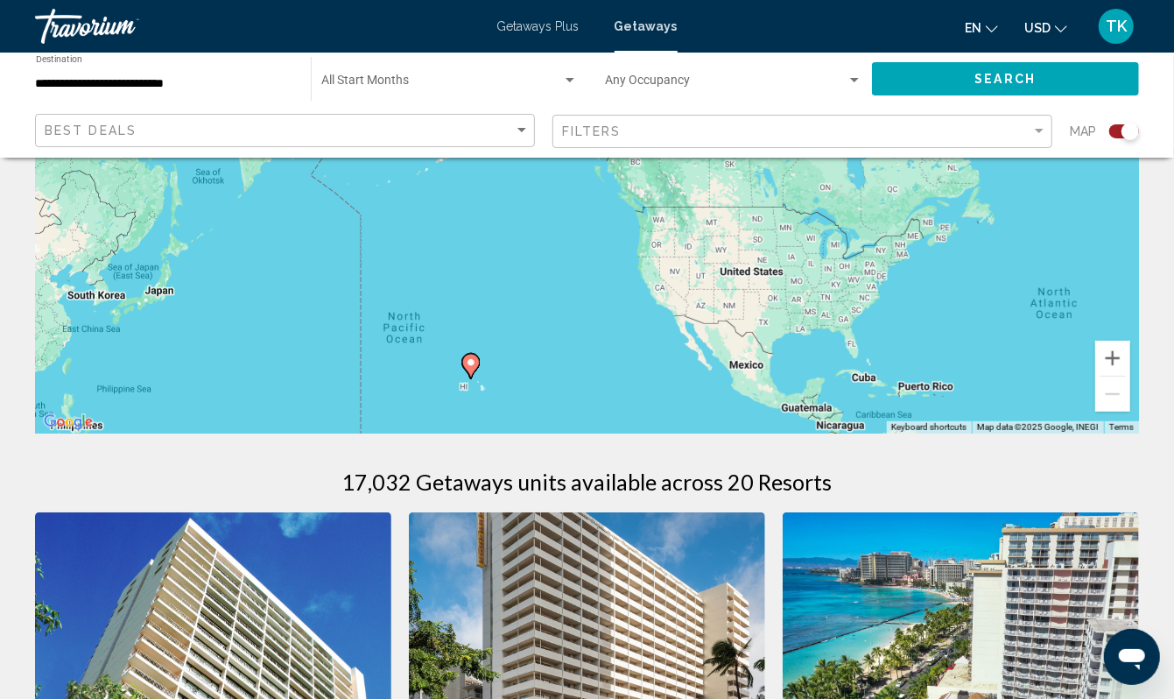
drag, startPoint x: 506, startPoint y: 314, endPoint x: 562, endPoint y: 332, distance: 58.7
click at [562, 332] on div "To activate drag with keyboard, press Alt + Enter. Once in keyboard drag state,…" at bounding box center [587, 170] width 1104 height 525
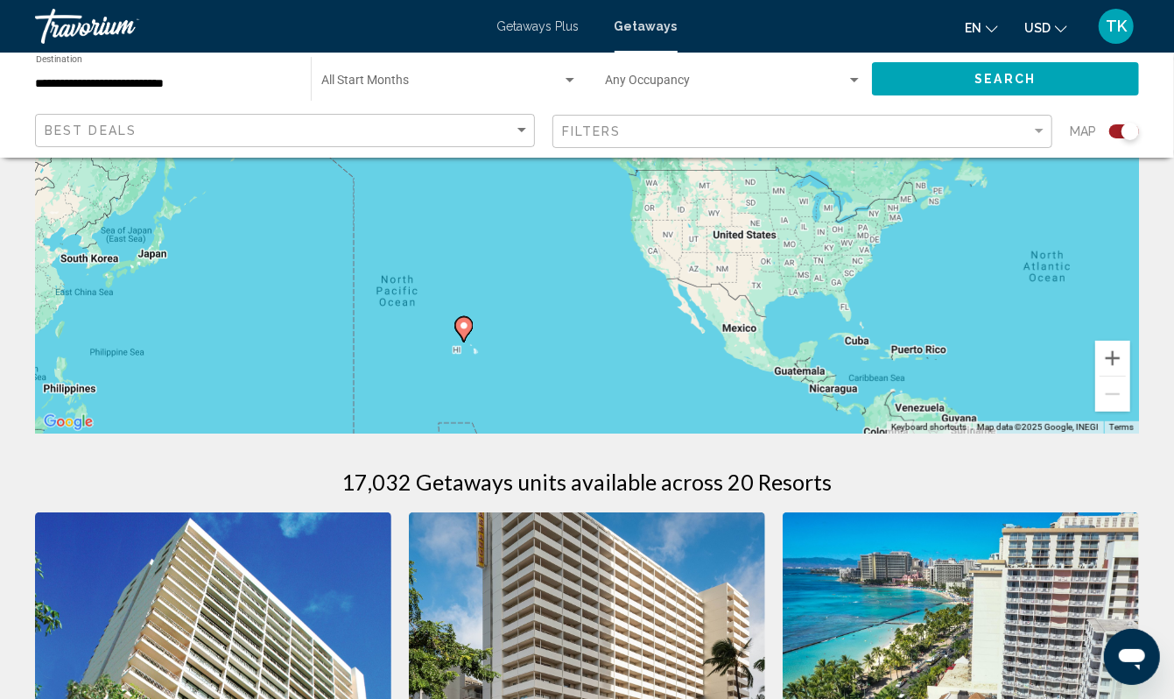
click at [420, 411] on div "To activate drag with keyboard, press Alt + Enter. Once in keyboard drag state,…" at bounding box center [587, 170] width 1104 height 525
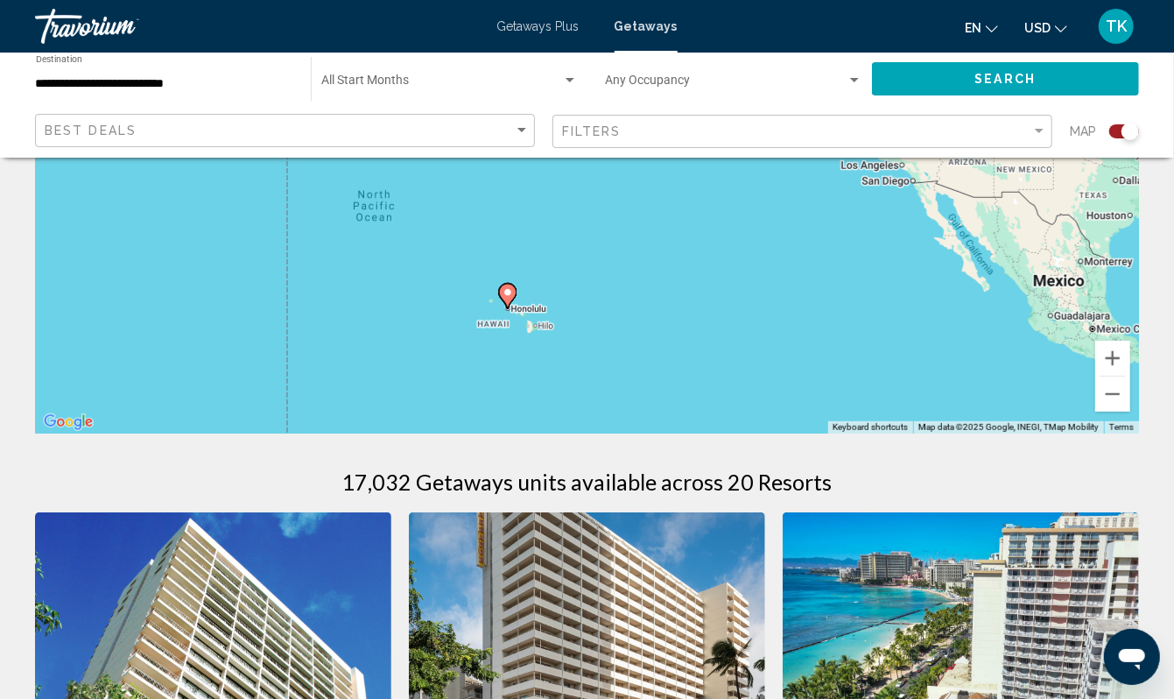
click at [457, 351] on div "To activate drag with keyboard, press Alt + Enter. Once in keyboard drag state,…" at bounding box center [587, 170] width 1104 height 525
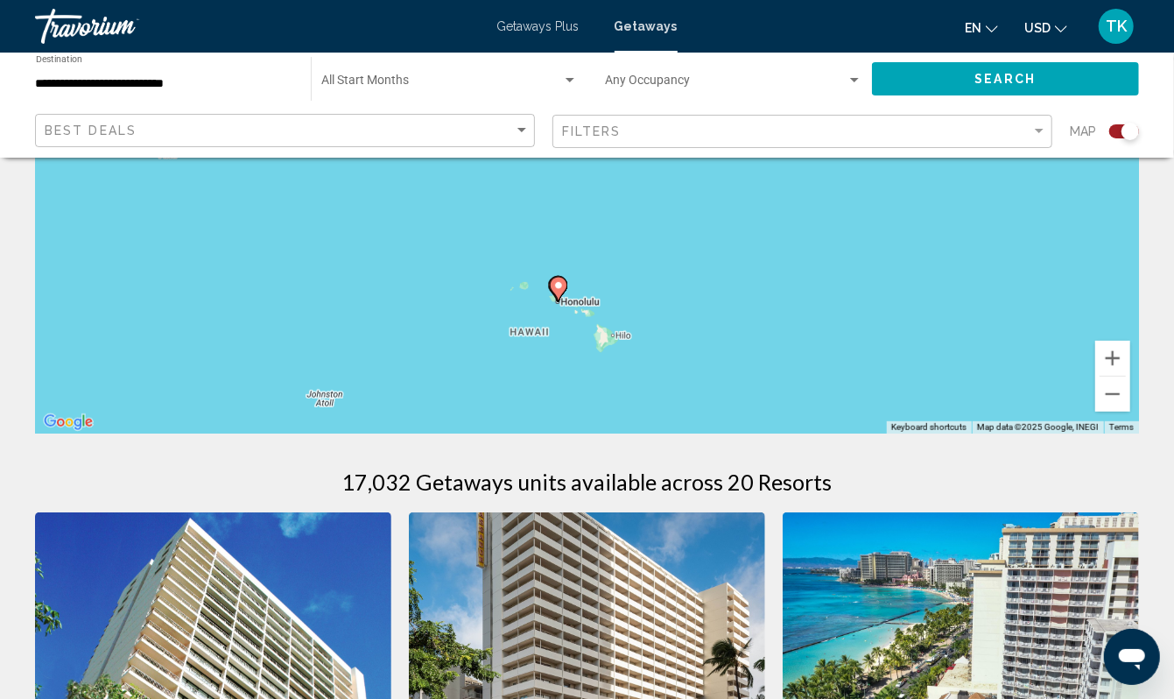
click at [573, 370] on div "To activate drag with keyboard, press Alt + Enter. Once in keyboard drag state,…" at bounding box center [587, 170] width 1104 height 525
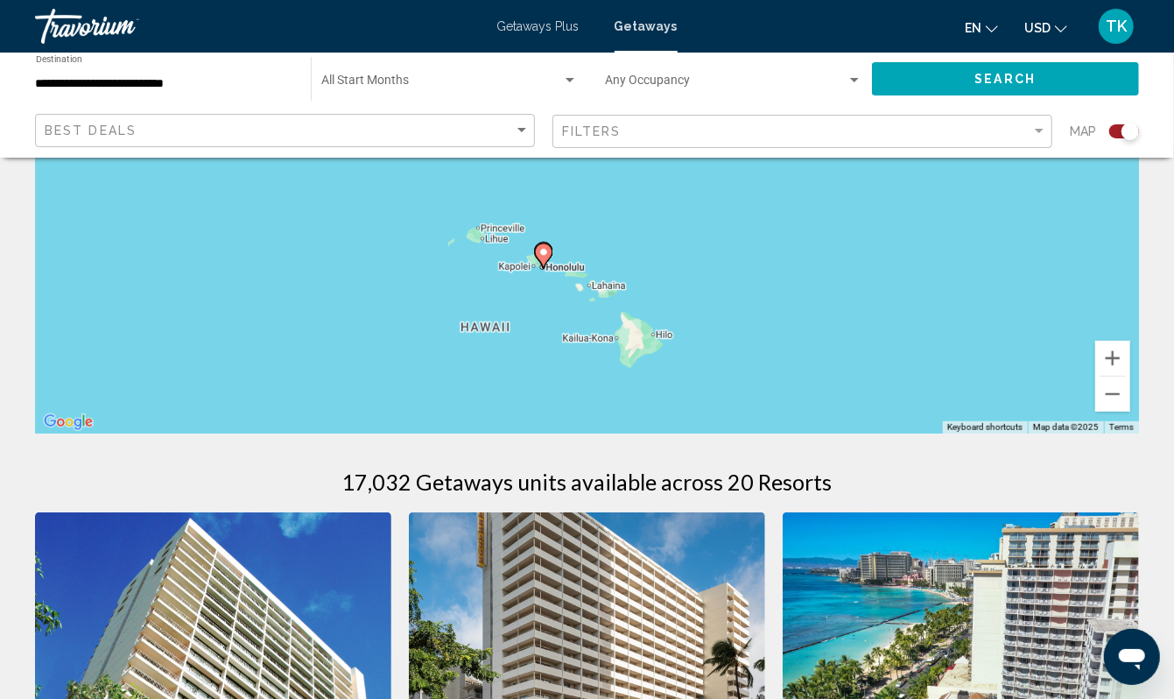
click at [520, 330] on div "To activate drag with keyboard, press Alt + Enter. Once in keyboard drag state,…" at bounding box center [587, 170] width 1104 height 525
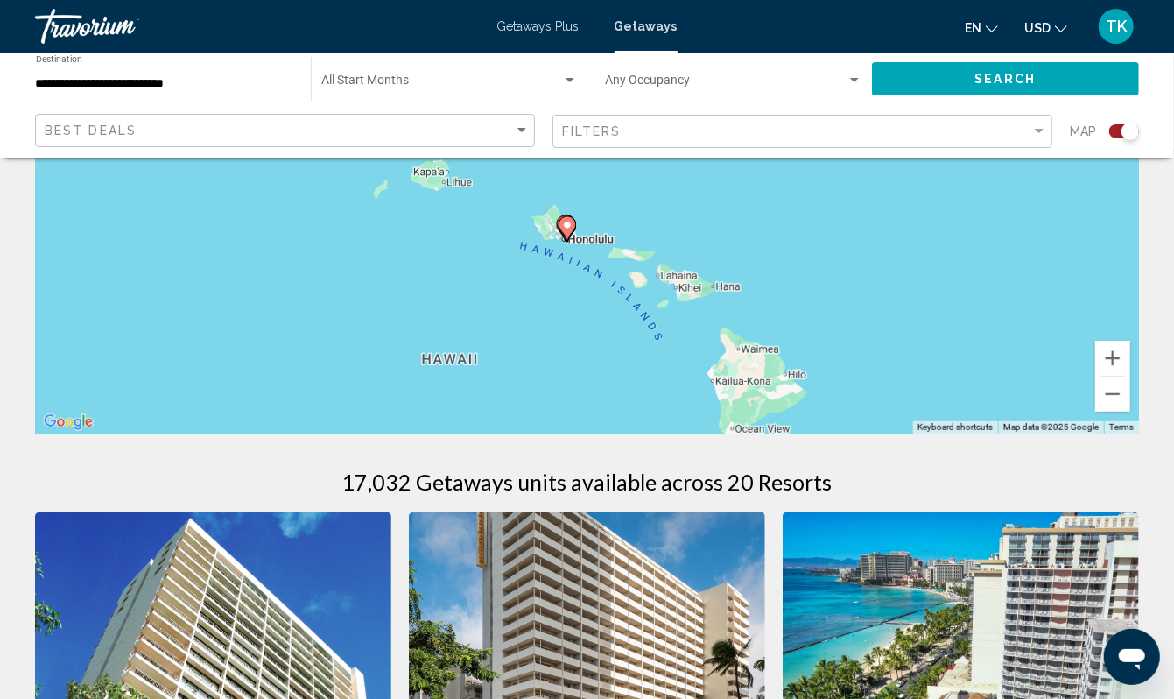
click at [558, 306] on div "To activate drag with keyboard, press Alt + Enter. Once in keyboard drag state,…" at bounding box center [587, 170] width 1104 height 525
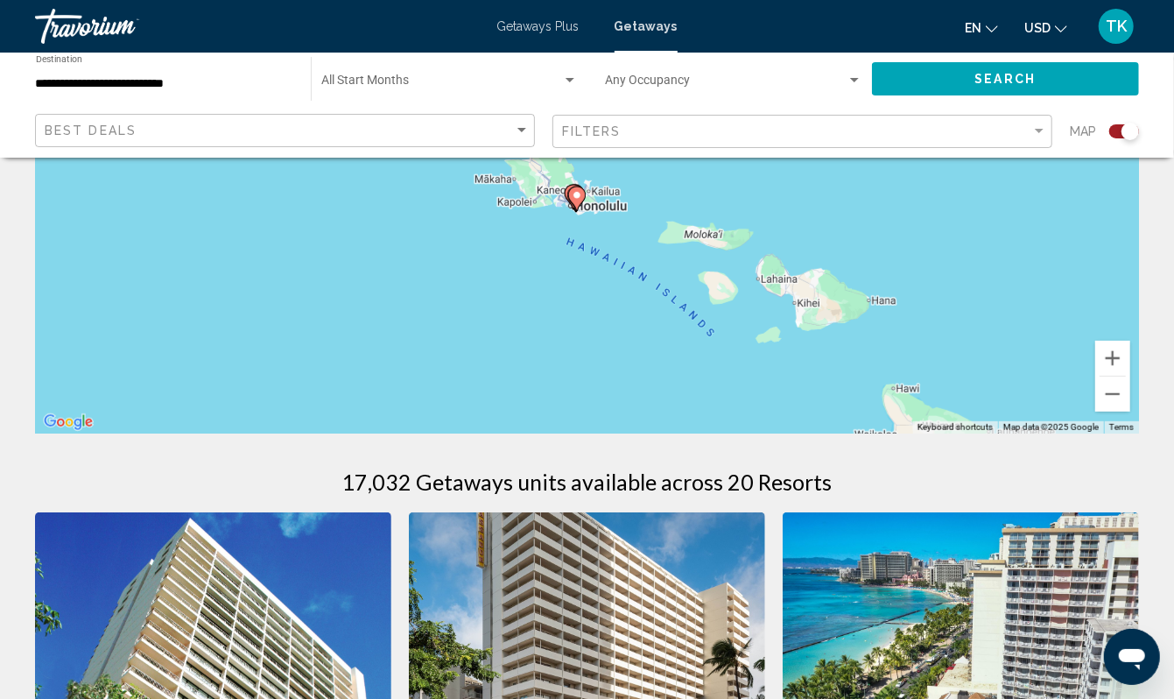
click at [558, 306] on div "To activate drag with keyboard, press Alt + Enter. Once in keyboard drag state,…" at bounding box center [587, 170] width 1104 height 525
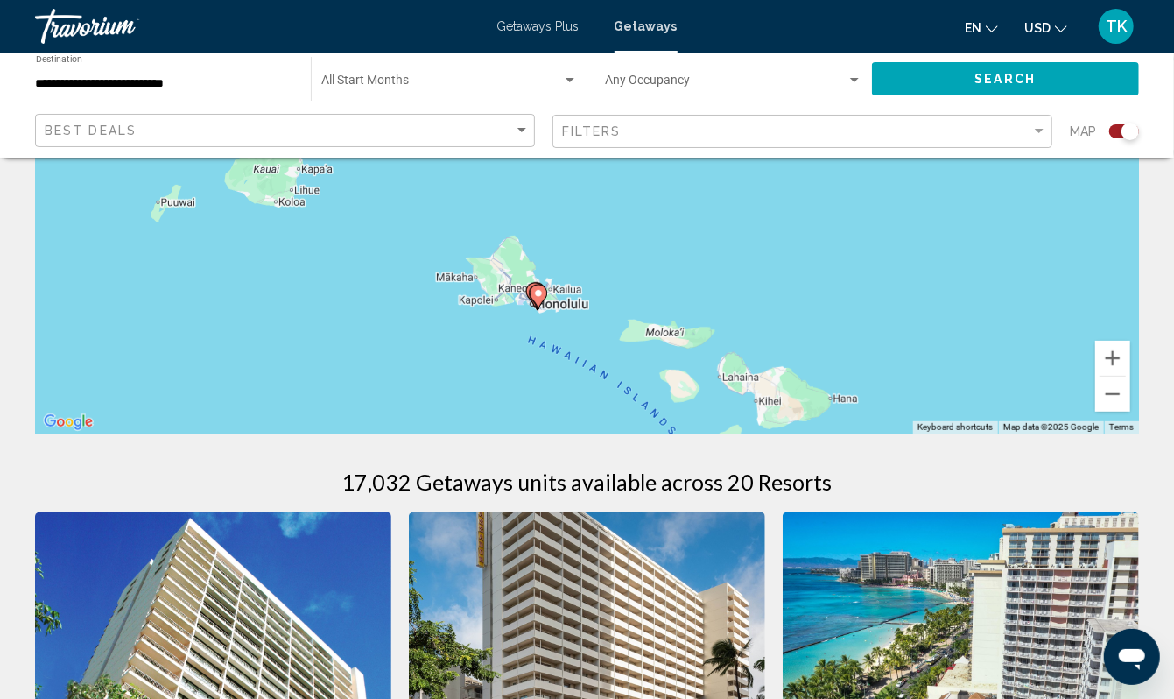
drag, startPoint x: 558, startPoint y: 306, endPoint x: 511, endPoint y: 422, distance: 124.5
click at [511, 423] on div "To activate drag with keyboard, press Alt + Enter. Once in keyboard drag state,…" at bounding box center [587, 170] width 1104 height 525
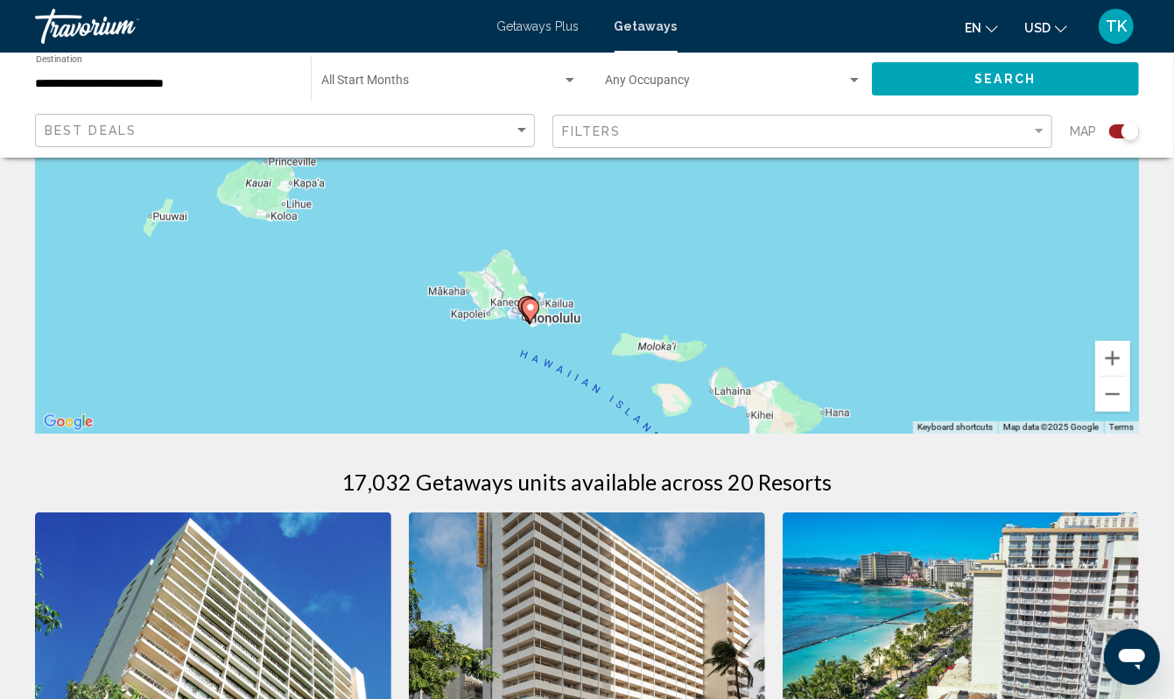
click at [526, 383] on div "To activate drag with keyboard, press Alt + Enter. Once in keyboard drag state,…" at bounding box center [587, 170] width 1104 height 525
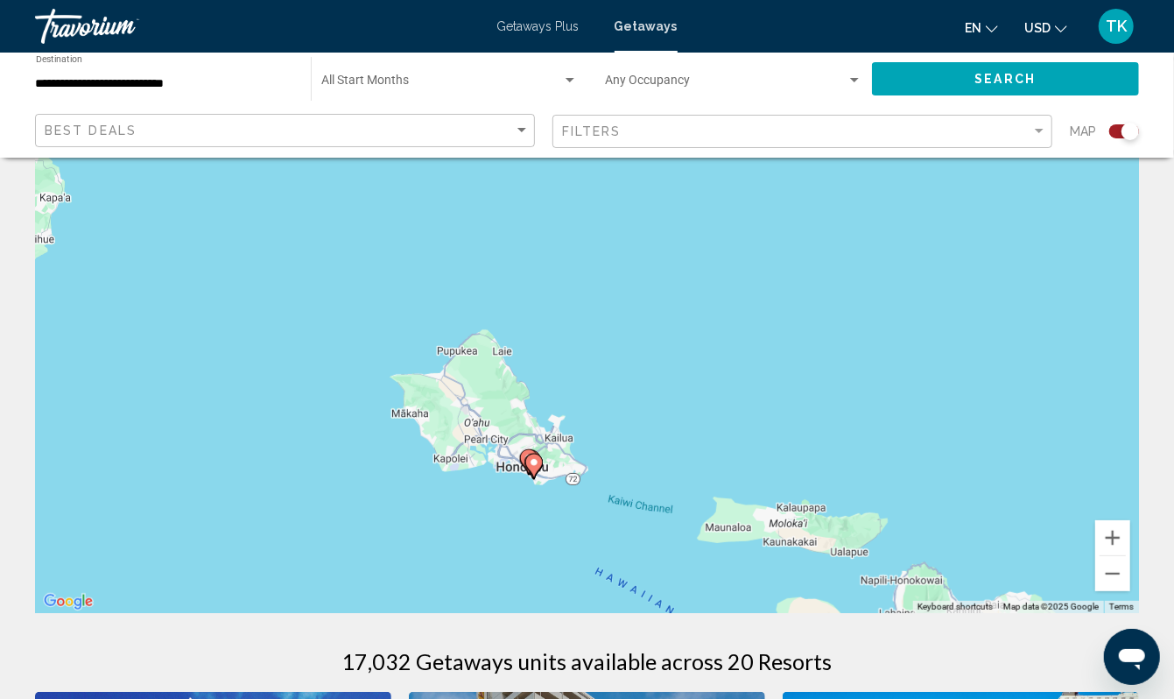
scroll to position [81, 0]
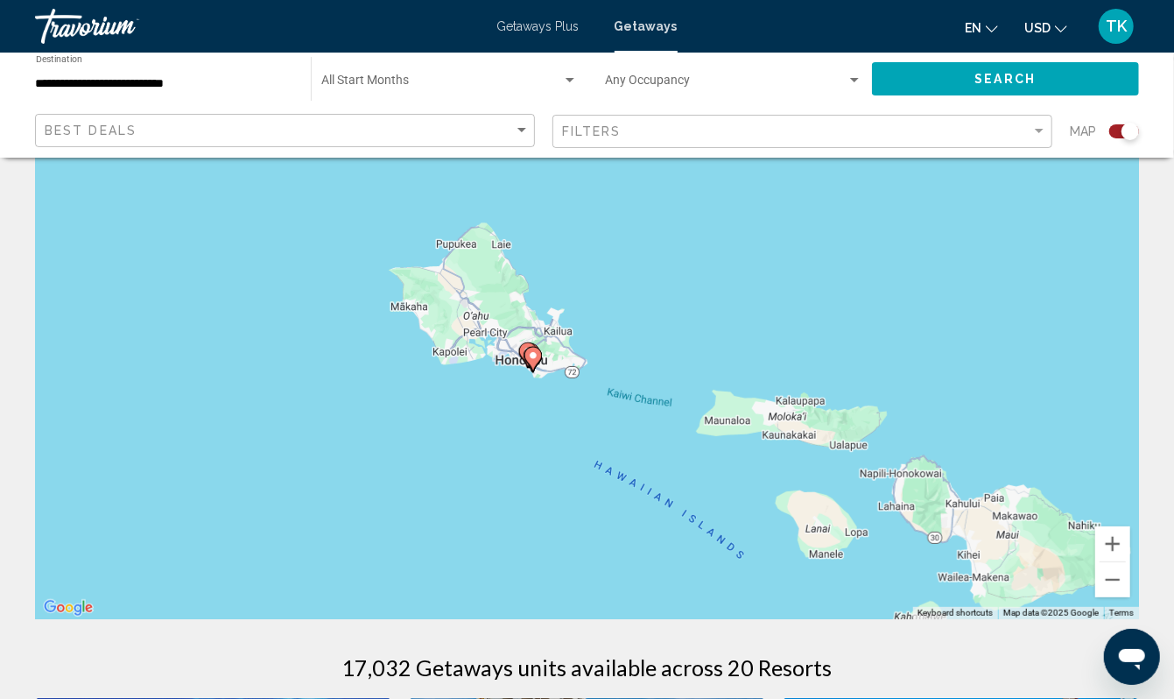
drag, startPoint x: 457, startPoint y: 544, endPoint x: 456, endPoint y: 429, distance: 114.7
click at [456, 429] on div "To activate drag with keyboard, press Alt + Enter. Once in keyboard drag state,…" at bounding box center [587, 356] width 1104 height 525
click at [460, 432] on div "To activate drag with keyboard, press Alt + Enter. Once in keyboard drag state,…" at bounding box center [587, 356] width 1104 height 525
click at [532, 429] on div "To activate drag with keyboard, press Alt + Enter. Once in keyboard drag state,…" at bounding box center [587, 356] width 1104 height 525
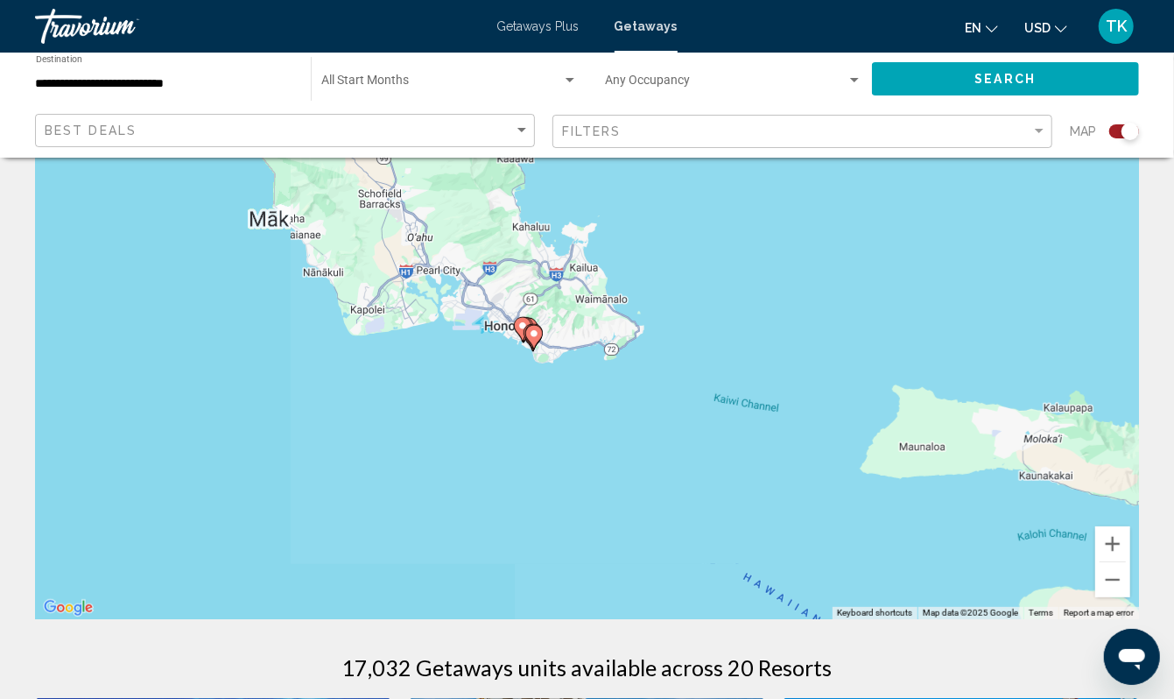
click at [532, 429] on div "To activate drag with keyboard, press Alt + Enter. Once in keyboard drag state,…" at bounding box center [587, 356] width 1104 height 525
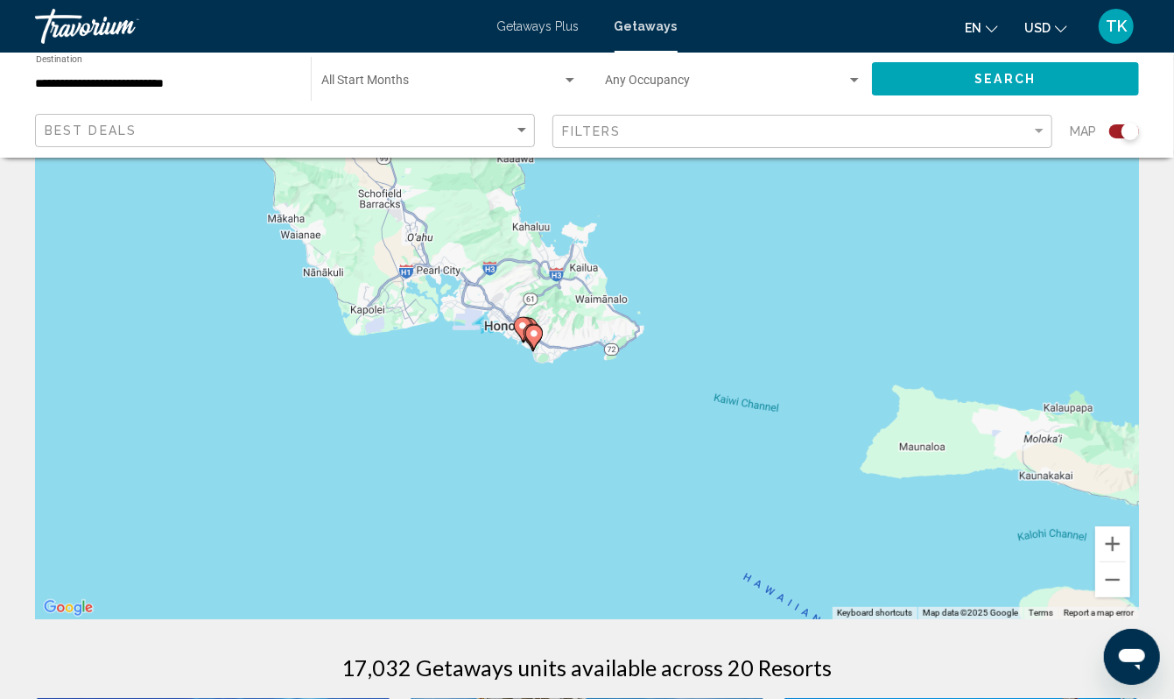
click at [470, 404] on div "To activate drag with keyboard, press Alt + Enter. Once in keyboard drag state,…" at bounding box center [587, 356] width 1104 height 525
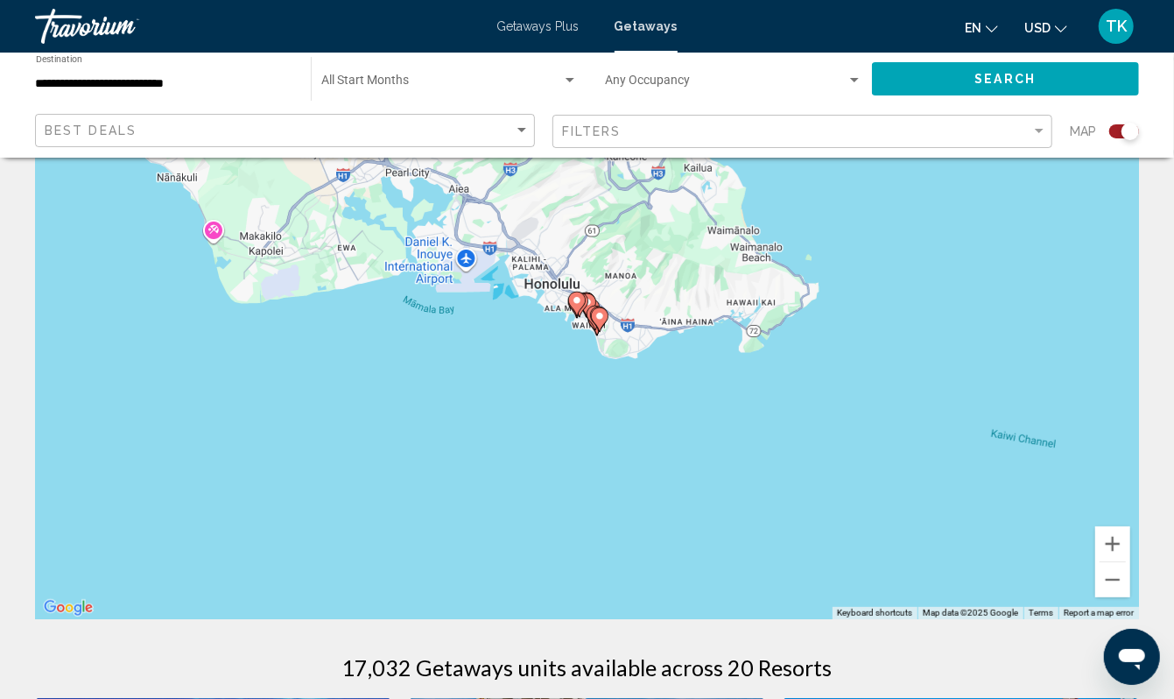
click at [566, 390] on div "To activate drag with keyboard, press Alt + Enter. Once in keyboard drag state,…" at bounding box center [587, 356] width 1104 height 525
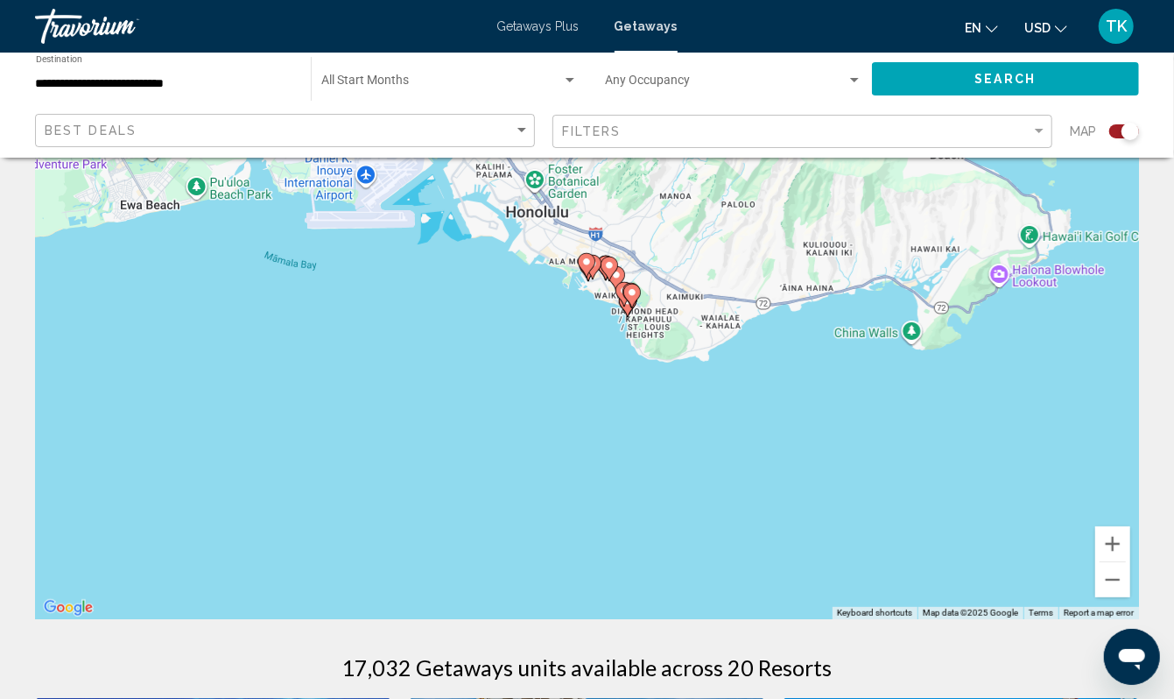
click at [566, 390] on div "To activate drag with keyboard, press Alt + Enter. Once in keyboard drag state,…" at bounding box center [587, 356] width 1104 height 525
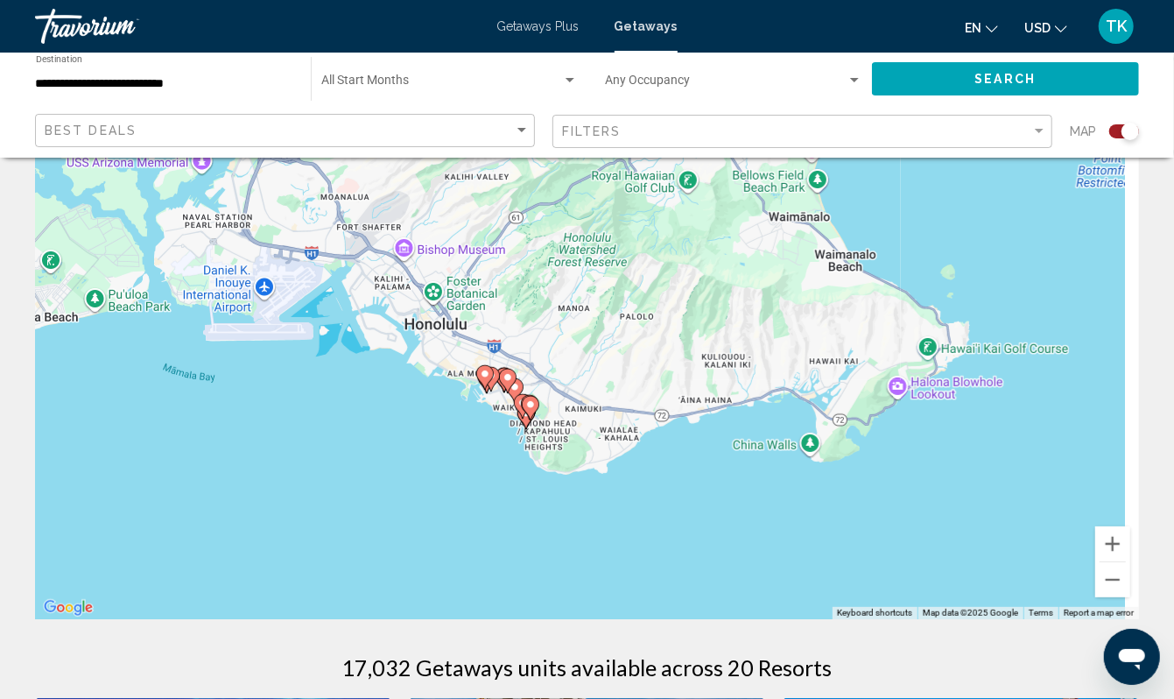
drag, startPoint x: 566, startPoint y: 390, endPoint x: 463, endPoint y: 503, distance: 153.1
click at [463, 503] on div "To activate drag with keyboard, press Alt + Enter. Once in keyboard drag state,…" at bounding box center [587, 356] width 1104 height 525
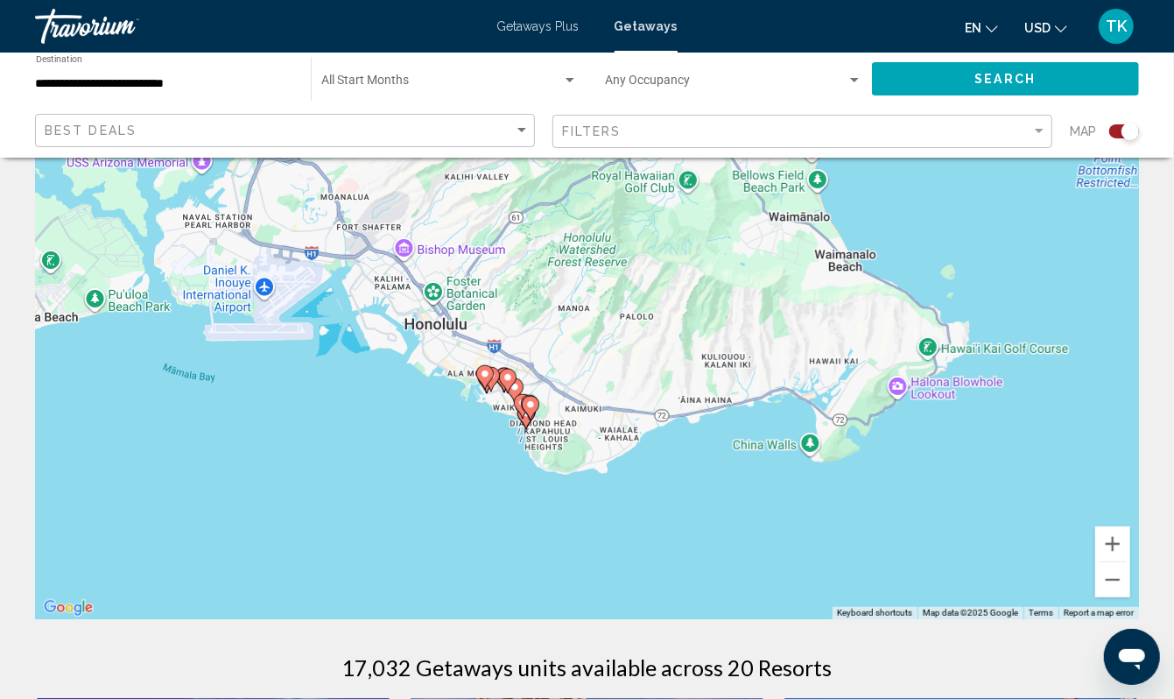
click at [494, 481] on div "To activate drag with keyboard, press Alt + Enter. Once in keyboard drag state,…" at bounding box center [587, 356] width 1104 height 525
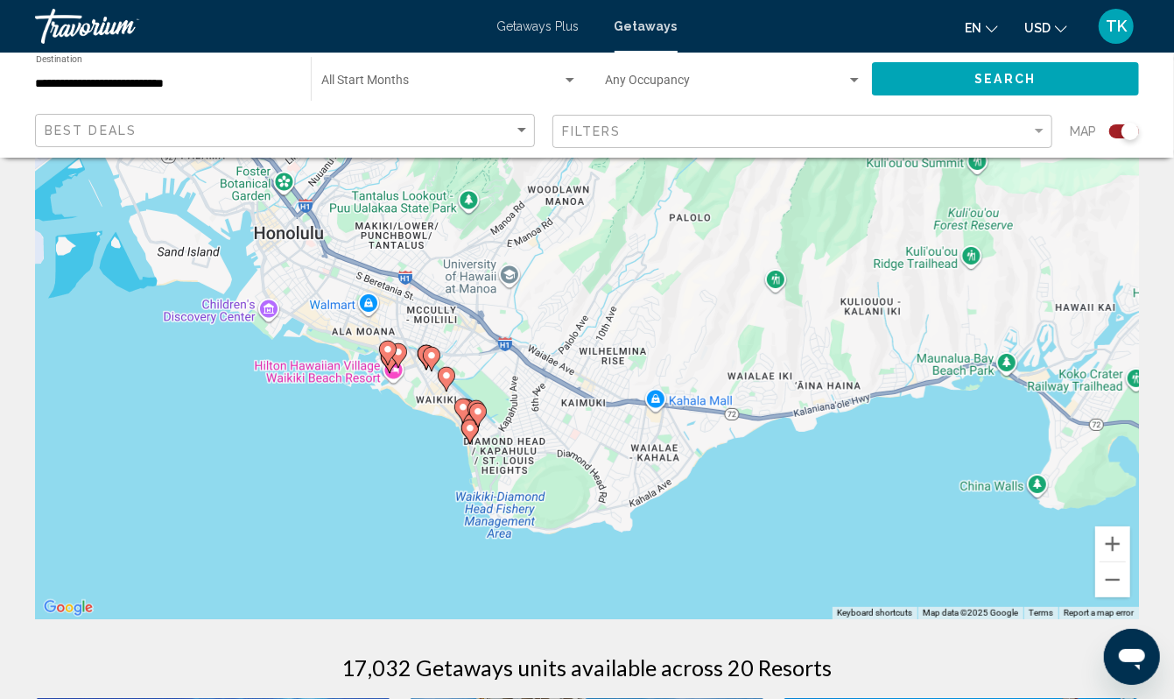
drag, startPoint x: 494, startPoint y: 481, endPoint x: 400, endPoint y: 512, distance: 98.6
click at [400, 512] on div "To activate drag with keyboard, press Alt + Enter. Once in keyboard drag state,…" at bounding box center [587, 356] width 1104 height 525
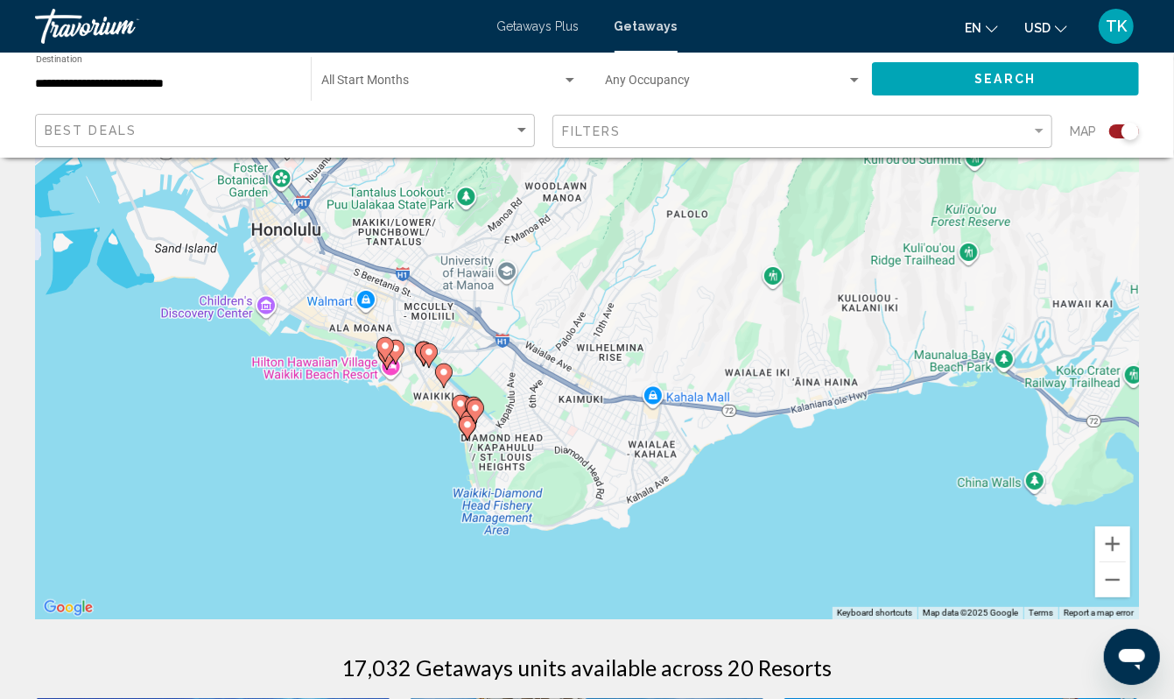
click at [429, 492] on div "To activate drag with keyboard, press Alt + Enter. Once in keyboard drag state,…" at bounding box center [587, 356] width 1104 height 525
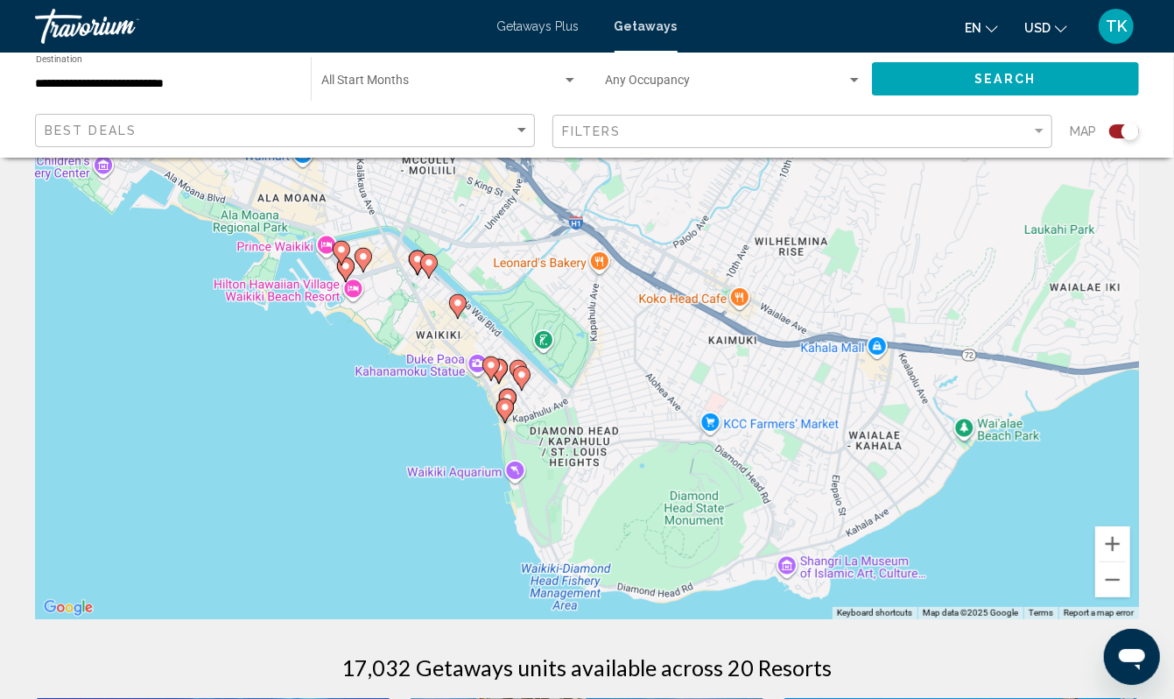
click at [469, 460] on div "To activate drag with keyboard, press Alt + Enter. Once in keyboard drag state,…" at bounding box center [587, 356] width 1104 height 525
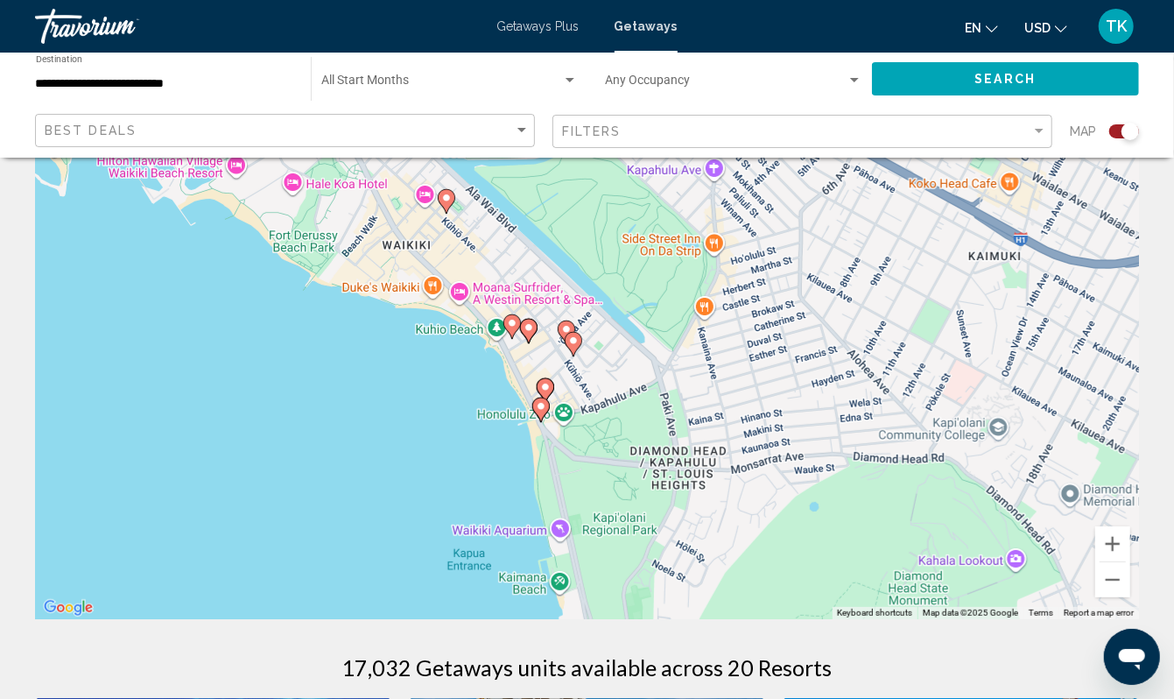
click at [474, 423] on div "To activate drag with keyboard, press Alt + Enter. Once in keyboard drag state,…" at bounding box center [587, 356] width 1104 height 525
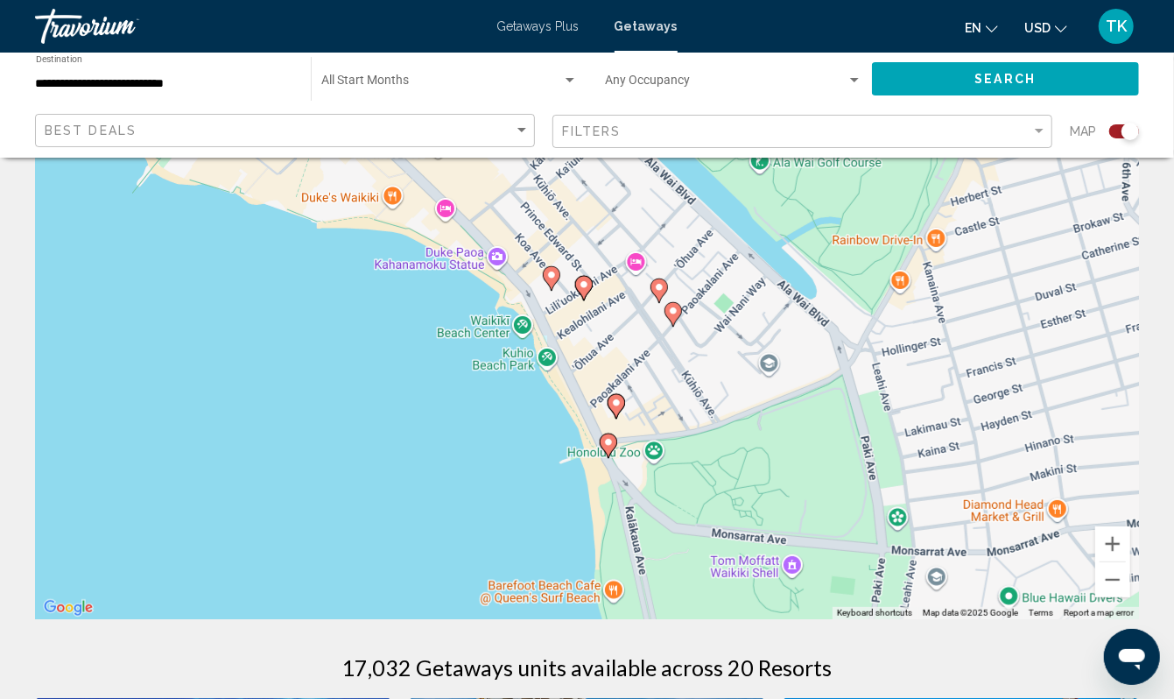
click at [474, 423] on div "To activate drag with keyboard, press Alt + Enter. Once in keyboard drag state,…" at bounding box center [587, 356] width 1104 height 525
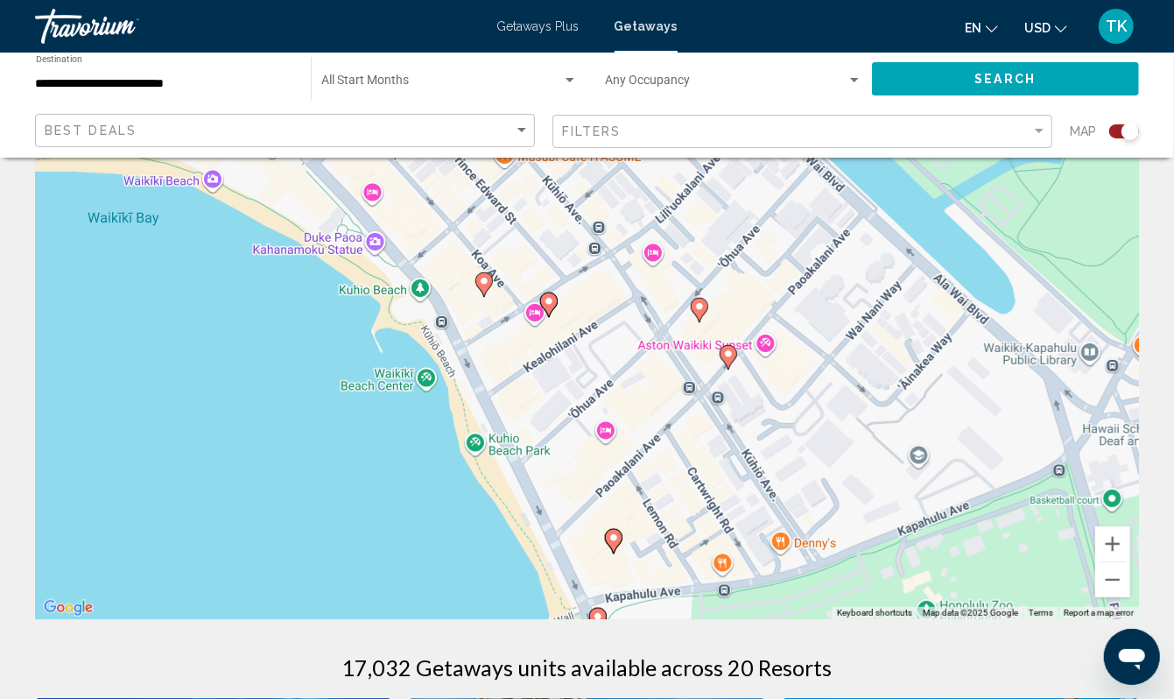
drag, startPoint x: 474, startPoint y: 423, endPoint x: 327, endPoint y: 526, distance: 179.0
click at [327, 526] on div "To activate drag with keyboard, press Alt + Enter. Once in keyboard drag state,…" at bounding box center [587, 356] width 1104 height 525
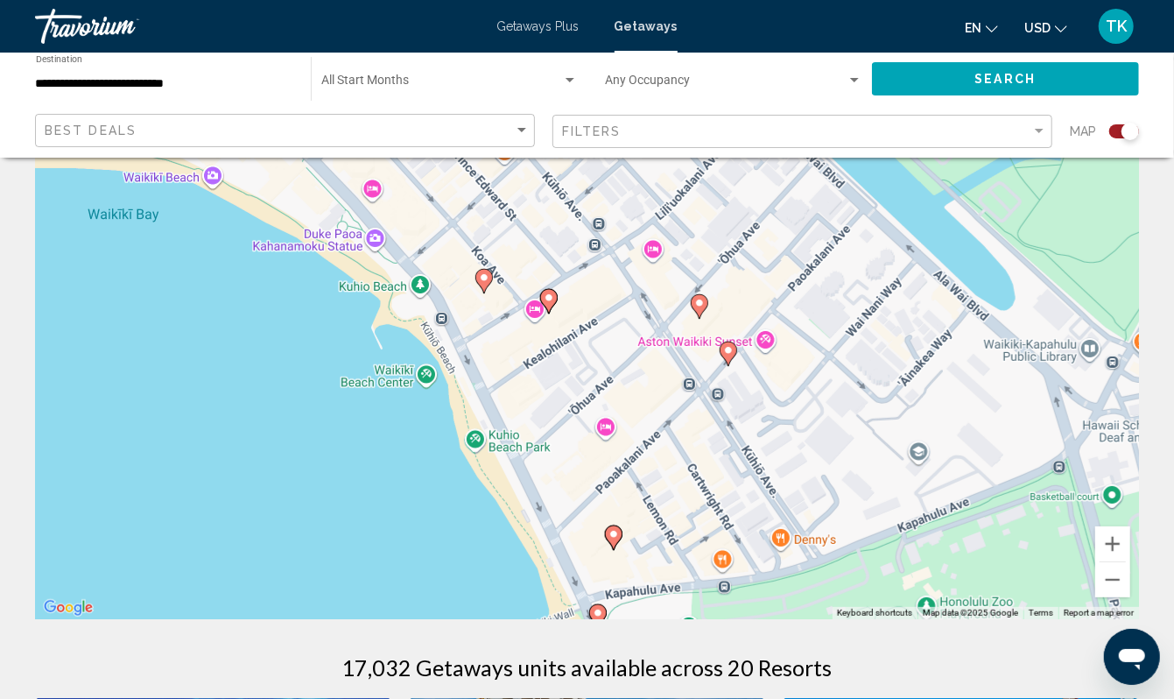
click at [484, 283] on image "Main content" at bounding box center [484, 277] width 11 height 11
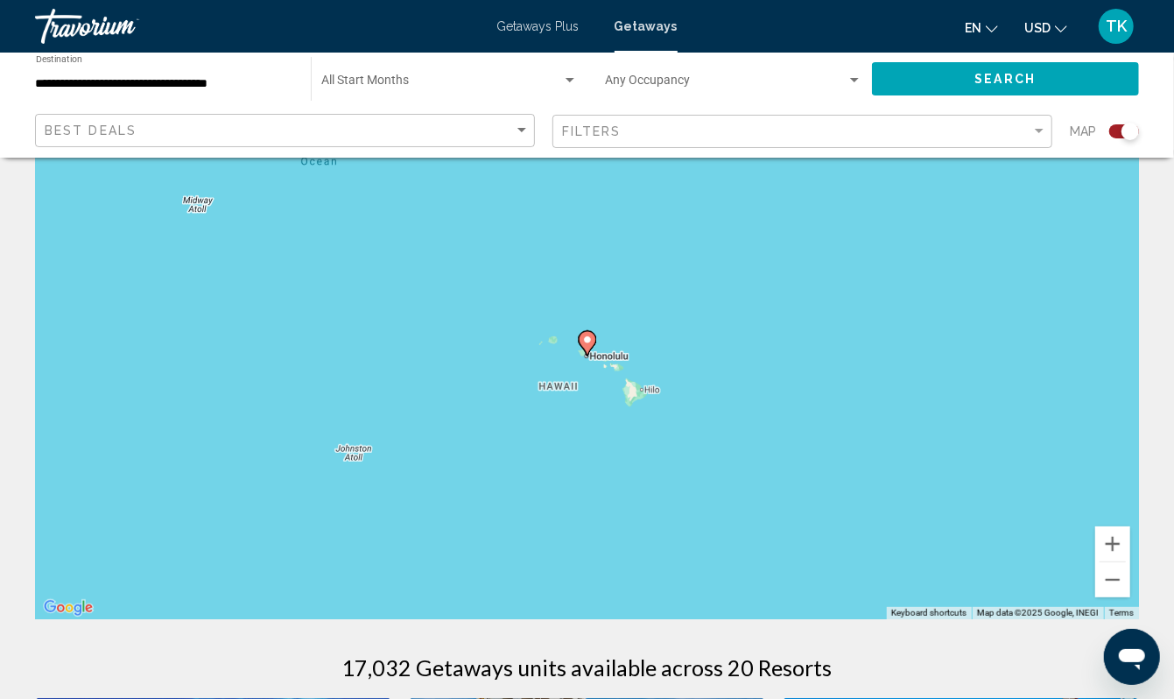
click at [585, 345] on image "Main content" at bounding box center [587, 339] width 11 height 11
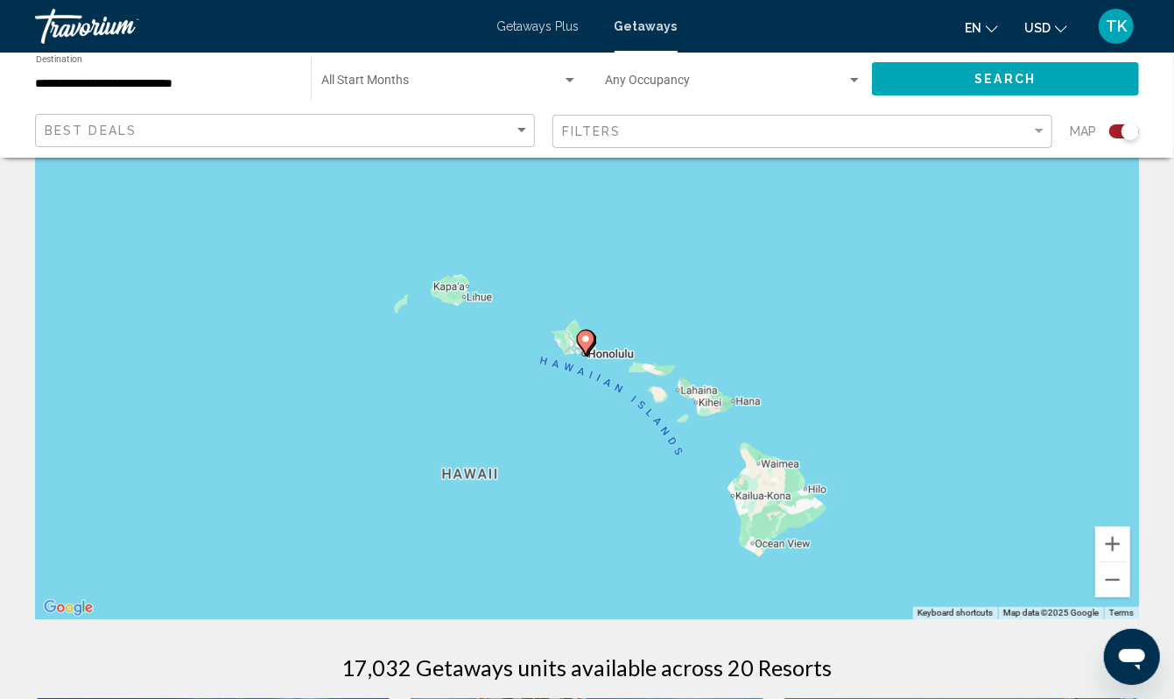
click at [585, 344] on image "Main content" at bounding box center [585, 339] width 11 height 11
type input "**********"
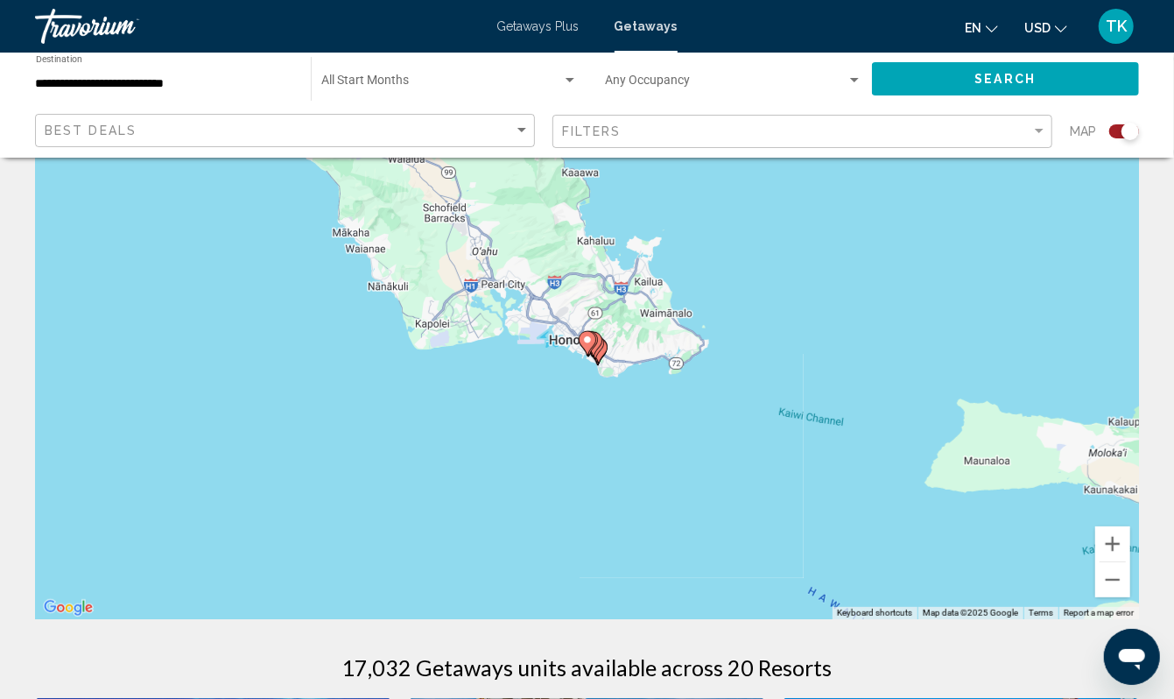
click at [585, 345] on image "Main content" at bounding box center [587, 339] width 11 height 11
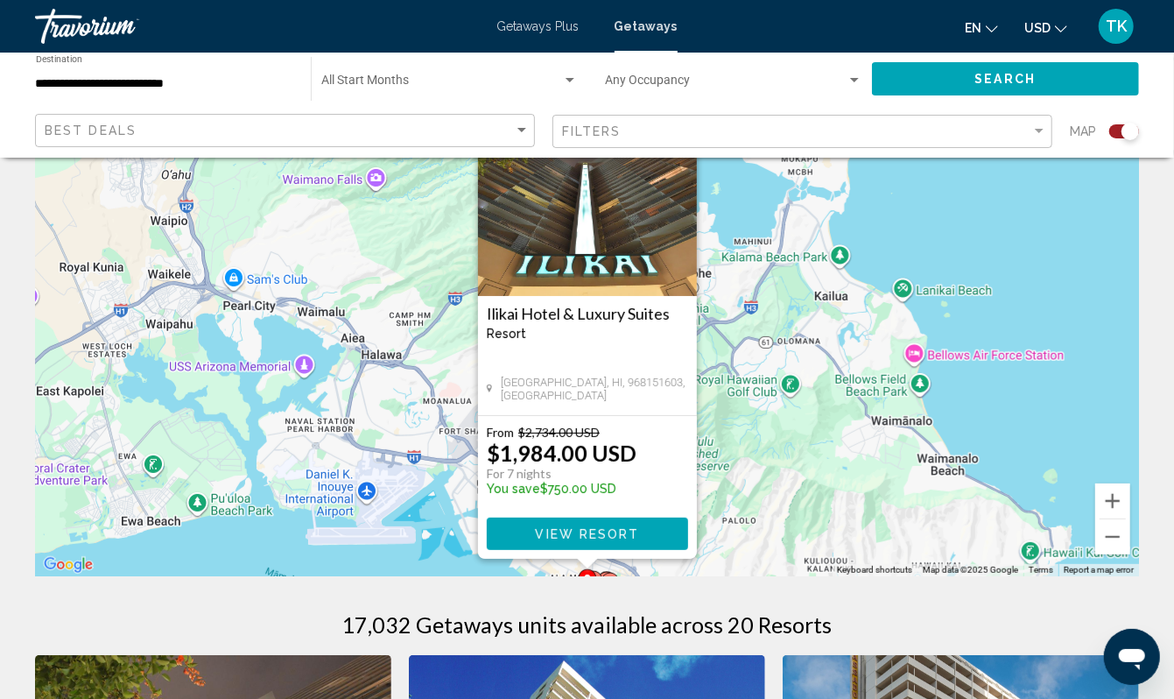
scroll to position [95, 0]
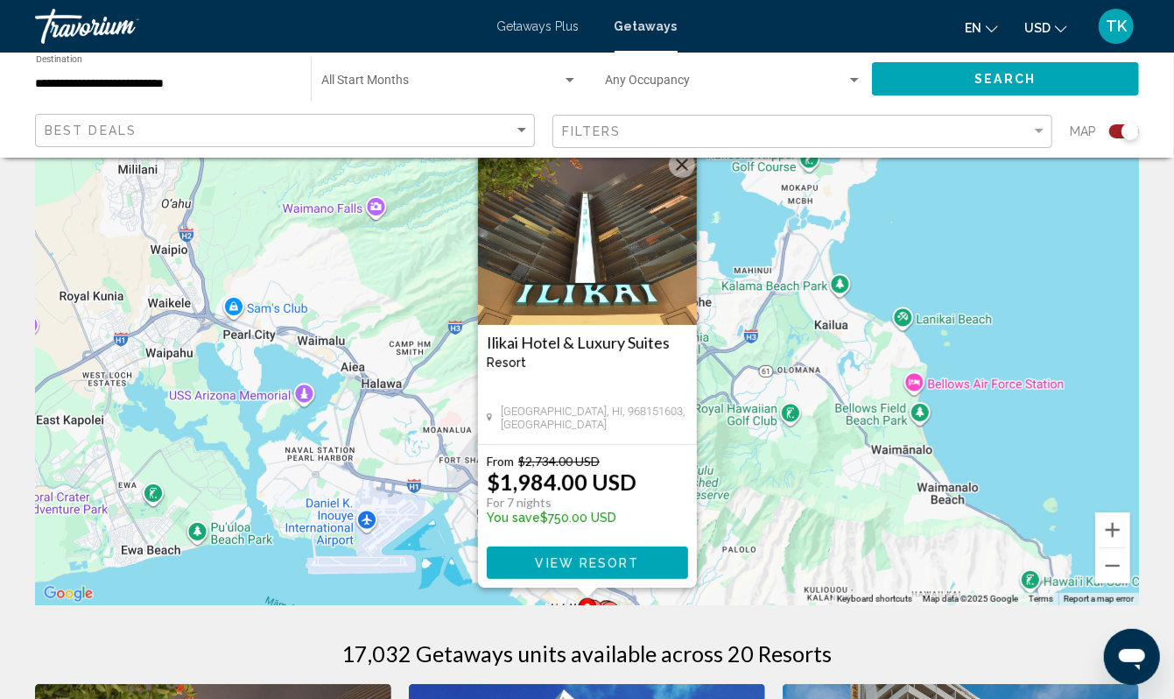
click at [918, 535] on div "To activate drag with keyboard, press Alt + Enter. Once in keyboard drag state,…" at bounding box center [587, 342] width 1104 height 525
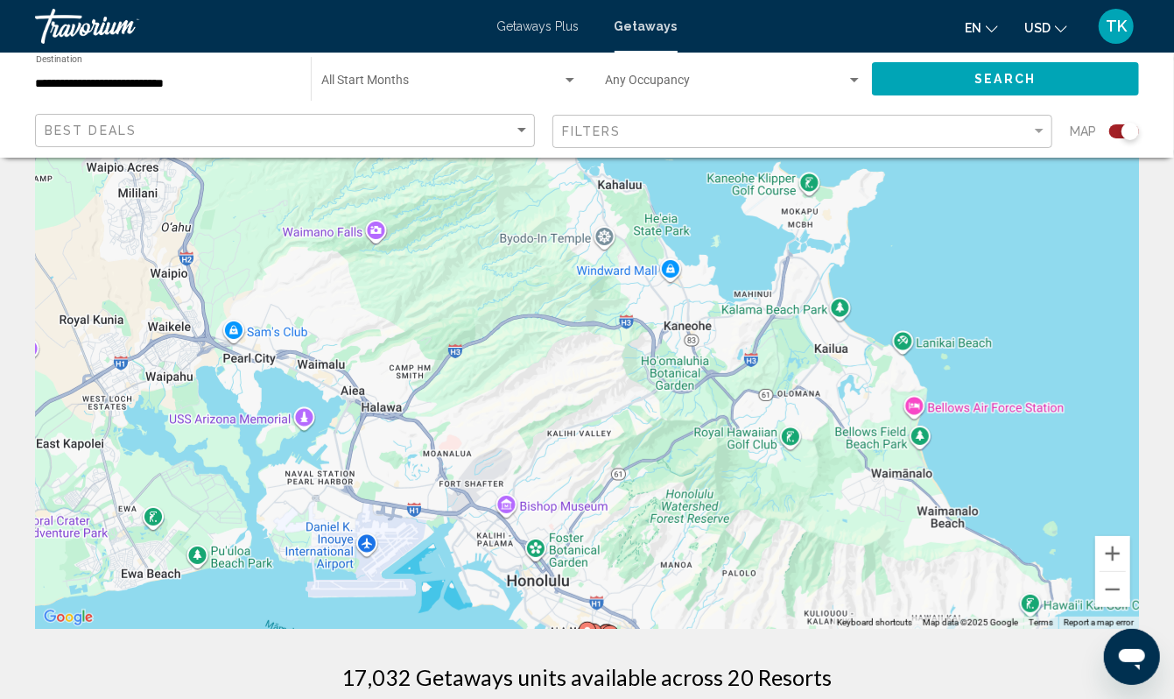
scroll to position [74, 0]
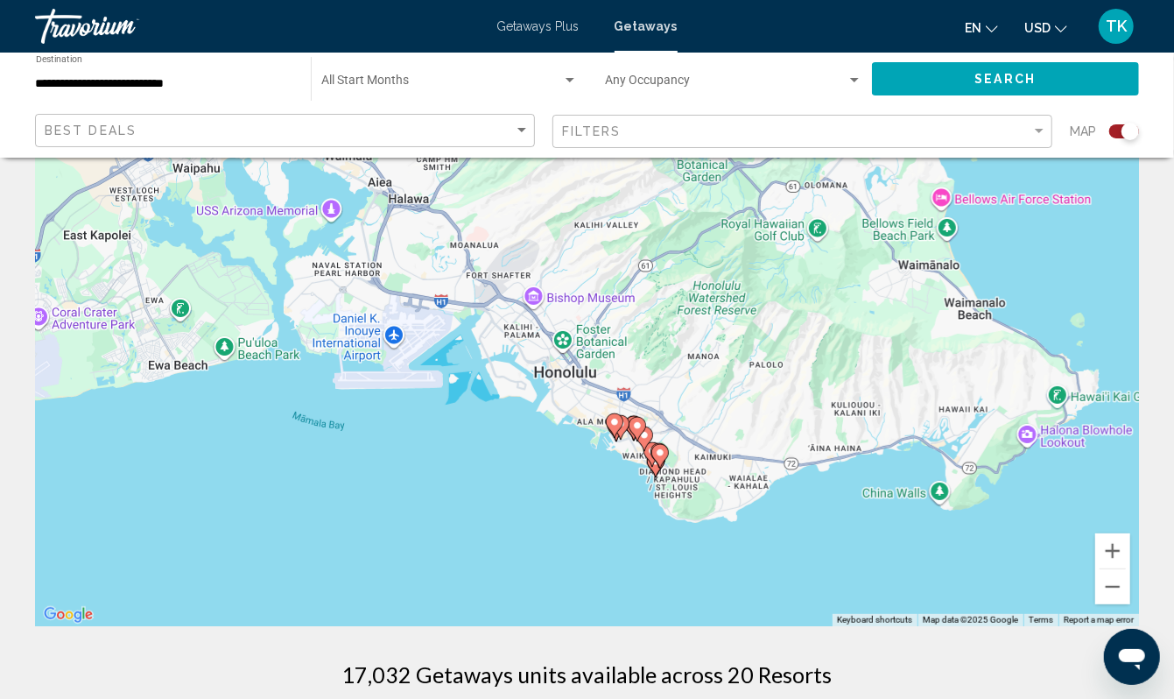
drag, startPoint x: 918, startPoint y: 535, endPoint x: 938, endPoint y: 327, distance: 209.3
click at [938, 327] on div "To activate drag with keyboard, press Alt + Enter. Once in keyboard drag state,…" at bounding box center [587, 363] width 1104 height 525
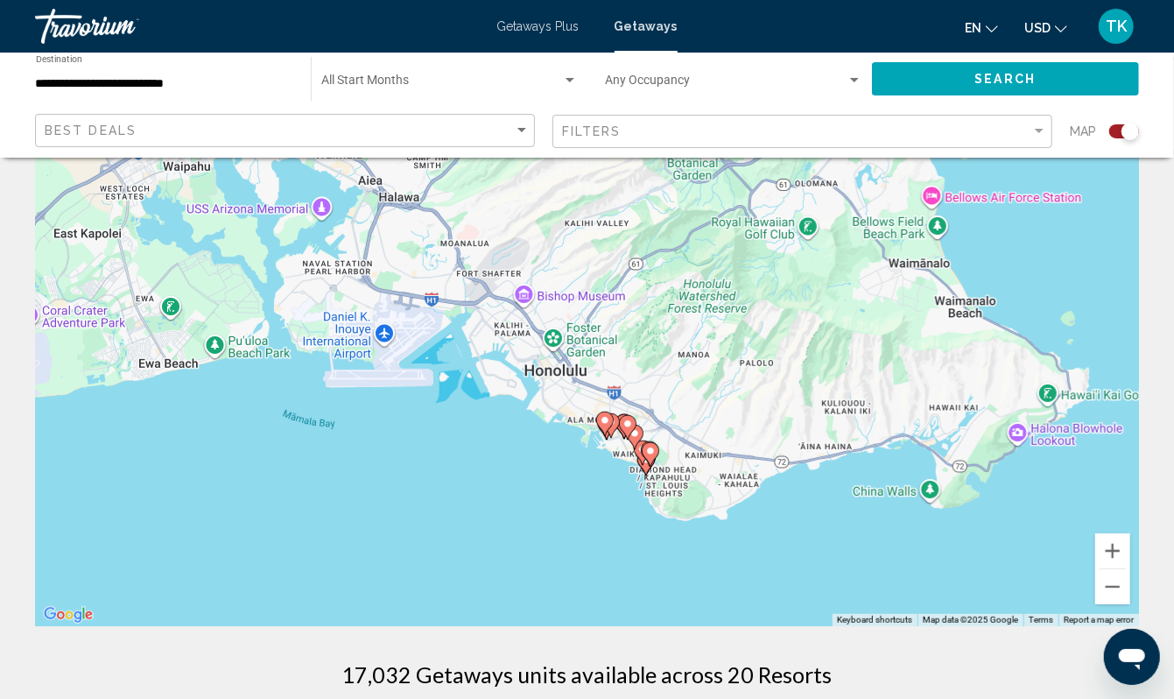
click at [595, 533] on div "To activate drag with keyboard, press Alt + Enter. Once in keyboard drag state,…" at bounding box center [587, 363] width 1104 height 525
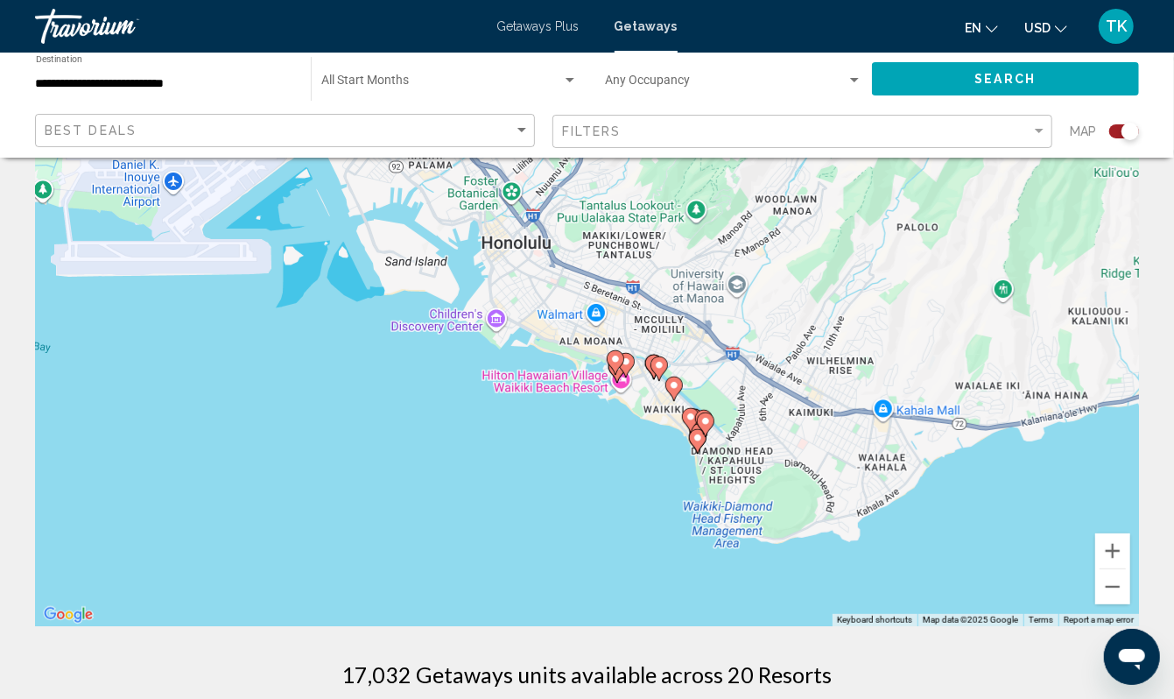
click at [595, 533] on div "To activate drag with keyboard, press Alt + Enter. Once in keyboard drag state,…" at bounding box center [587, 363] width 1104 height 525
click at [660, 486] on div "To activate drag with keyboard, press Alt + Enter. Once in keyboard drag state,…" at bounding box center [587, 363] width 1104 height 525
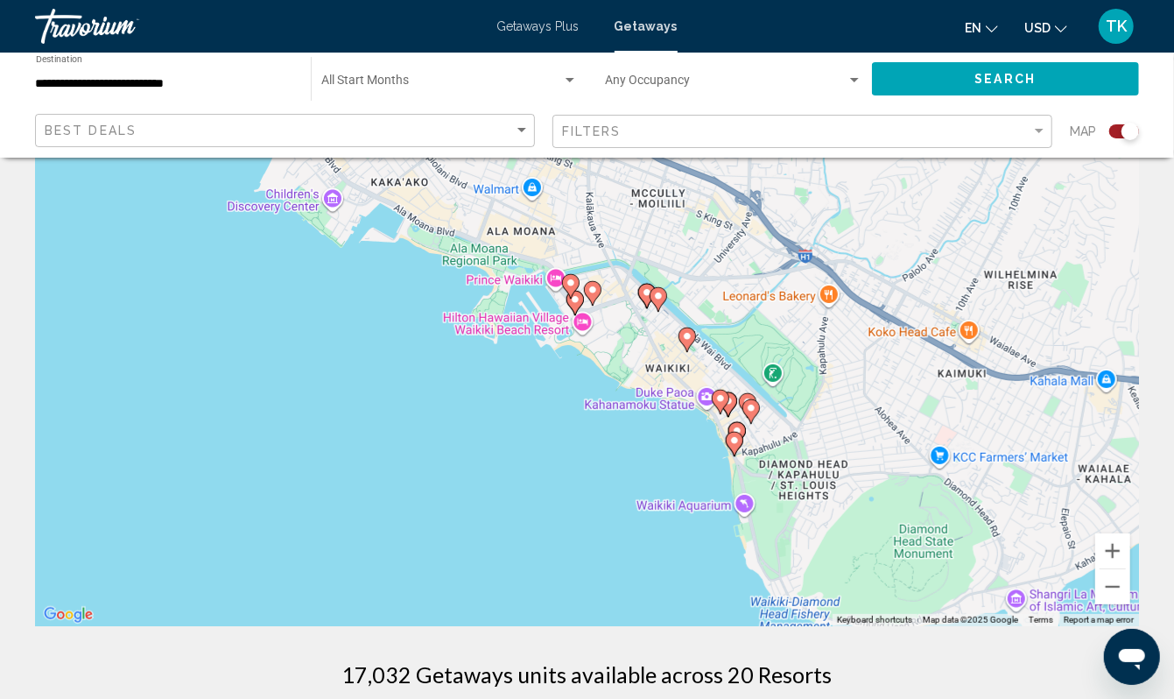
click at [660, 486] on div "To activate drag with keyboard, press Alt + Enter. Once in keyboard drag state,…" at bounding box center [587, 363] width 1104 height 525
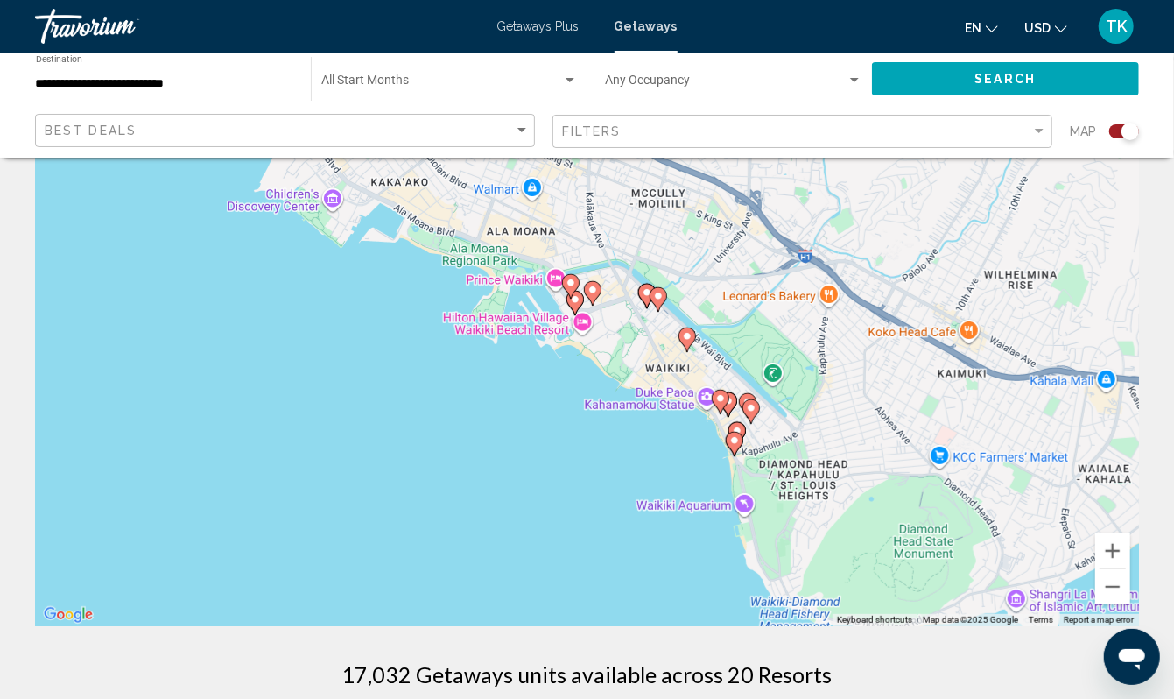
click at [660, 486] on div "To activate drag with keyboard, press Alt + Enter. Once in keyboard drag state,…" at bounding box center [587, 363] width 1104 height 525
click at [663, 499] on div "To activate drag with keyboard, press Alt + Enter. Once in keyboard drag state,…" at bounding box center [587, 363] width 1104 height 525
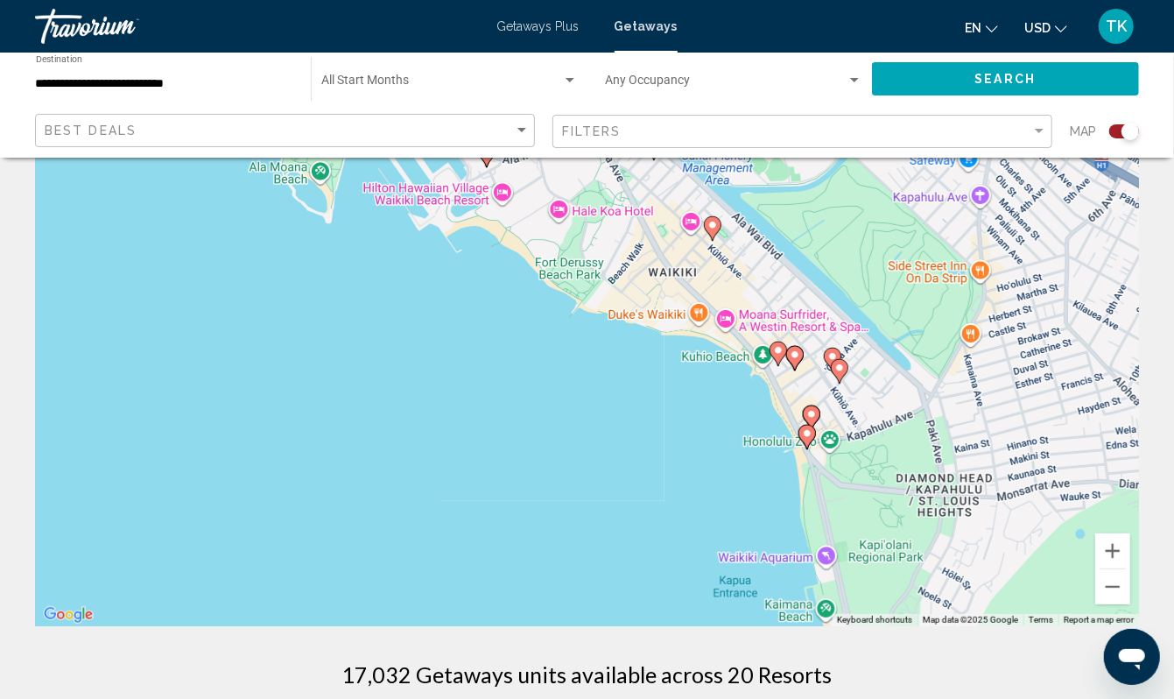
click at [663, 499] on div "To activate drag with keyboard, press Alt + Enter. Once in keyboard drag state,…" at bounding box center [587, 363] width 1104 height 525
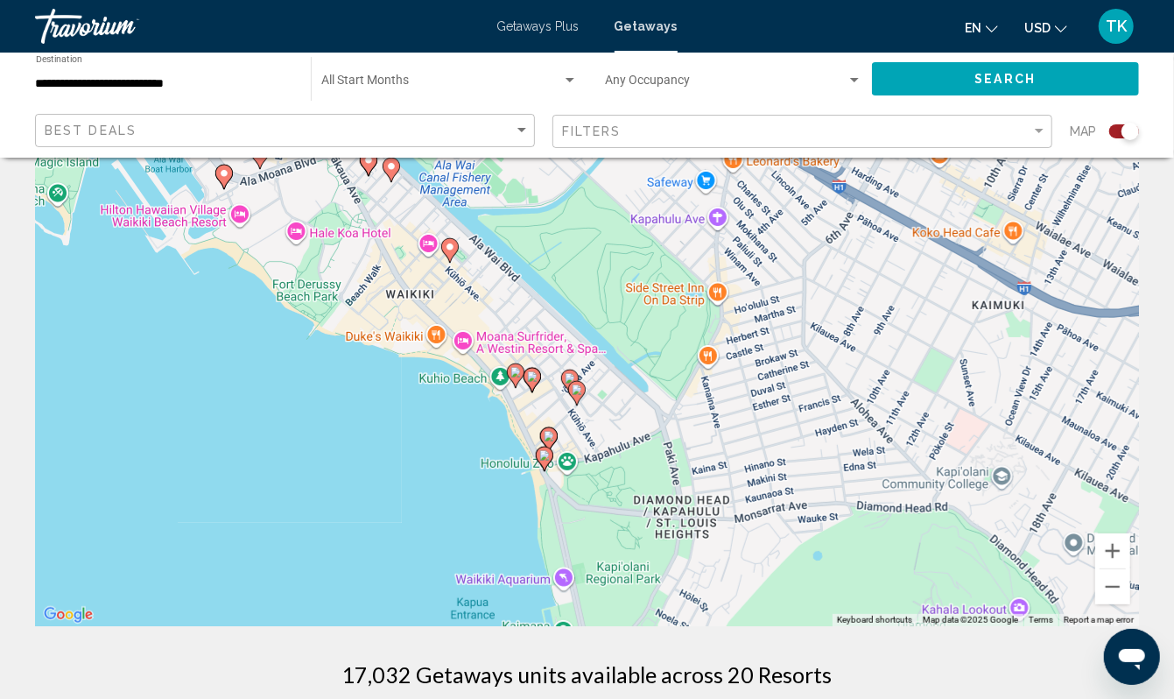
drag, startPoint x: 663, startPoint y: 499, endPoint x: 397, endPoint y: 521, distance: 266.1
click at [397, 521] on div "To activate drag with keyboard, press Alt + Enter. Once in keyboard drag state,…" at bounding box center [587, 363] width 1104 height 525
click at [421, 488] on div "To activate drag with keyboard, press Alt + Enter. Once in keyboard drag state,…" at bounding box center [587, 363] width 1104 height 525
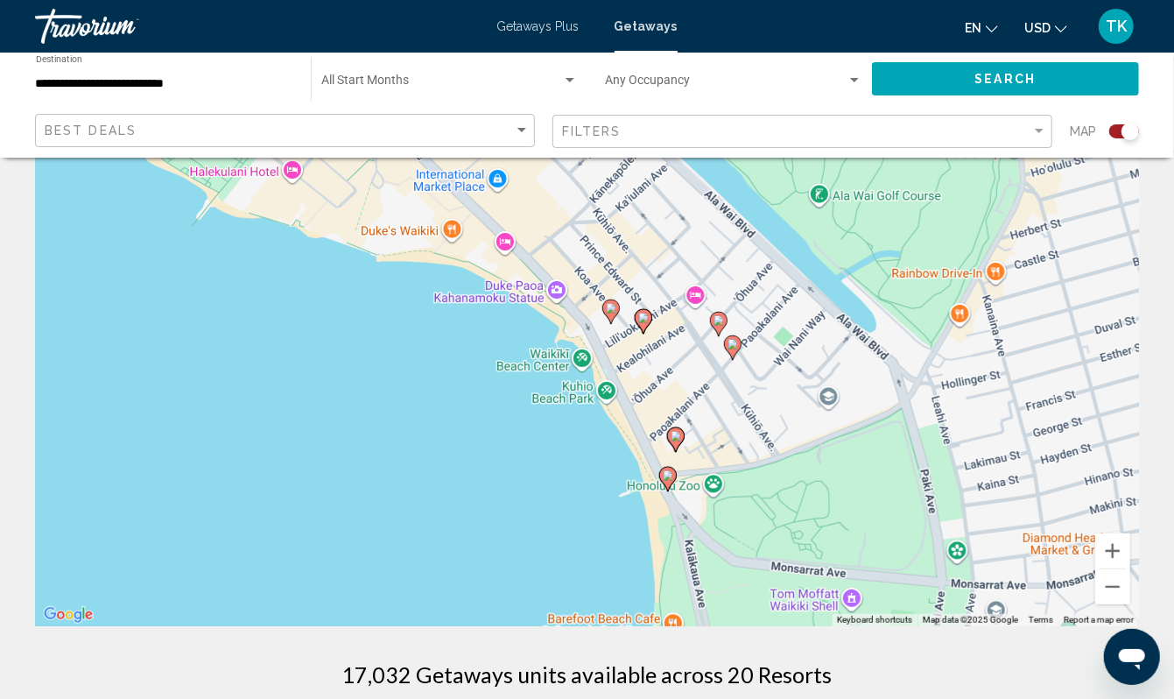
click at [467, 456] on div "To activate drag with keyboard, press Alt + Enter. Once in keyboard drag state,…" at bounding box center [587, 363] width 1104 height 525
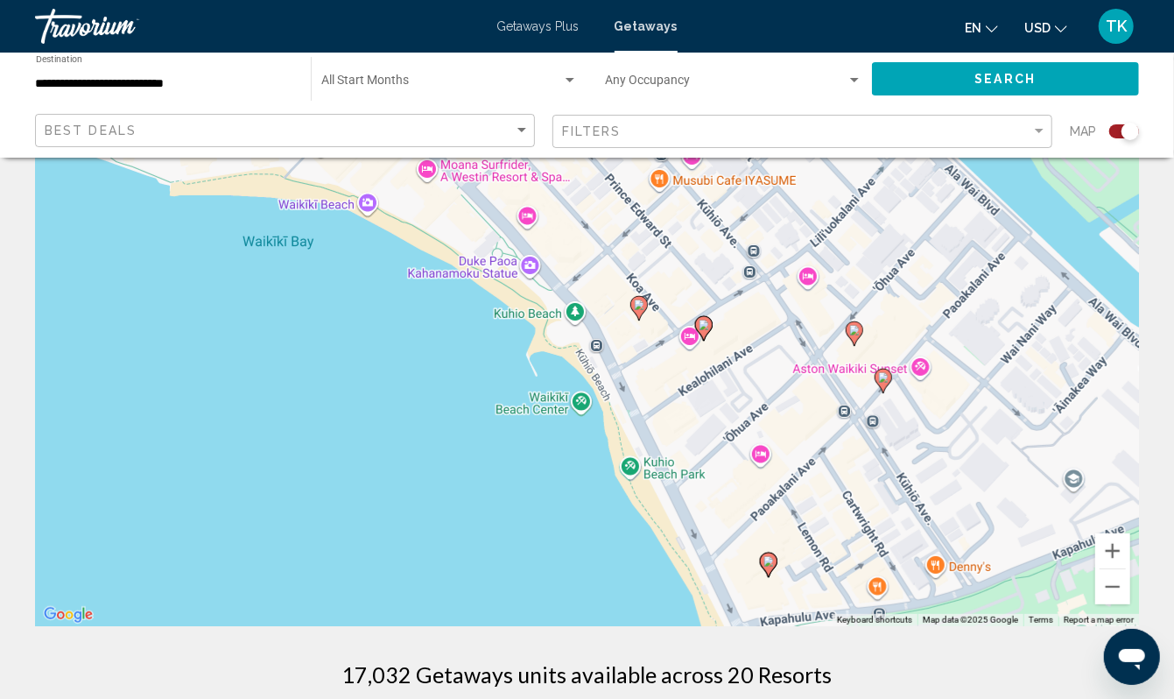
drag, startPoint x: 604, startPoint y: 405, endPoint x: 484, endPoint y: 500, distance: 152.7
click at [484, 500] on div "To activate drag with keyboard, press Alt + Enter. Once in keyboard drag state,…" at bounding box center [587, 363] width 1104 height 525
click at [704, 330] on image "Main content" at bounding box center [704, 325] width 11 height 11
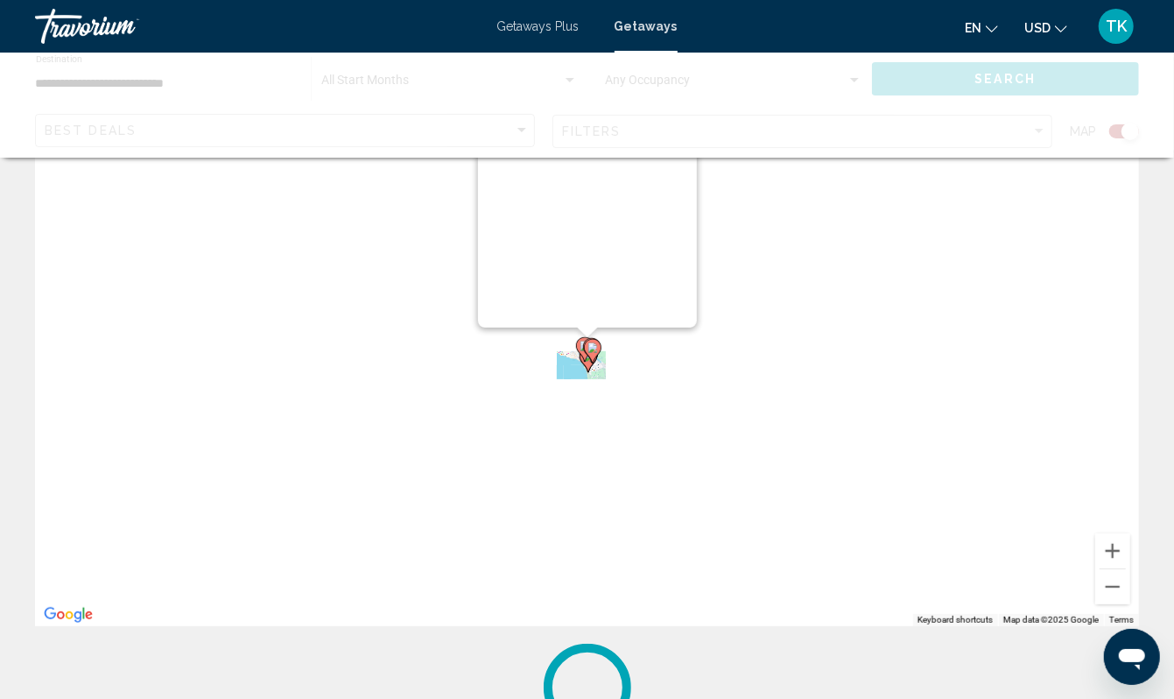
scroll to position [0, 0]
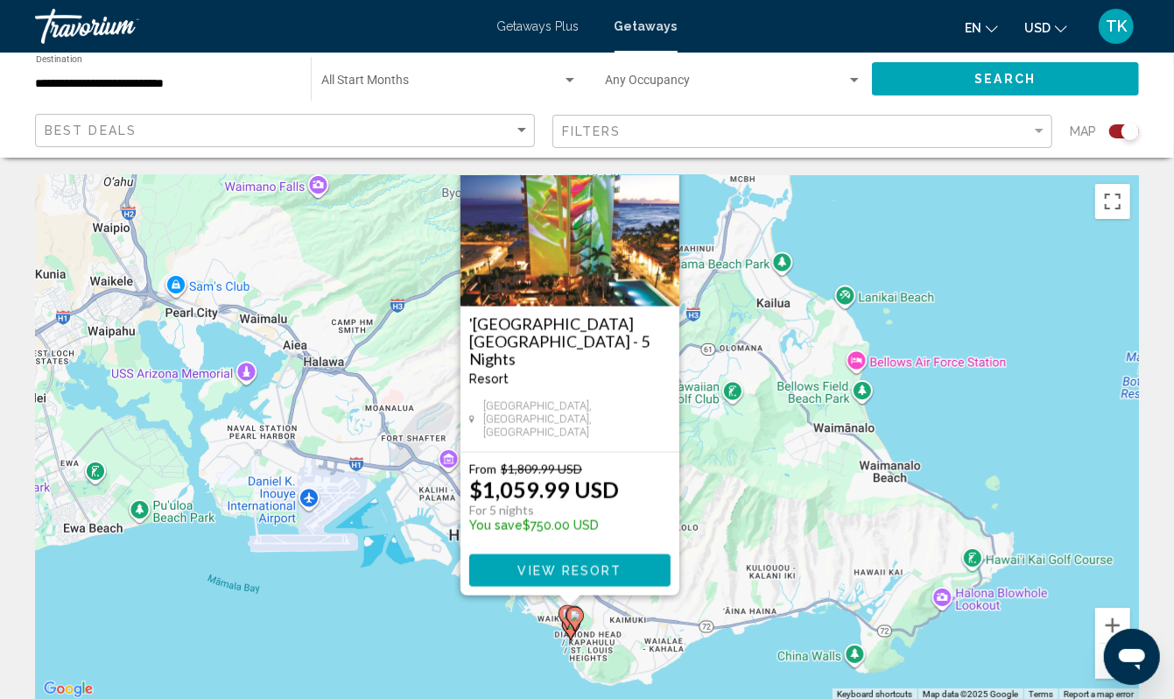
drag, startPoint x: 897, startPoint y: 389, endPoint x: 880, endPoint y: 303, distance: 87.6
click at [880, 303] on div "To activate drag with keyboard, press Alt + Enter. Once in keyboard drag state,…" at bounding box center [587, 437] width 1104 height 525
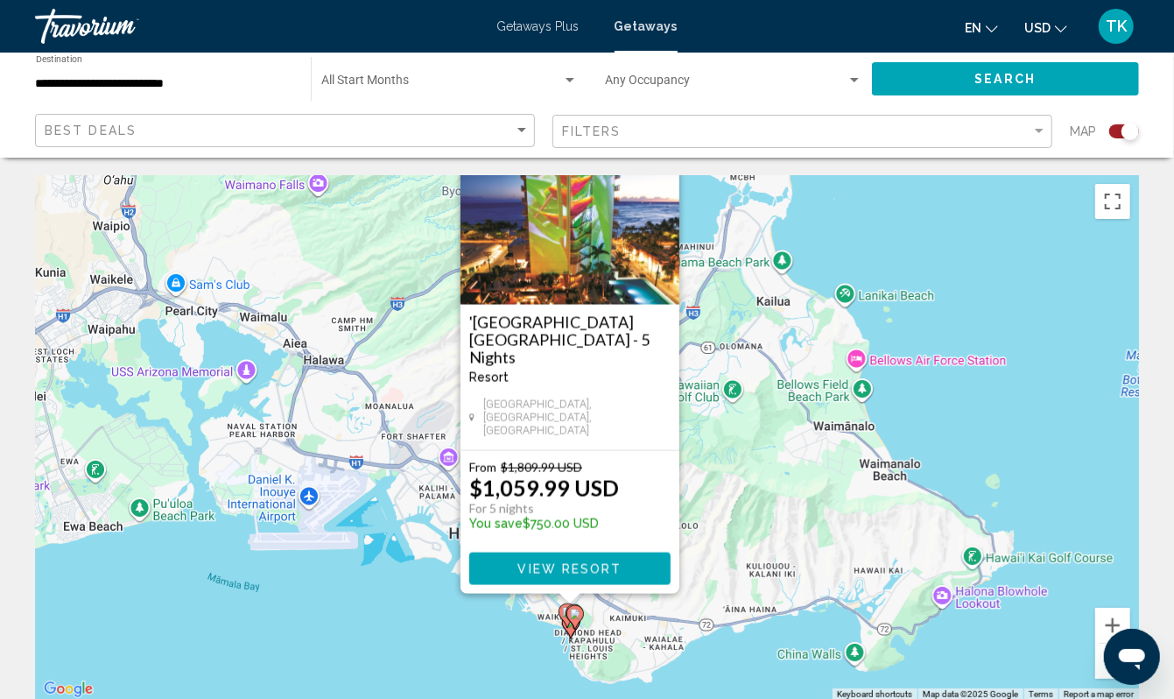
click at [880, 303] on div "To activate drag with keyboard, press Alt + Enter. Once in keyboard drag state,…" at bounding box center [587, 437] width 1104 height 525
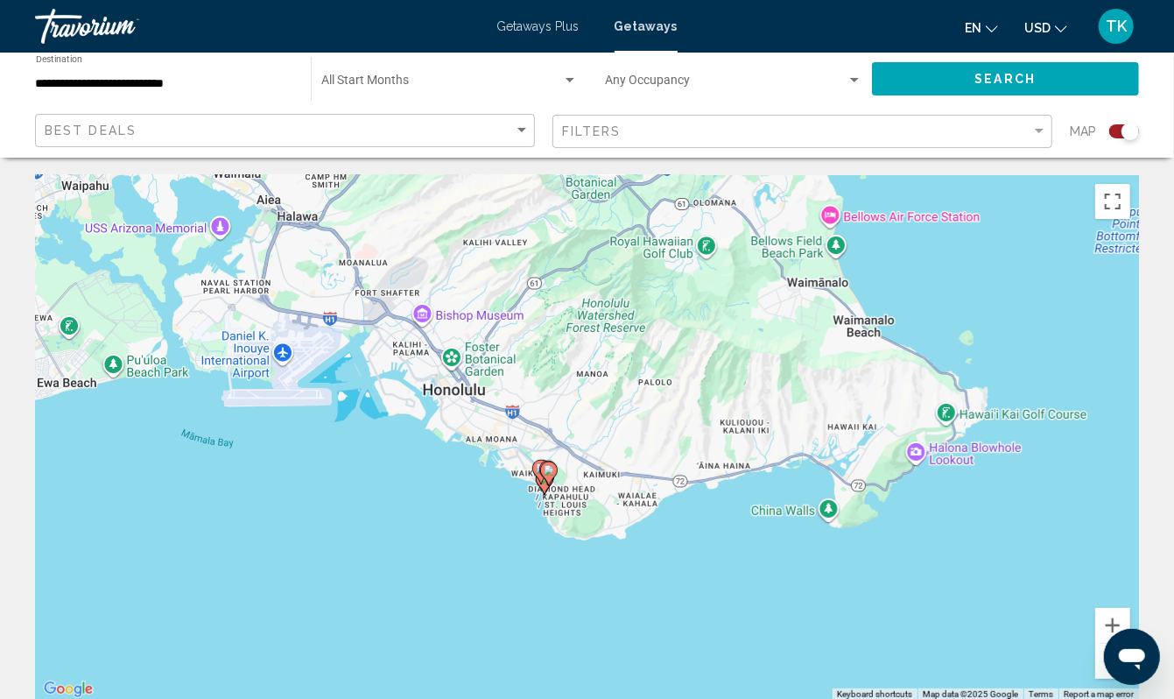
drag, startPoint x: 478, startPoint y: 667, endPoint x: 450, endPoint y: 519, distance: 150.6
click at [450, 519] on div "To activate drag with keyboard, press Alt + Enter. Once in keyboard drag state,…" at bounding box center [587, 437] width 1104 height 525
click at [495, 551] on div "To activate drag with keyboard, press Alt + Enter. Once in keyboard drag state,…" at bounding box center [587, 437] width 1104 height 525
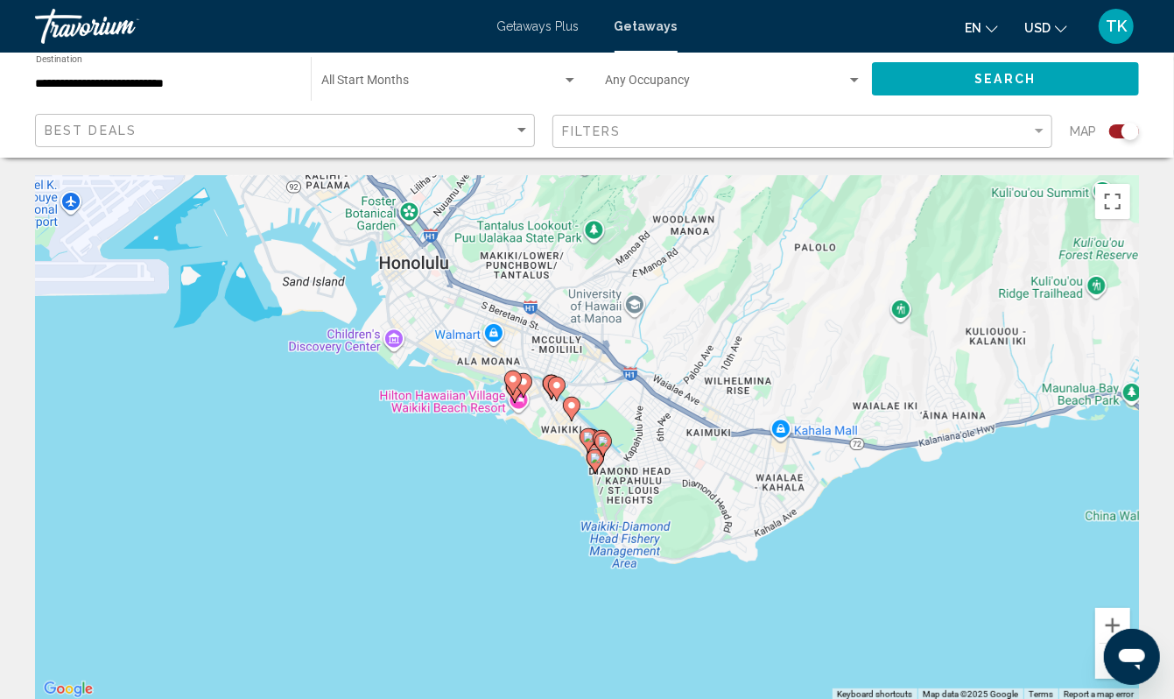
click at [522, 540] on div "To activate drag with keyboard, press Alt + Enter. Once in keyboard drag state,…" at bounding box center [587, 437] width 1104 height 525
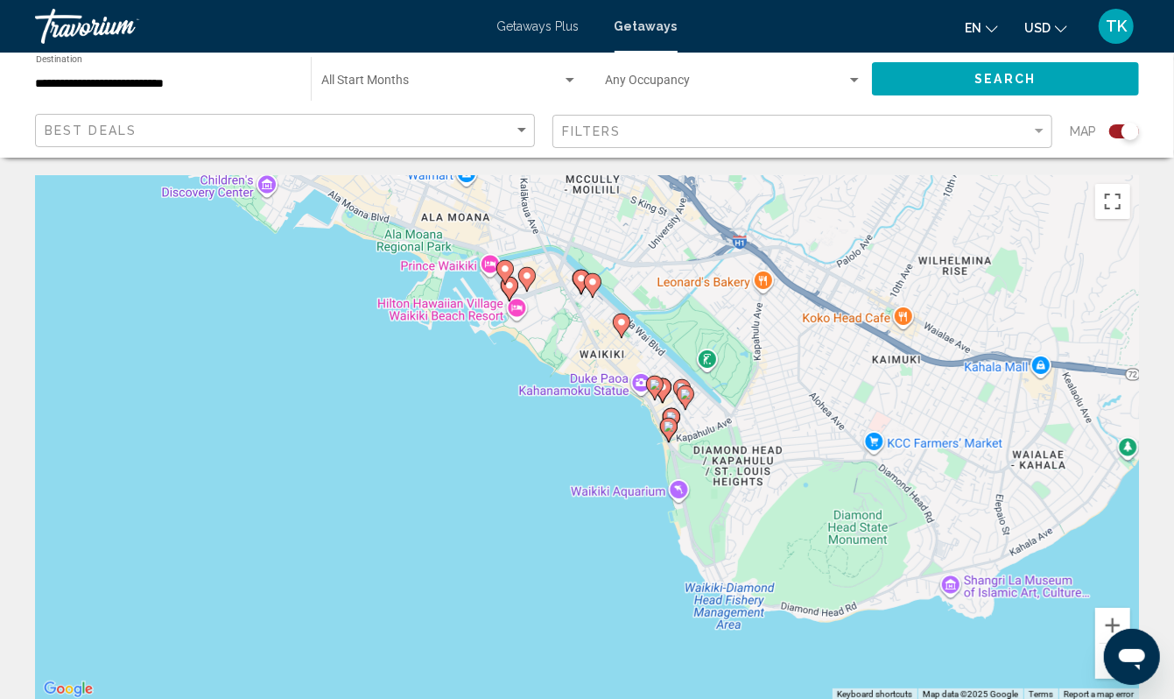
click at [580, 502] on div "To activate drag with keyboard, press Alt + Enter. Once in keyboard drag state,…" at bounding box center [587, 437] width 1104 height 525
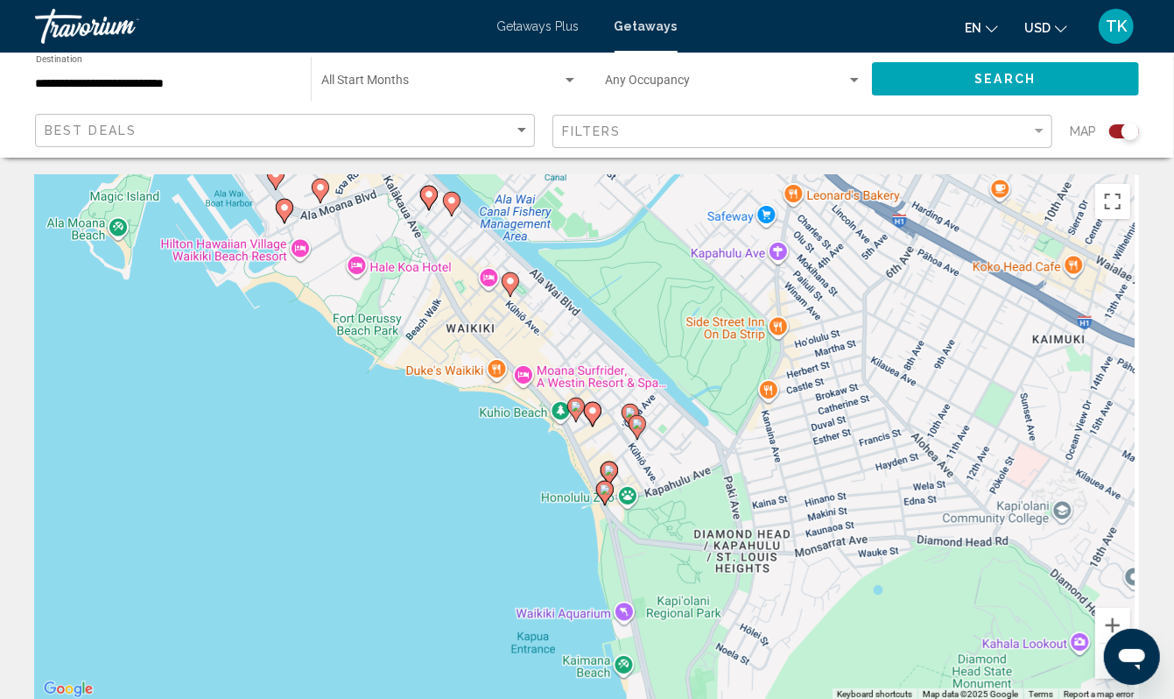
drag, startPoint x: 650, startPoint y: 432, endPoint x: 495, endPoint y: 520, distance: 177.2
click at [495, 522] on div "To activate drag with keyboard, press Alt + Enter. Once in keyboard drag state,…" at bounding box center [587, 437] width 1104 height 525
click at [495, 520] on div "To activate drag with keyboard, press Alt + Enter. Once in keyboard drag state,…" at bounding box center [587, 437] width 1104 height 525
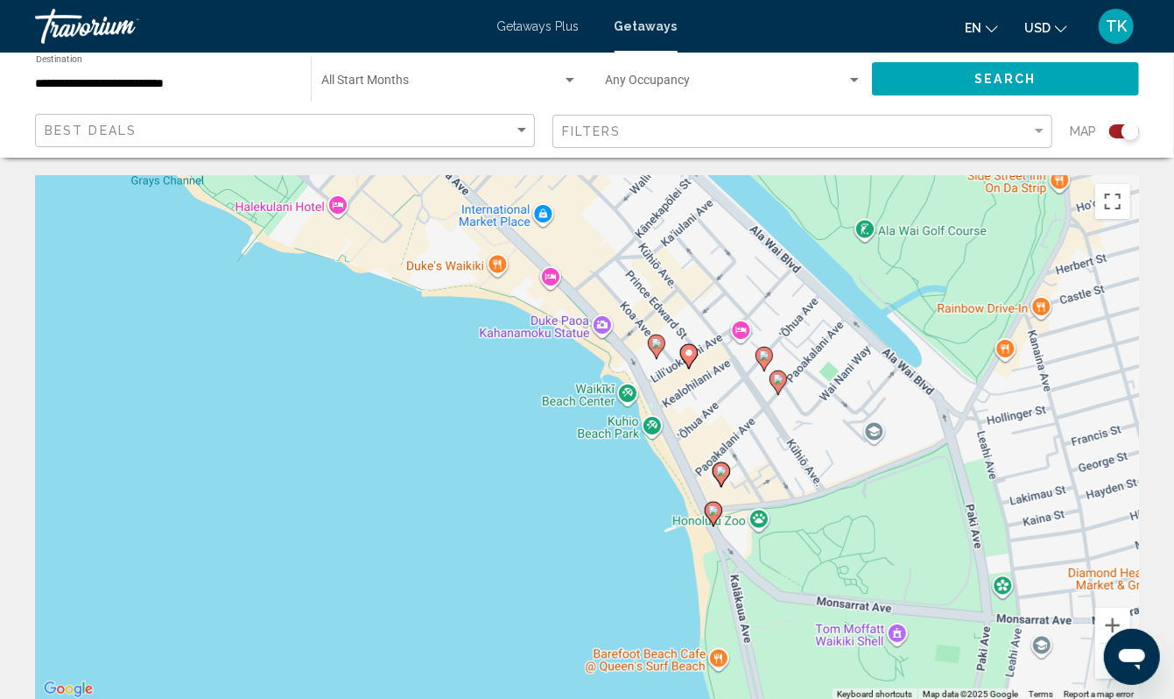
click at [761, 361] on image "Main content" at bounding box center [764, 355] width 11 height 11
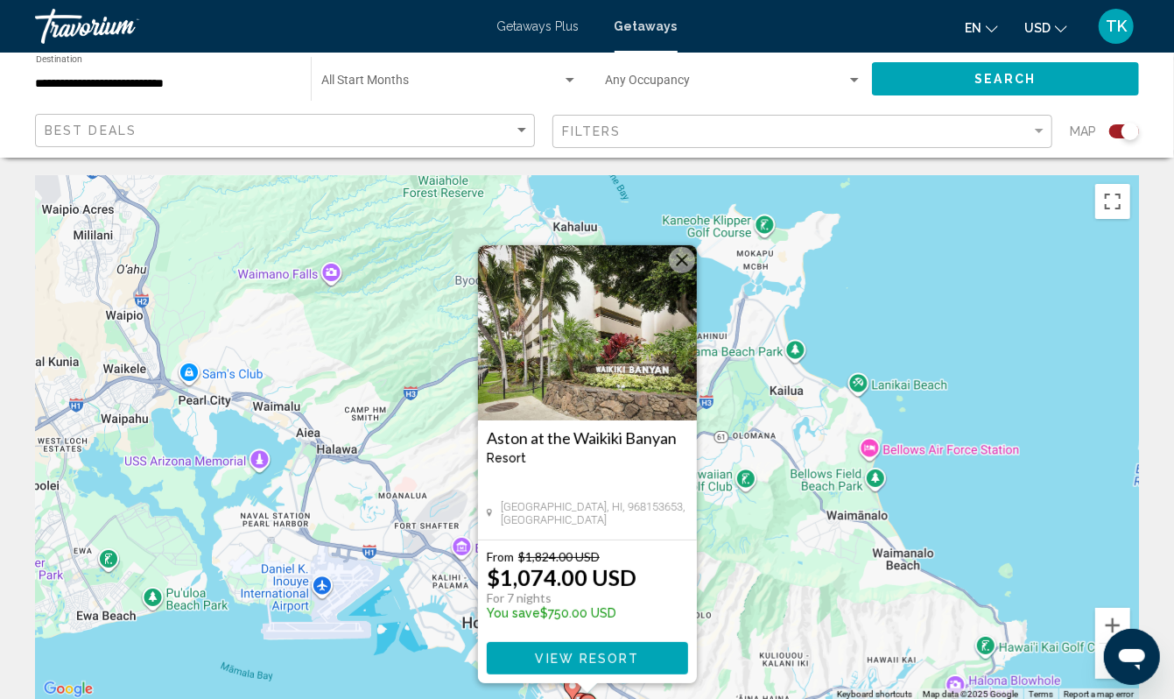
click at [881, 352] on div "To activate drag with keyboard, press Alt + Enter. Once in keyboard drag state,…" at bounding box center [587, 437] width 1104 height 525
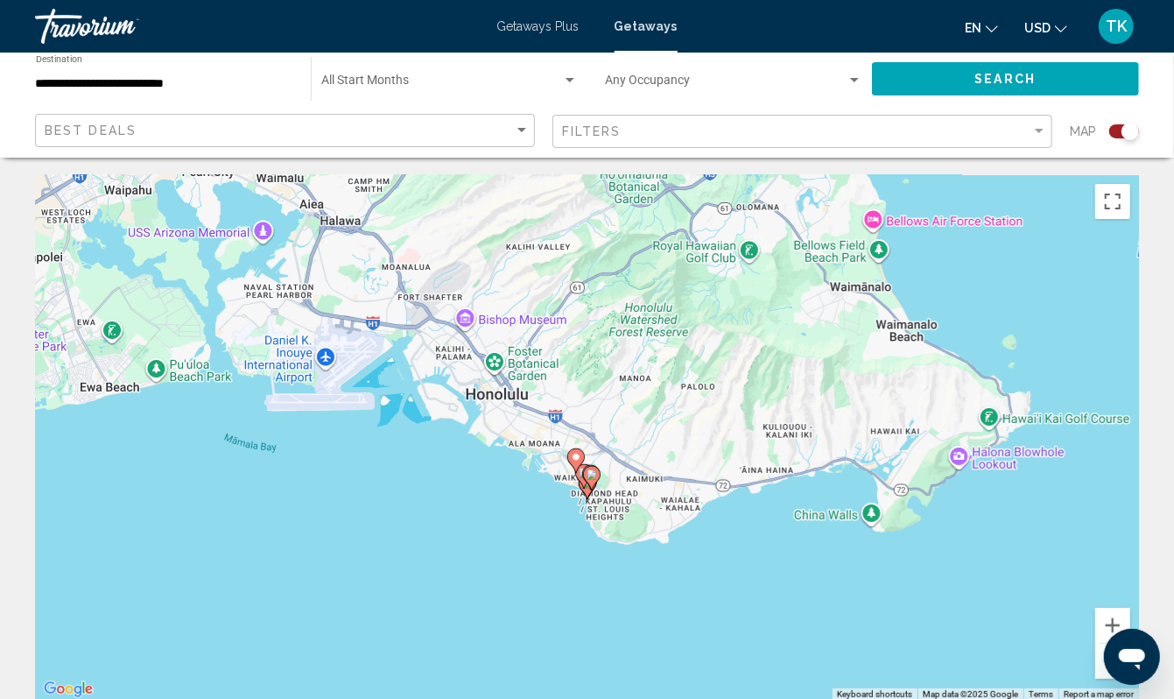
drag, startPoint x: 623, startPoint y: 553, endPoint x: 627, endPoint y: 322, distance: 231.1
click at [627, 322] on div "To activate drag with keyboard, press Alt + Enter. Once in keyboard drag state,…" at bounding box center [587, 437] width 1104 height 525
click at [566, 551] on div "To activate drag with keyboard, press Alt + Enter. Once in keyboard drag state,…" at bounding box center [587, 437] width 1104 height 525
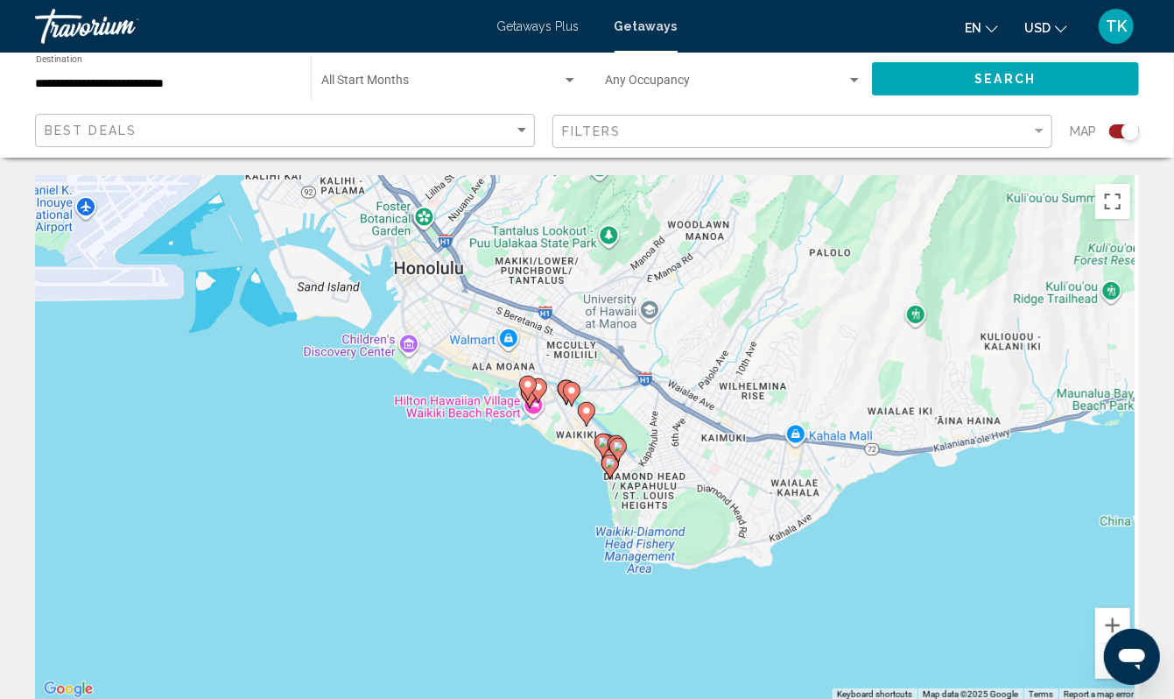
click at [566, 551] on div "To activate drag with keyboard, press Alt + Enter. Once in keyboard drag state,…" at bounding box center [587, 437] width 1104 height 525
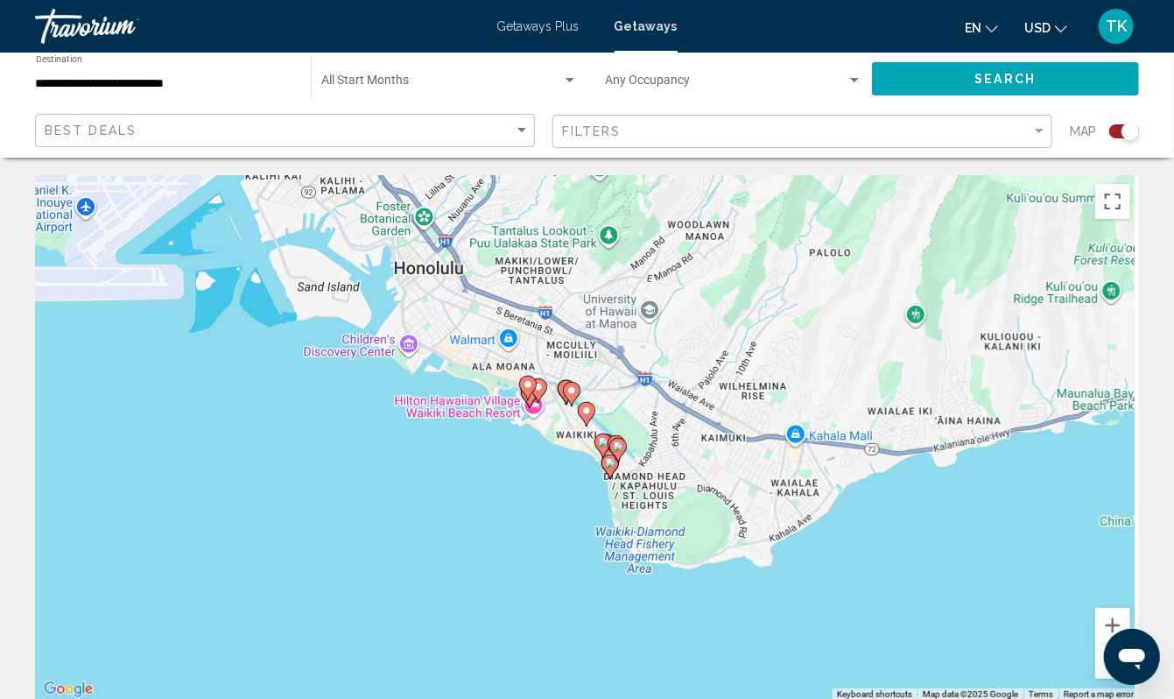
click at [573, 527] on div "To activate drag with keyboard, press Alt + Enter. Once in keyboard drag state,…" at bounding box center [587, 437] width 1104 height 525
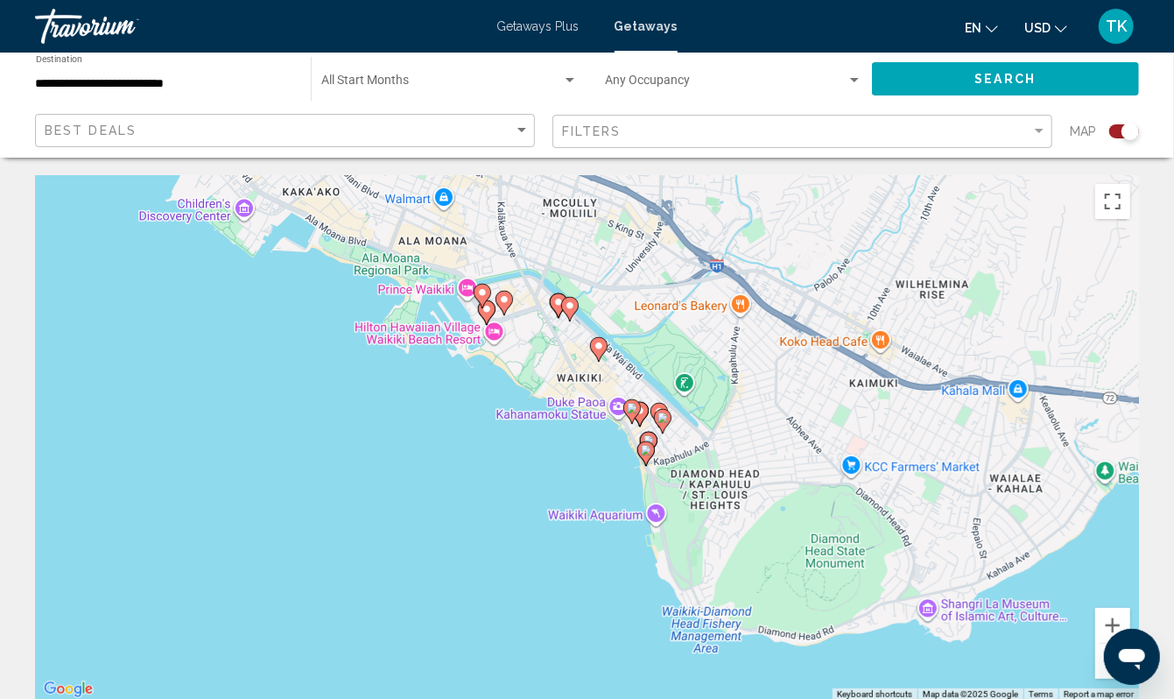
click at [573, 527] on div "To activate drag with keyboard, press Alt + Enter. Once in keyboard drag state,…" at bounding box center [587, 437] width 1104 height 525
click at [604, 497] on div "To activate drag with keyboard, press Alt + Enter. Once in keyboard drag state,…" at bounding box center [587, 437] width 1104 height 525
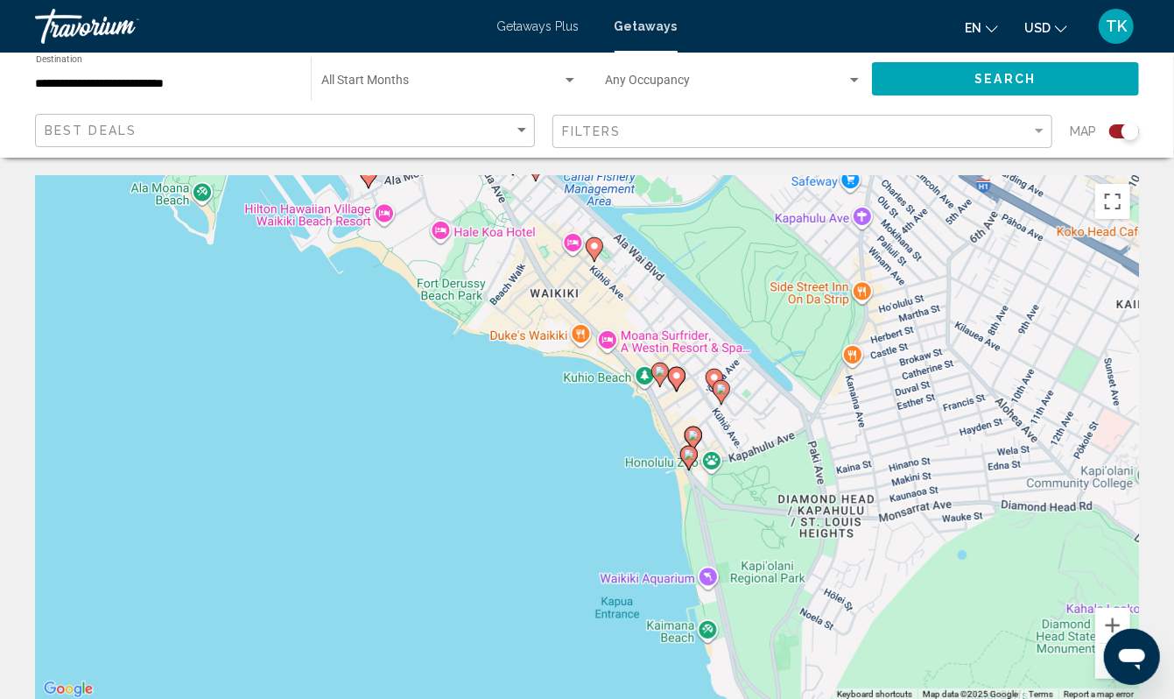
click at [604, 497] on div "To activate drag with keyboard, press Alt + Enter. Once in keyboard drag state,…" at bounding box center [587, 437] width 1104 height 525
click at [642, 470] on div "To activate drag with keyboard, press Alt + Enter. Once in keyboard drag state,…" at bounding box center [587, 437] width 1104 height 525
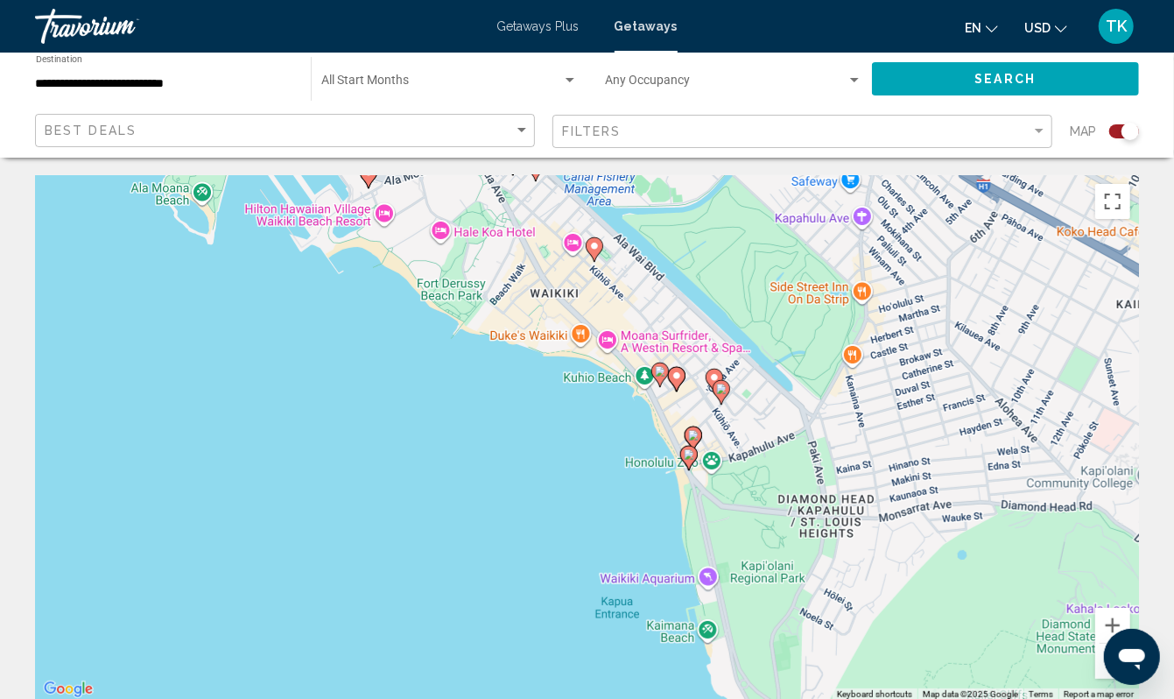
click at [642, 470] on div "To activate drag with keyboard, press Alt + Enter. Once in keyboard drag state,…" at bounding box center [587, 437] width 1104 height 525
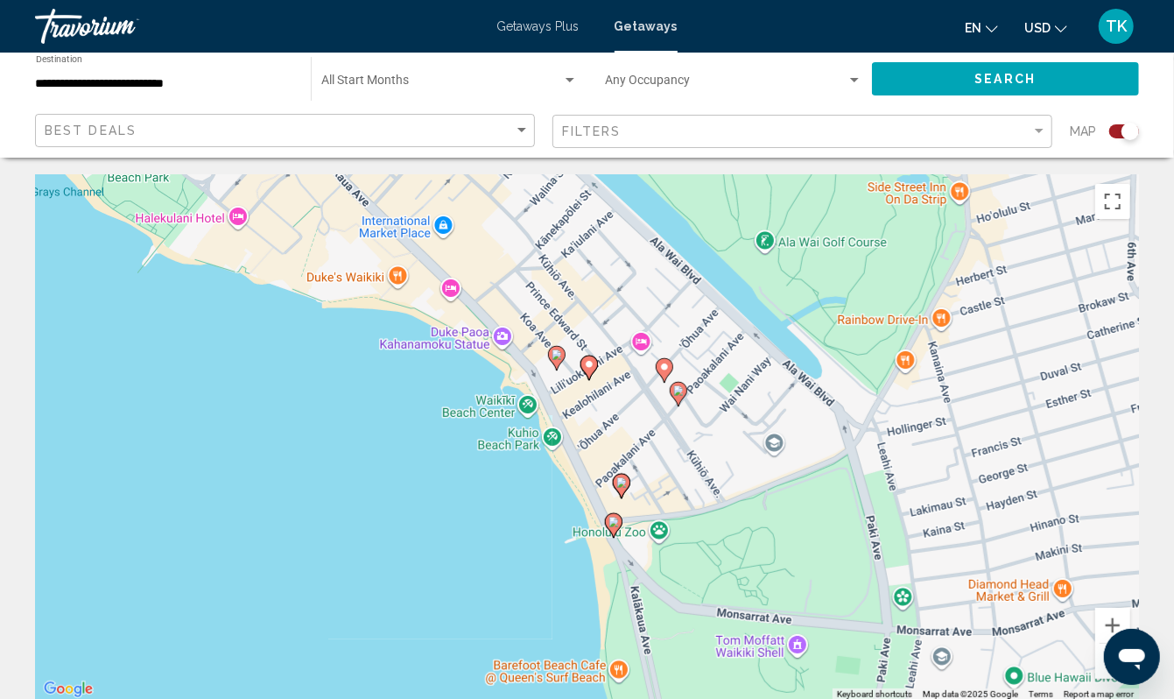
drag, startPoint x: 642, startPoint y: 470, endPoint x: 485, endPoint y: 516, distance: 163.2
click at [484, 516] on div "To activate drag with keyboard, press Alt + Enter. Once in keyboard drag state,…" at bounding box center [587, 437] width 1104 height 525
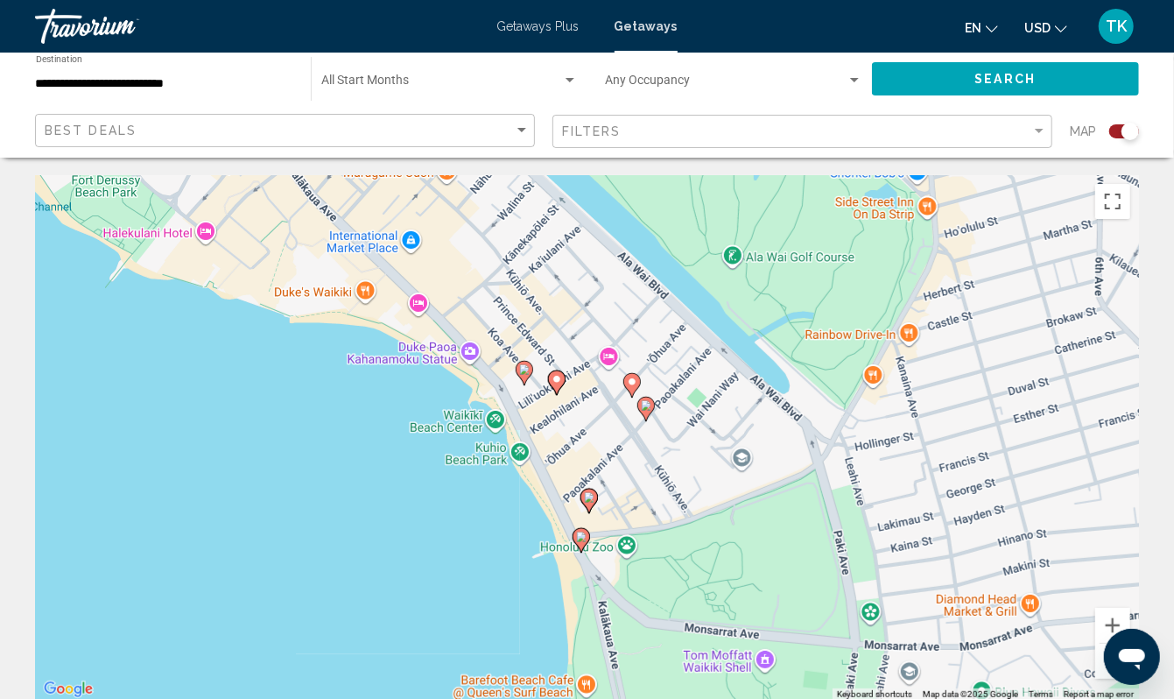
click at [645, 411] on image "Main content" at bounding box center [646, 405] width 11 height 11
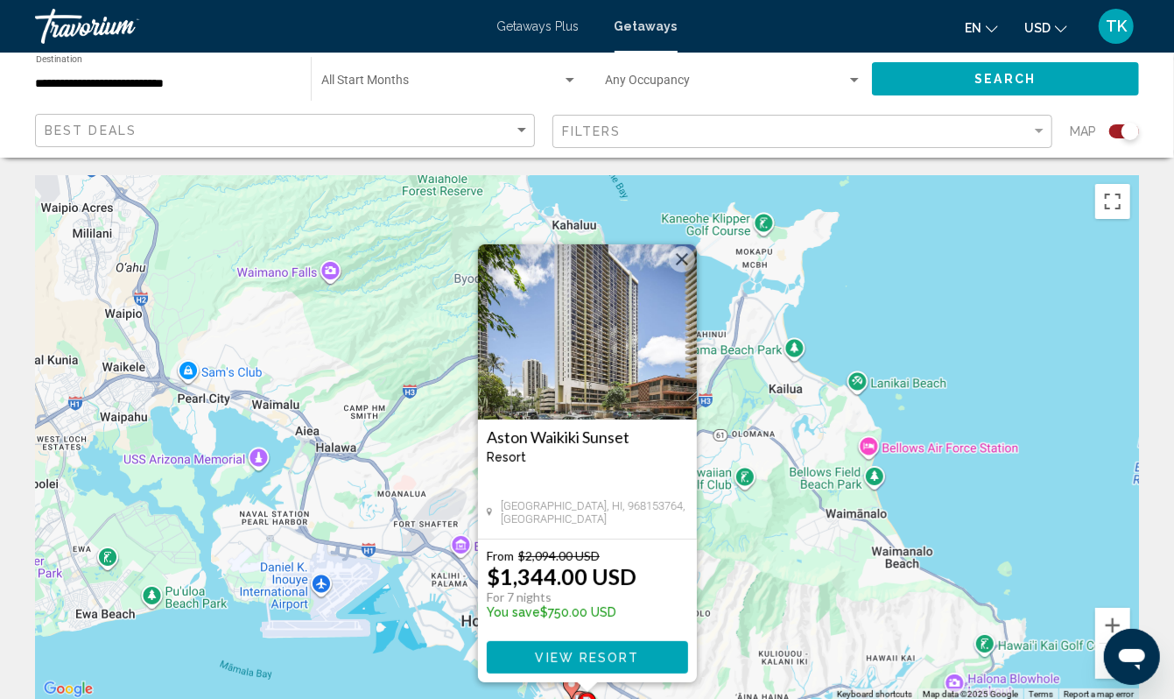
click at [841, 383] on div "To activate drag with keyboard, press Alt + Enter. Once in keyboard drag state,…" at bounding box center [587, 437] width 1104 height 525
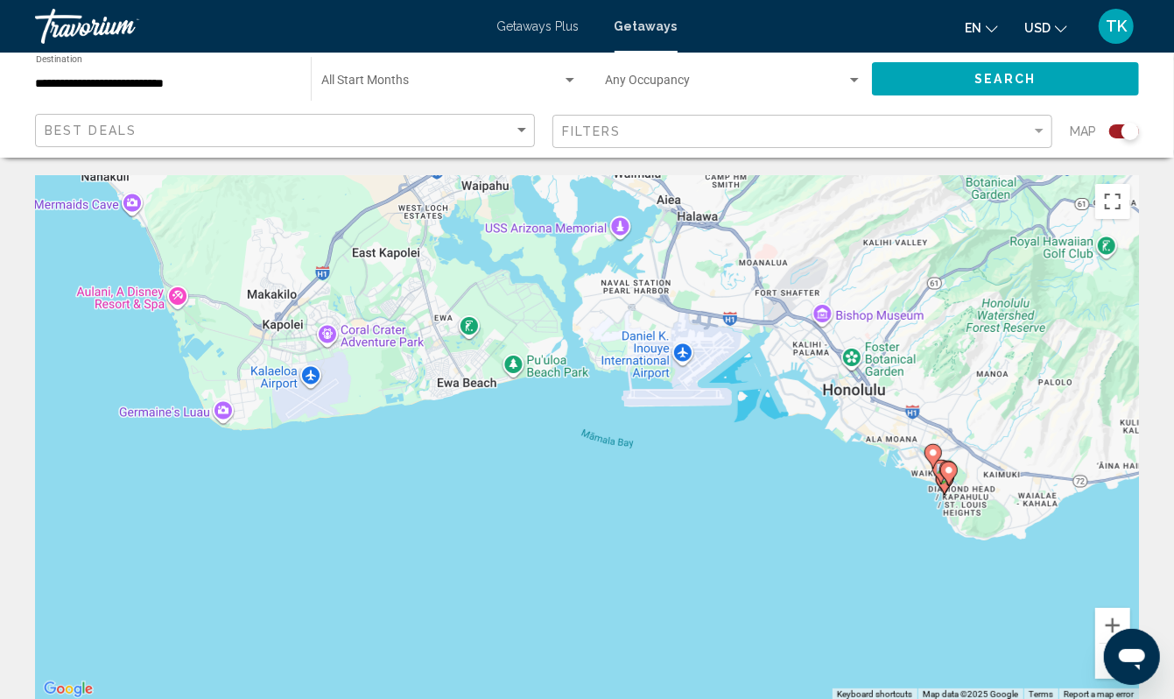
drag, startPoint x: 201, startPoint y: 680, endPoint x: 562, endPoint y: 450, distance: 427.9
click at [564, 450] on div "To activate drag with keyboard, press Alt + Enter. Once in keyboard drag state,…" at bounding box center [587, 437] width 1104 height 525
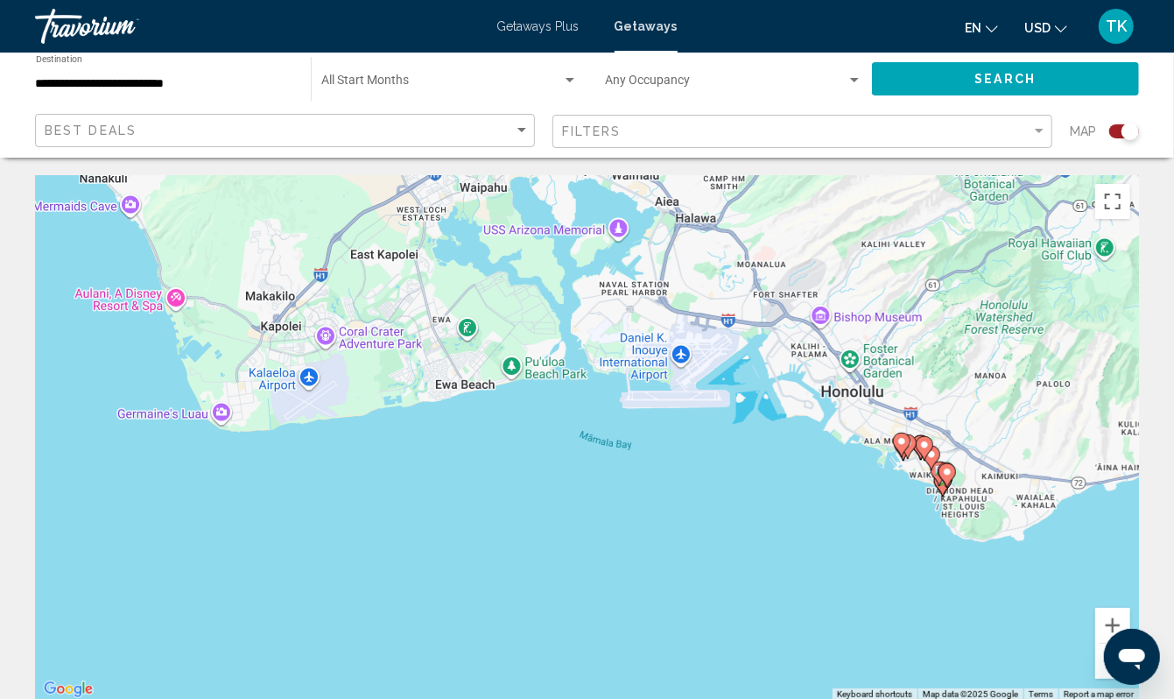
click at [891, 534] on div "To activate drag with keyboard, press Alt + Enter. Once in keyboard drag state,…" at bounding box center [587, 437] width 1104 height 525
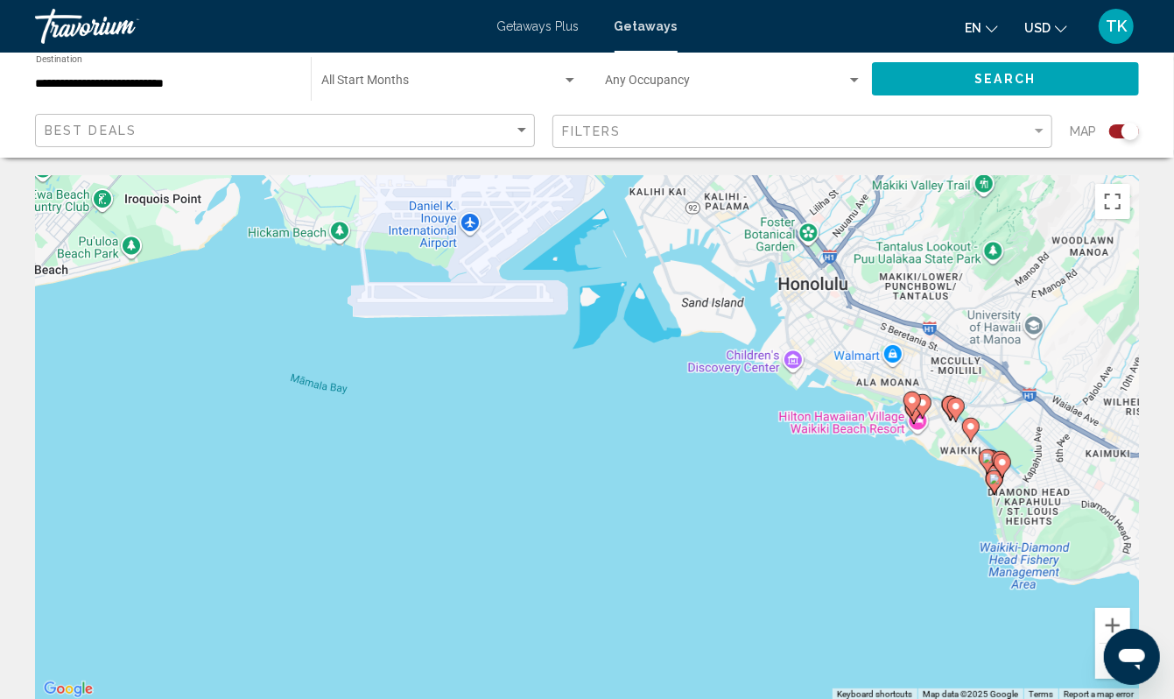
click at [891, 534] on div "To activate drag with keyboard, press Alt + Enter. Once in keyboard drag state,…" at bounding box center [587, 437] width 1104 height 525
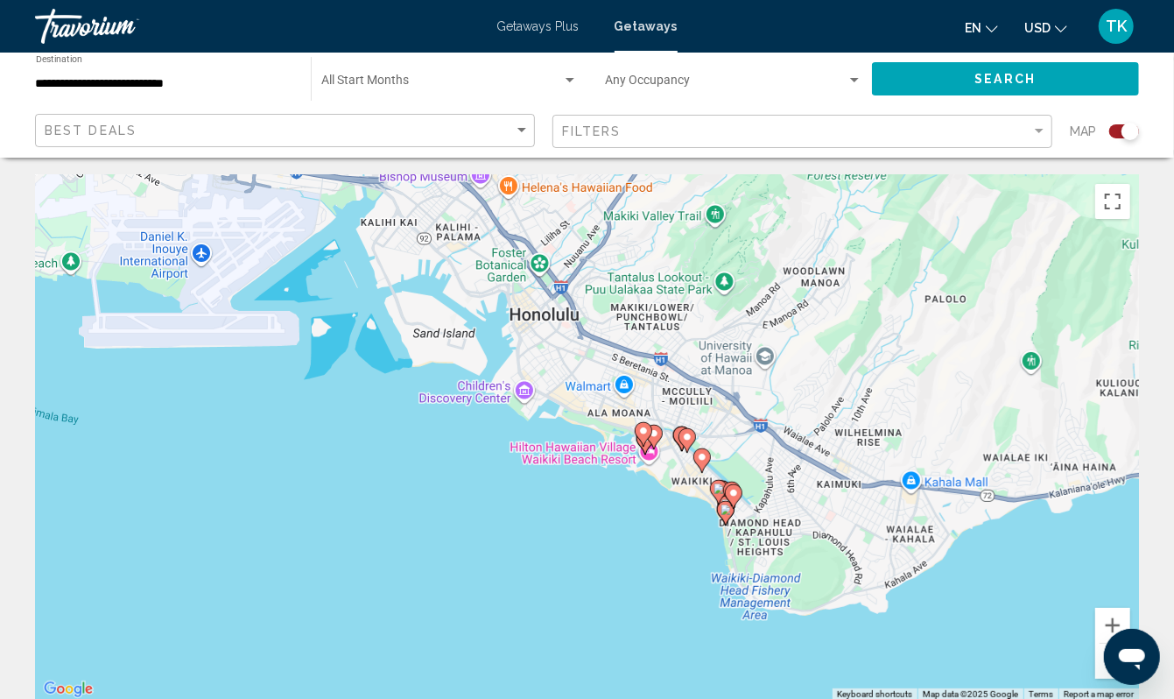
drag, startPoint x: 891, startPoint y: 534, endPoint x: 581, endPoint y: 578, distance: 313.0
click at [581, 578] on div "To activate drag with keyboard, press Alt + Enter. Once in keyboard drag state,…" at bounding box center [587, 437] width 1104 height 525
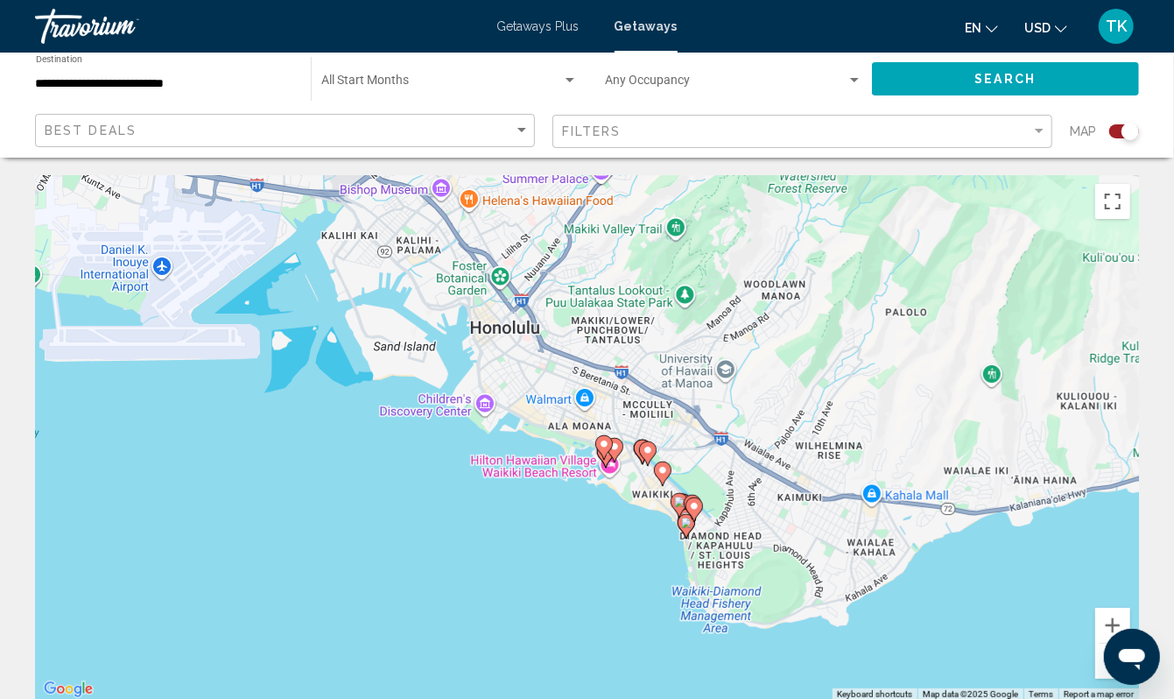
click at [581, 578] on div "To activate drag with keyboard, press Alt + Enter. Once in keyboard drag state,…" at bounding box center [587, 437] width 1104 height 525
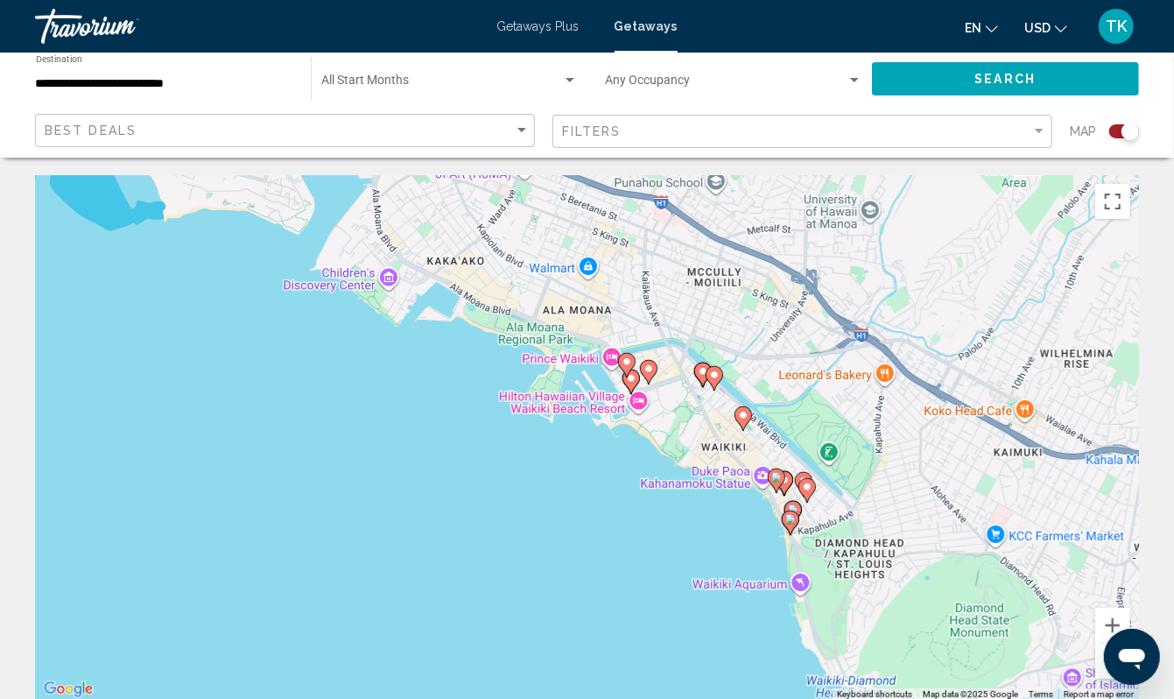
click at [623, 532] on div "To activate drag with keyboard, press Alt + Enter. Once in keyboard drag state,…" at bounding box center [587, 437] width 1104 height 525
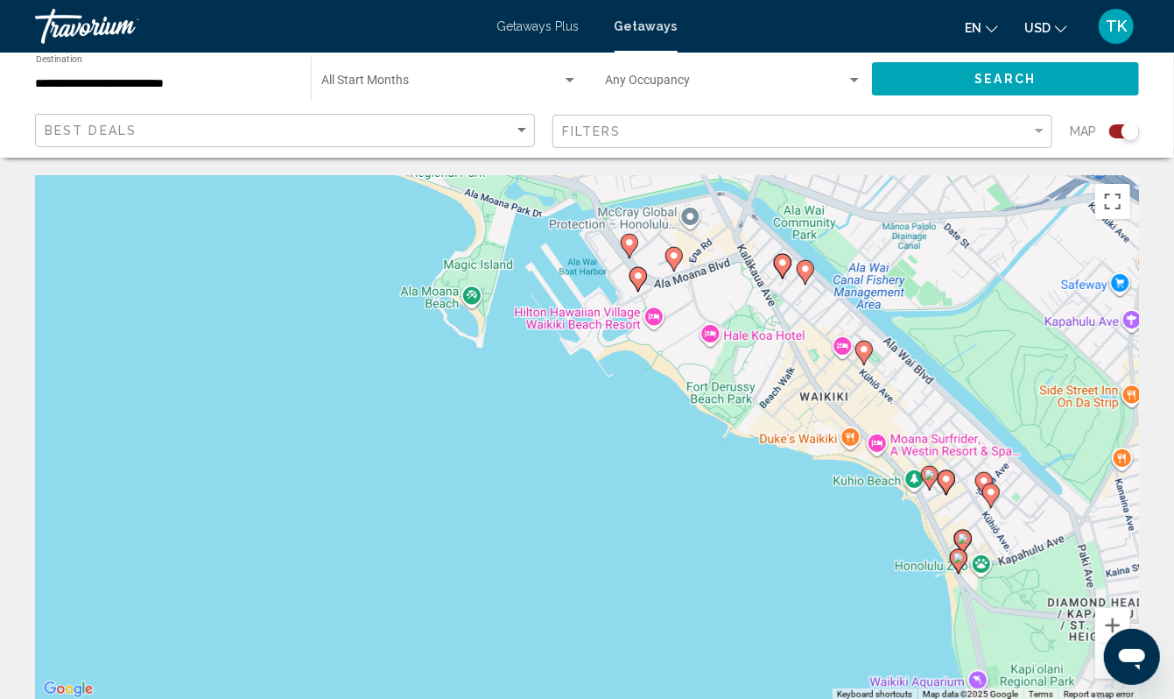
click at [642, 488] on div "To activate drag with keyboard, press Alt + Enter. Once in keyboard drag state,…" at bounding box center [587, 437] width 1104 height 525
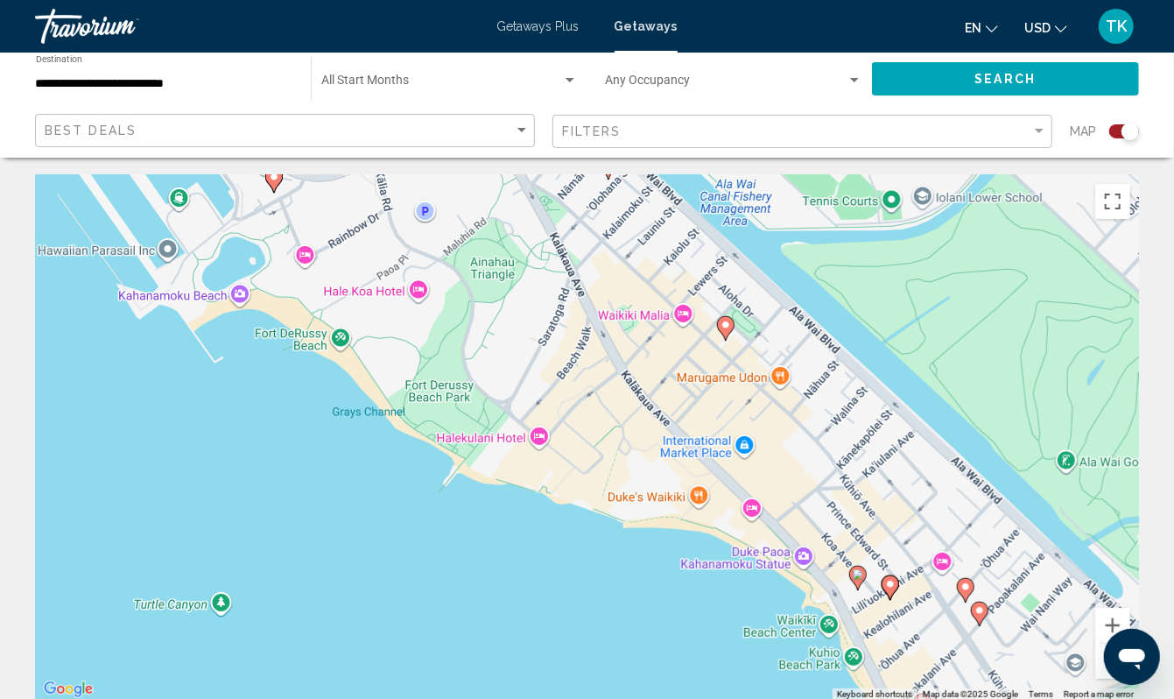
drag, startPoint x: 642, startPoint y: 488, endPoint x: 277, endPoint y: 551, distance: 369.6
click at [277, 551] on div "To activate drag with keyboard, press Alt + Enter. Once in keyboard drag state,…" at bounding box center [587, 437] width 1104 height 525
click at [722, 340] on icon "Main content" at bounding box center [725, 328] width 16 height 23
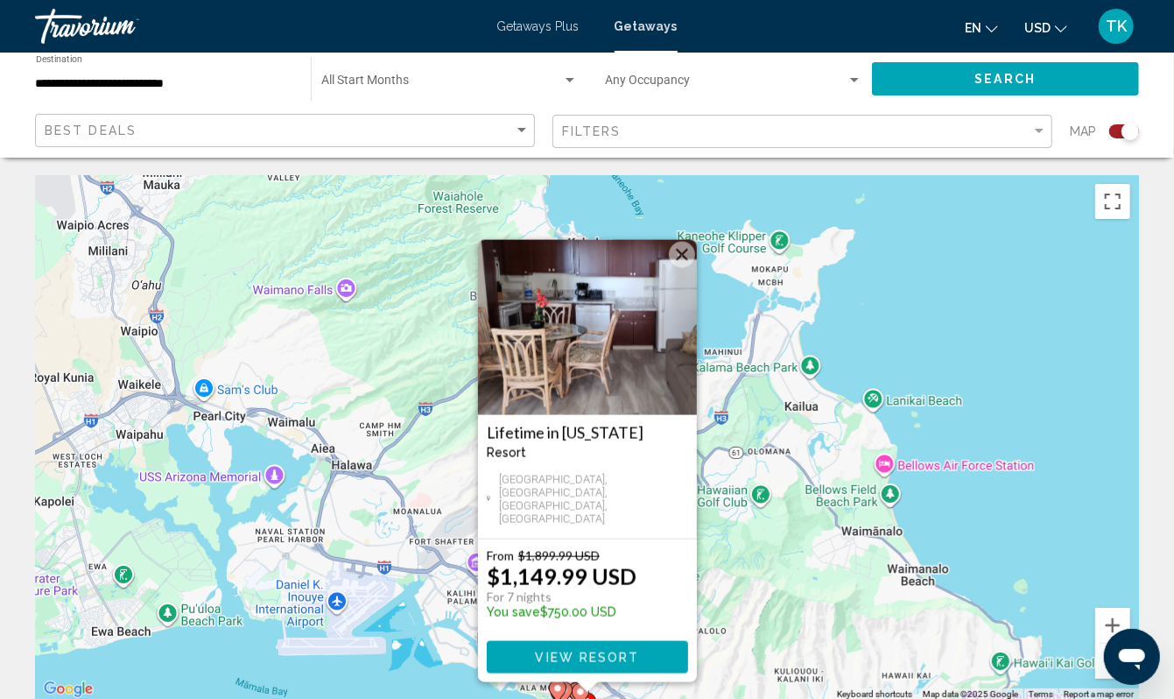
click at [918, 418] on div "To activate drag with keyboard, press Alt + Enter. Once in keyboard drag state,…" at bounding box center [587, 437] width 1104 height 525
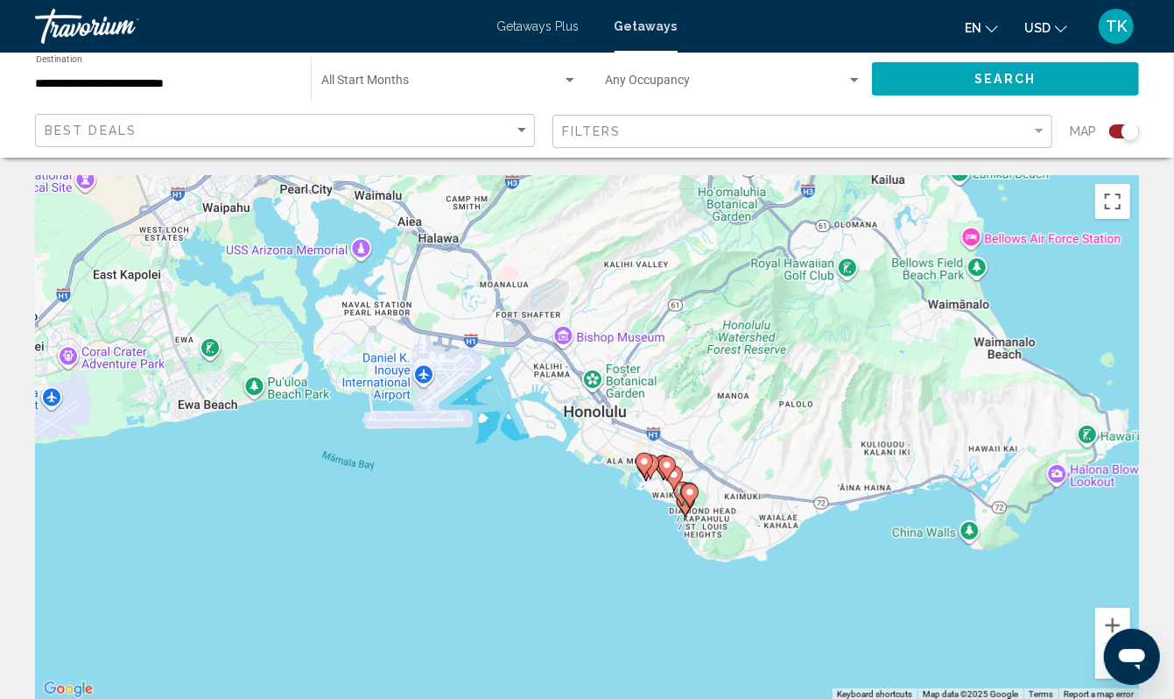
drag, startPoint x: 670, startPoint y: 566, endPoint x: 761, endPoint y: 334, distance: 248.4
click at [761, 334] on div "To activate drag with keyboard, press Alt + Enter. Once in keyboard drag state,…" at bounding box center [587, 437] width 1104 height 525
click at [630, 585] on div "To activate drag with keyboard, press Alt + Enter. Once in keyboard drag state,…" at bounding box center [587, 437] width 1104 height 525
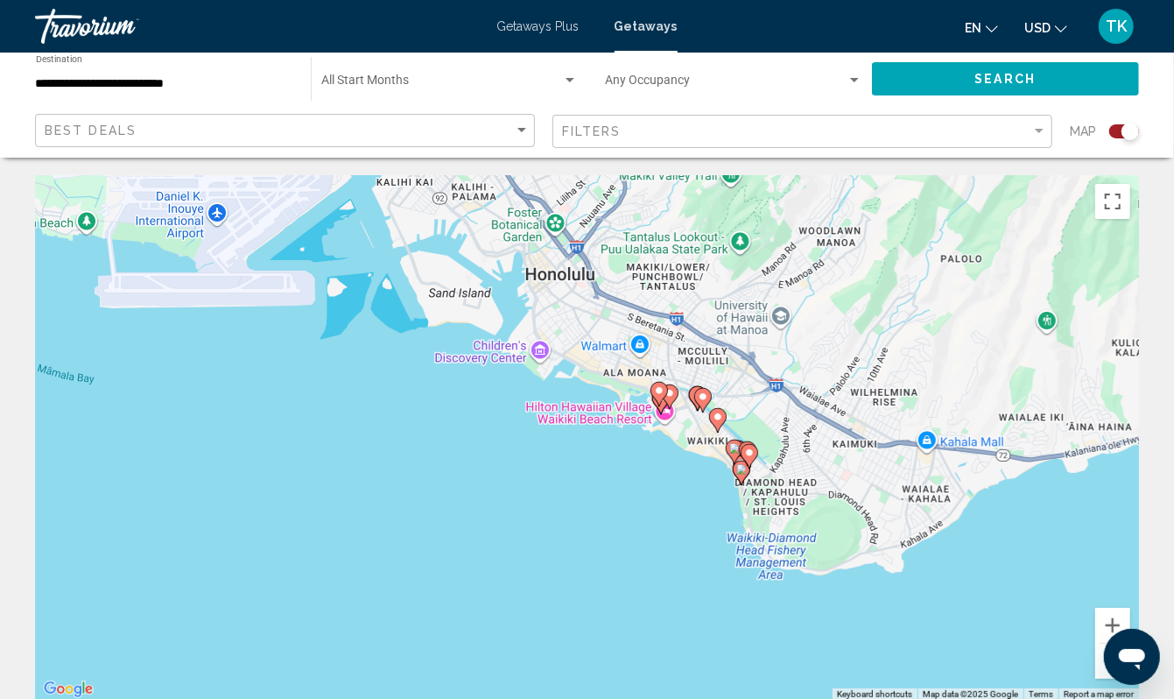
click at [663, 557] on div "To activate drag with keyboard, press Alt + Enter. Once in keyboard drag state,…" at bounding box center [587, 437] width 1104 height 525
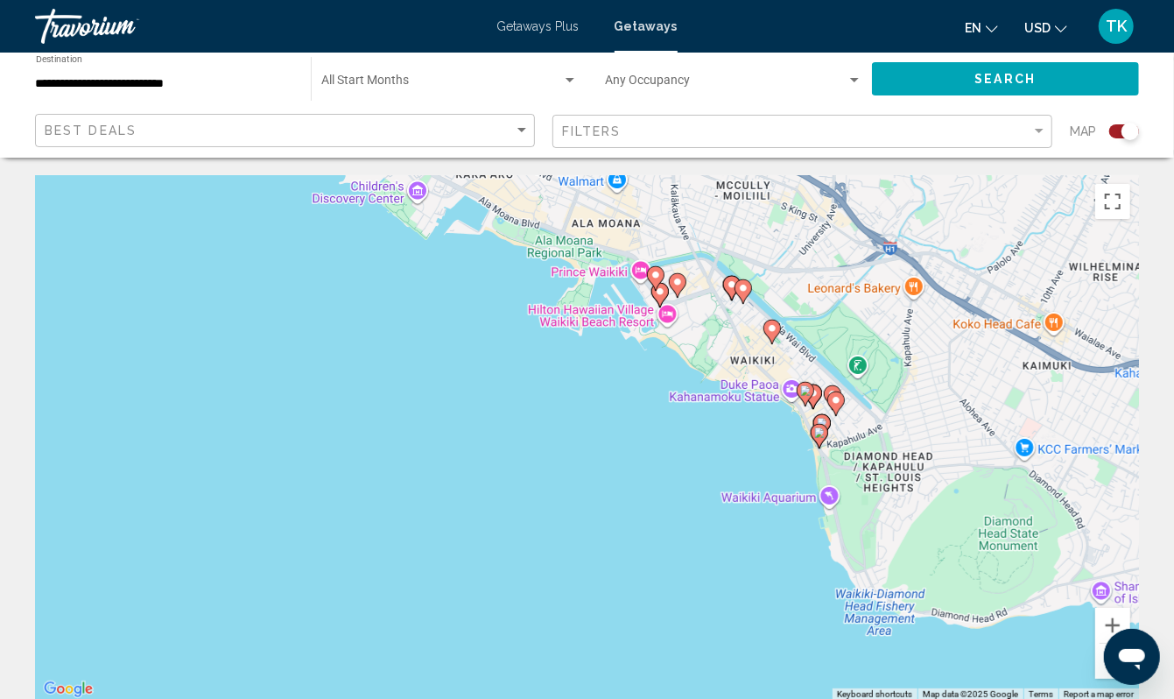
click at [718, 513] on div "To activate drag with keyboard, press Alt + Enter. Once in keyboard drag state,…" at bounding box center [587, 437] width 1104 height 525
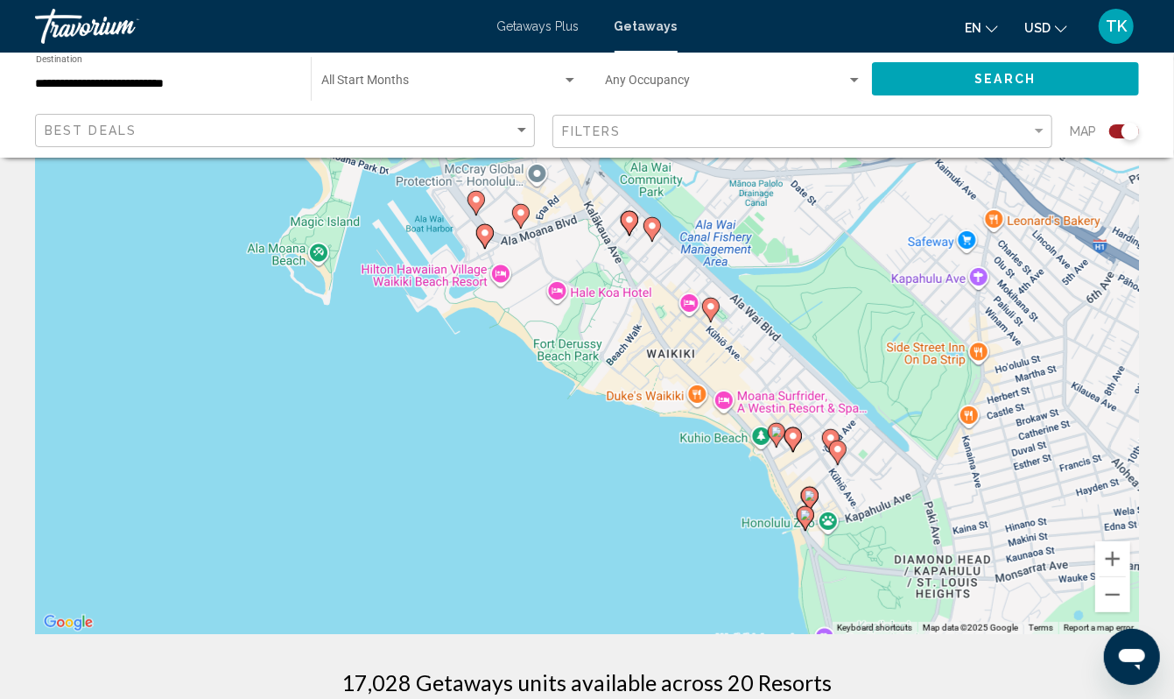
scroll to position [110, 0]
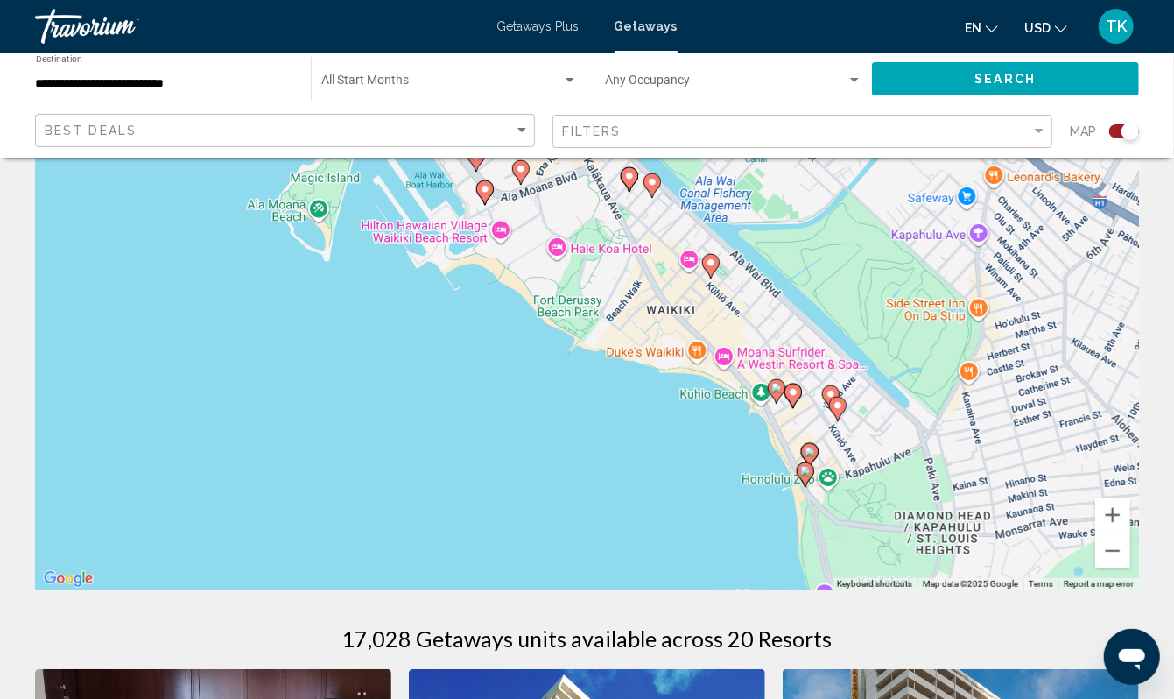
drag, startPoint x: 718, startPoint y: 513, endPoint x: 594, endPoint y: 696, distance: 221.2
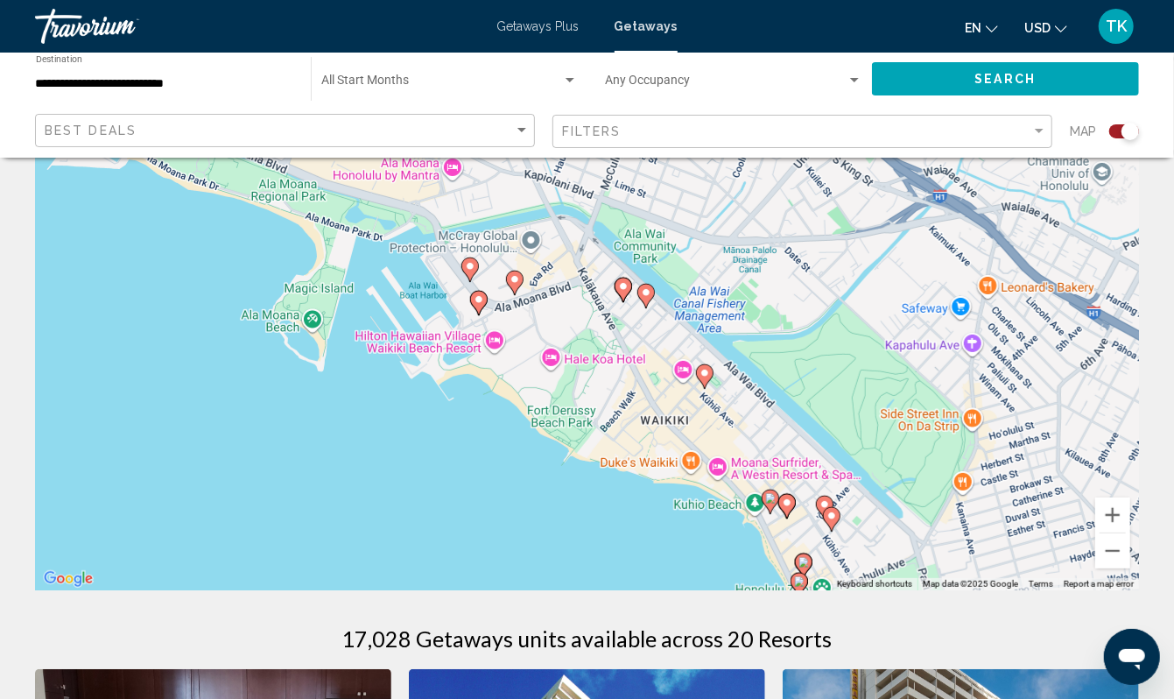
click at [665, 579] on div "To activate drag with keyboard, press Alt + Enter. Once in keyboard drag state,…" at bounding box center [587, 327] width 1104 height 525
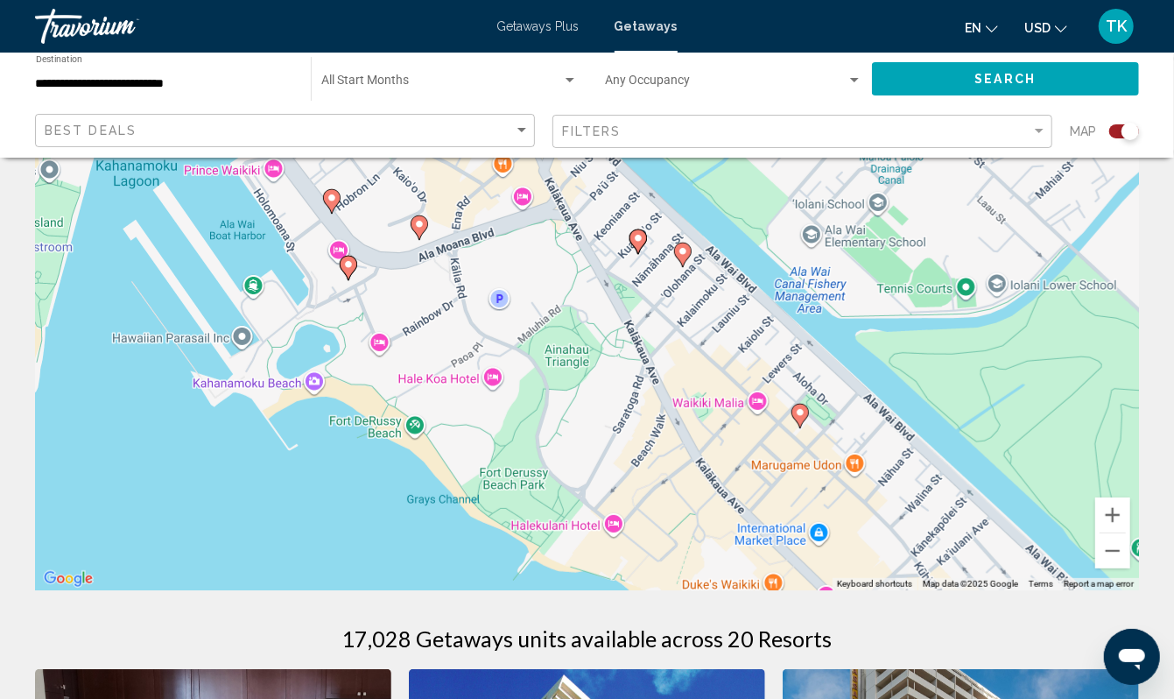
drag, startPoint x: 319, startPoint y: 496, endPoint x: 376, endPoint y: 689, distance: 200.8
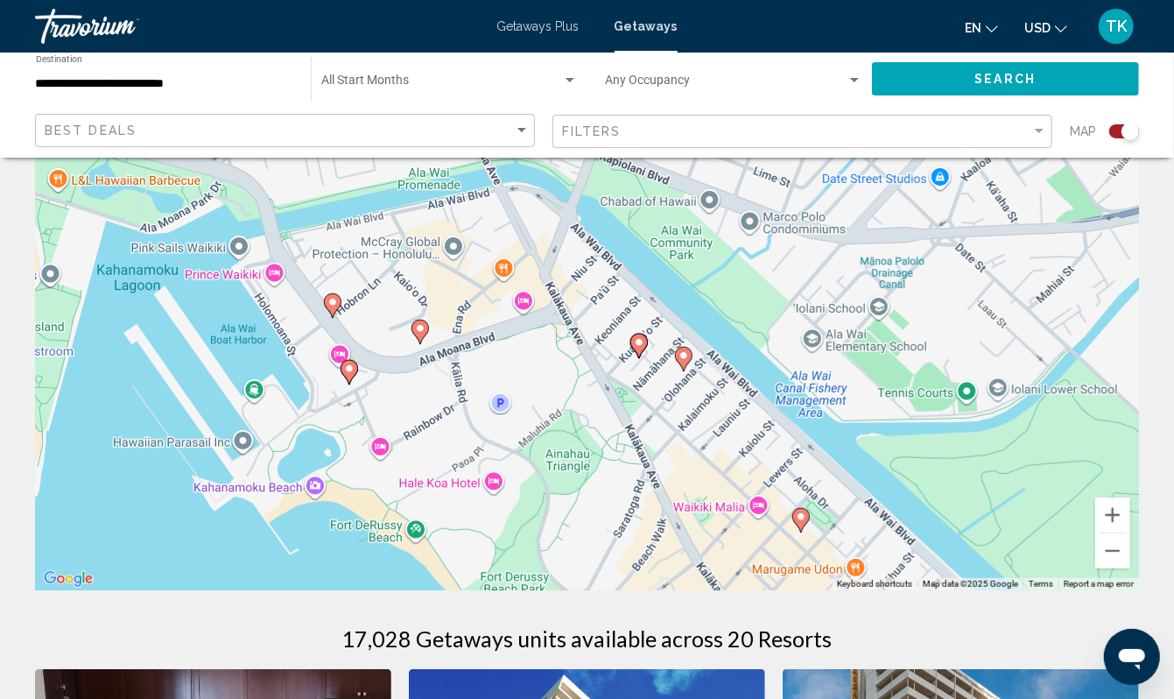
drag, startPoint x: 355, startPoint y: 527, endPoint x: 355, endPoint y: 642, distance: 114.7
click at [348, 383] on icon "Main content" at bounding box center [349, 372] width 16 height 23
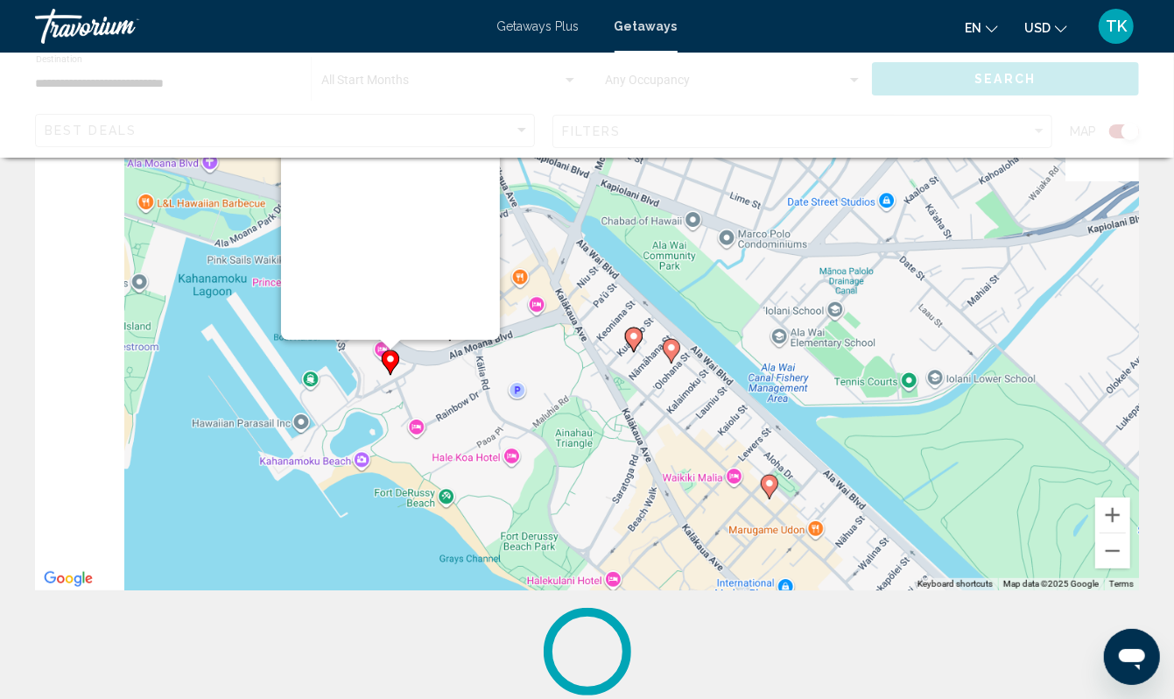
scroll to position [0, 0]
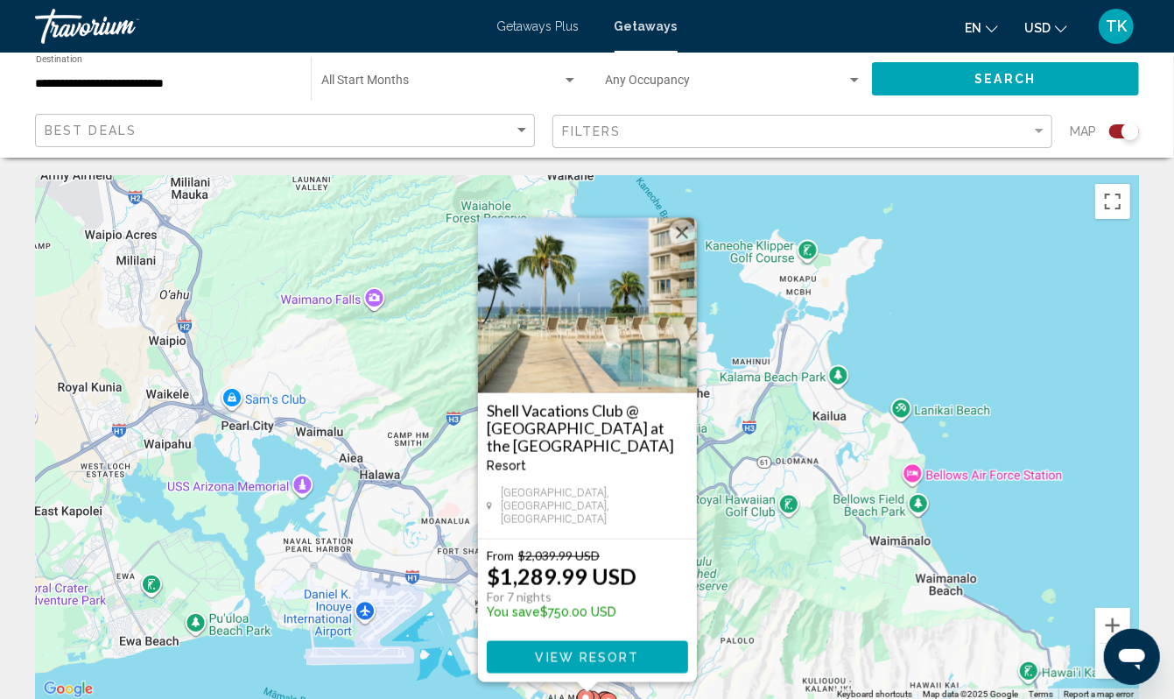
click at [270, 686] on div "To activate drag with keyboard, press Alt + Enter. Once in keyboard drag state,…" at bounding box center [587, 437] width 1104 height 525
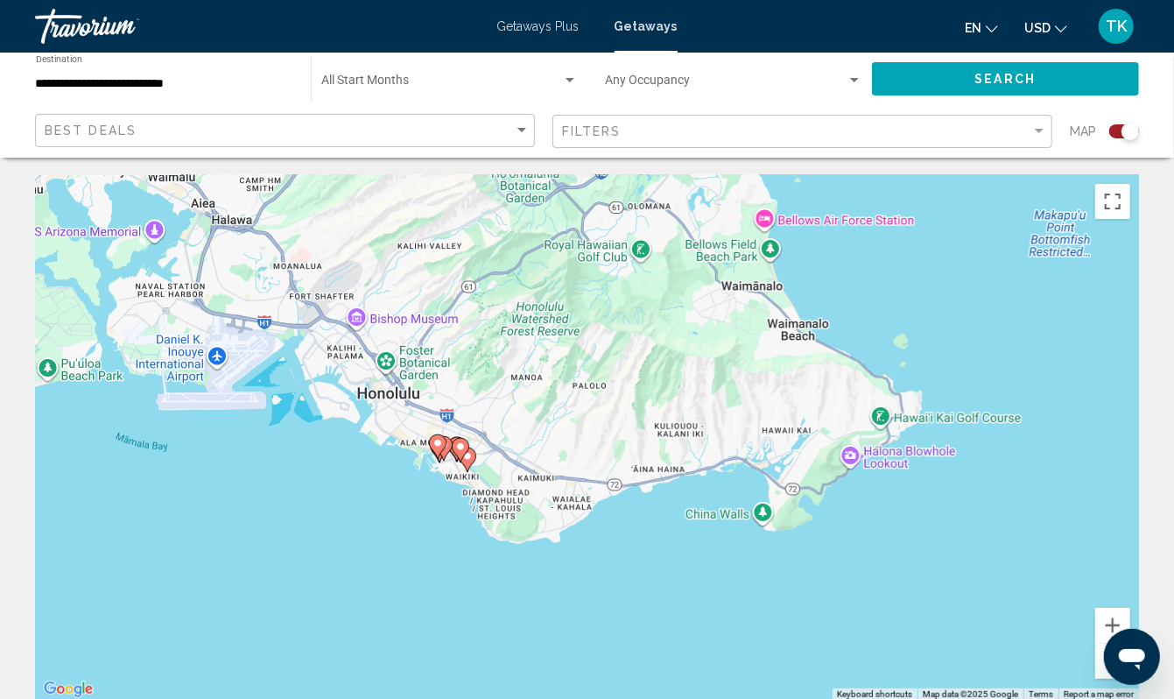
drag, startPoint x: 853, startPoint y: 488, endPoint x: 699, endPoint y: 226, distance: 304.5
click at [699, 226] on div "To activate drag with keyboard, press Alt + Enter. Once in keyboard drag state,…" at bounding box center [587, 437] width 1104 height 525
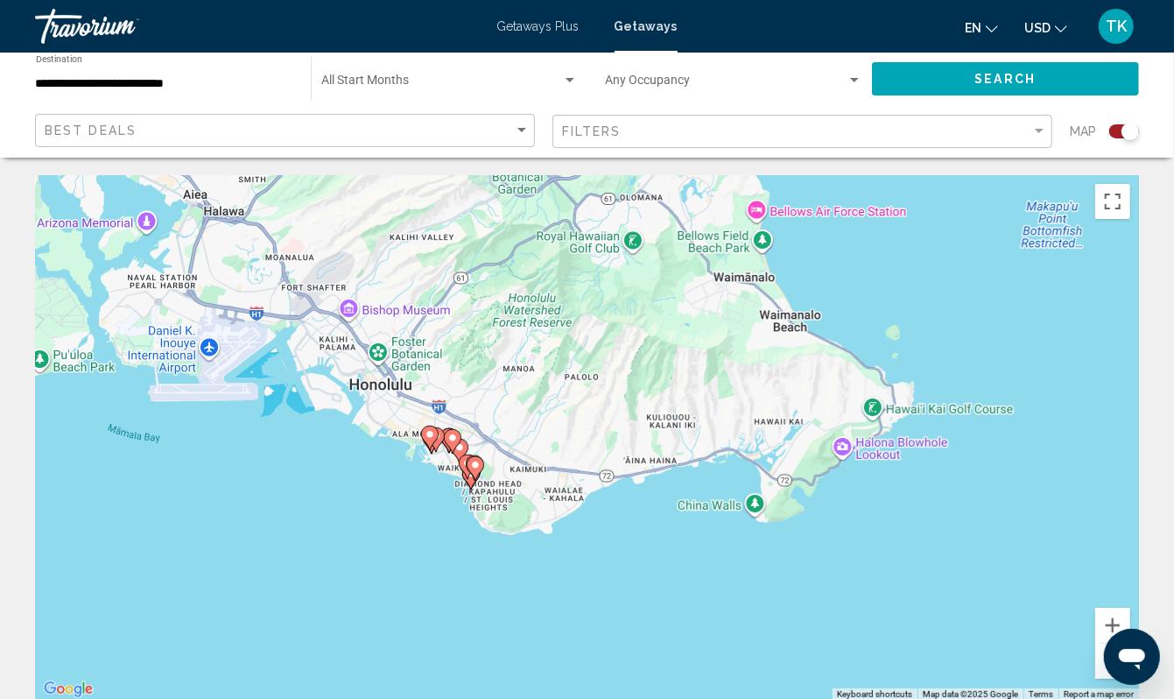
click at [420, 558] on div "To activate drag with keyboard, press Alt + Enter. Once in keyboard drag state,…" at bounding box center [587, 437] width 1104 height 525
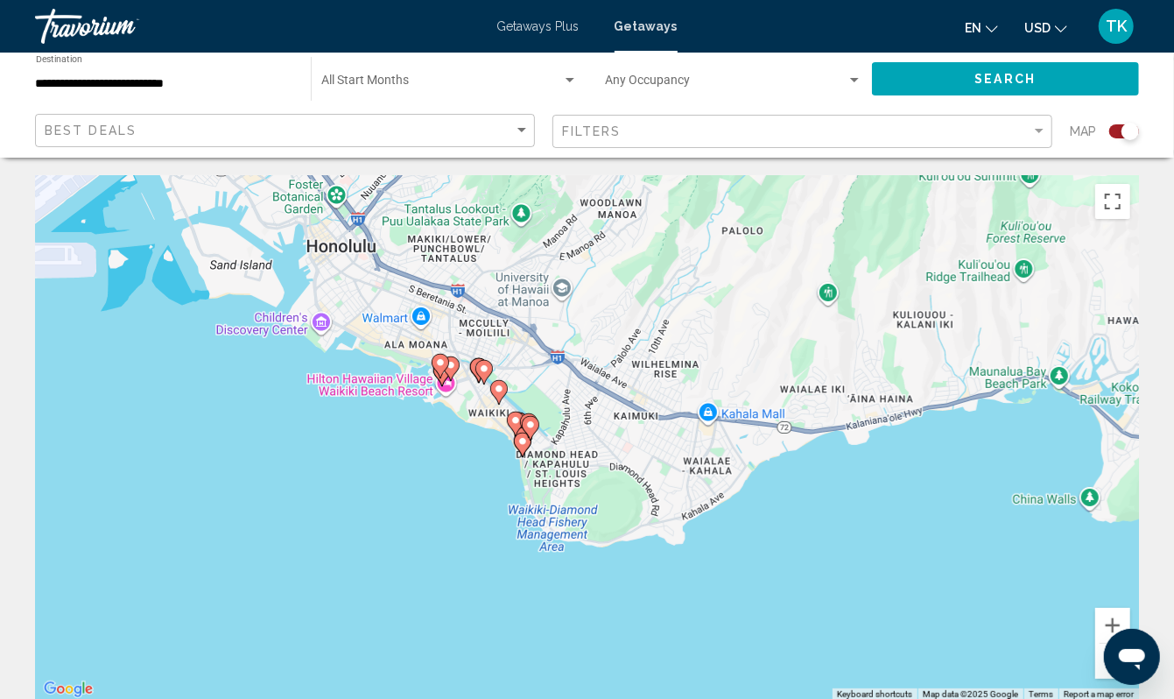
click at [474, 532] on div "To activate drag with keyboard, press Alt + Enter. Once in keyboard drag state,…" at bounding box center [587, 437] width 1104 height 525
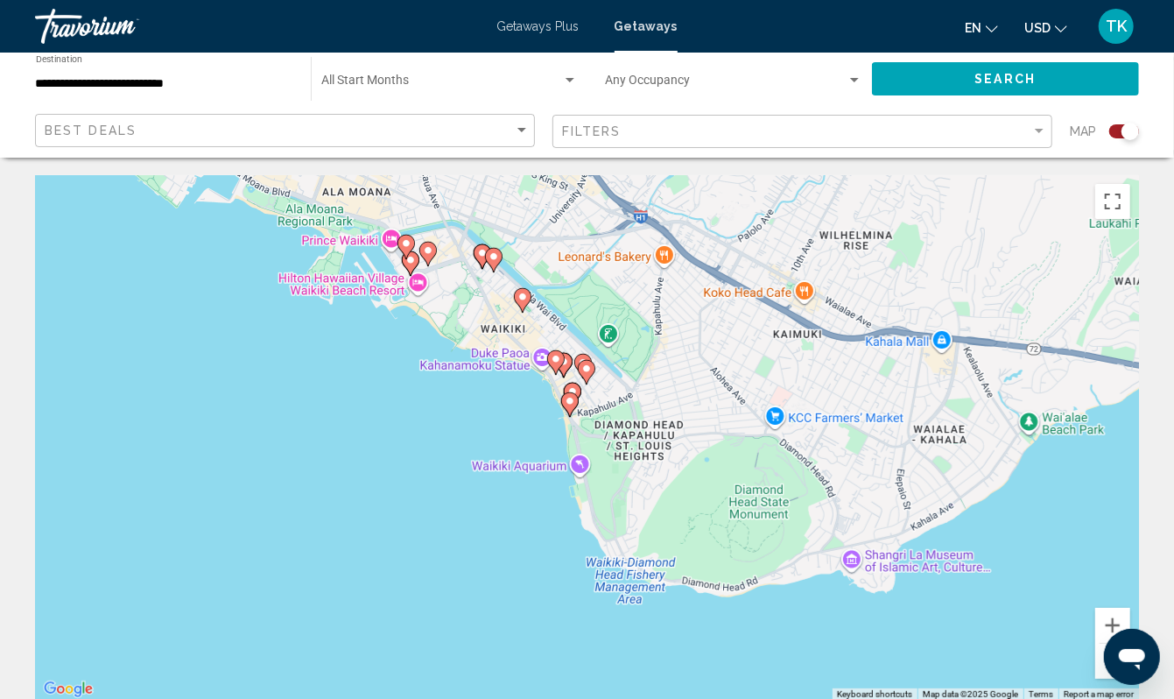
click at [523, 467] on div "To activate drag with keyboard, press Alt + Enter. Once in keyboard drag state,…" at bounding box center [587, 437] width 1104 height 525
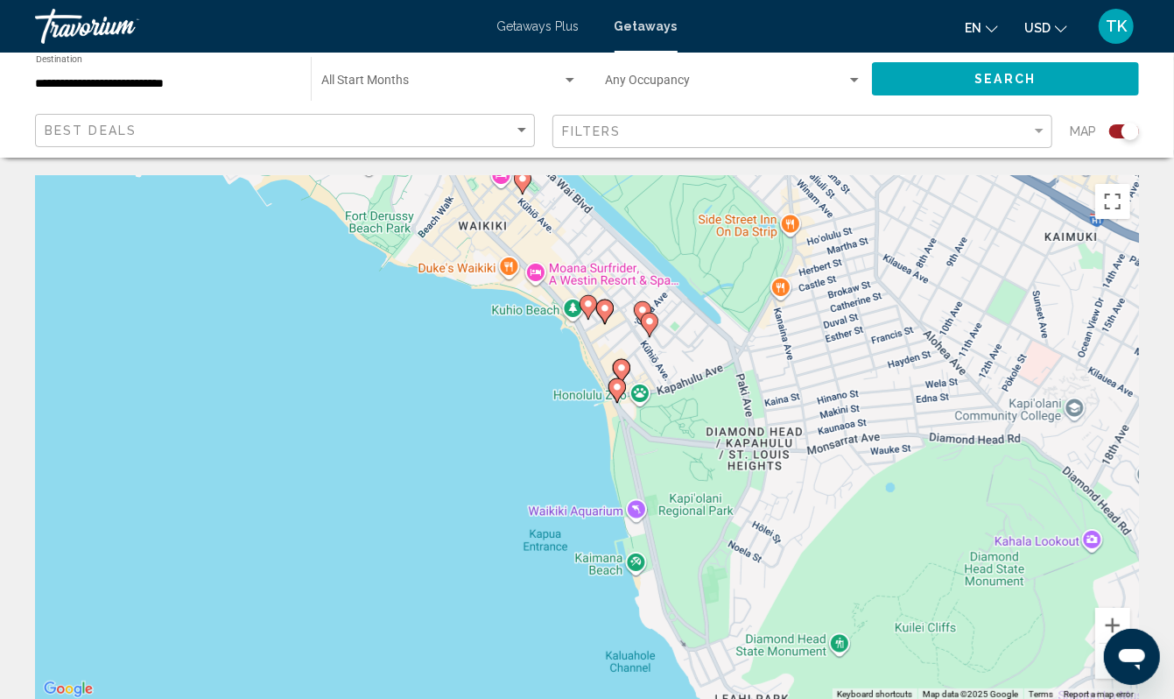
click at [568, 466] on div "To activate drag with keyboard, press Alt + Enter. Once in keyboard drag state,…" at bounding box center [587, 437] width 1104 height 525
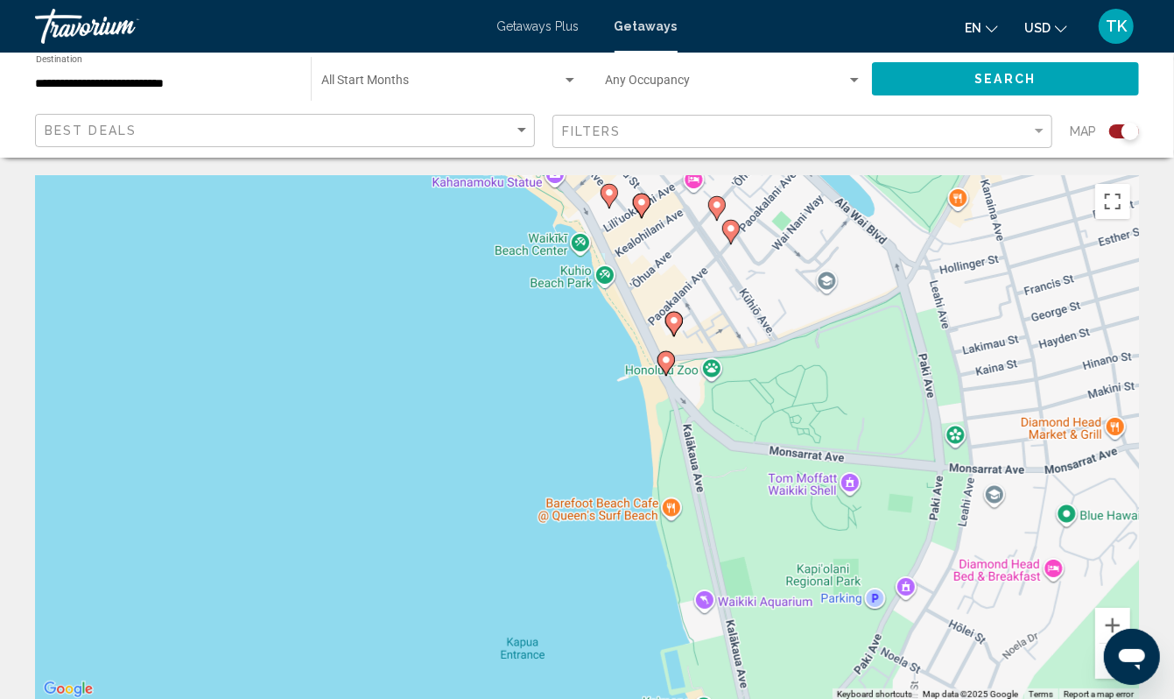
click at [568, 400] on div "To activate drag with keyboard, press Alt + Enter. Once in keyboard drag state,…" at bounding box center [587, 437] width 1104 height 525
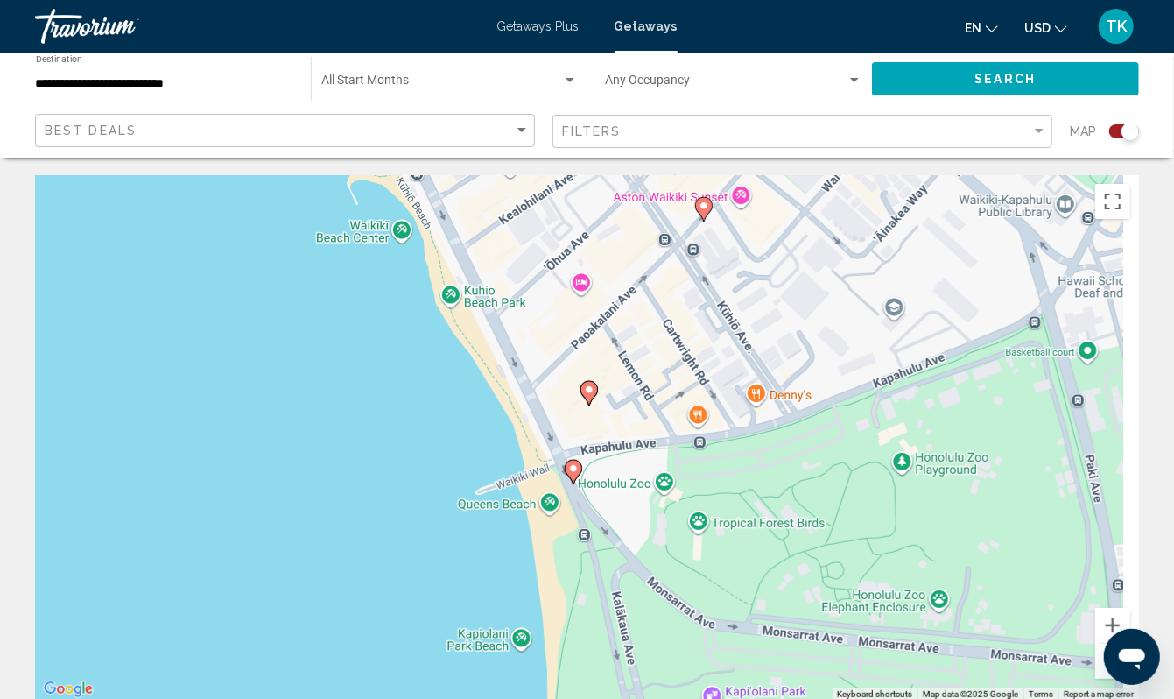
drag, startPoint x: 568, startPoint y: 400, endPoint x: 371, endPoint y: 497, distance: 219.6
click at [371, 497] on div "To activate drag with keyboard, press Alt + Enter. Once in keyboard drag state,…" at bounding box center [587, 437] width 1104 height 525
click at [571, 483] on icon "Main content" at bounding box center [573, 471] width 16 height 23
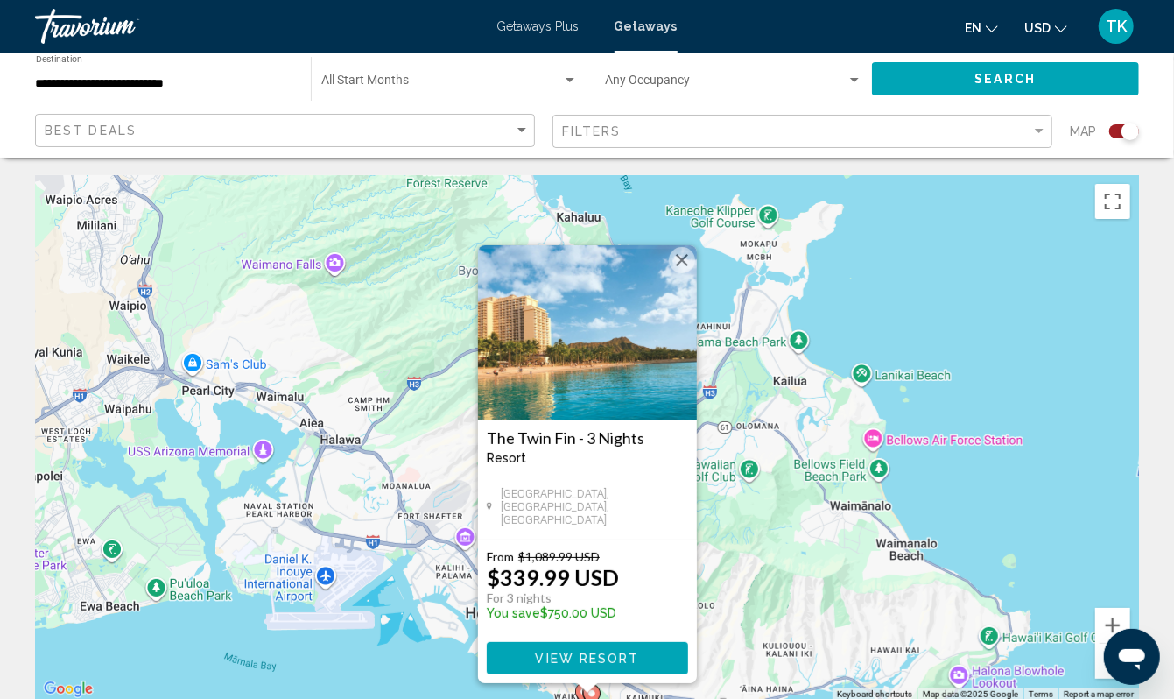
click at [987, 389] on div "To activate drag with keyboard, press Alt + Enter. Once in keyboard drag state,…" at bounding box center [587, 437] width 1104 height 525
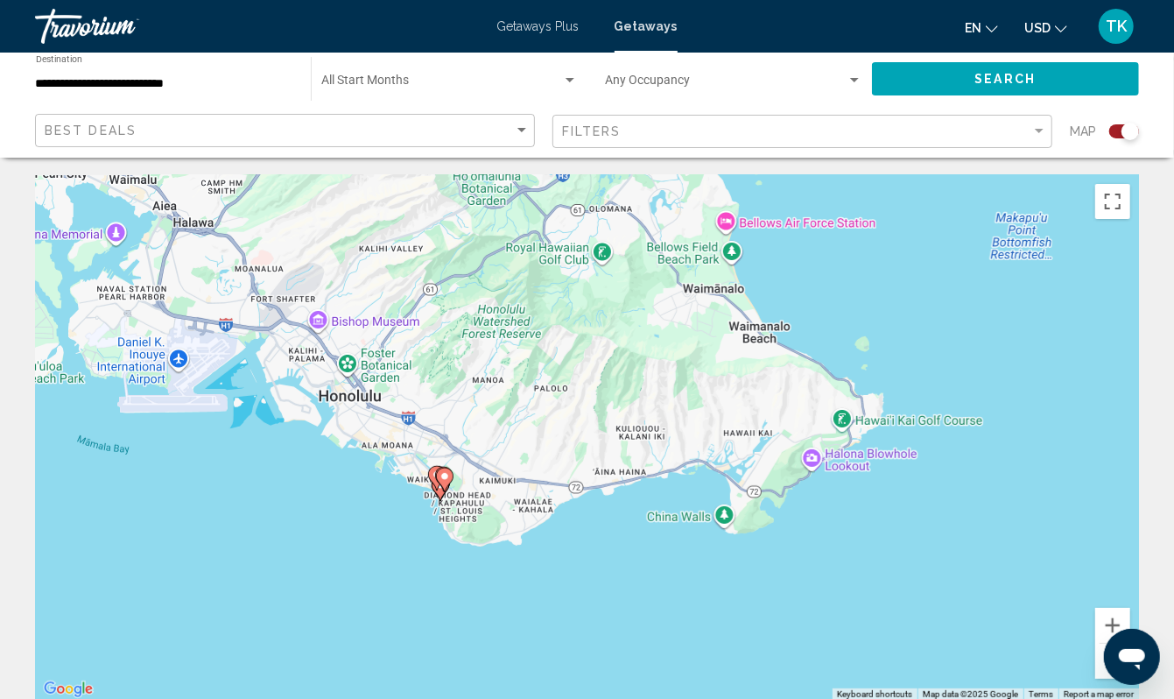
drag, startPoint x: 652, startPoint y: 607, endPoint x: 490, endPoint y: 366, distance: 290.1
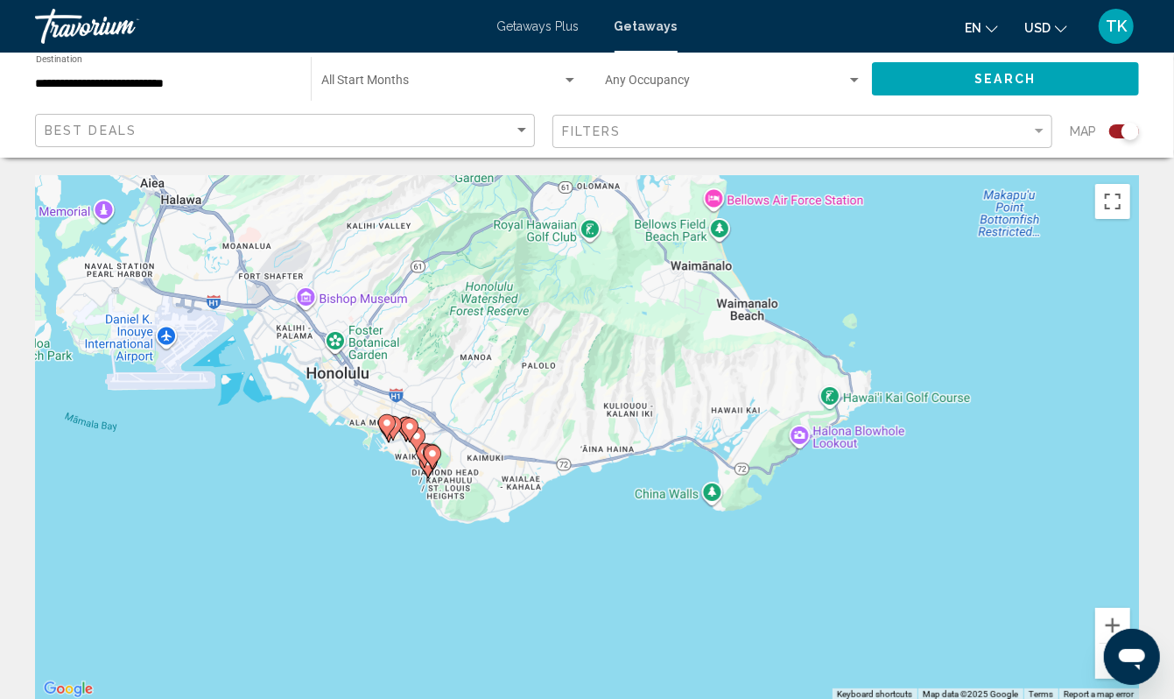
click at [369, 530] on div "To activate drag with keyboard, press Alt + Enter. Once in keyboard drag state,…" at bounding box center [587, 437] width 1104 height 525
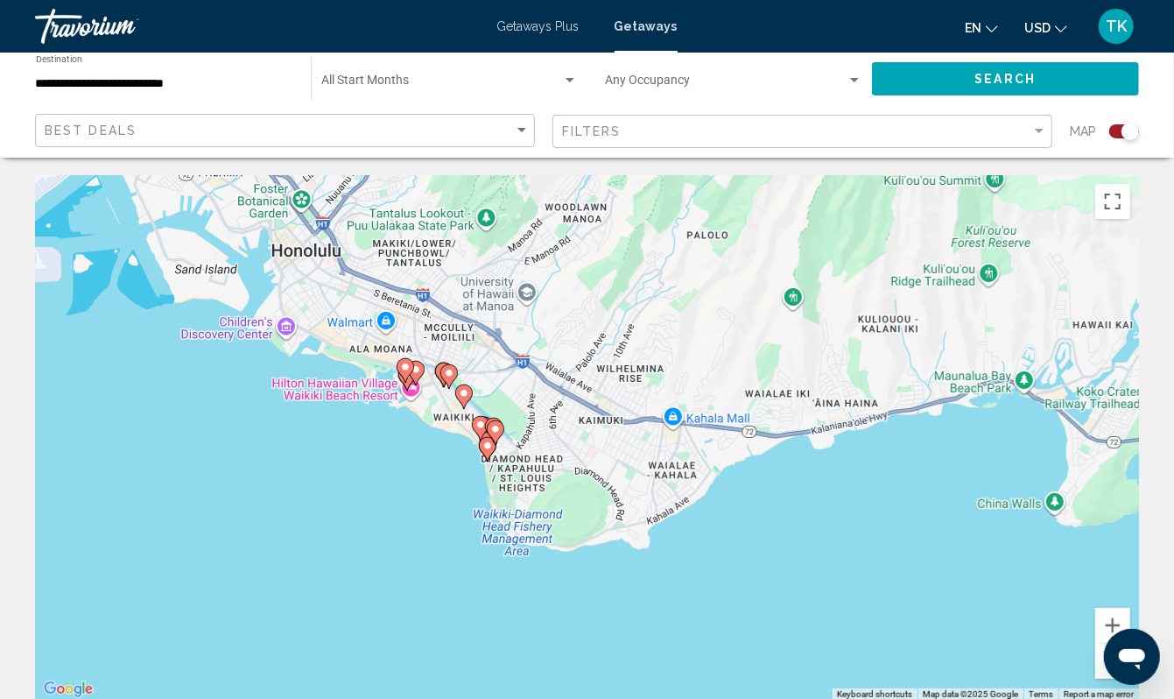
click at [436, 527] on div "To activate drag with keyboard, press Alt + Enter. Once in keyboard drag state,…" at bounding box center [587, 437] width 1104 height 525
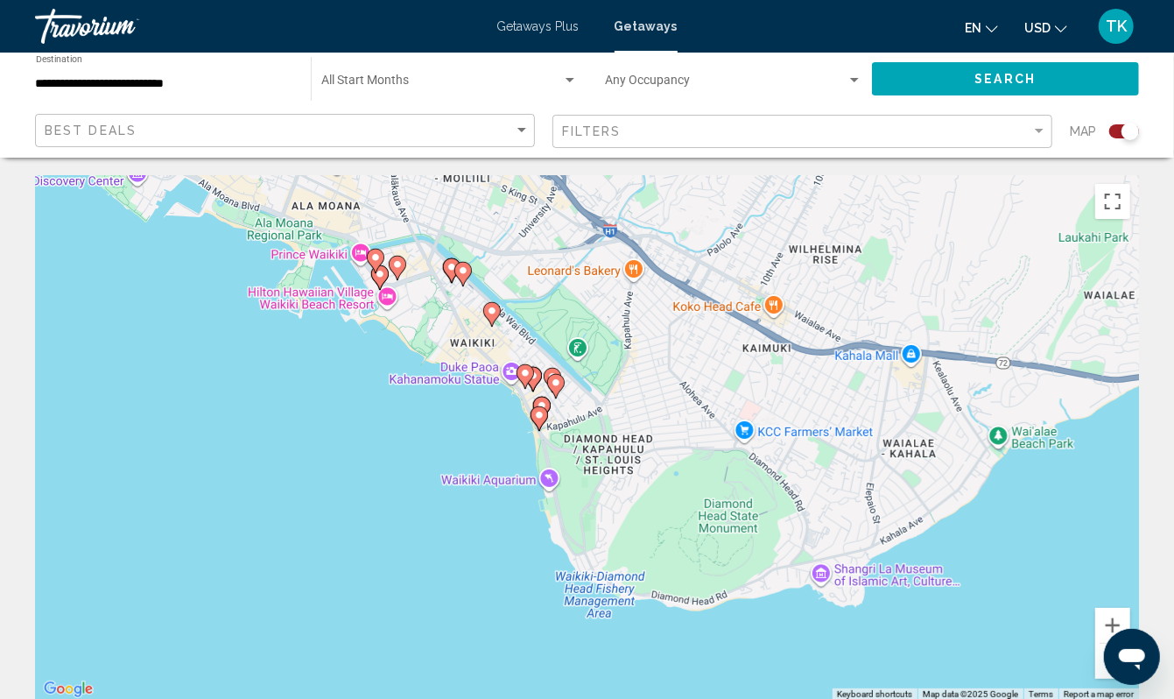
click at [466, 490] on div "To activate drag with keyboard, press Alt + Enter. Once in keyboard drag state,…" at bounding box center [587, 437] width 1104 height 525
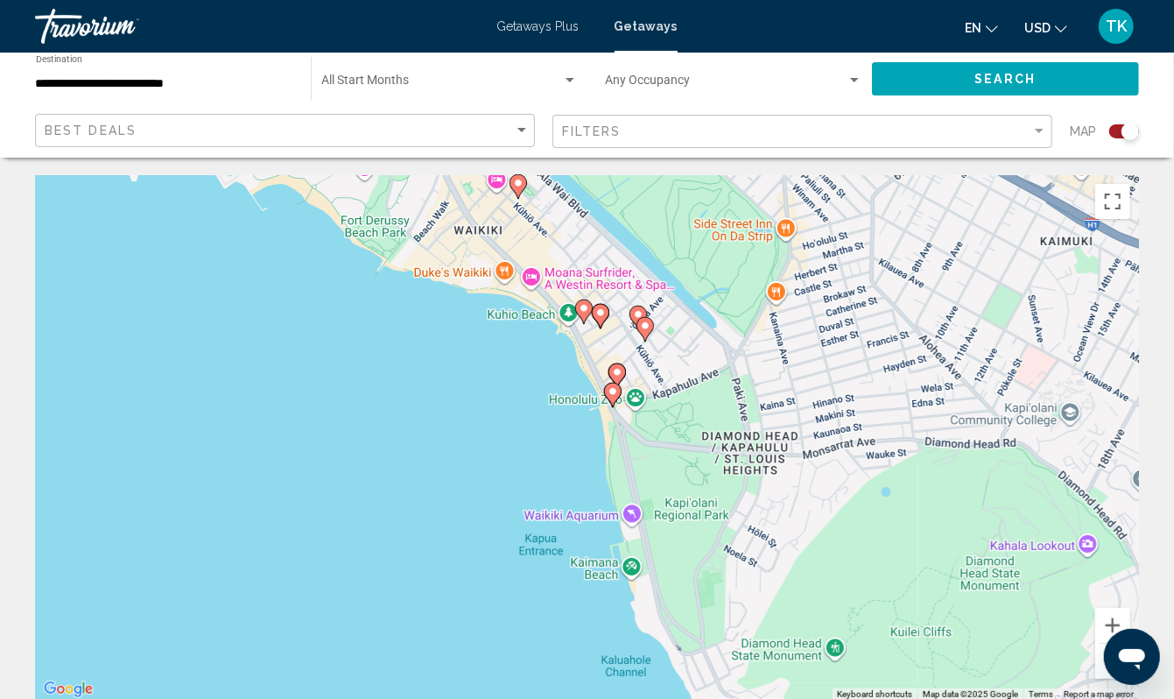
click at [615, 377] on image "Main content" at bounding box center [617, 372] width 11 height 11
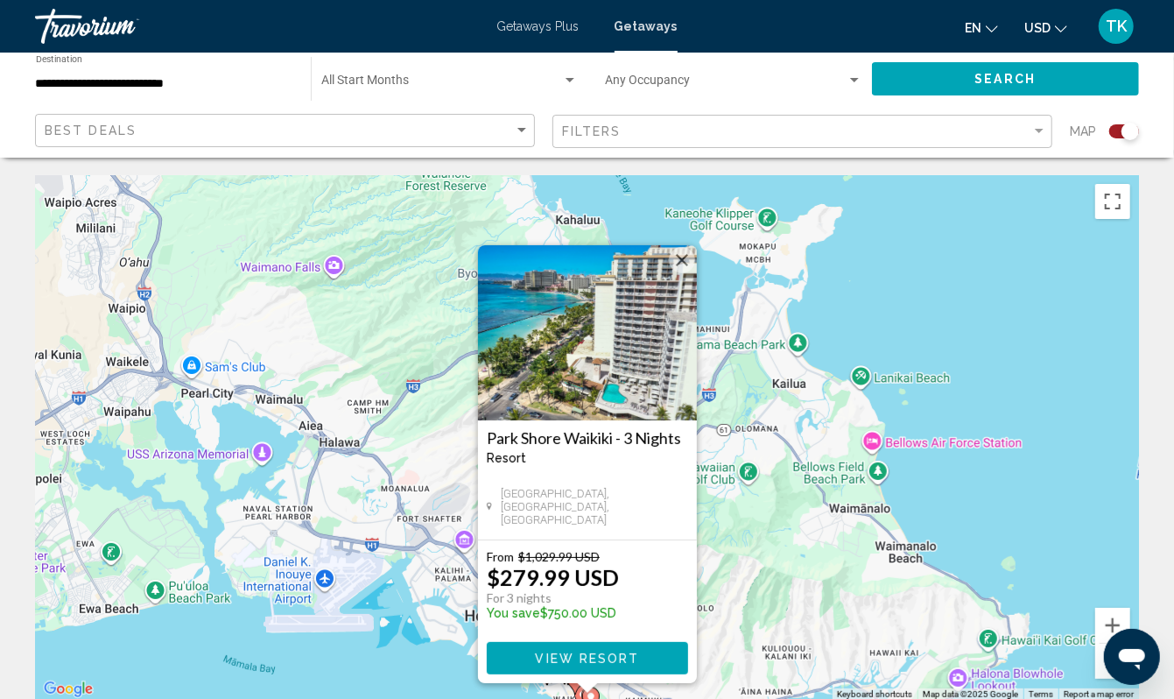
click at [604, 674] on button "View Resort" at bounding box center [587, 658] width 201 height 32
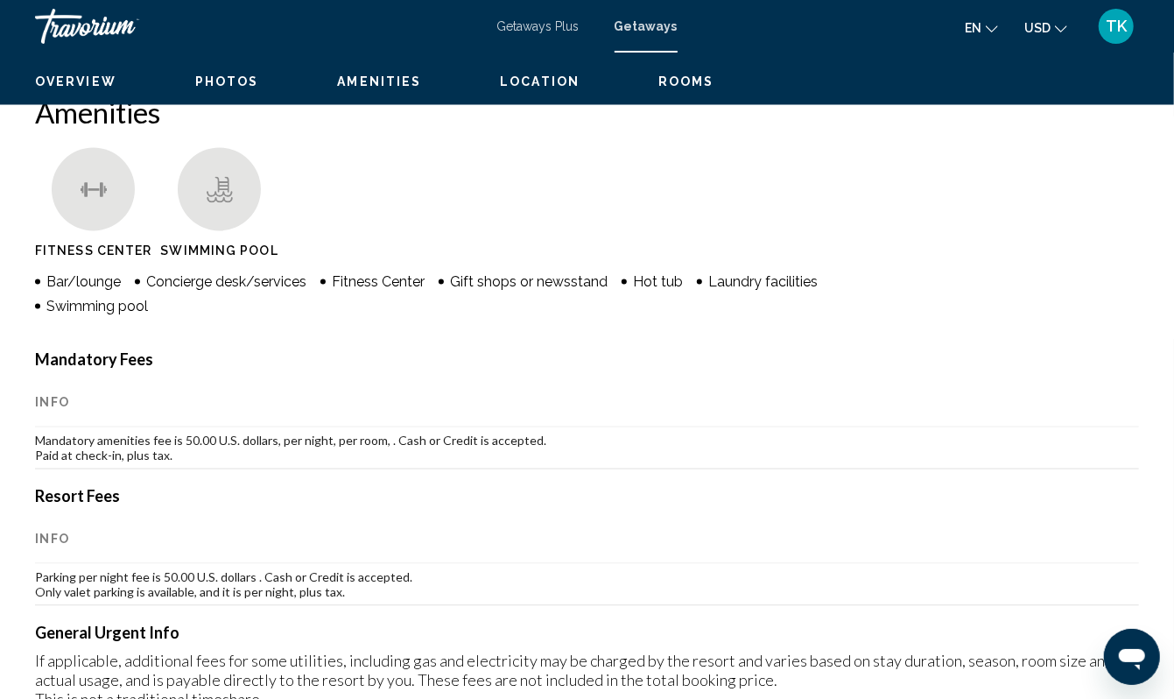
scroll to position [699, 0]
